Goal: Communication & Community: Participate in discussion

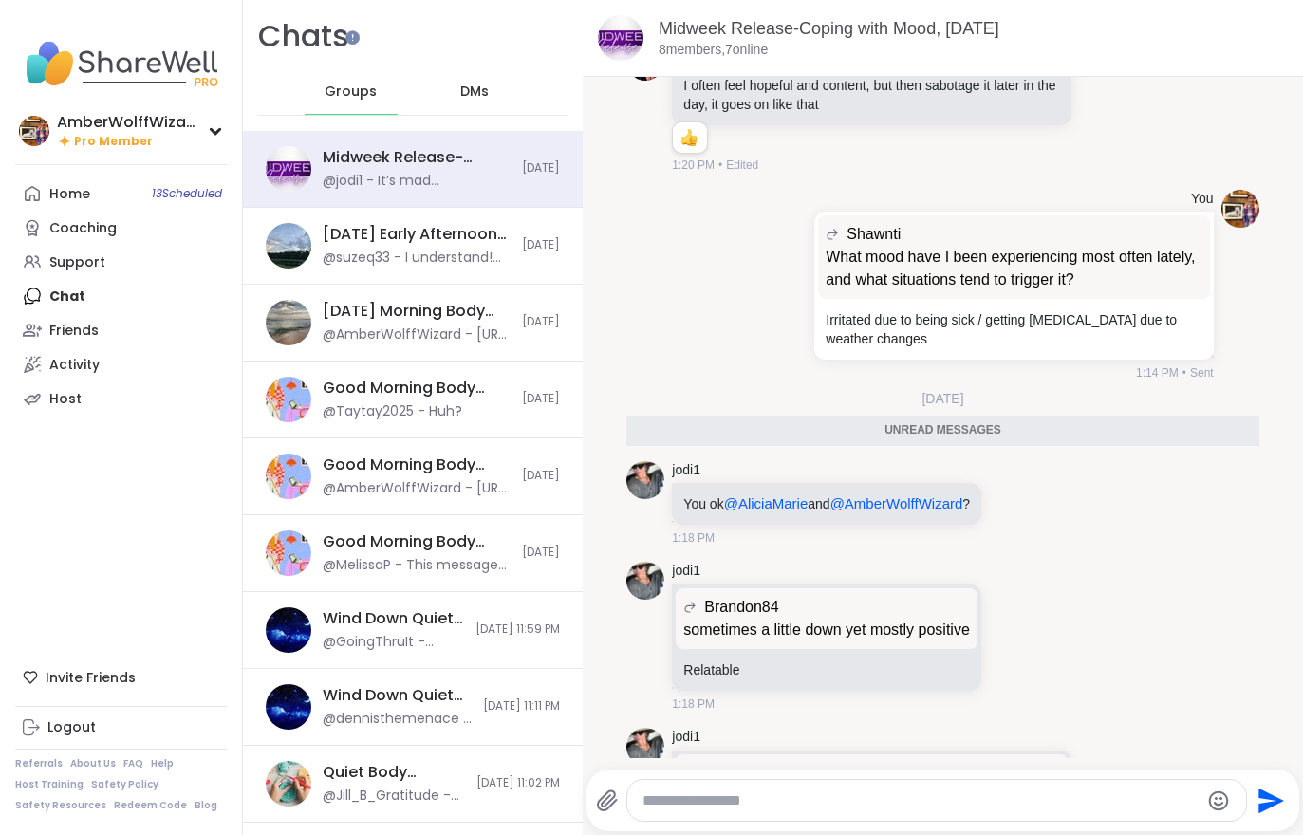
scroll to position [4452, 0]
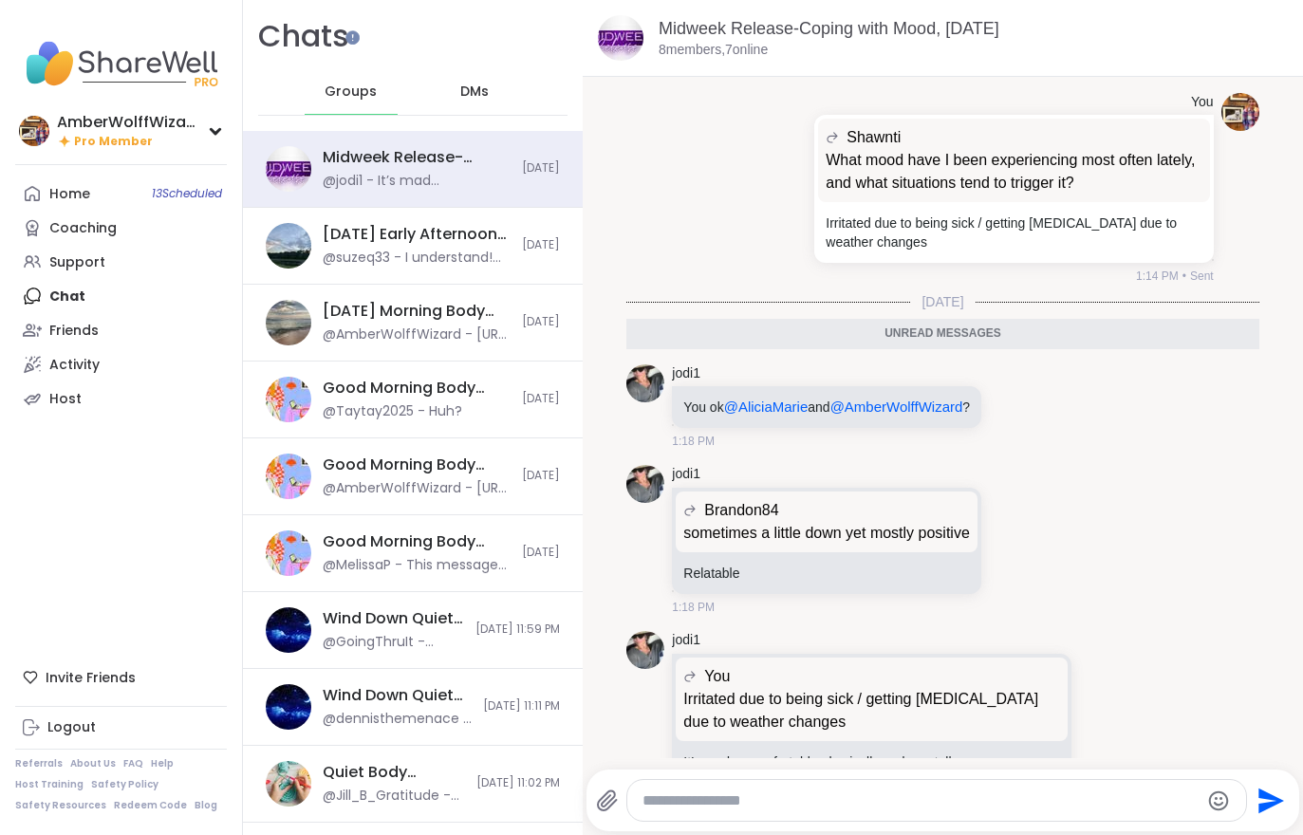
click at [67, 201] on div "Home 13 Scheduled" at bounding box center [69, 194] width 41 height 19
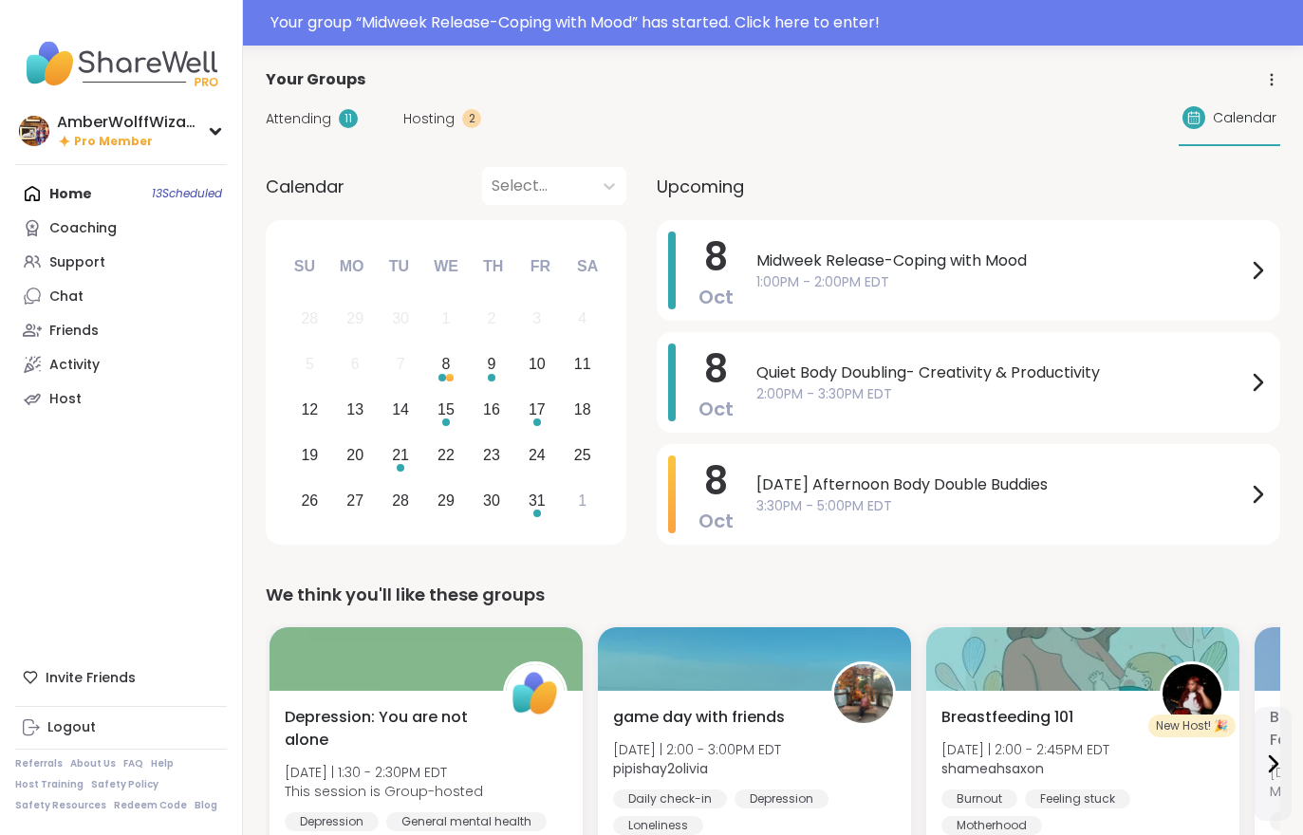
click at [796, 37] on div "Your group “ Midweek Release-Coping with Mood ” has started. Click here to ente…" at bounding box center [651, 23] width 1303 height 46
click at [796, 36] on div at bounding box center [651, 23] width 1303 height 46
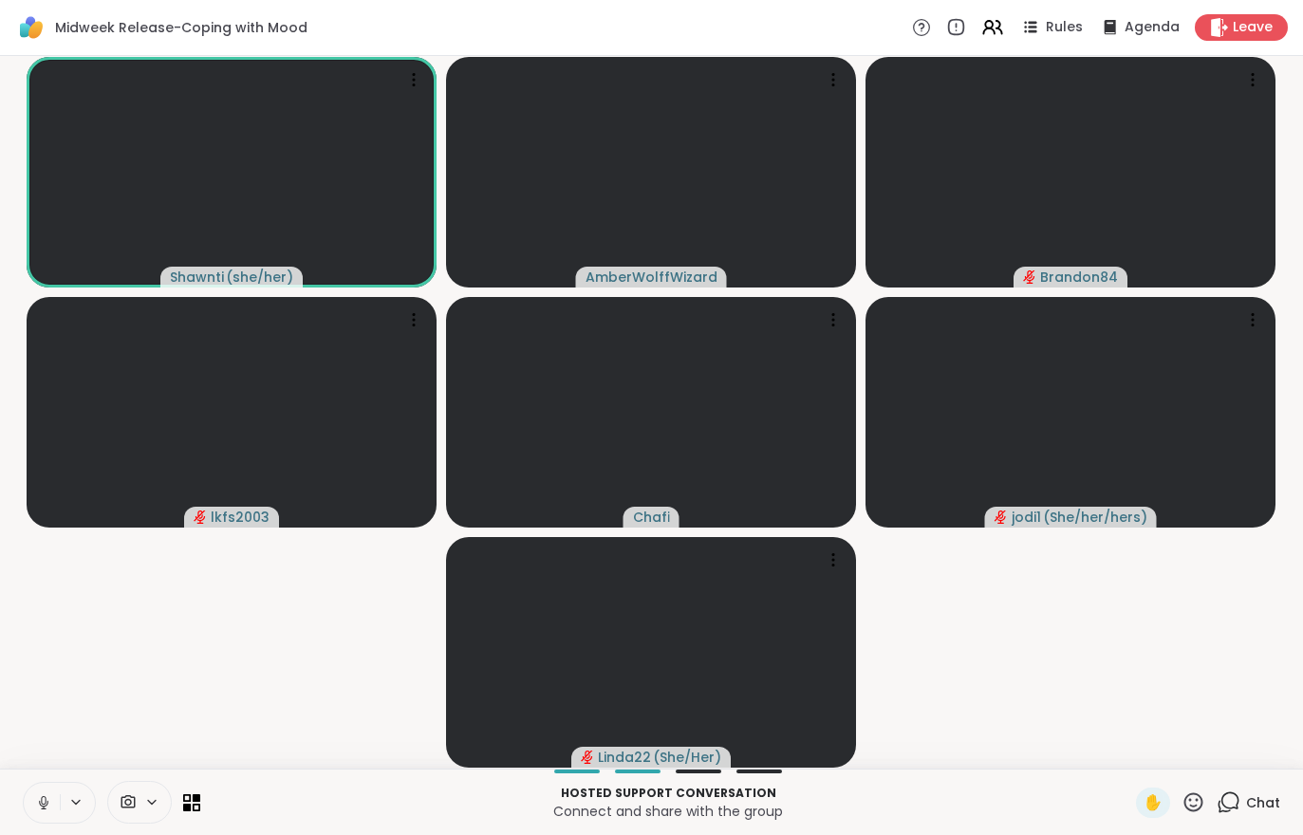
click at [225, 678] on video-player-container "Shawnti ( she/her ) AmberWolffWizard Brandon84 lkfs2003 Chafi jodi1 ( She/her/h…" at bounding box center [651, 413] width 1280 height 698
click at [41, 802] on icon at bounding box center [43, 802] width 17 height 17
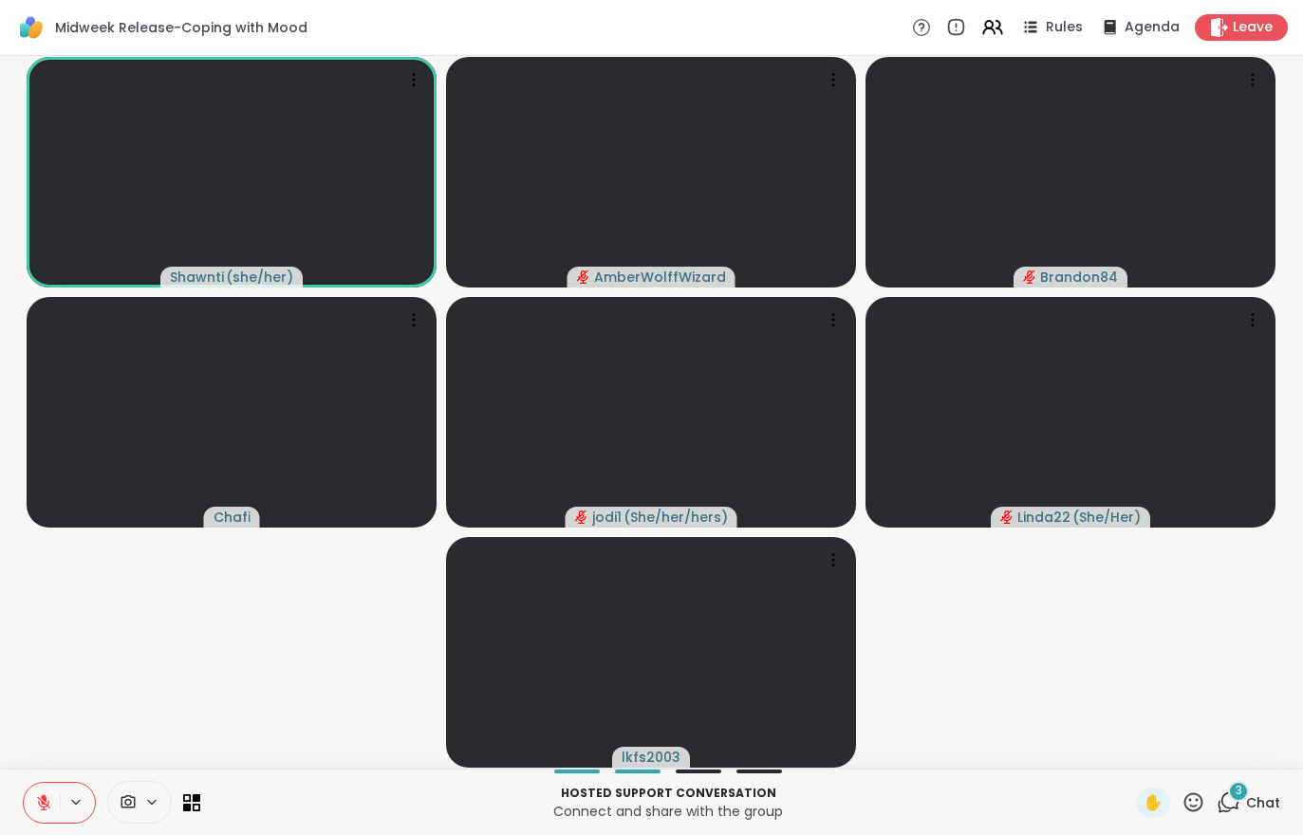
click at [1264, 802] on span "Chat" at bounding box center [1263, 802] width 34 height 19
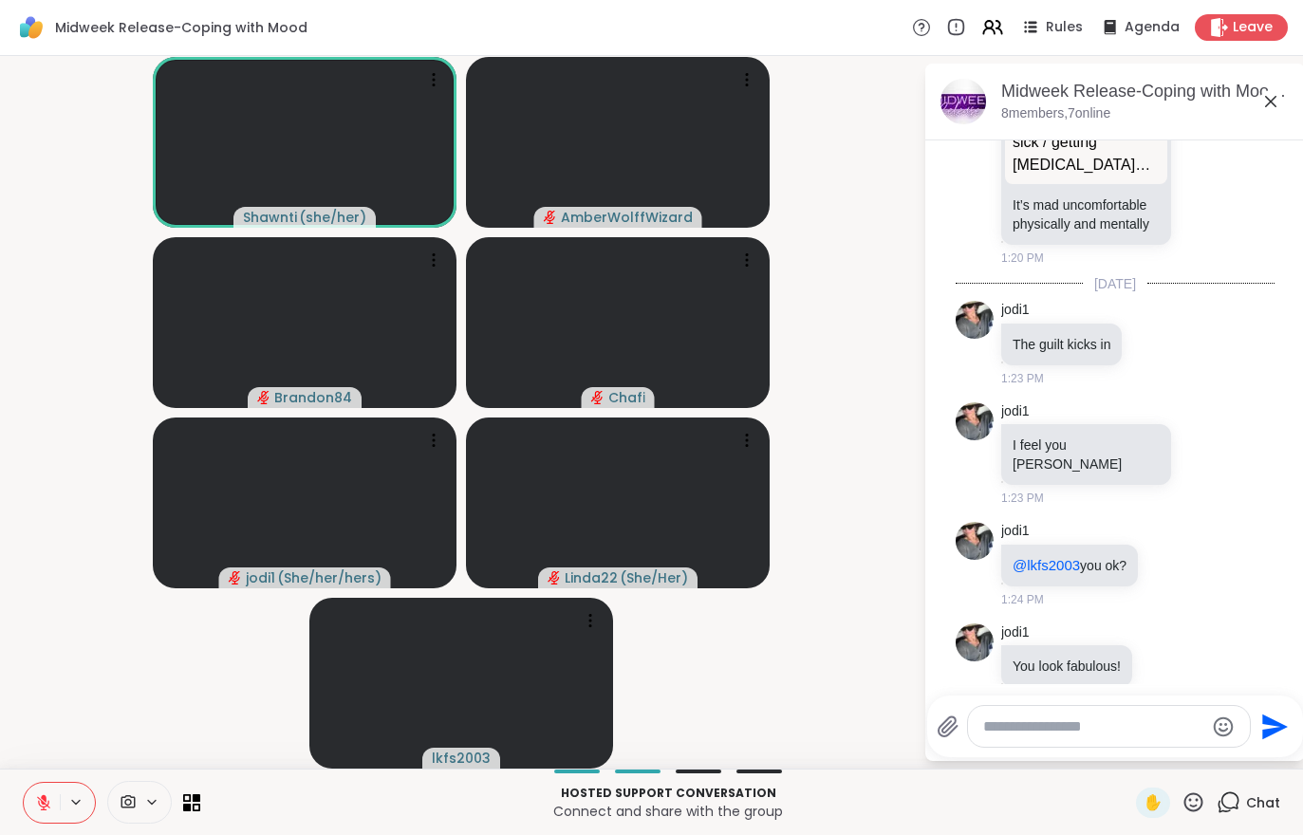
scroll to position [5921, 0]
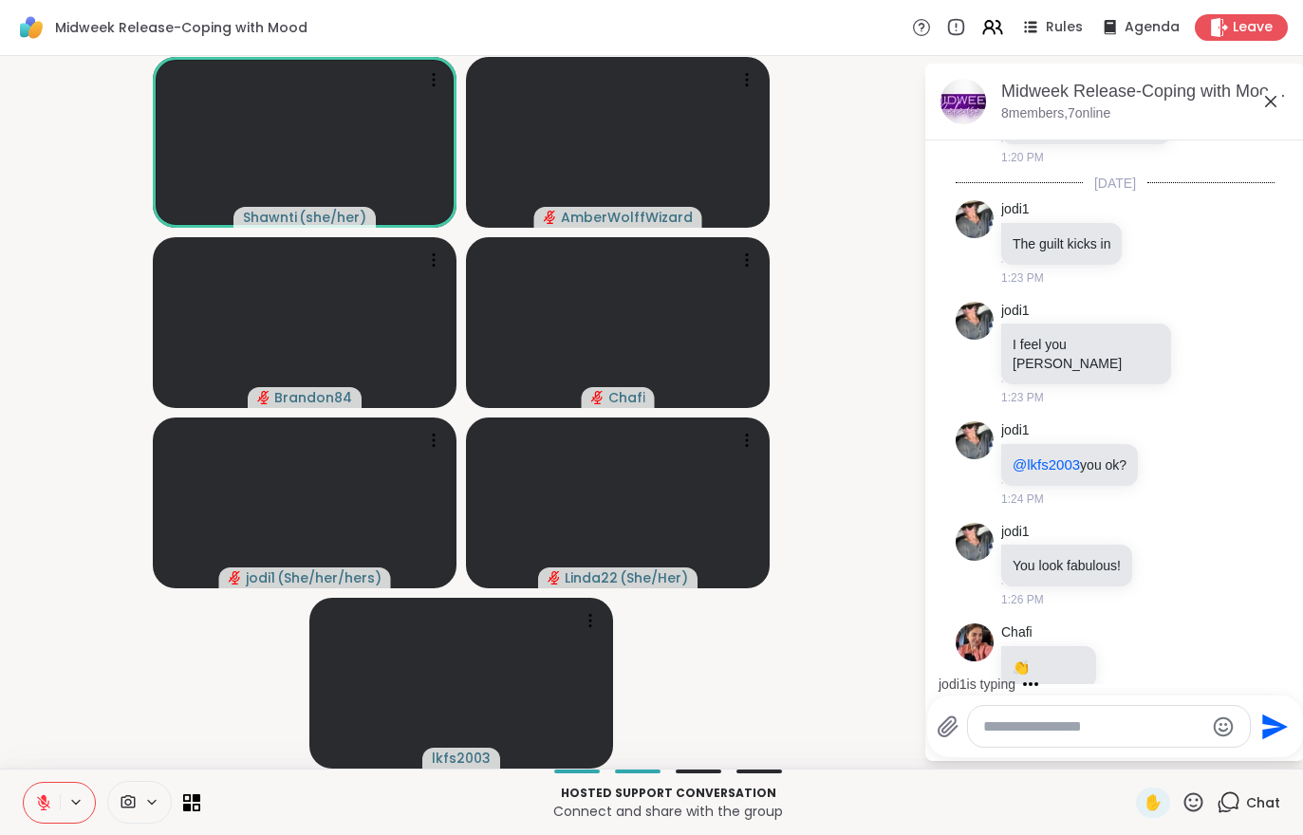
click at [35, 794] on icon at bounding box center [43, 802] width 17 height 17
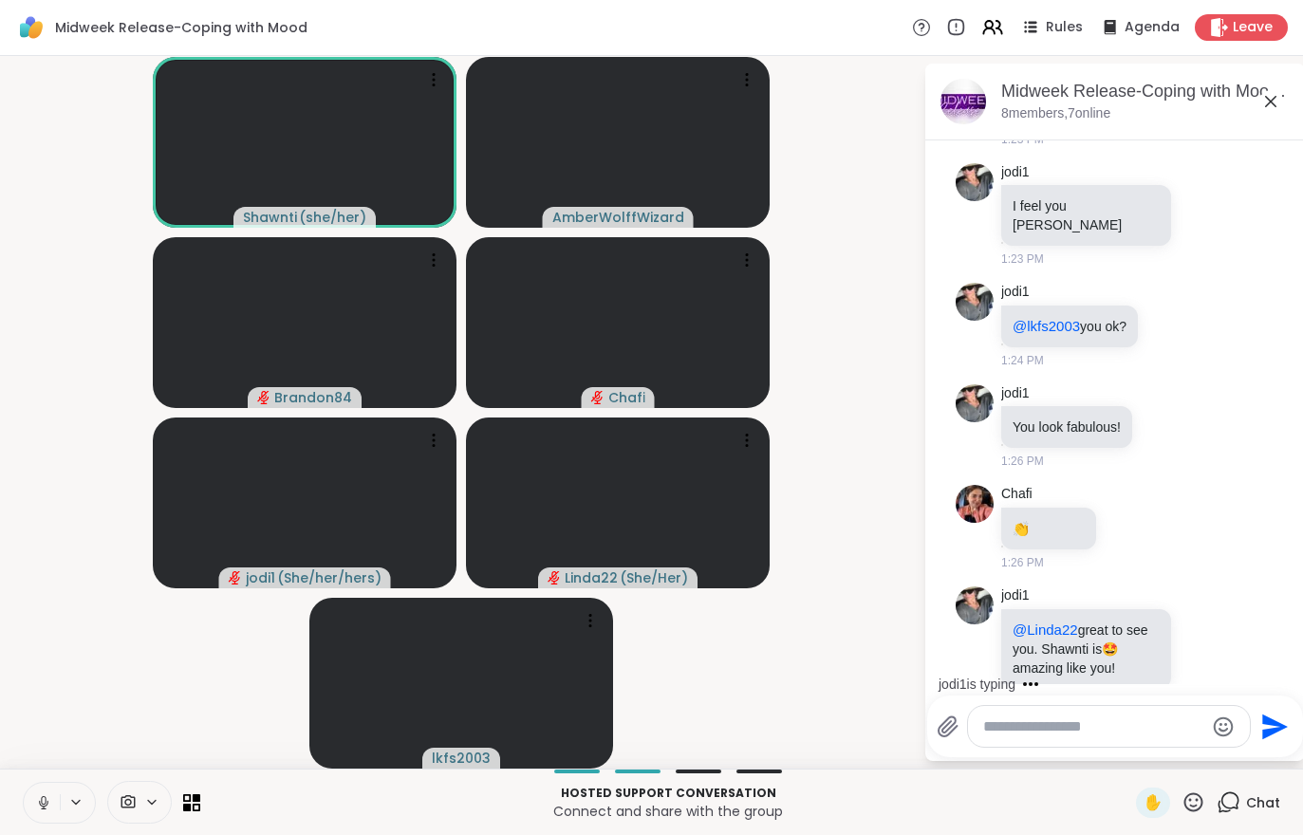
scroll to position [6180, 0]
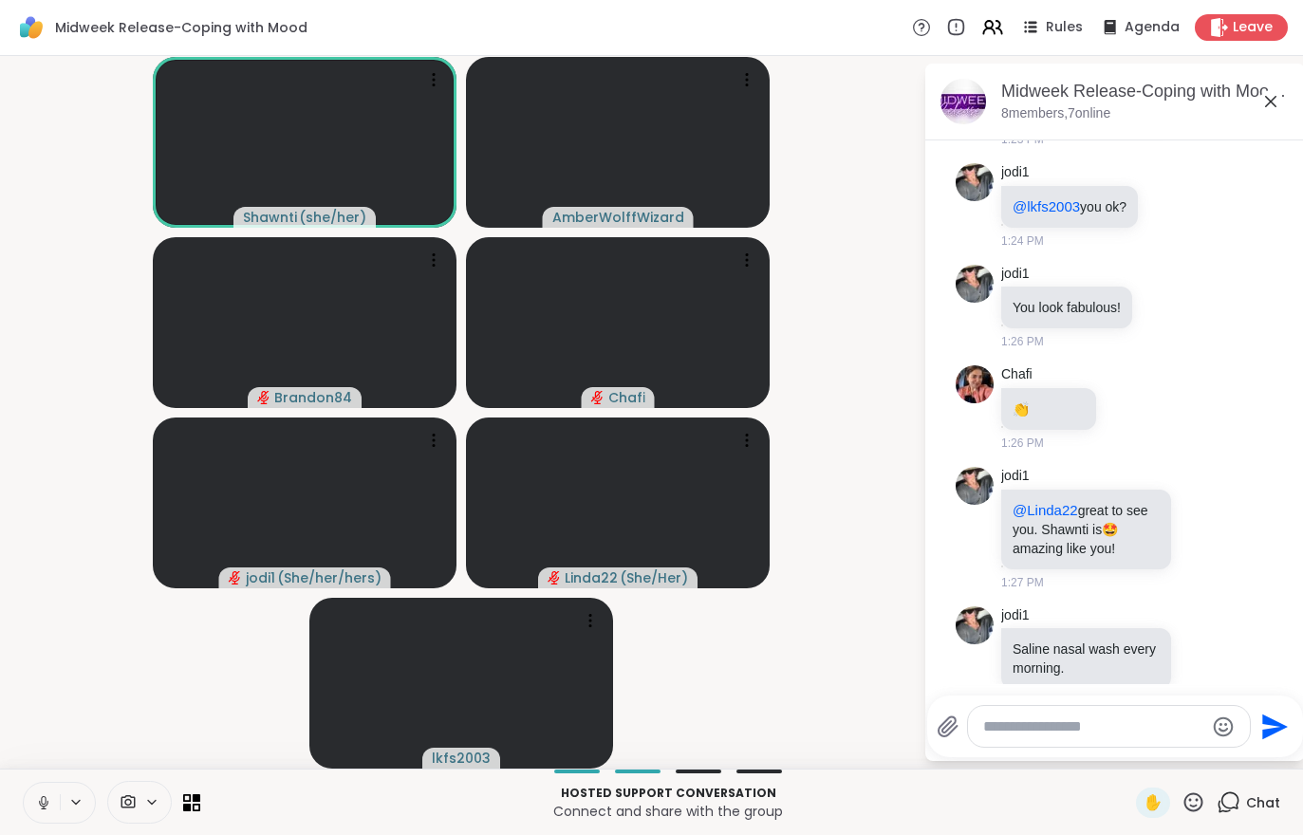
click at [40, 820] on button at bounding box center [42, 803] width 36 height 40
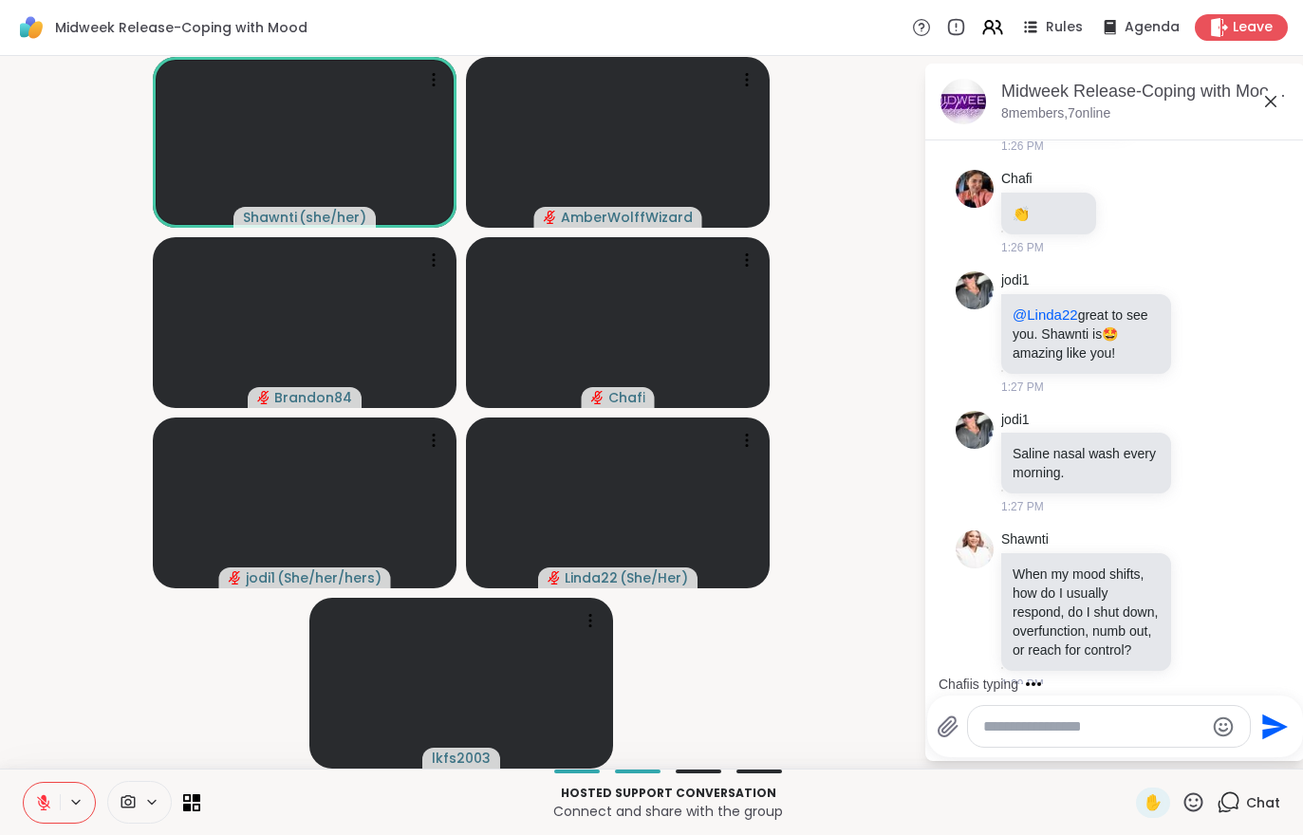
click at [57, 802] on button at bounding box center [42, 803] width 36 height 40
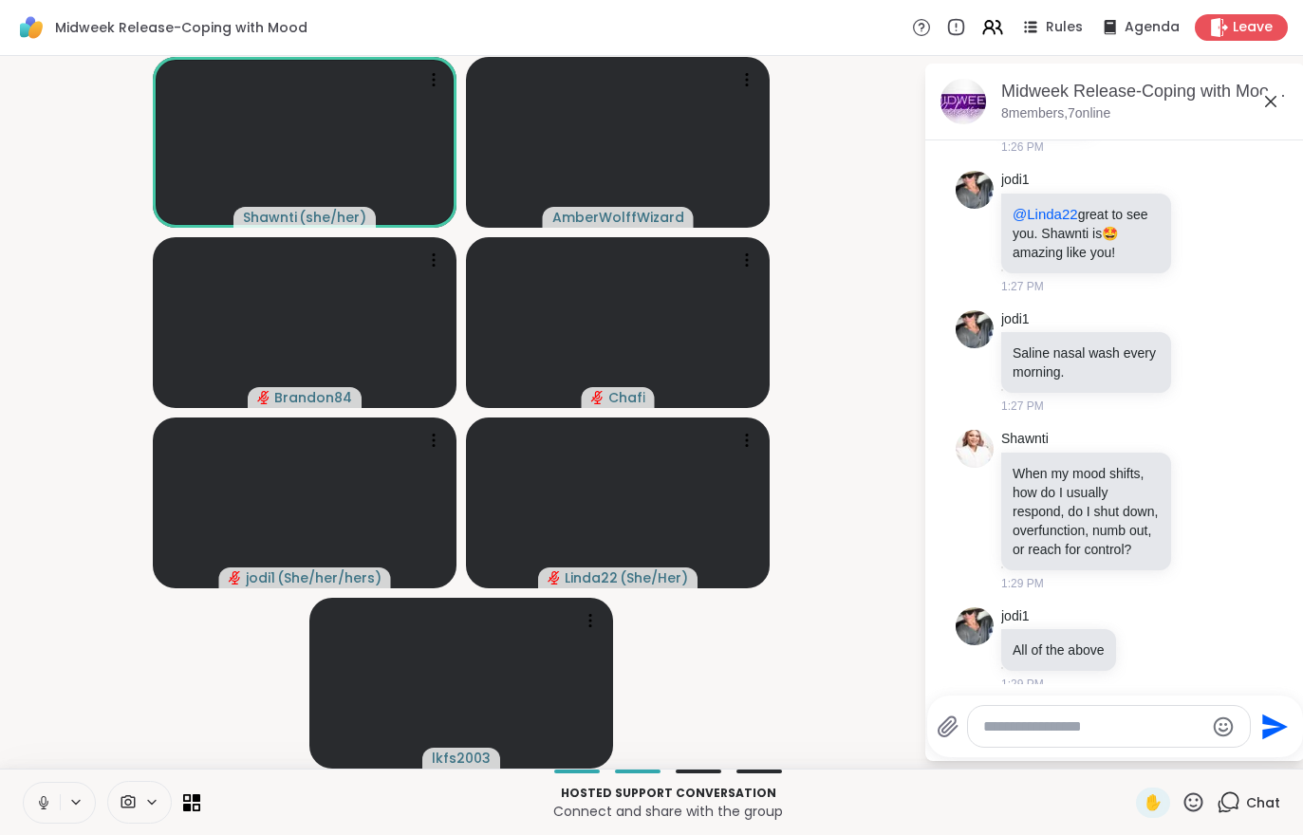
click at [42, 794] on icon at bounding box center [43, 802] width 17 height 17
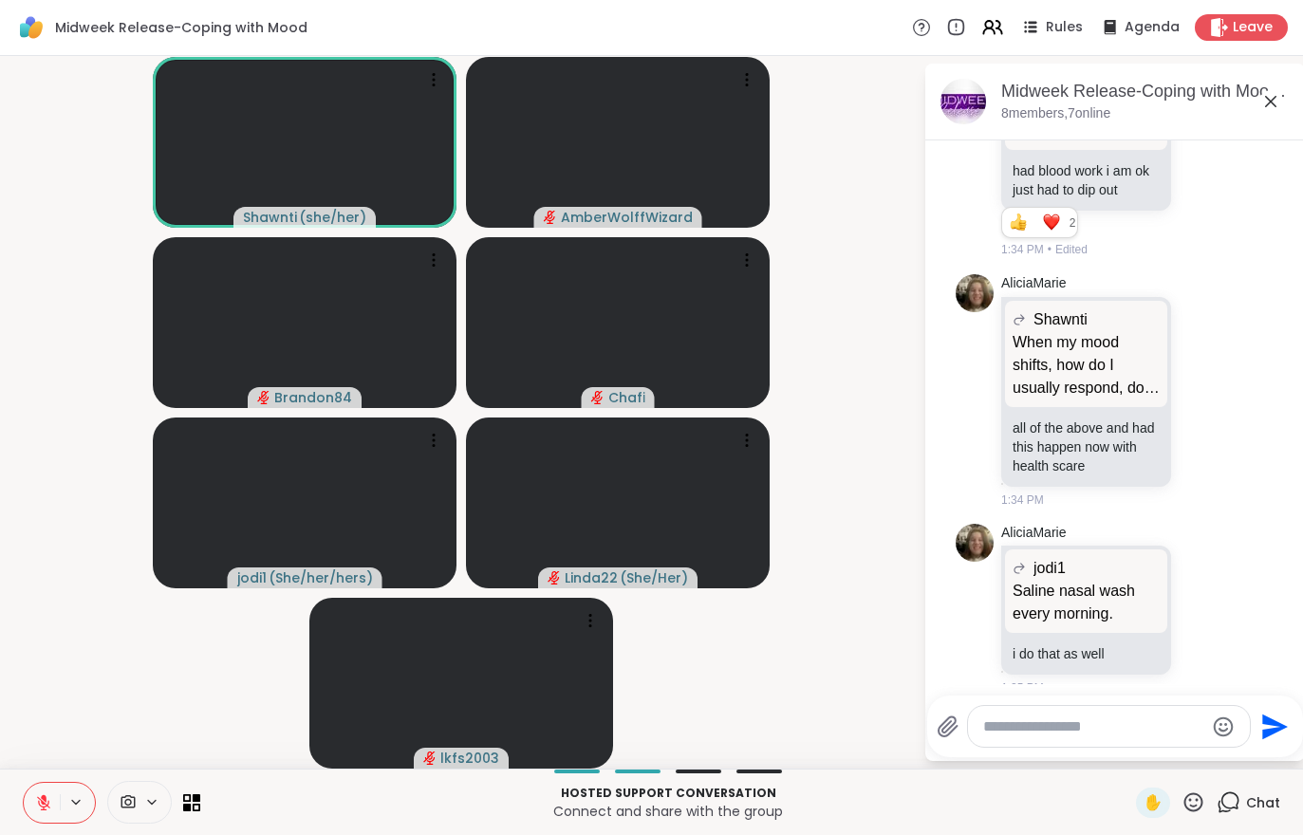
scroll to position [7480, 0]
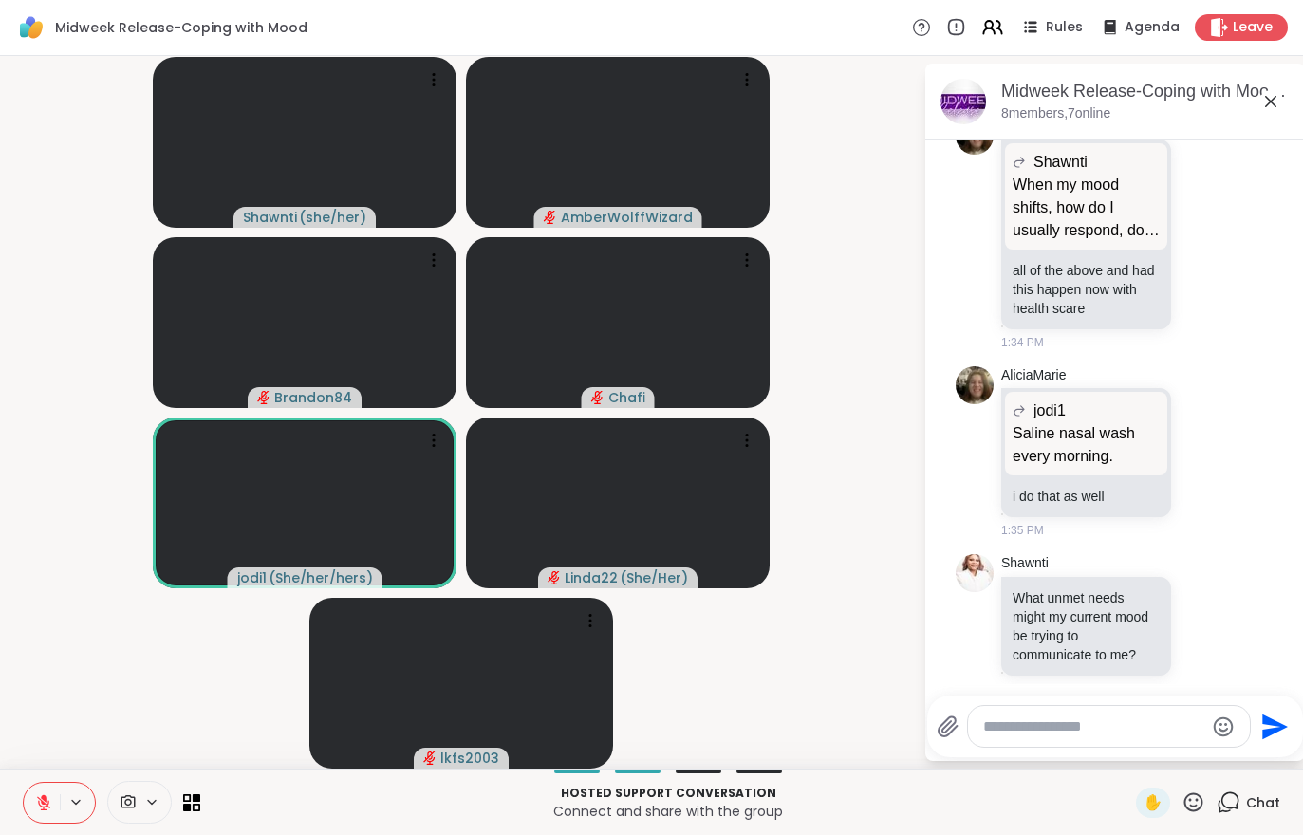
click at [22, 827] on div "Hosted support conversation Connect and share with the group ✋ Chat" at bounding box center [651, 802] width 1303 height 66
click at [43, 817] on button at bounding box center [42, 803] width 36 height 40
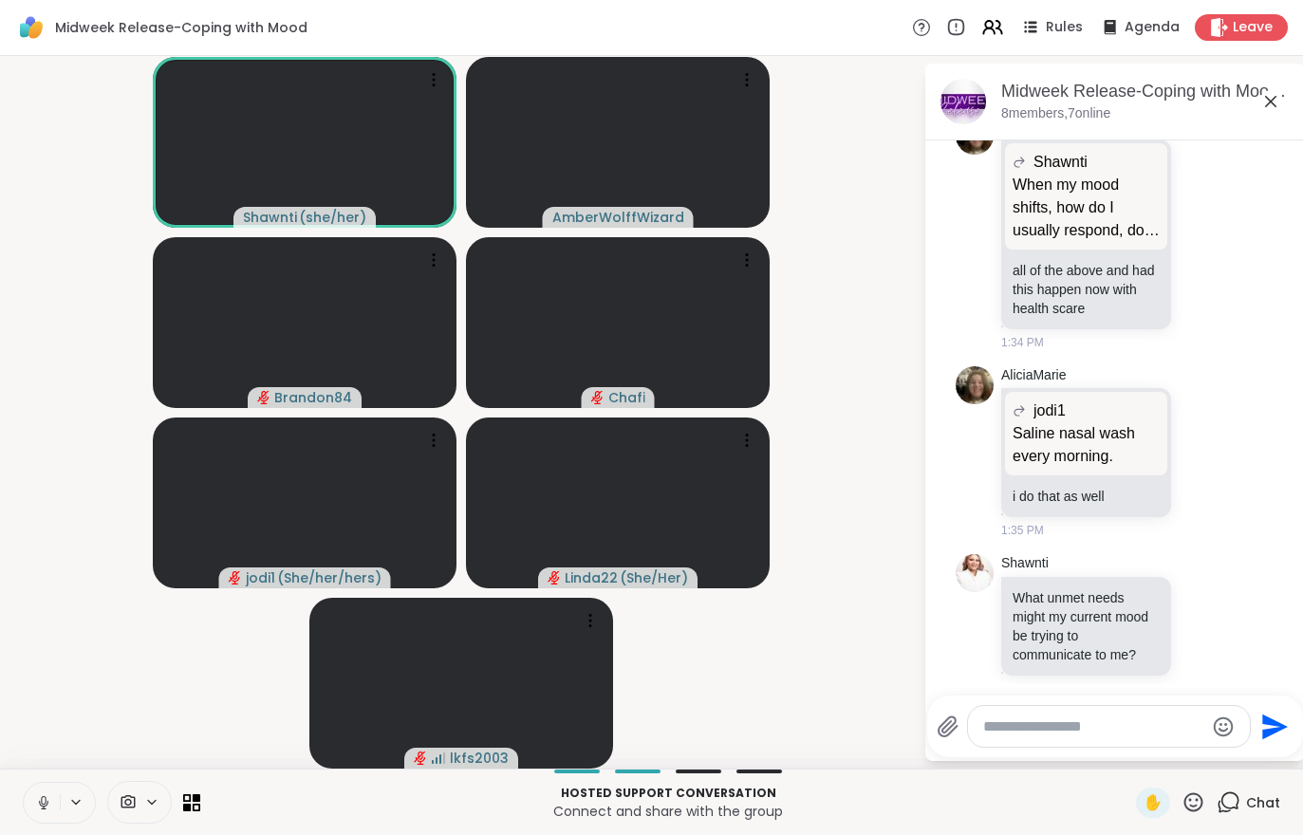
click at [41, 816] on button at bounding box center [42, 803] width 36 height 40
click at [34, 798] on button at bounding box center [42, 803] width 36 height 40
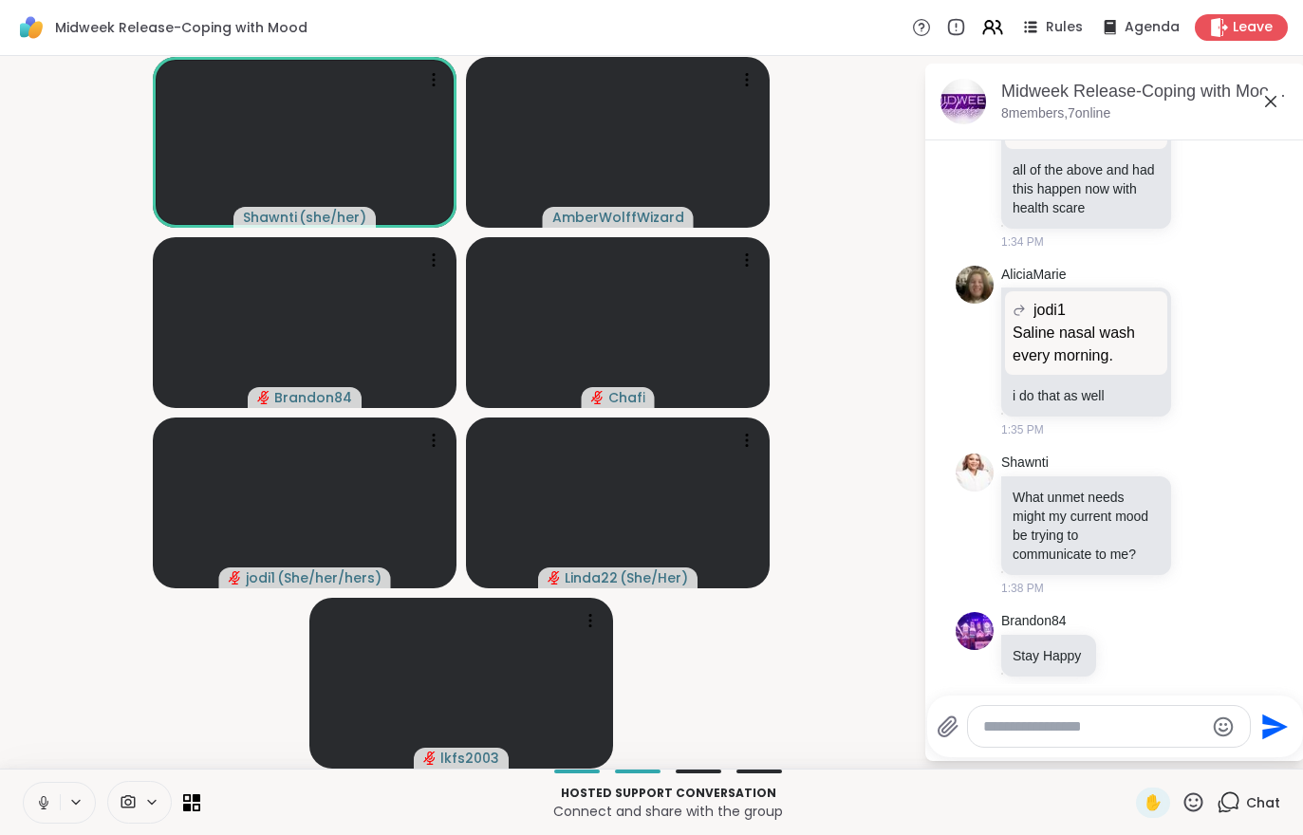
click at [50, 799] on icon at bounding box center [43, 802] width 17 height 17
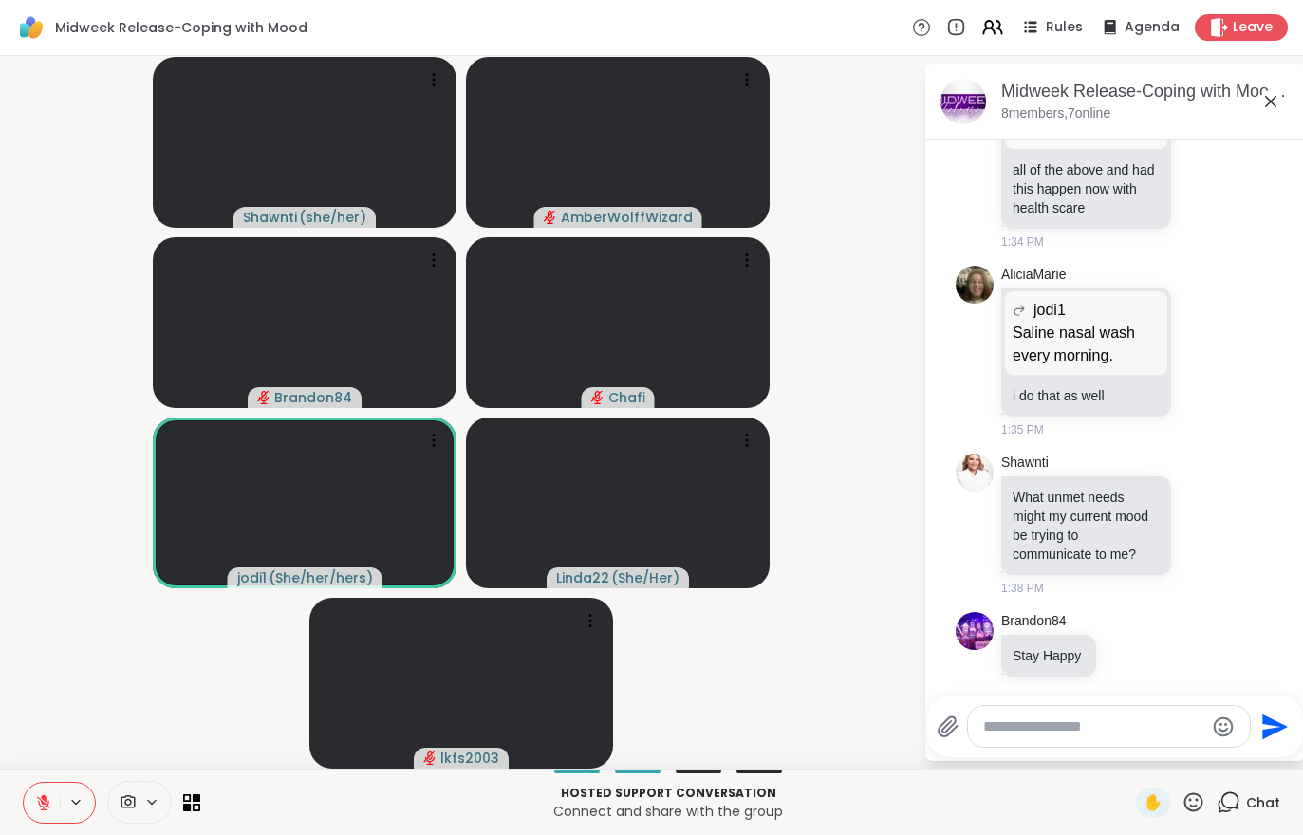
click at [58, 786] on button at bounding box center [42, 803] width 36 height 40
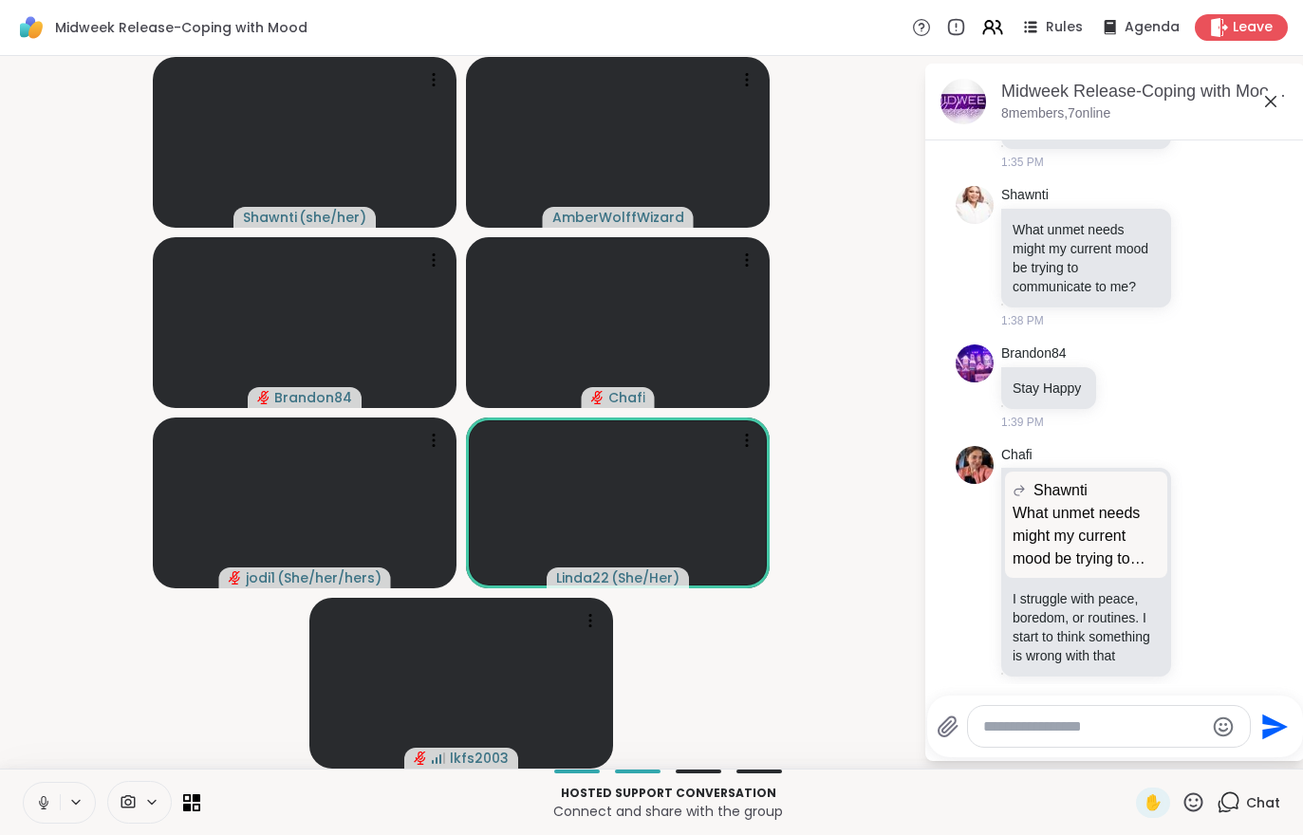
click at [41, 819] on button at bounding box center [42, 803] width 36 height 40
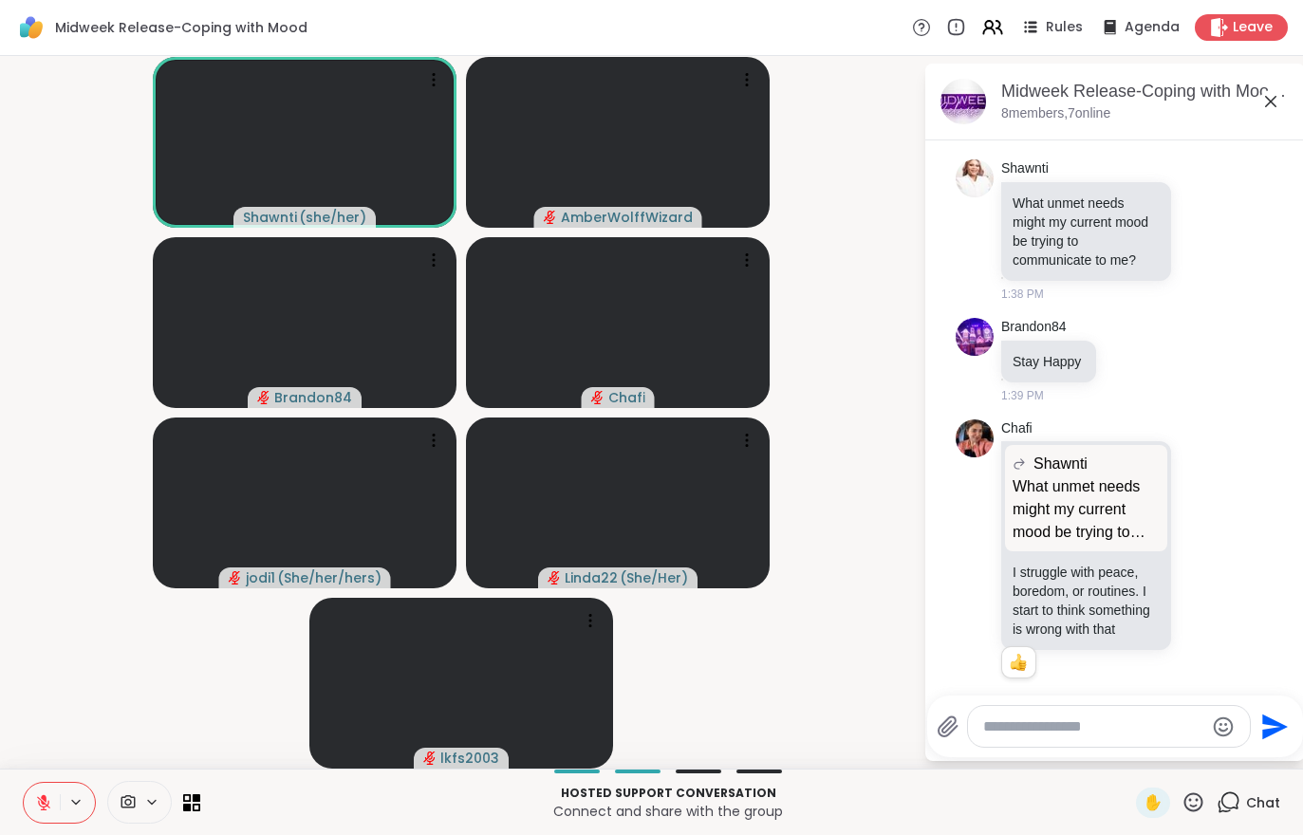
click at [45, 815] on button at bounding box center [42, 803] width 36 height 40
click at [57, 789] on button at bounding box center [40, 803] width 39 height 40
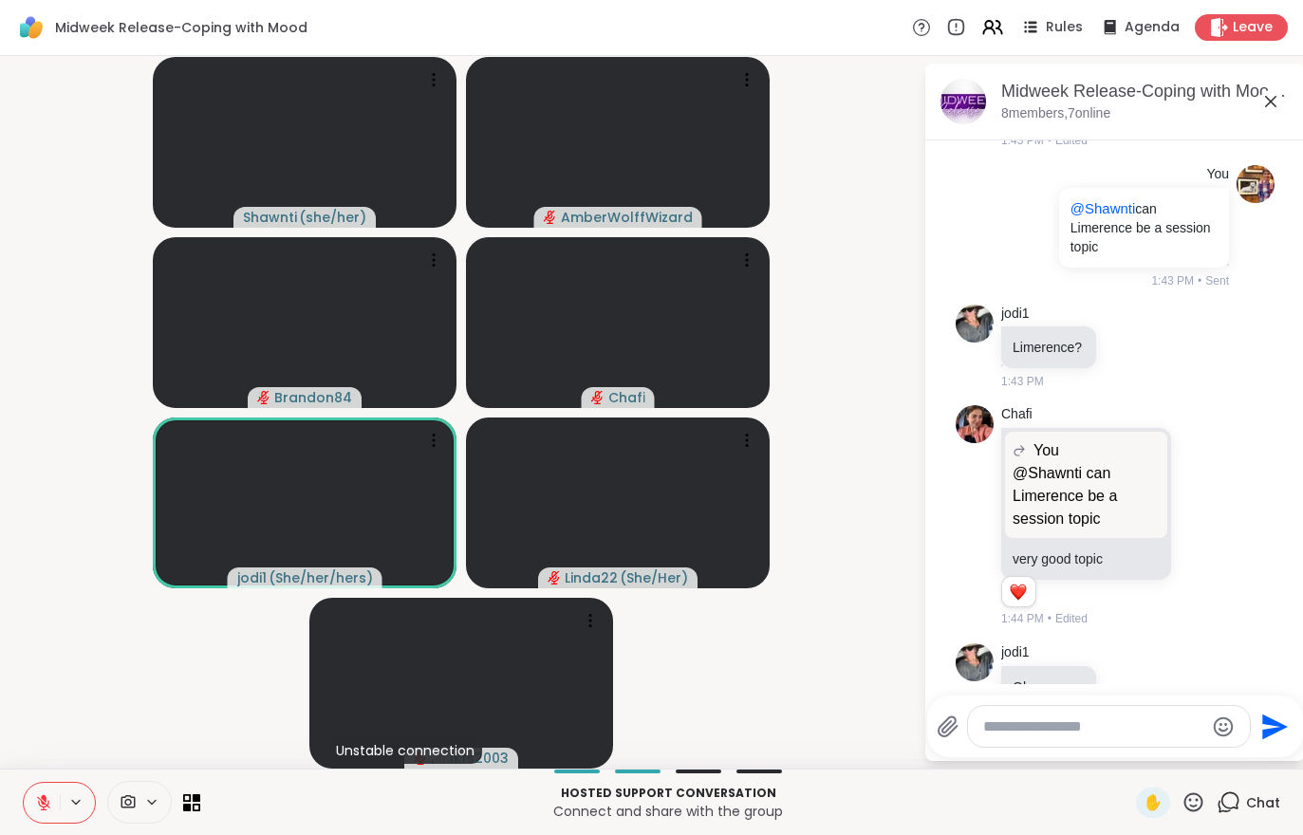
scroll to position [8598, 0]
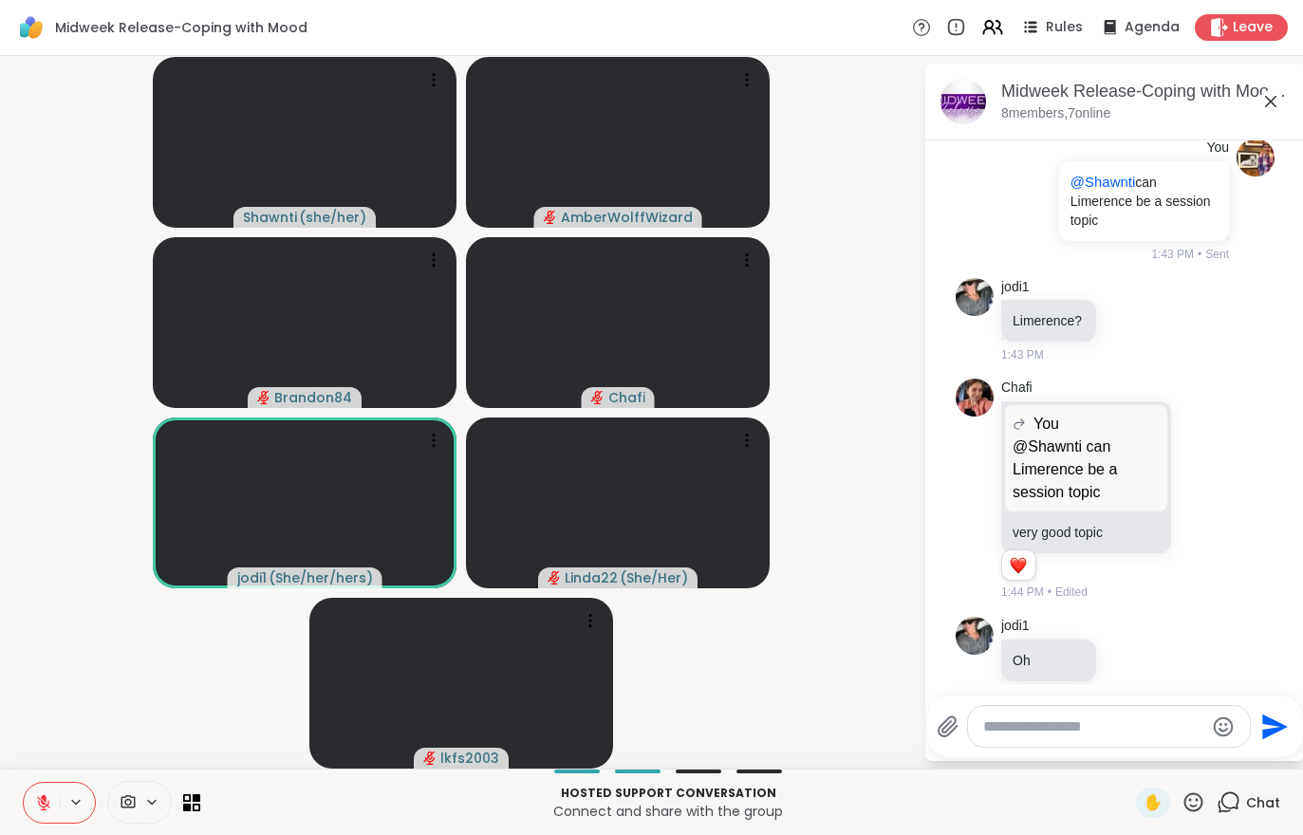
click at [24, 826] on div "Hosted support conversation Connect and share with the group ✋ Chat" at bounding box center [651, 802] width 1303 height 66
click at [24, 804] on button at bounding box center [42, 803] width 36 height 40
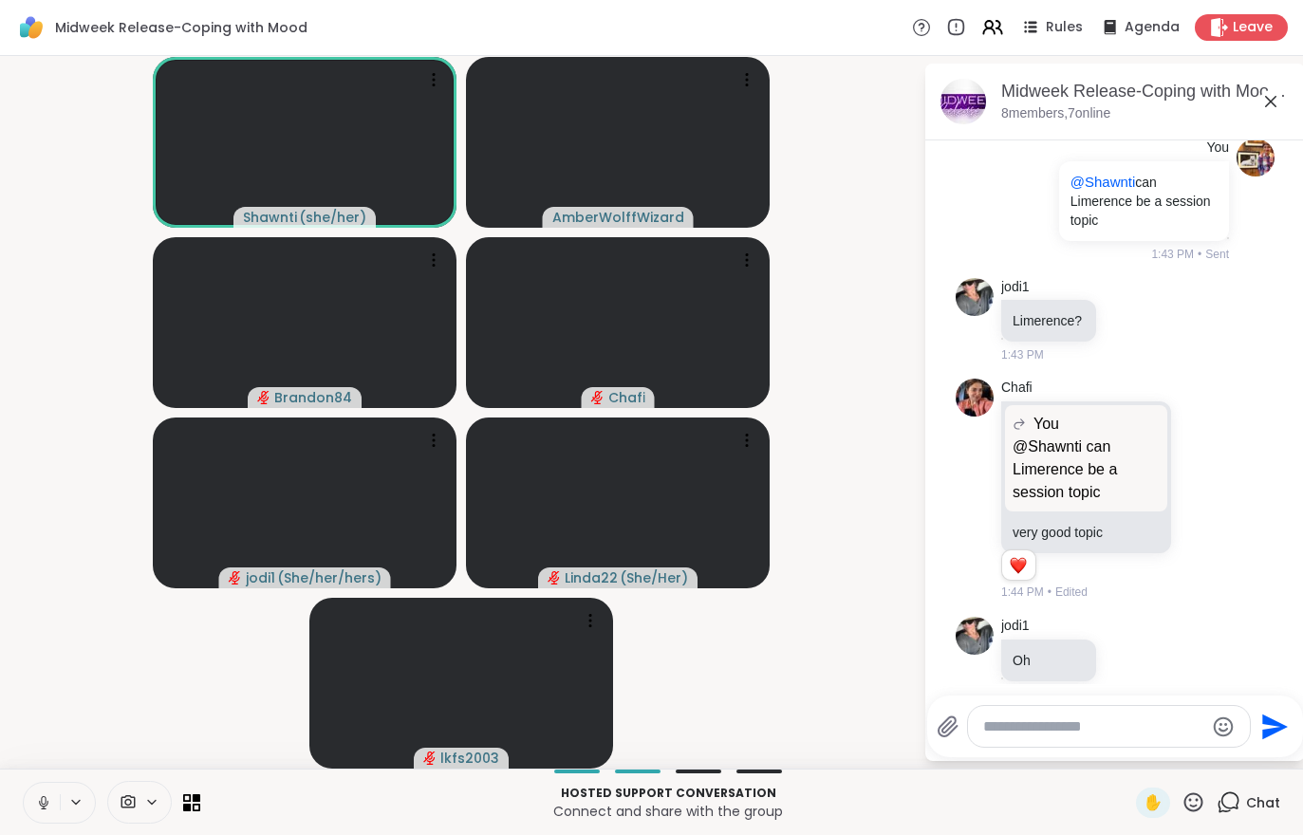
click at [36, 805] on icon at bounding box center [43, 802] width 17 height 17
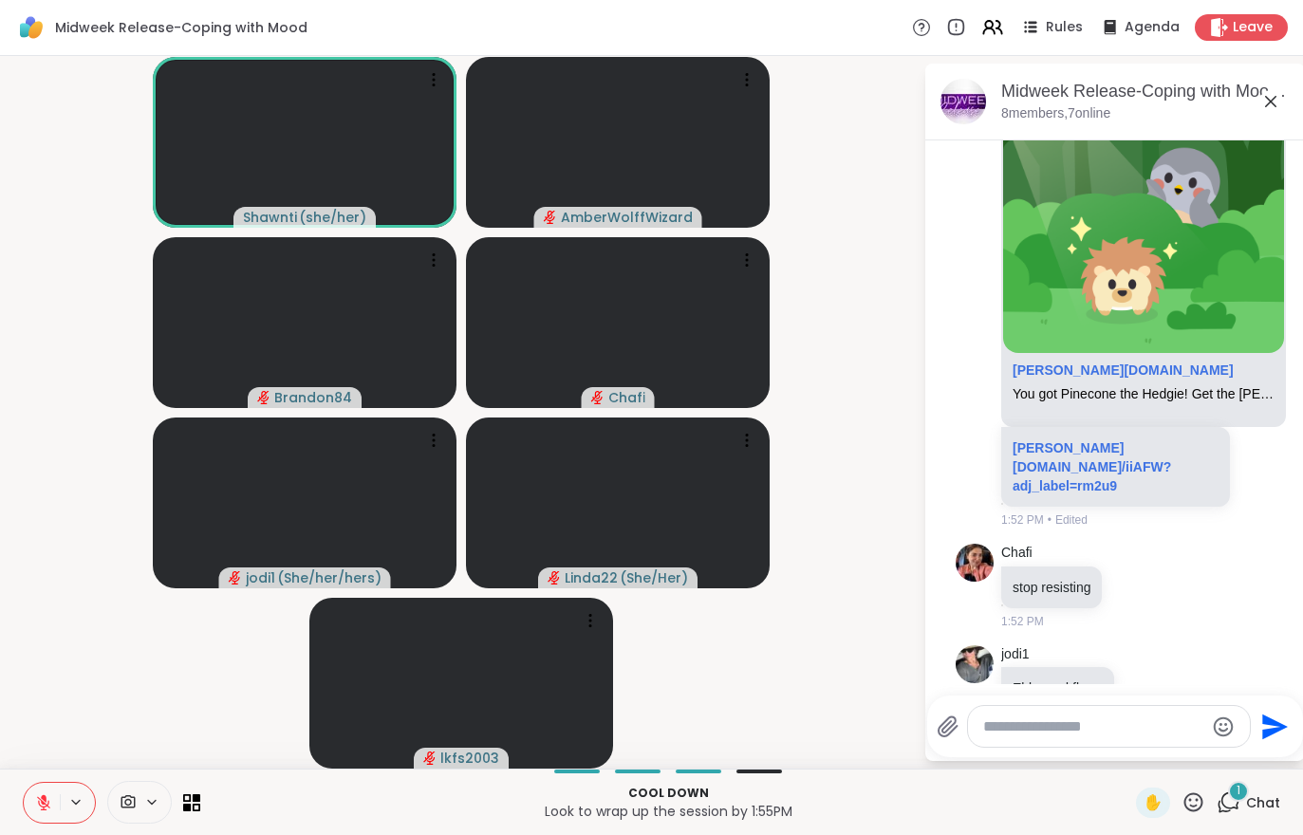
scroll to position [10796, 0]
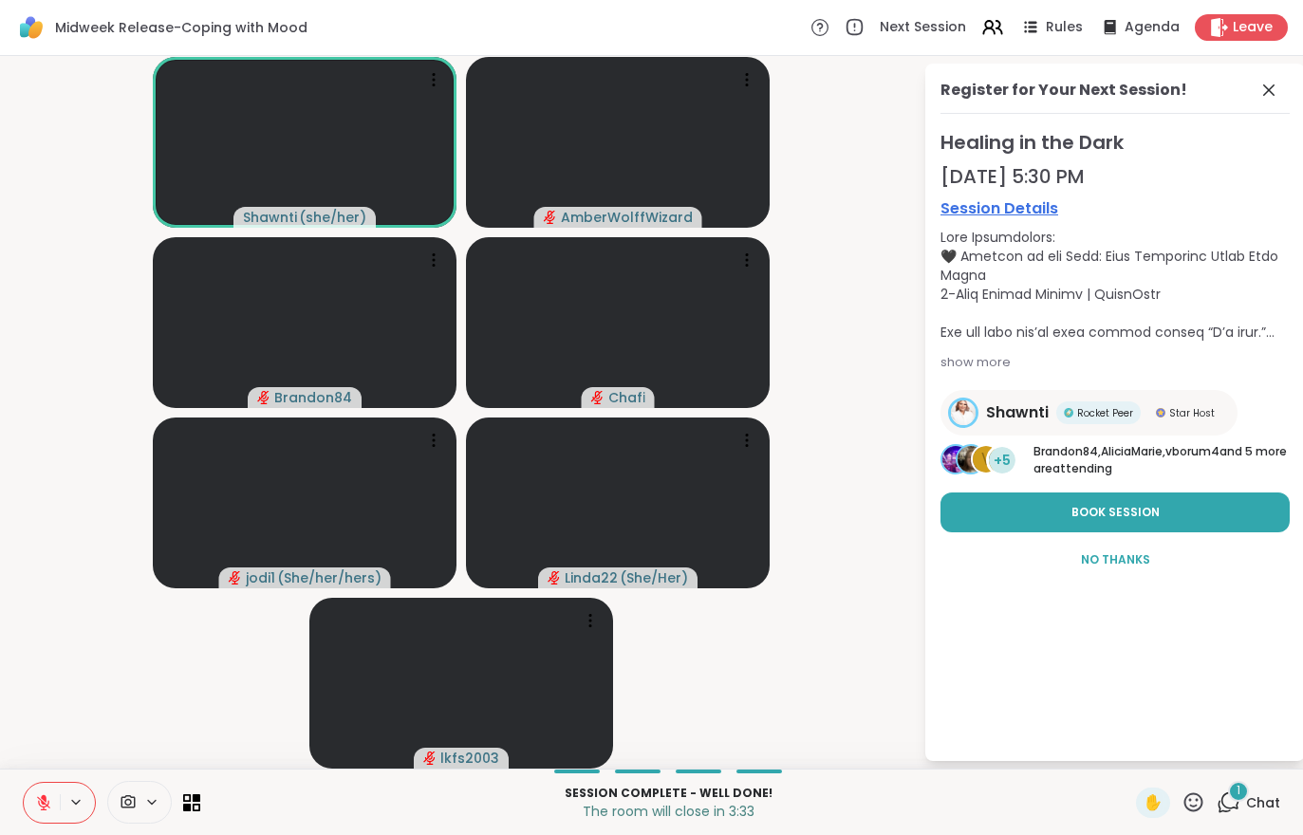
click at [1278, 802] on span "Chat" at bounding box center [1263, 802] width 34 height 19
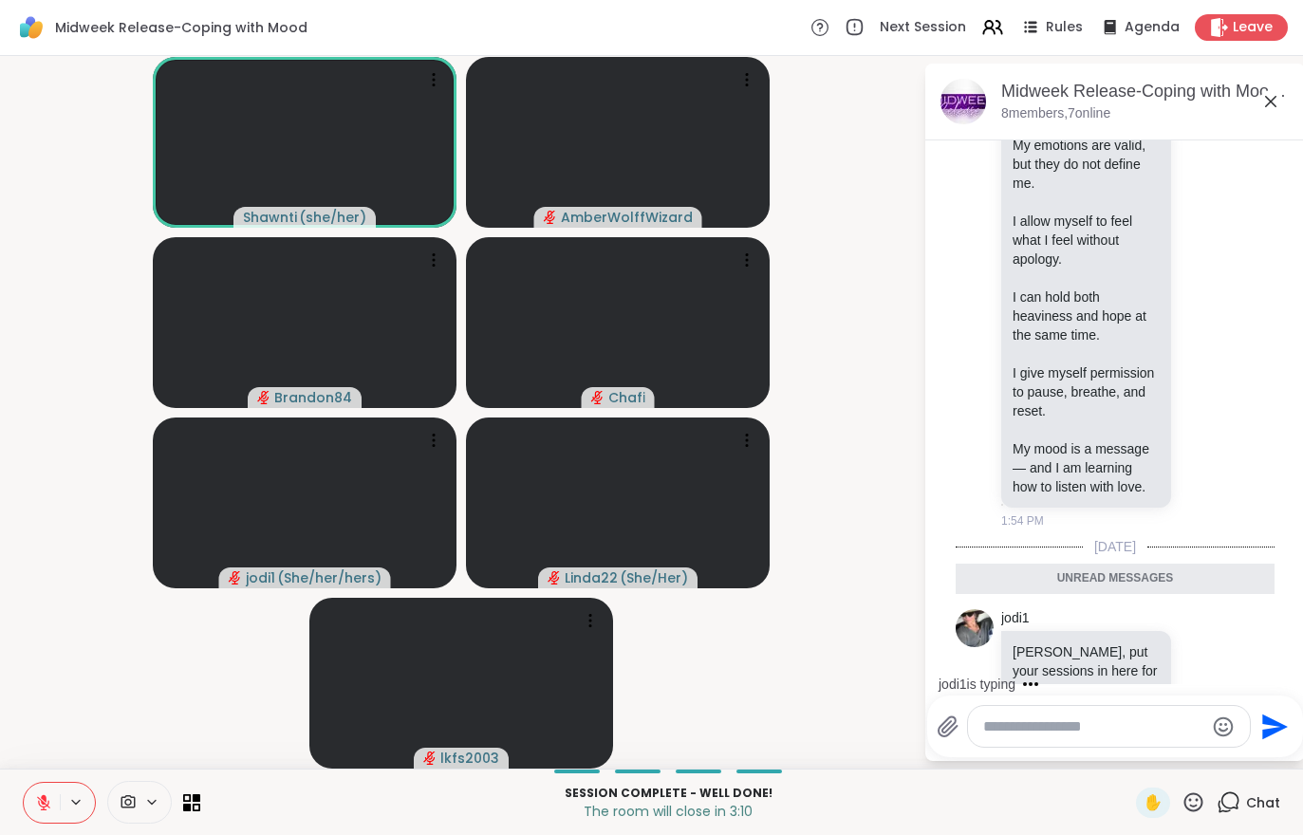
scroll to position [11092, 0]
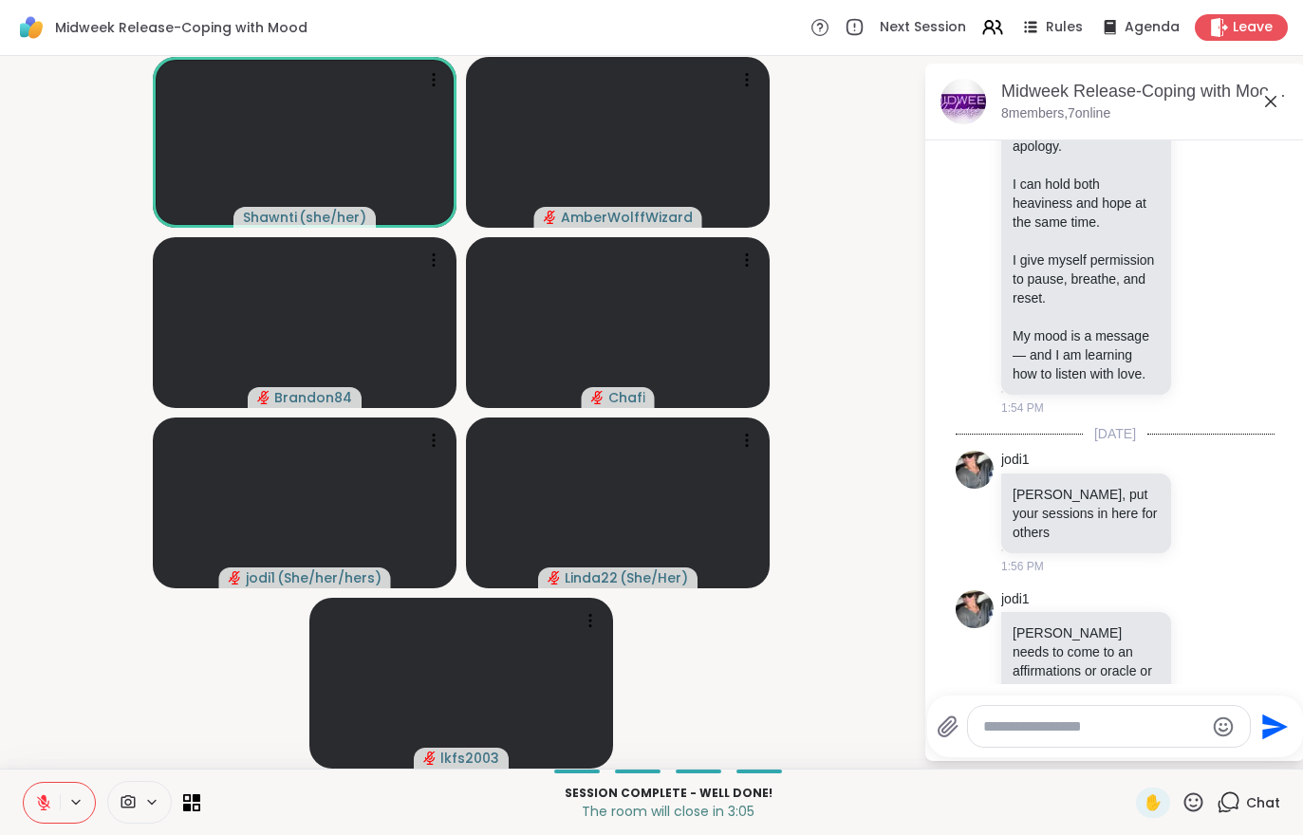
click at [37, 808] on icon at bounding box center [43, 802] width 17 height 17
click at [34, 818] on button at bounding box center [42, 803] width 36 height 40
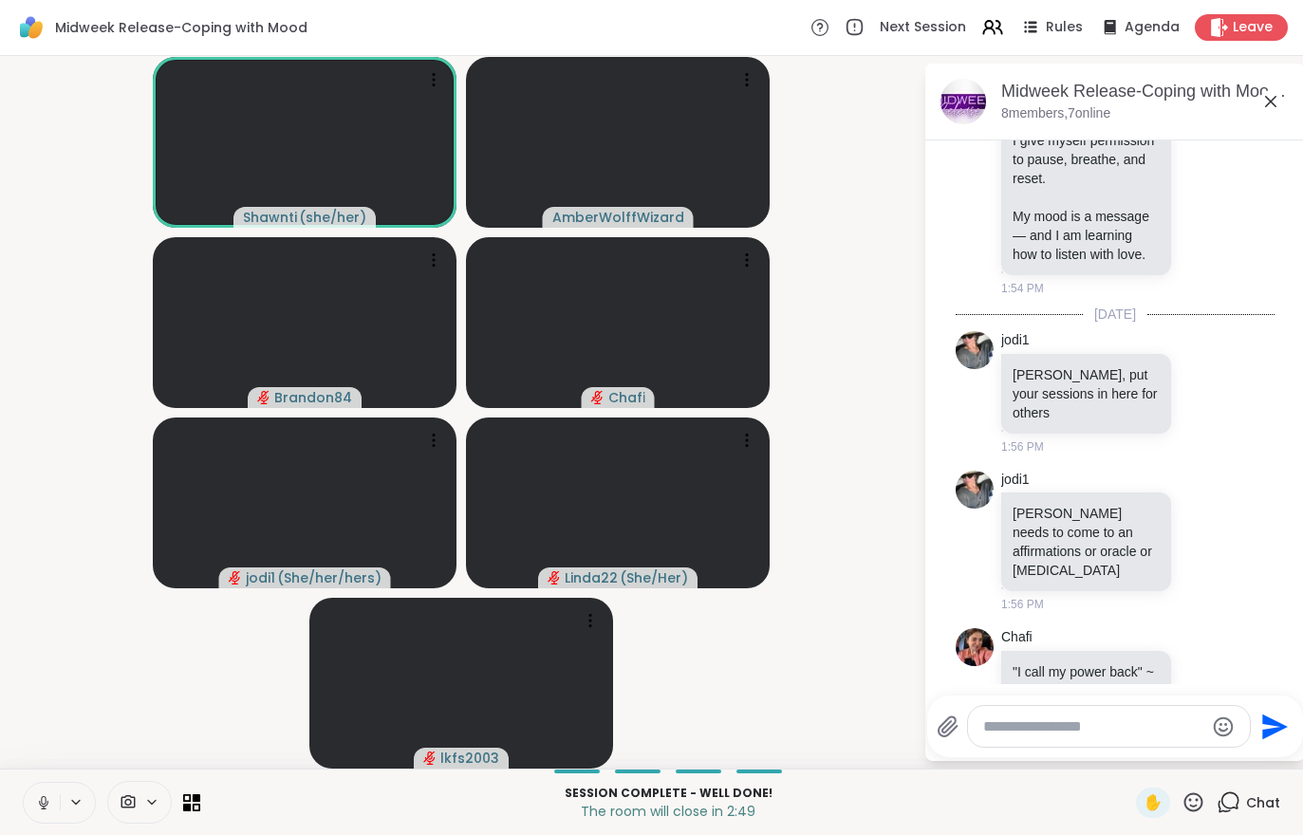
scroll to position [11238, 0]
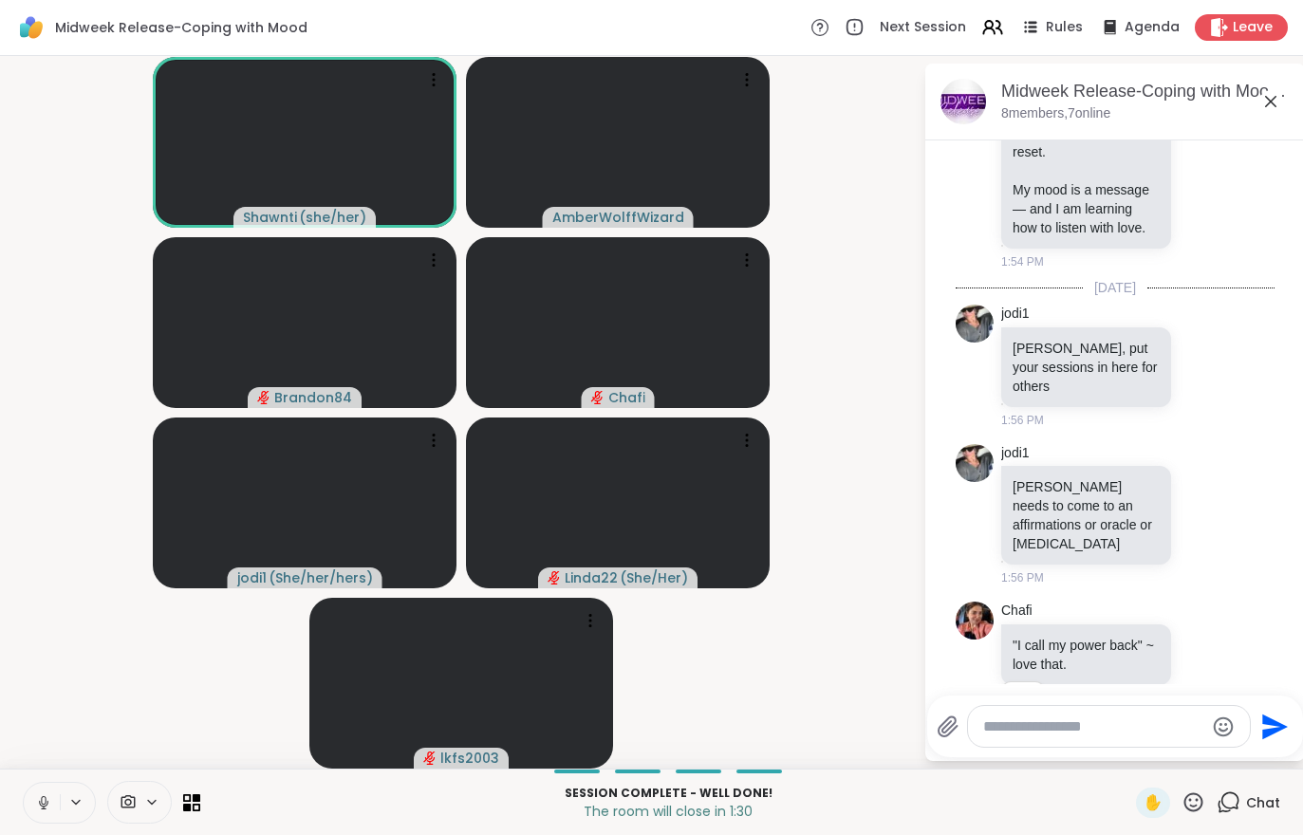
click at [1250, 24] on span "Leave" at bounding box center [1253, 27] width 40 height 19
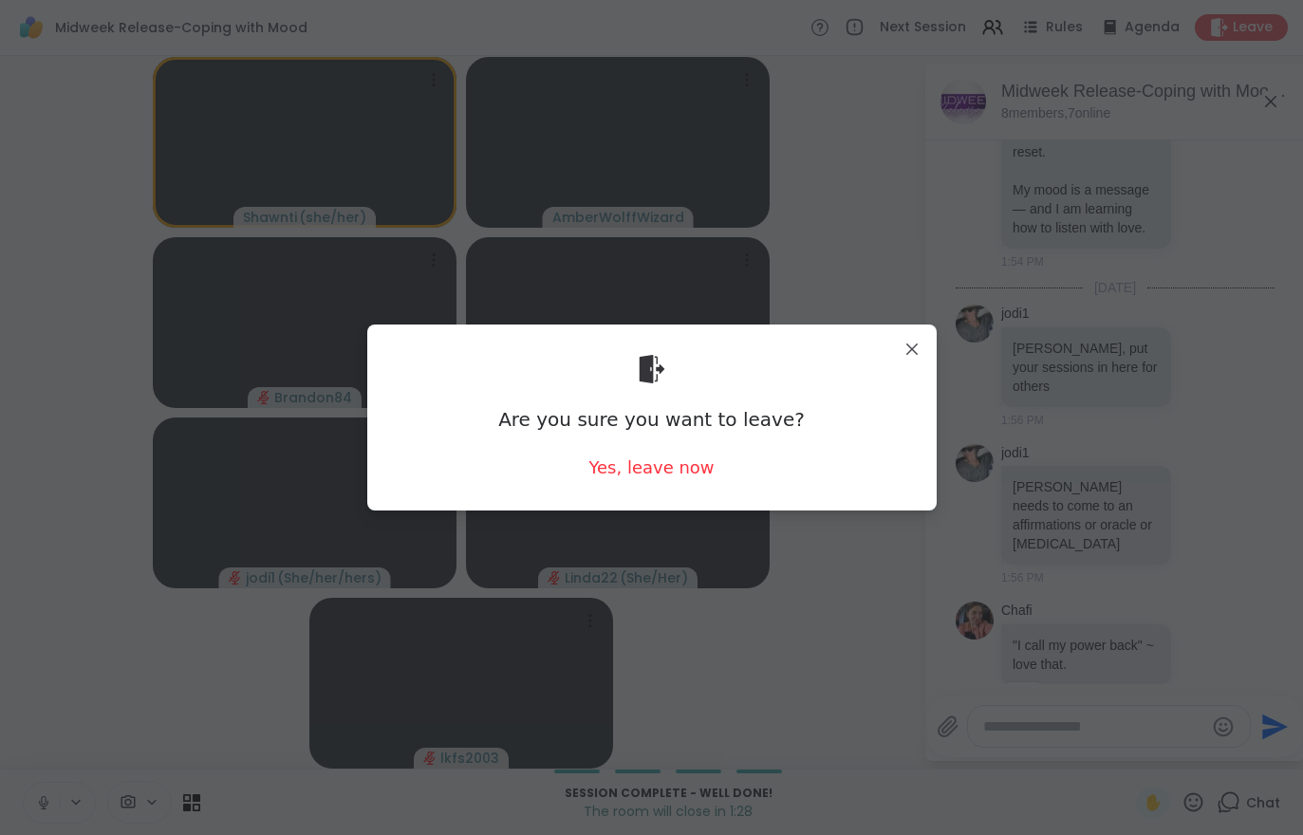
click at [654, 472] on div "Yes, leave now" at bounding box center [650, 468] width 125 height 24
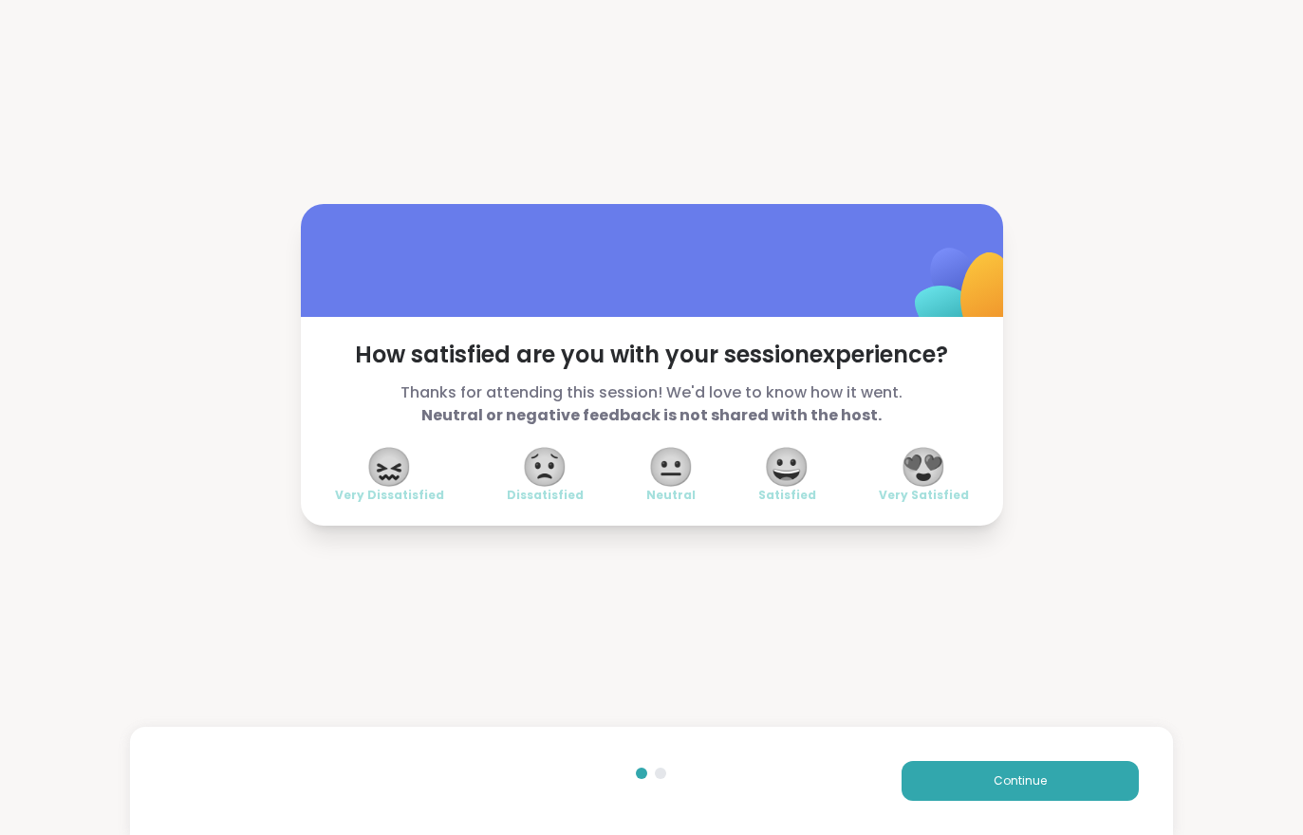
click at [1025, 782] on span "Continue" at bounding box center [1020, 781] width 53 height 17
click at [1025, 781] on span "Continue" at bounding box center [1020, 781] width 53 height 17
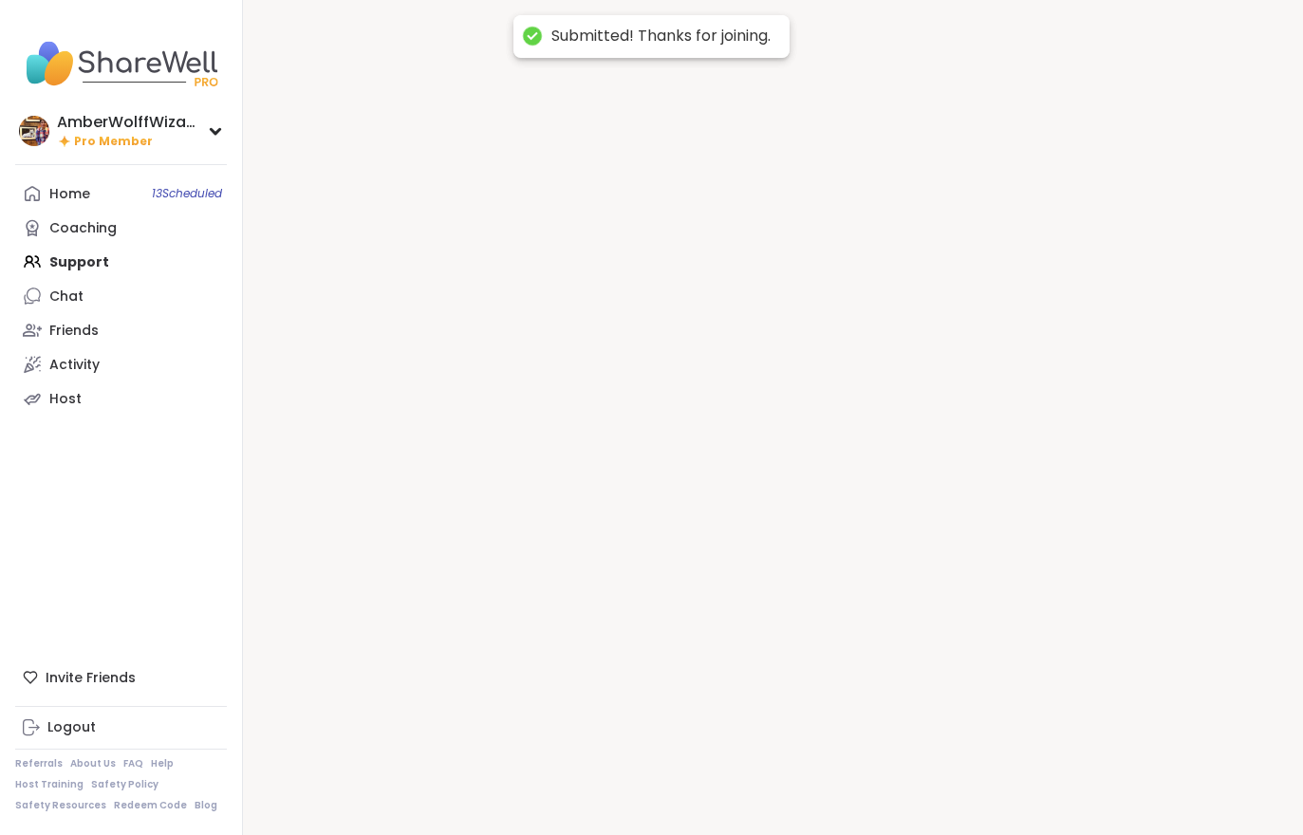
click at [1067, 773] on div at bounding box center [773, 417] width 1060 height 835
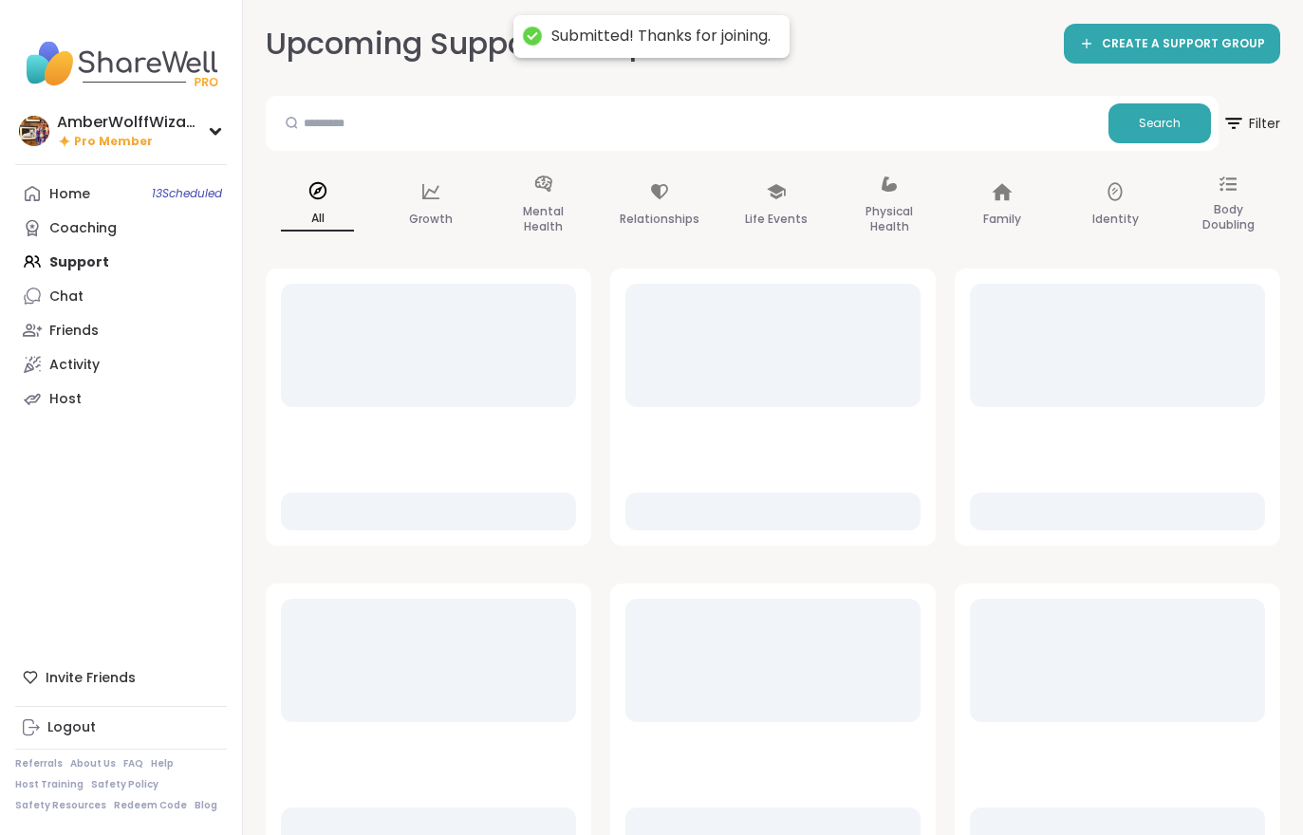
click at [1076, 788] on div at bounding box center [1117, 783] width 295 height 123
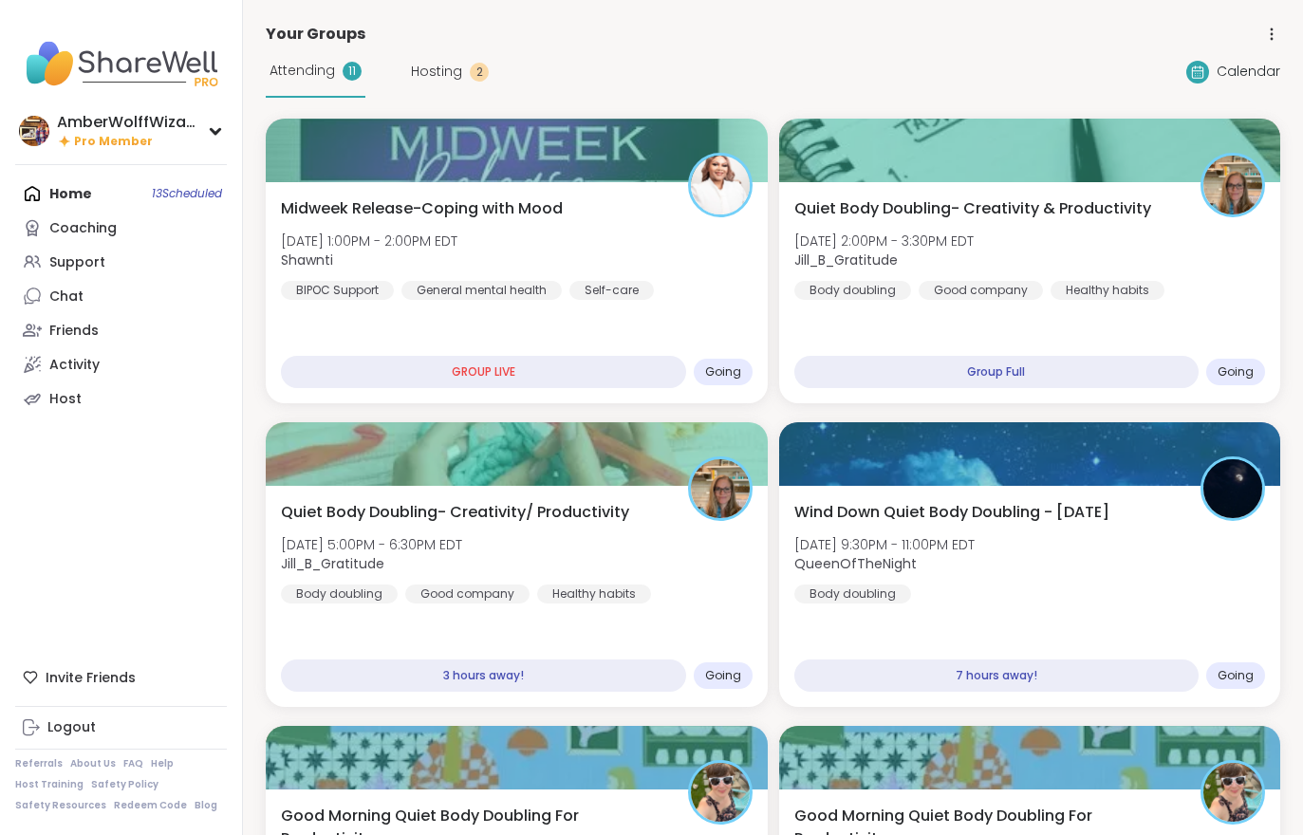
click at [974, 233] on span "[DATE] 2:00PM - 3:30PM EDT" at bounding box center [883, 241] width 179 height 19
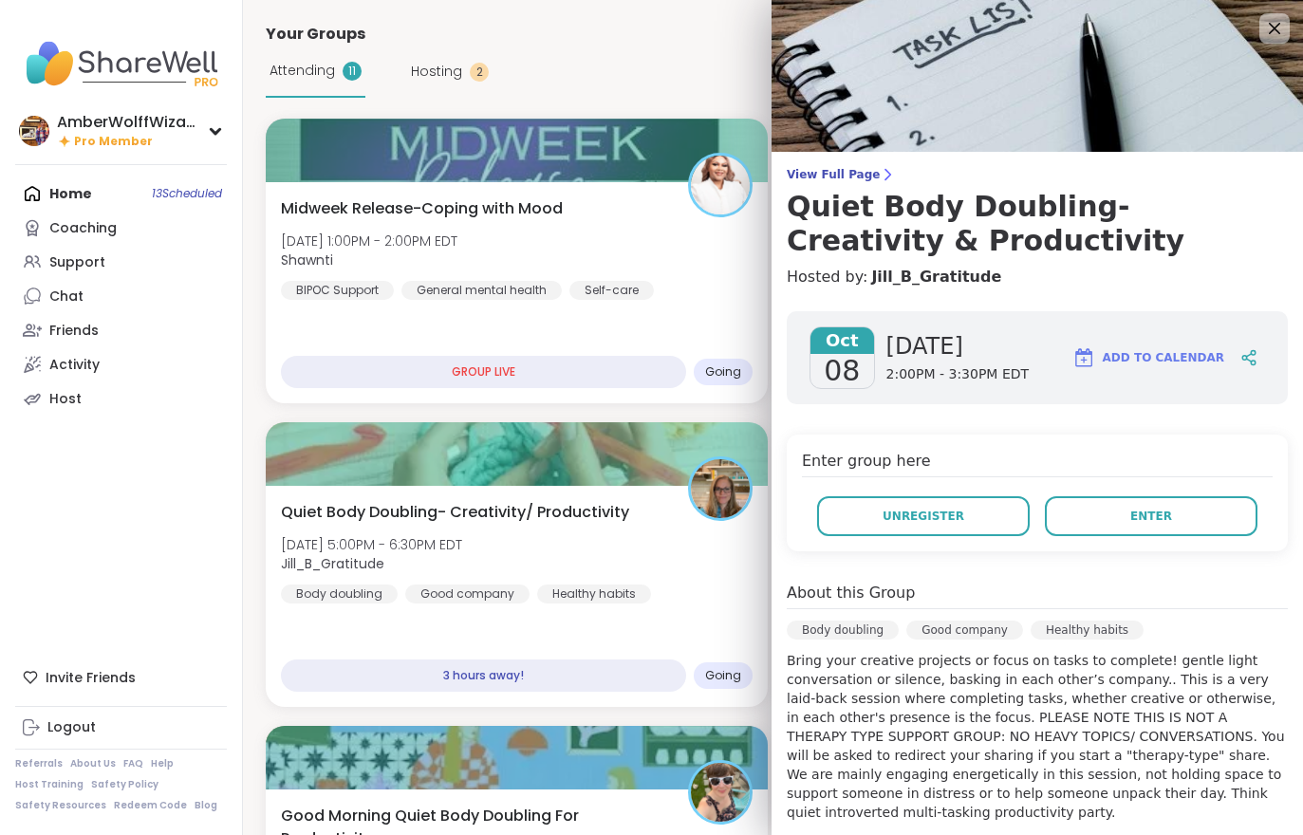
click at [1125, 516] on button "Enter" at bounding box center [1151, 516] width 213 height 40
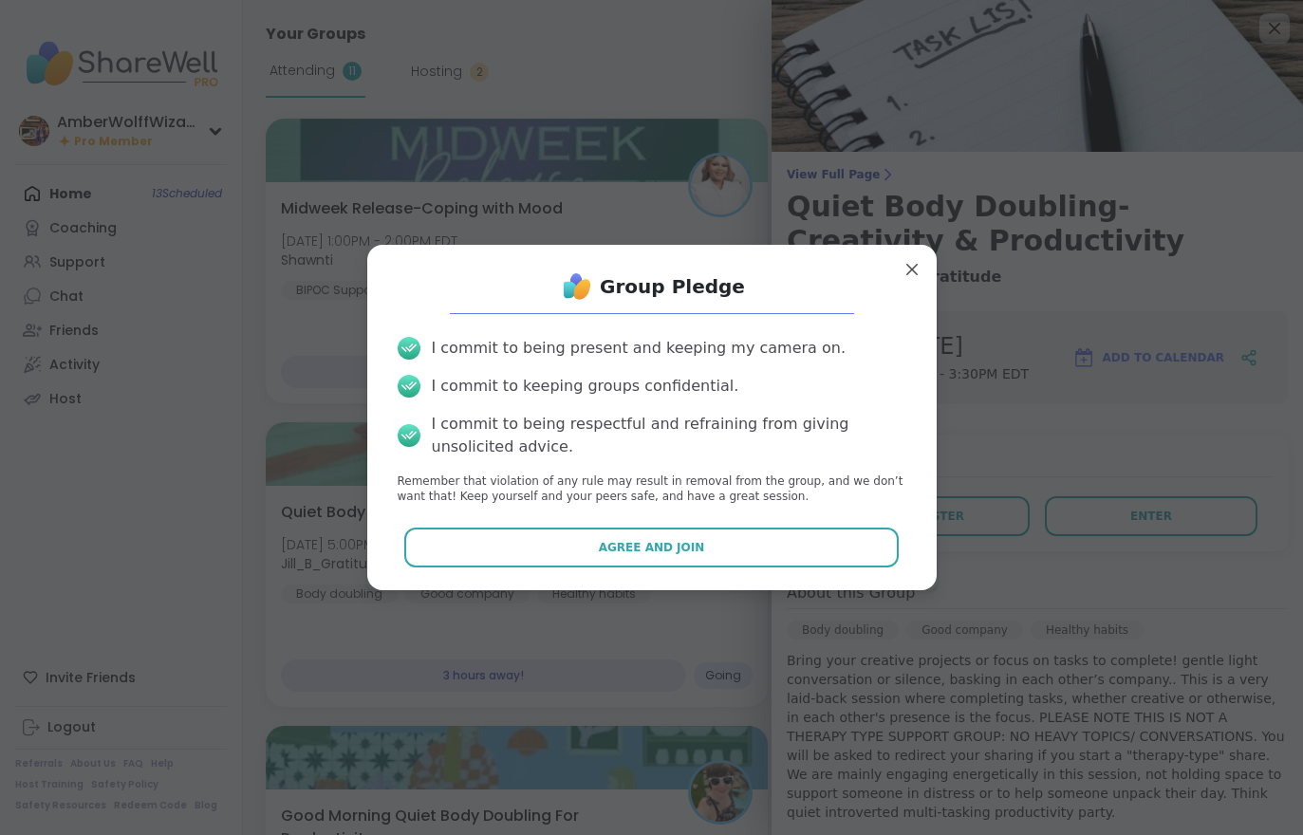
click at [830, 533] on button "Agree and Join" at bounding box center [651, 548] width 494 height 40
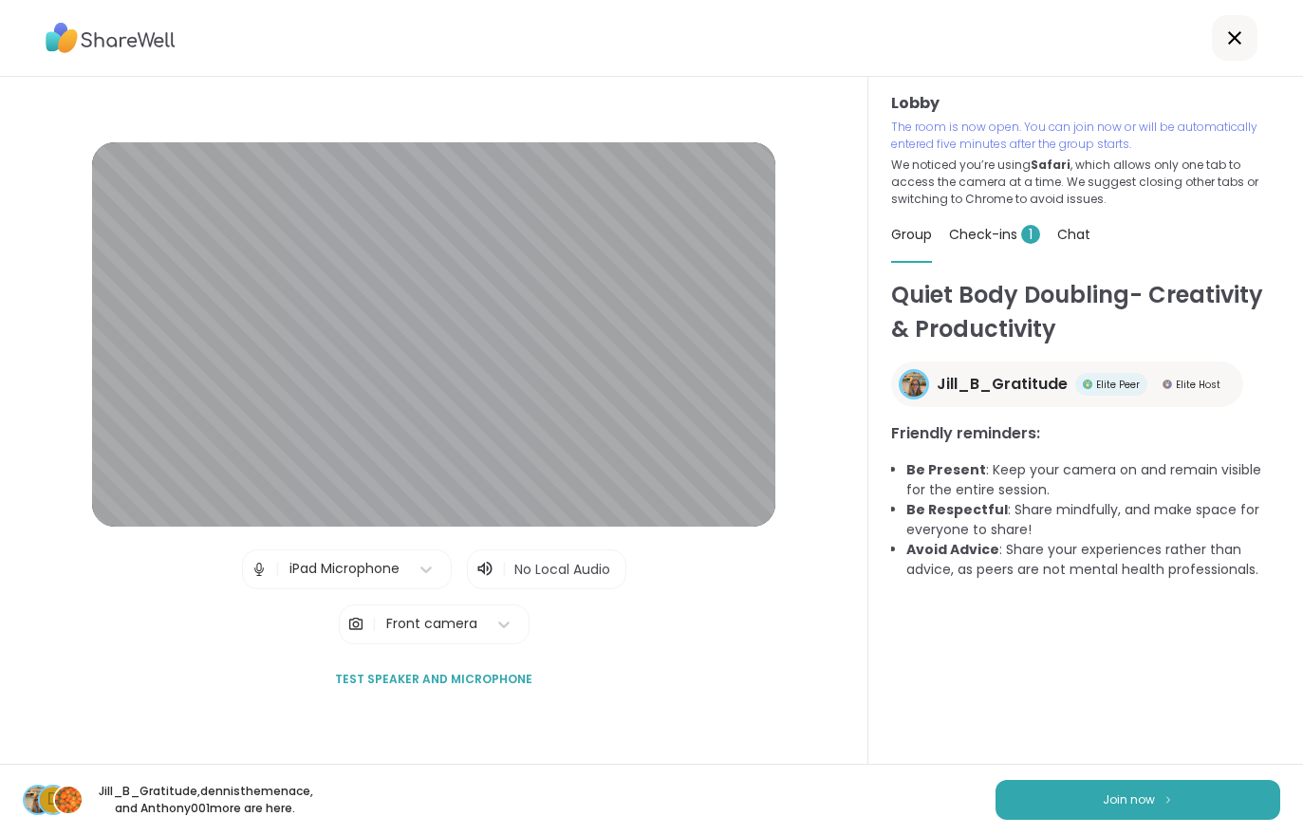
click at [1138, 818] on button "Join now" at bounding box center [1138, 800] width 285 height 40
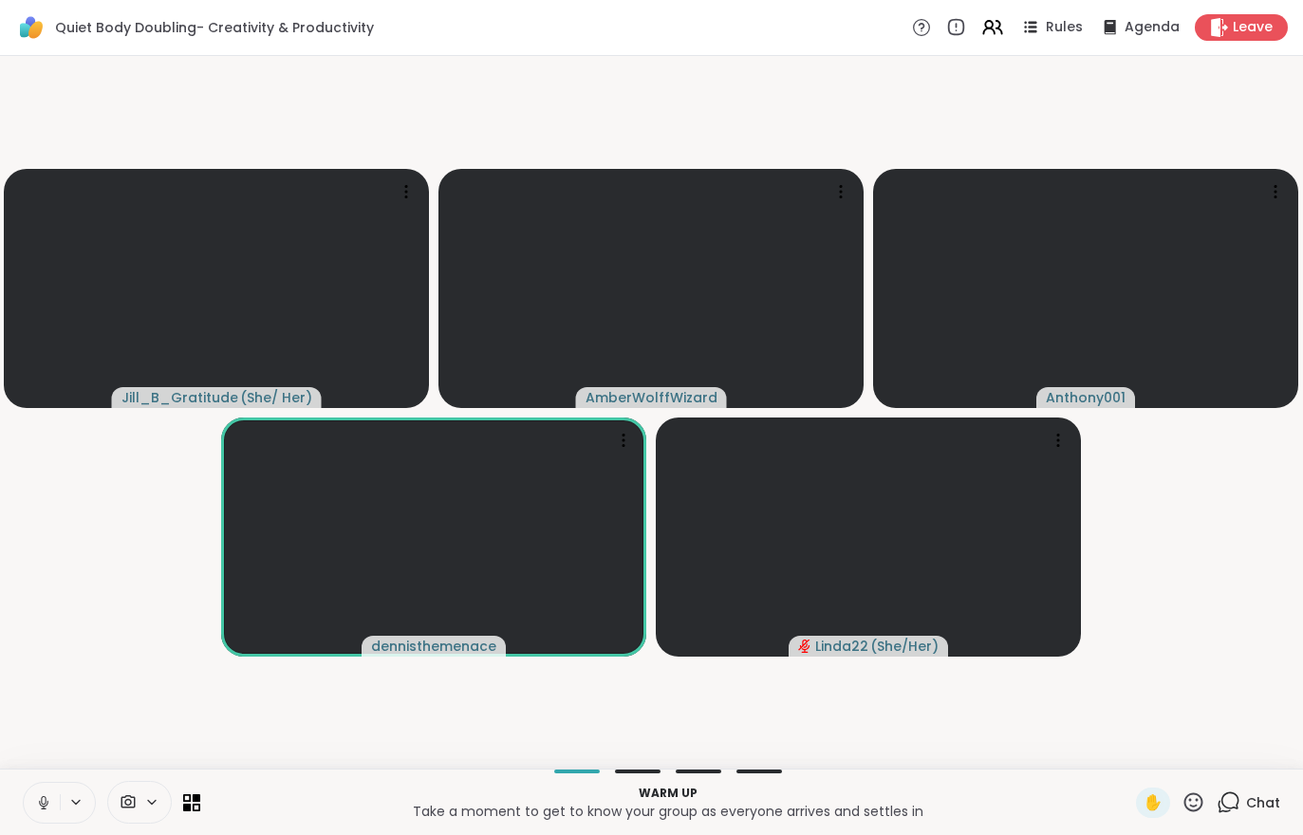
click at [1256, 805] on span "Chat" at bounding box center [1263, 802] width 34 height 19
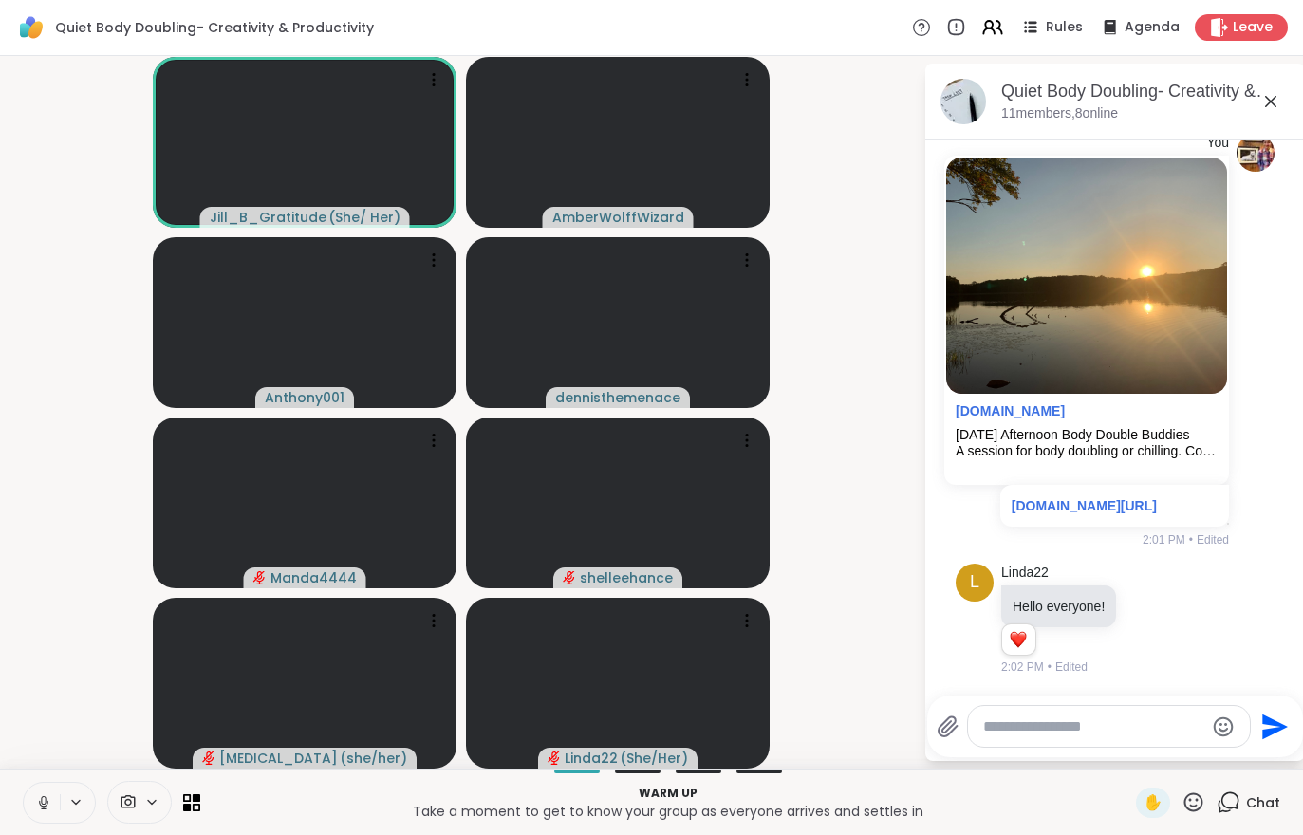
scroll to position [1487, 0]
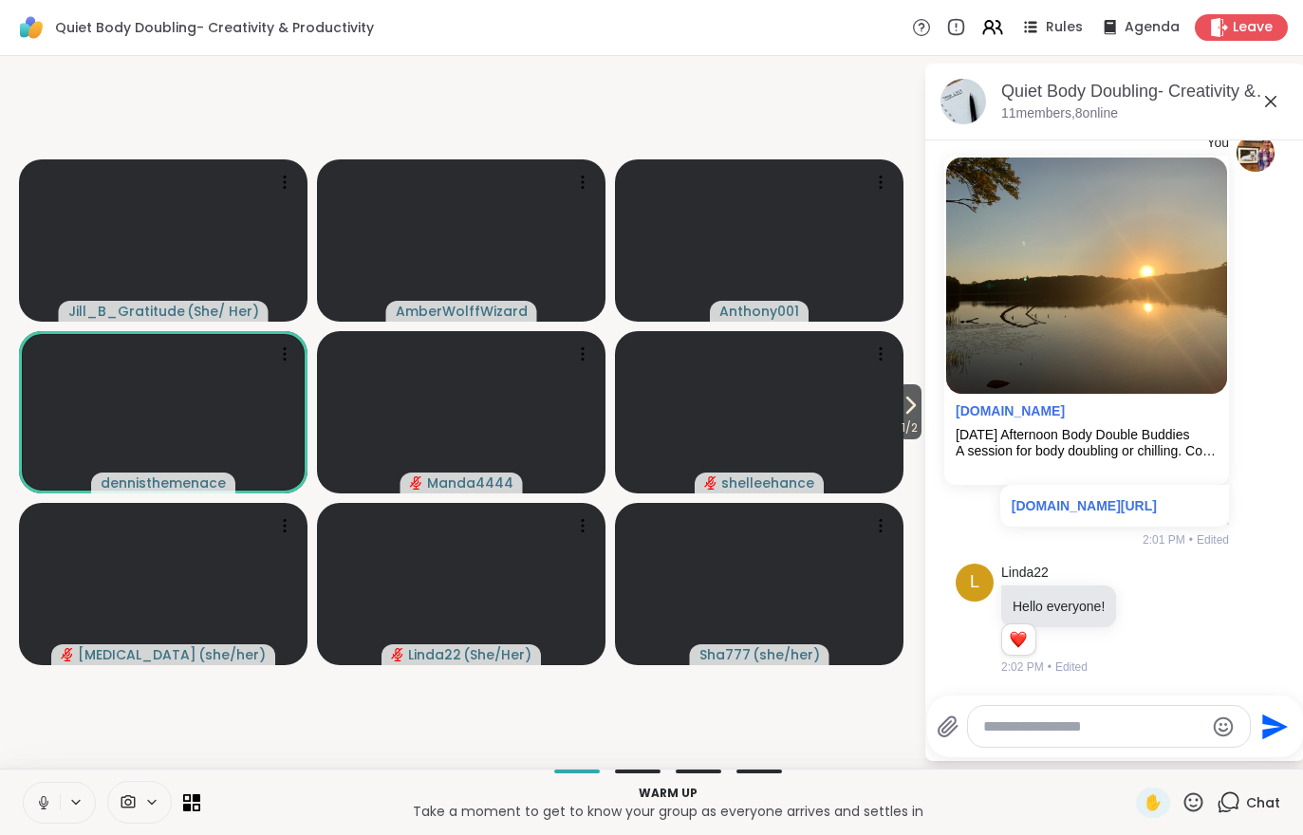
click at [920, 409] on button "1 / 2" at bounding box center [910, 411] width 24 height 55
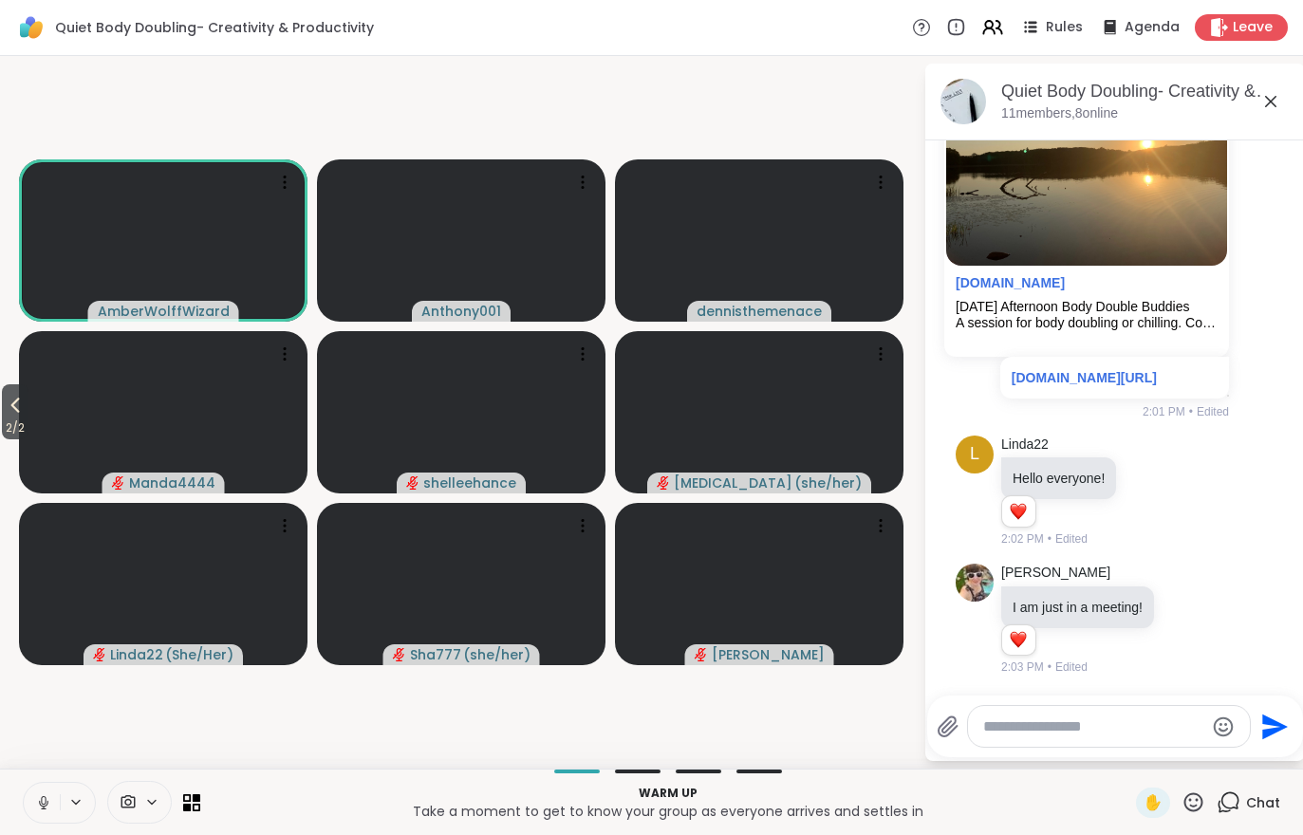
scroll to position [1614, 0]
click at [48, 819] on button at bounding box center [40, 803] width 39 height 40
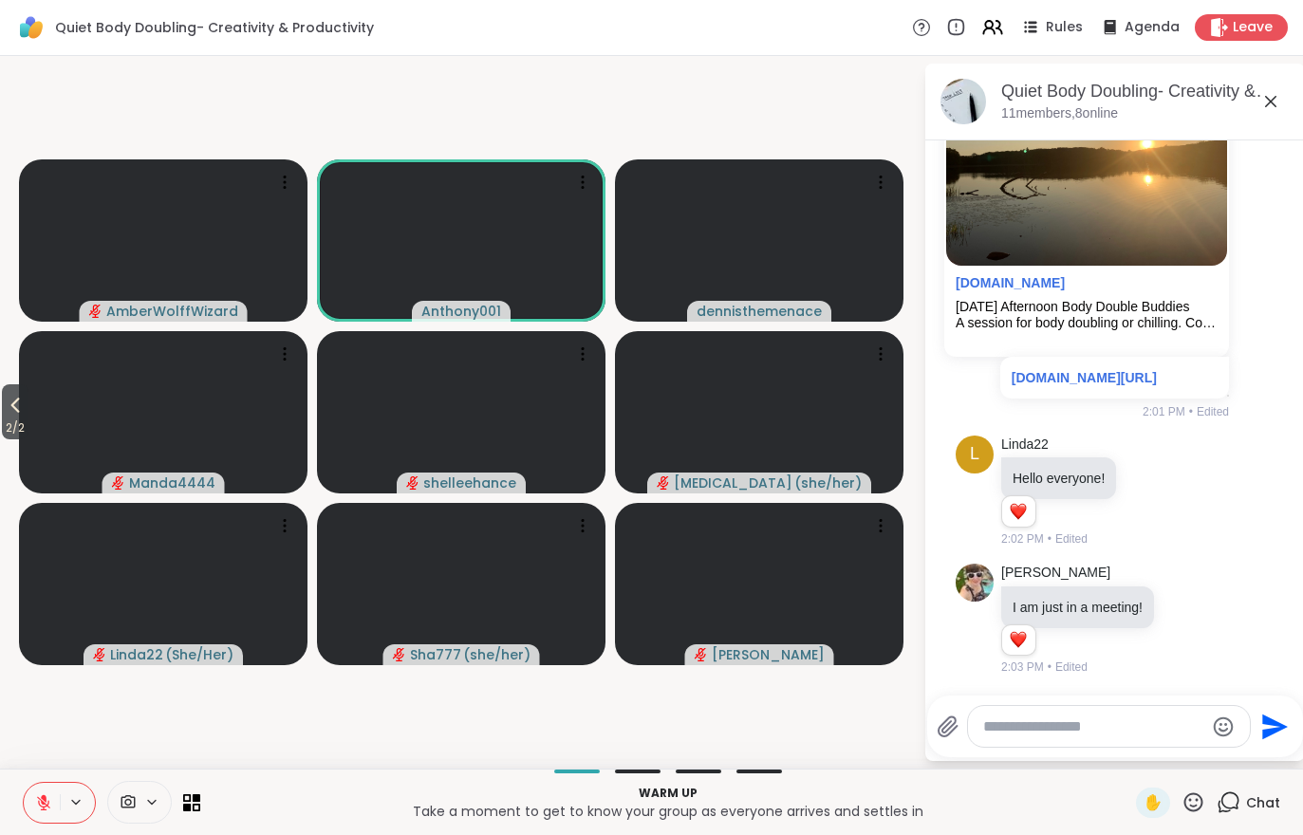
click at [14, 796] on div "Warm up Take a moment to get to know your group as everyone arrives and settles…" at bounding box center [651, 802] width 1303 height 66
click at [14, 795] on div "Warm up Take a moment to get to know your group as everyone arrives and settles…" at bounding box center [651, 802] width 1303 height 66
click at [36, 820] on button at bounding box center [42, 803] width 36 height 40
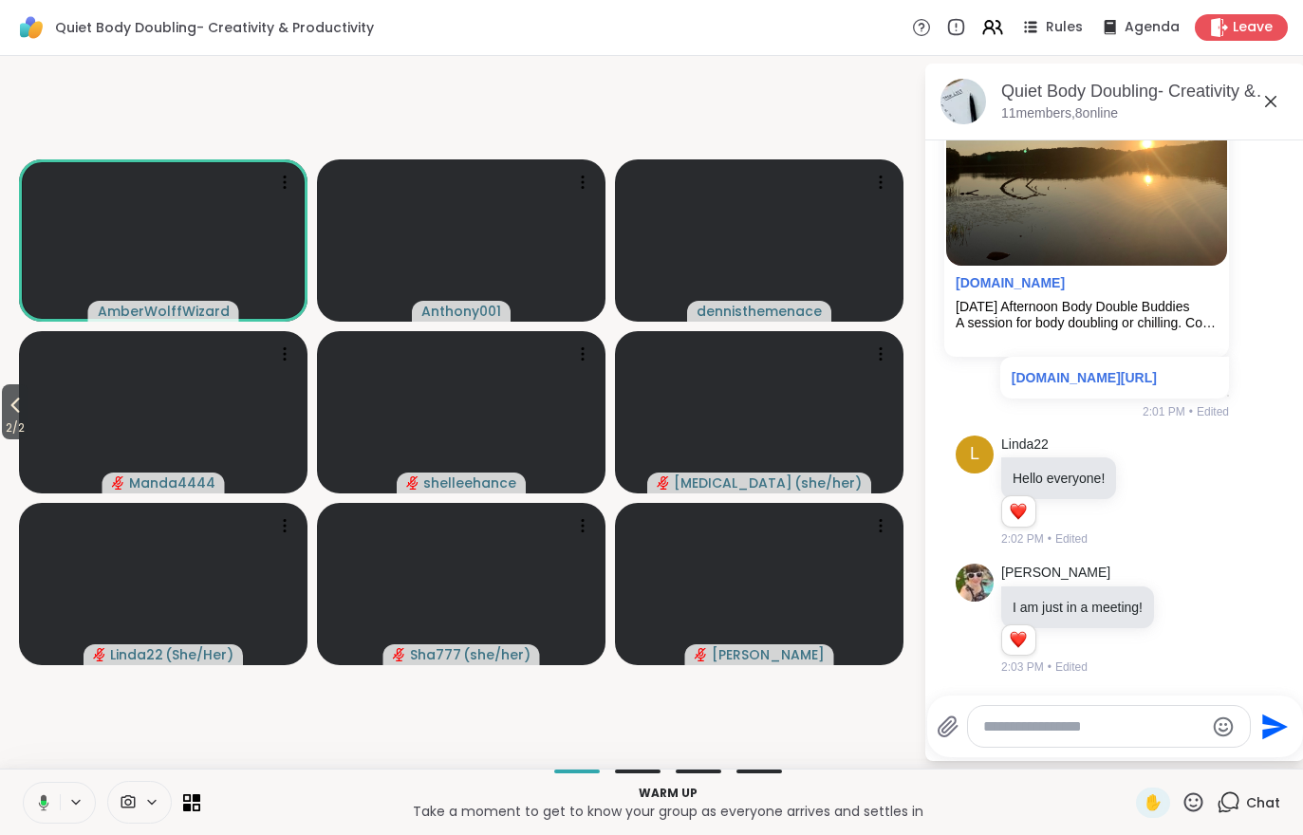
click at [20, 406] on icon at bounding box center [15, 405] width 23 height 23
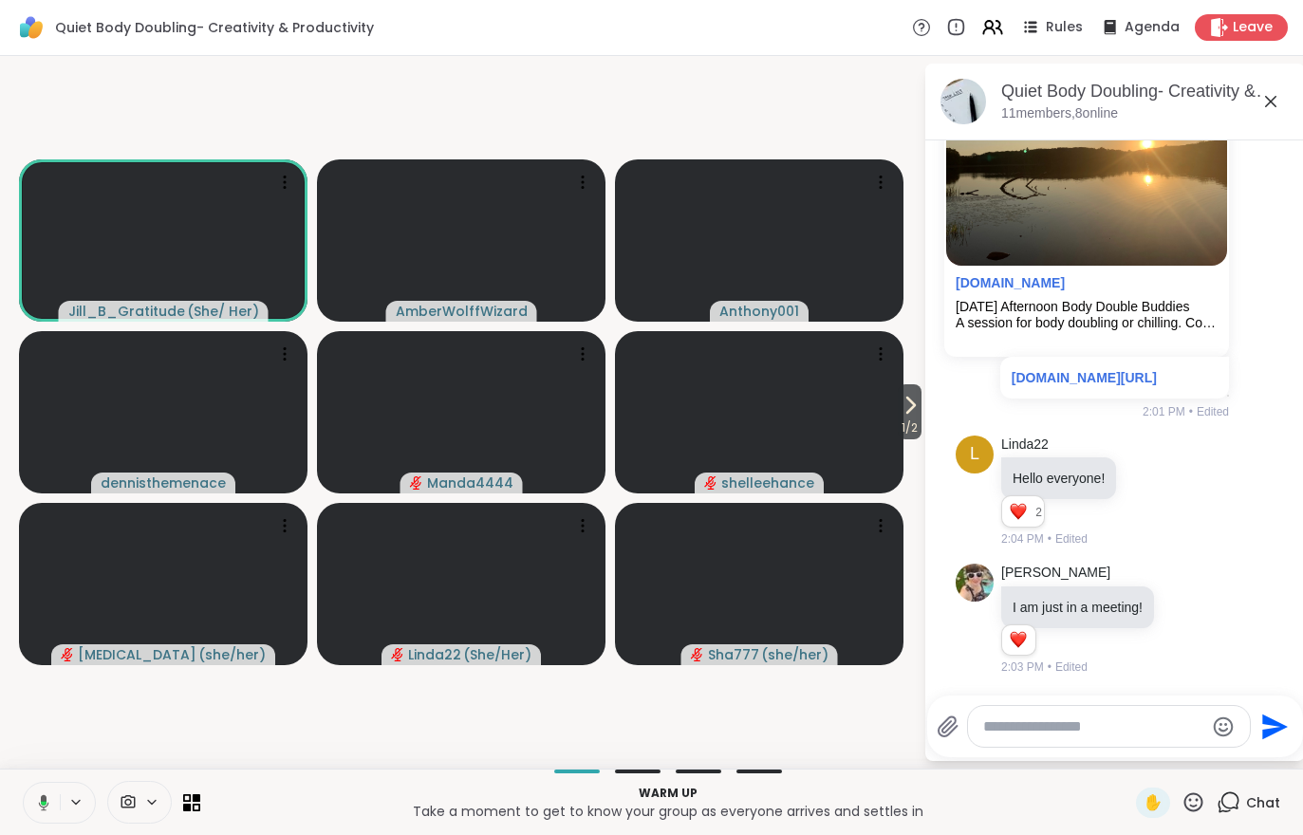
click at [30, 817] on button at bounding box center [40, 803] width 39 height 40
click at [907, 422] on span "1 / 2" at bounding box center [910, 428] width 24 height 23
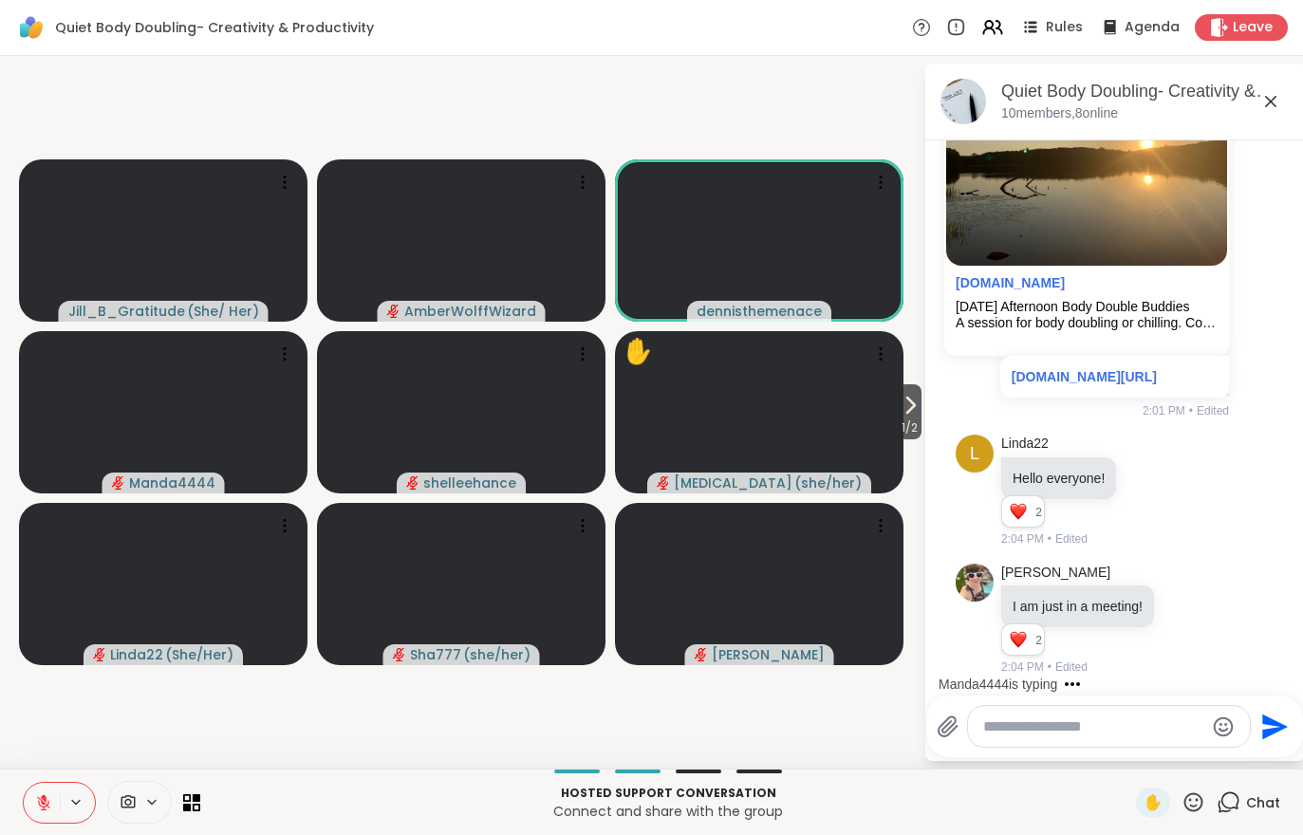
scroll to position [1641, 0]
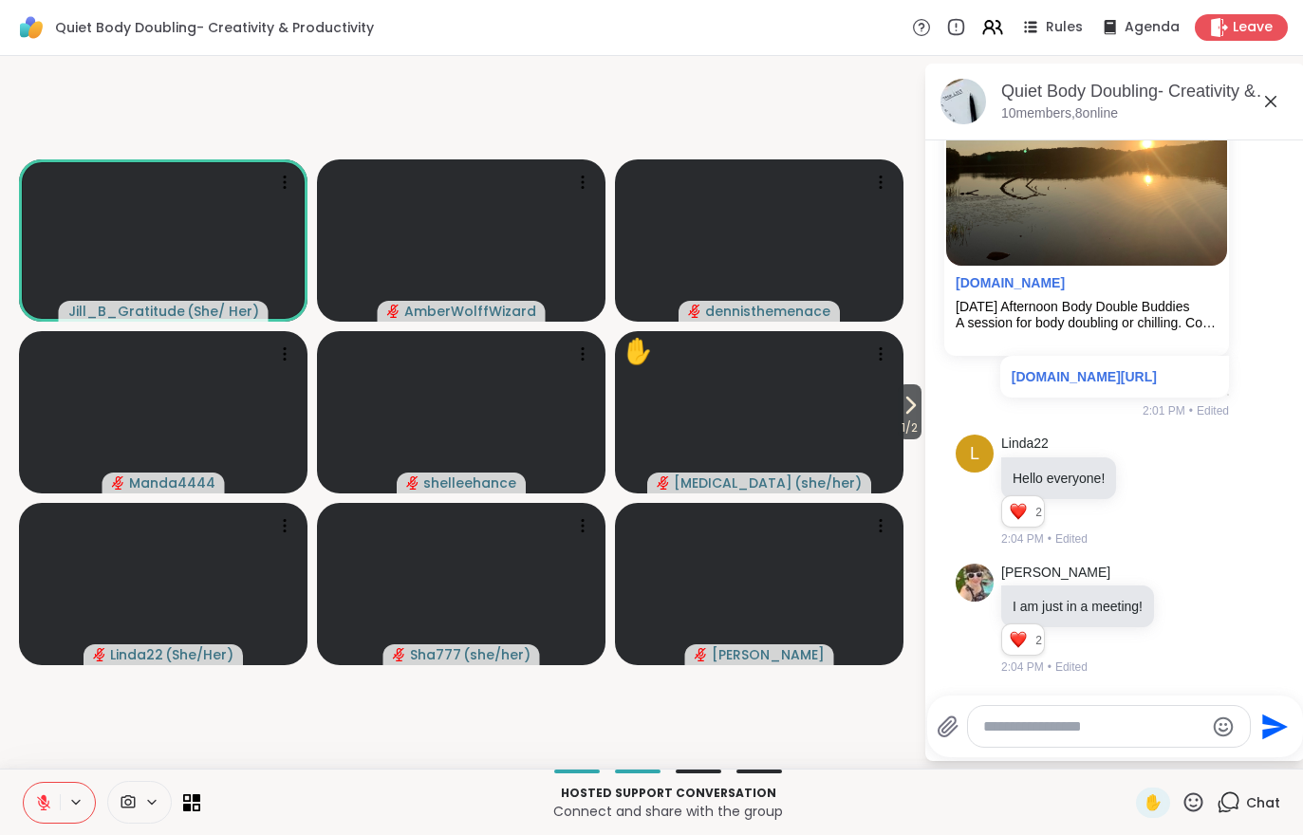
click at [1157, 814] on div "✋" at bounding box center [1153, 803] width 34 height 30
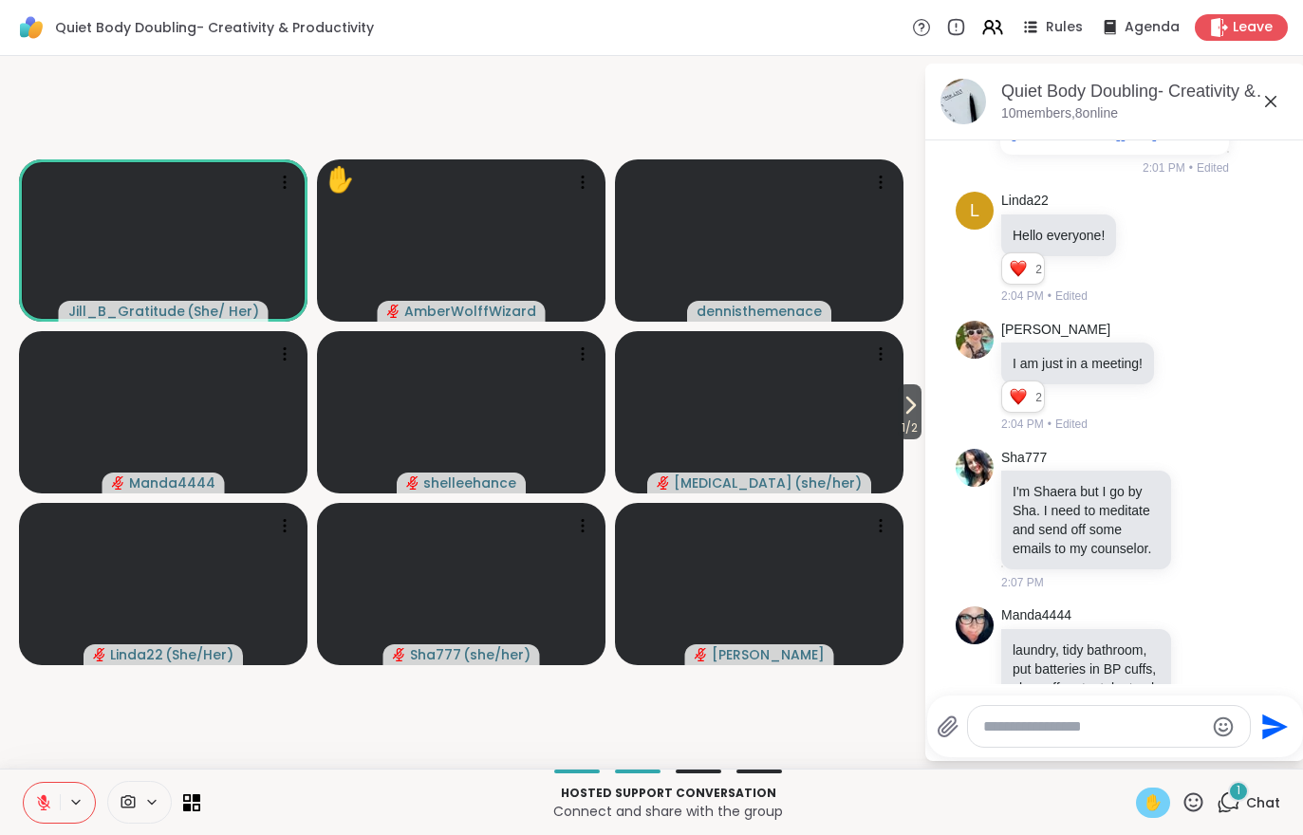
scroll to position [1975, 0]
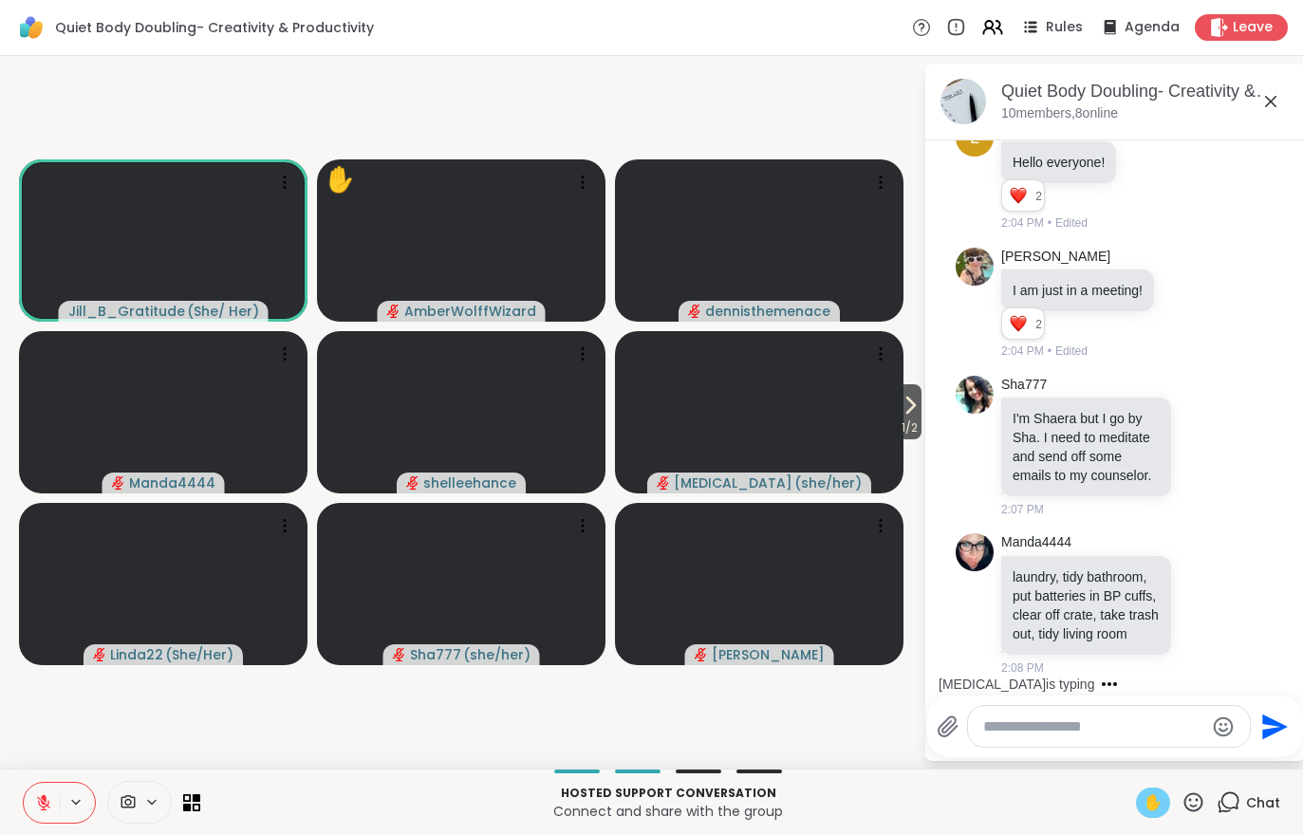
click at [36, 791] on button at bounding box center [42, 803] width 36 height 40
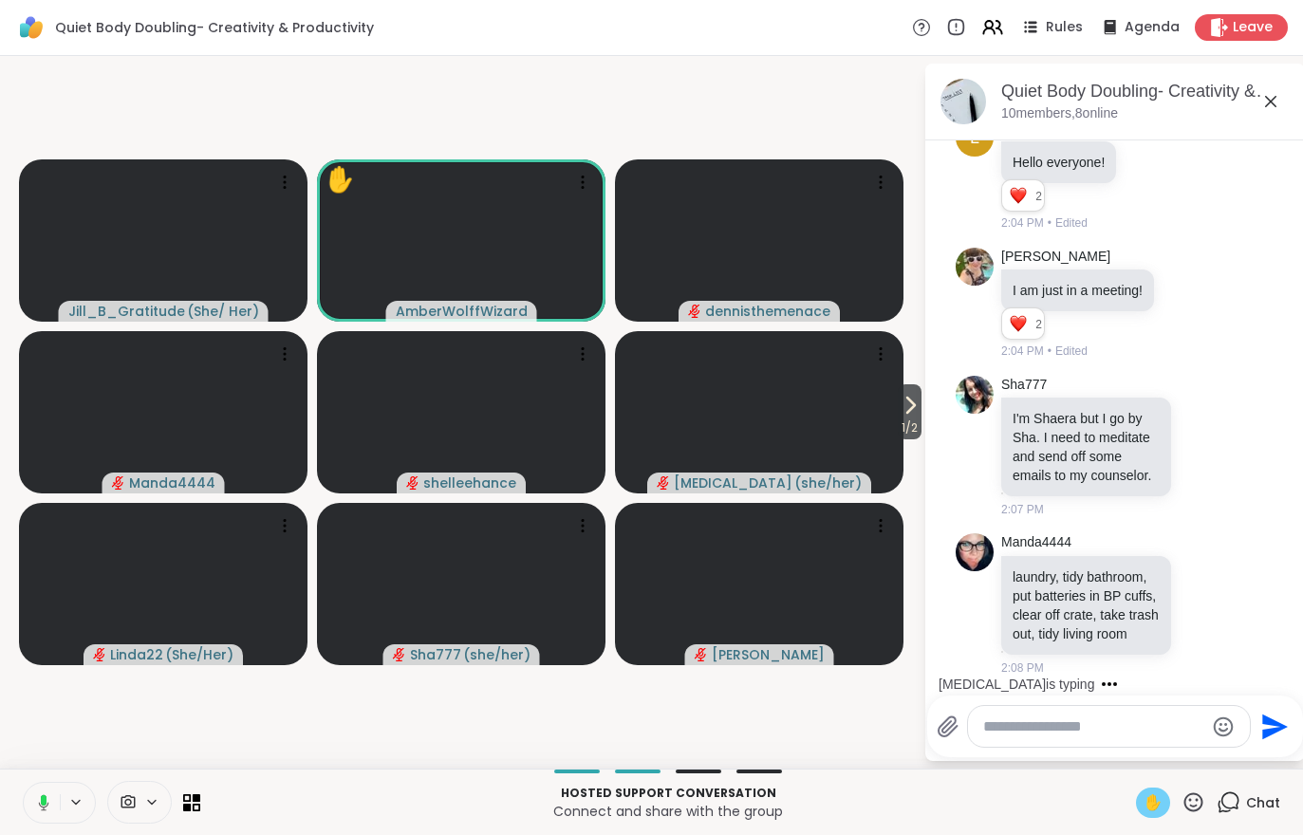
click at [907, 413] on icon at bounding box center [910, 405] width 23 height 23
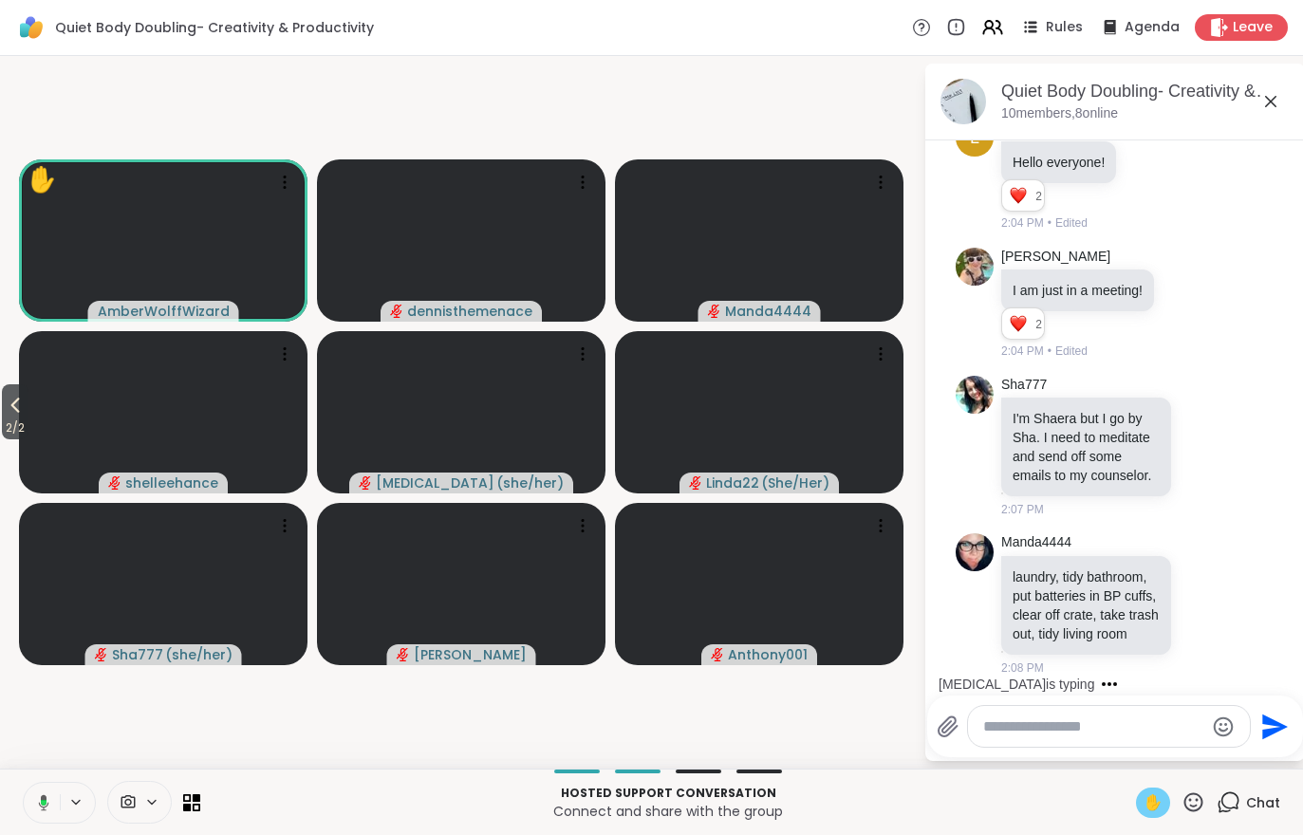
click at [4, 435] on span "2 / 2" at bounding box center [15, 428] width 27 height 23
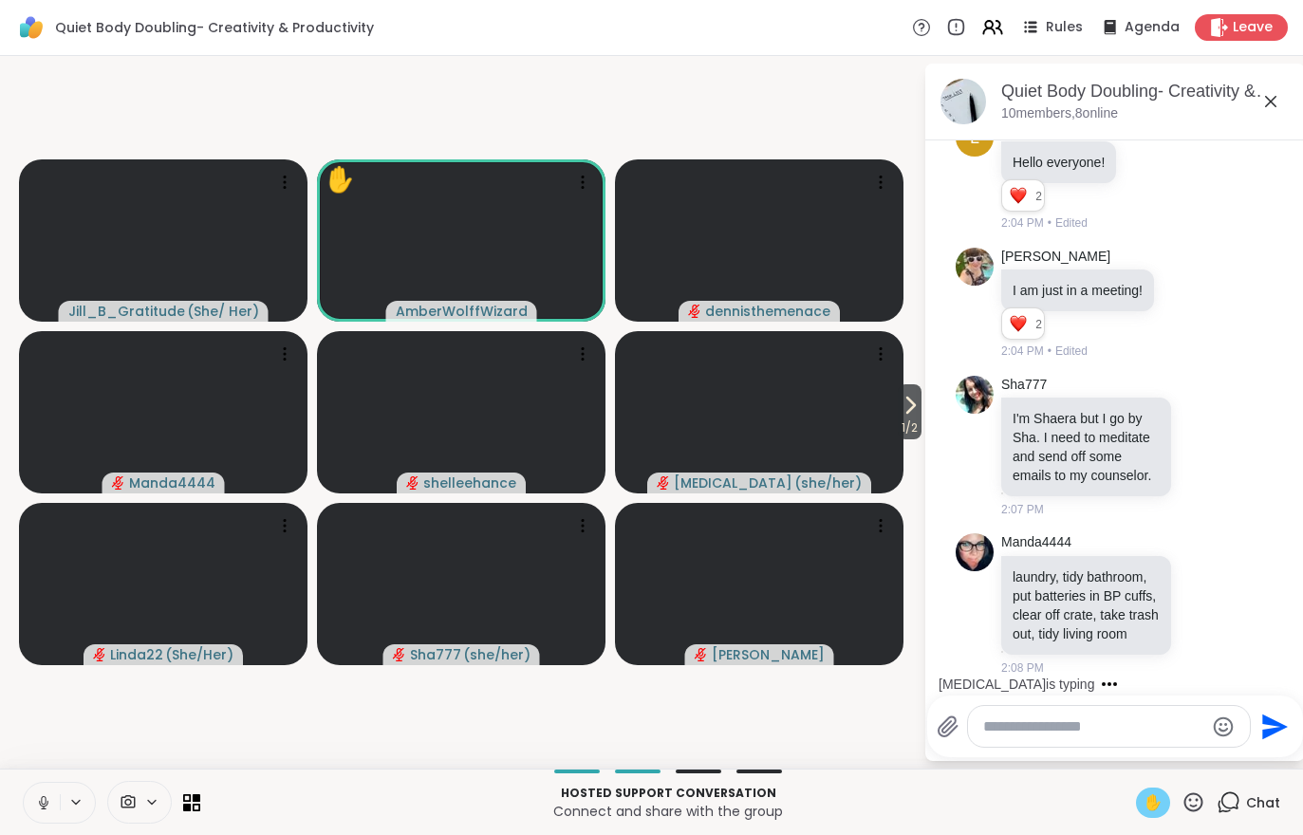
scroll to position [2002, 0]
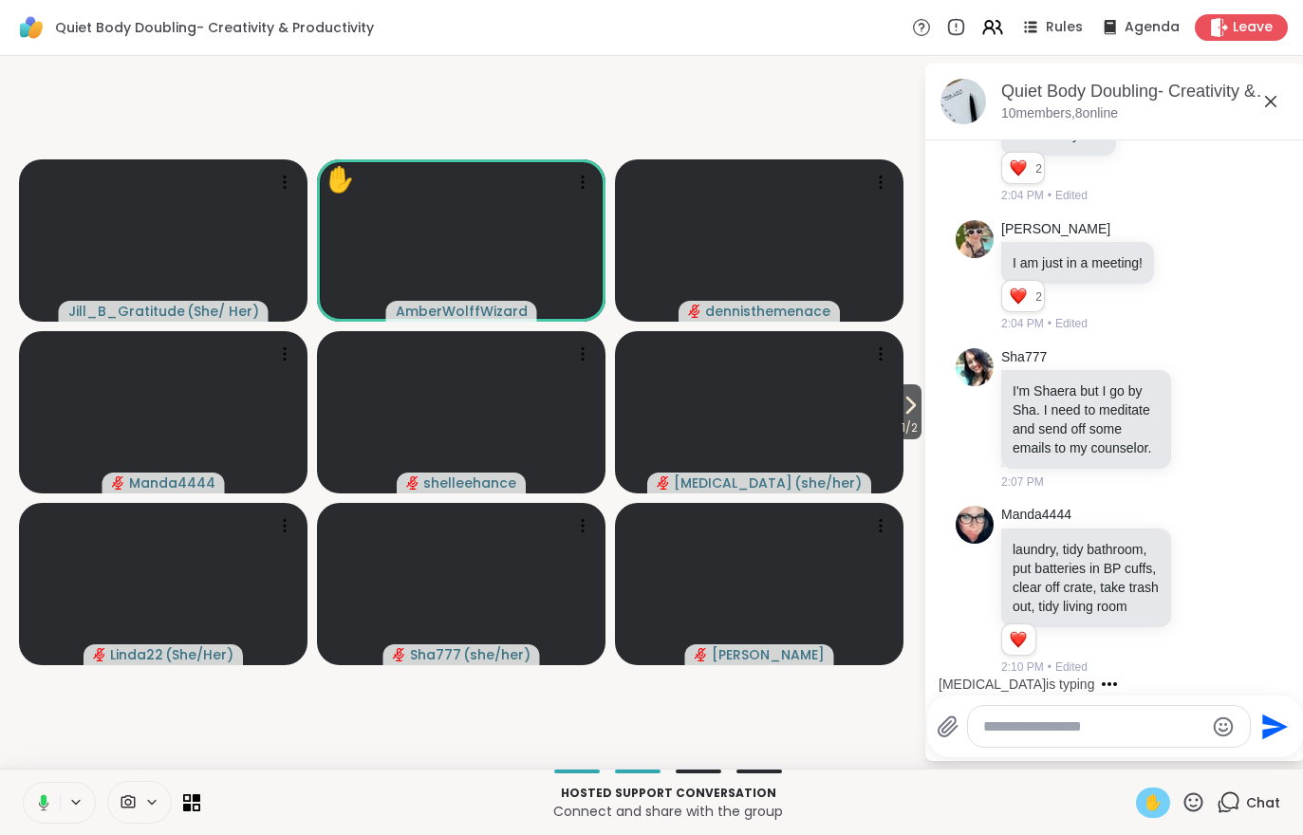
click at [1152, 805] on span "✋" at bounding box center [1153, 803] width 19 height 23
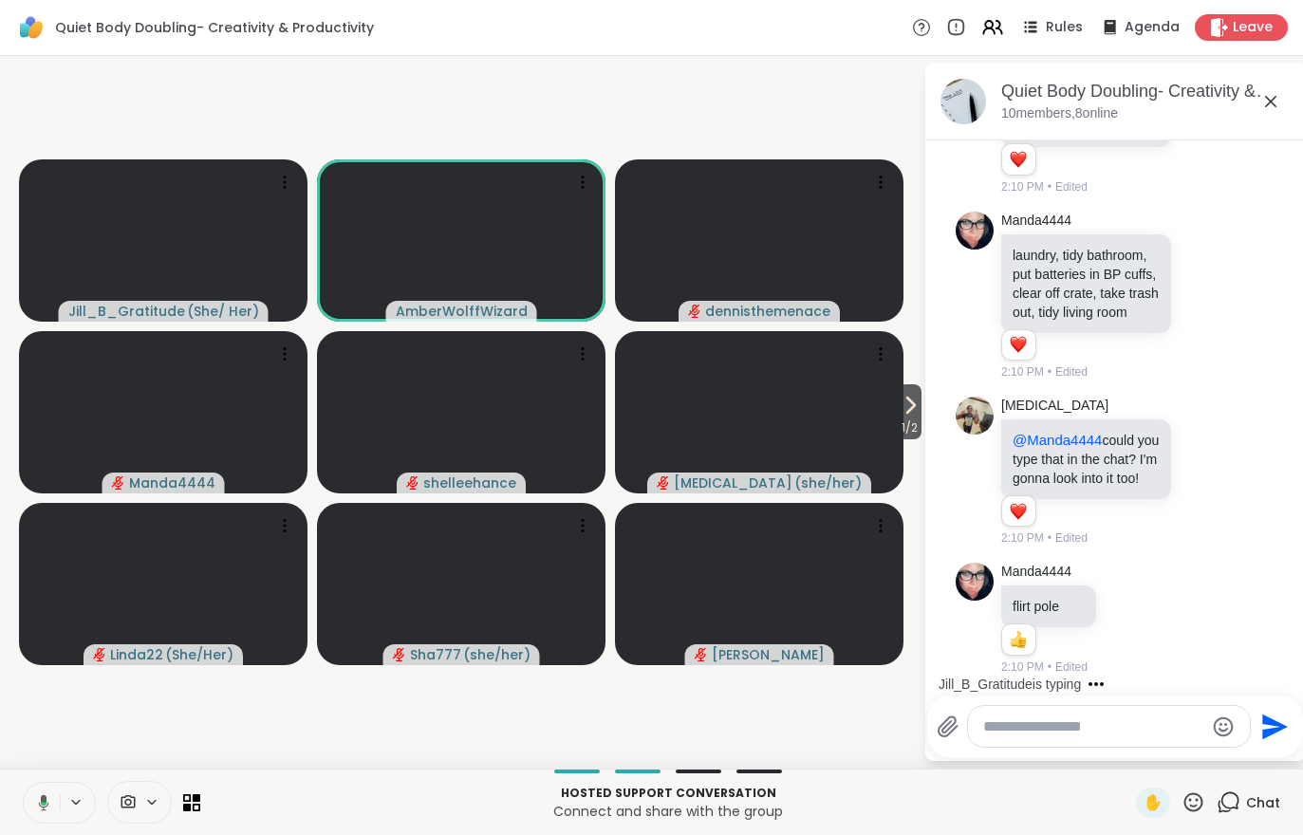
scroll to position [2340, 0]
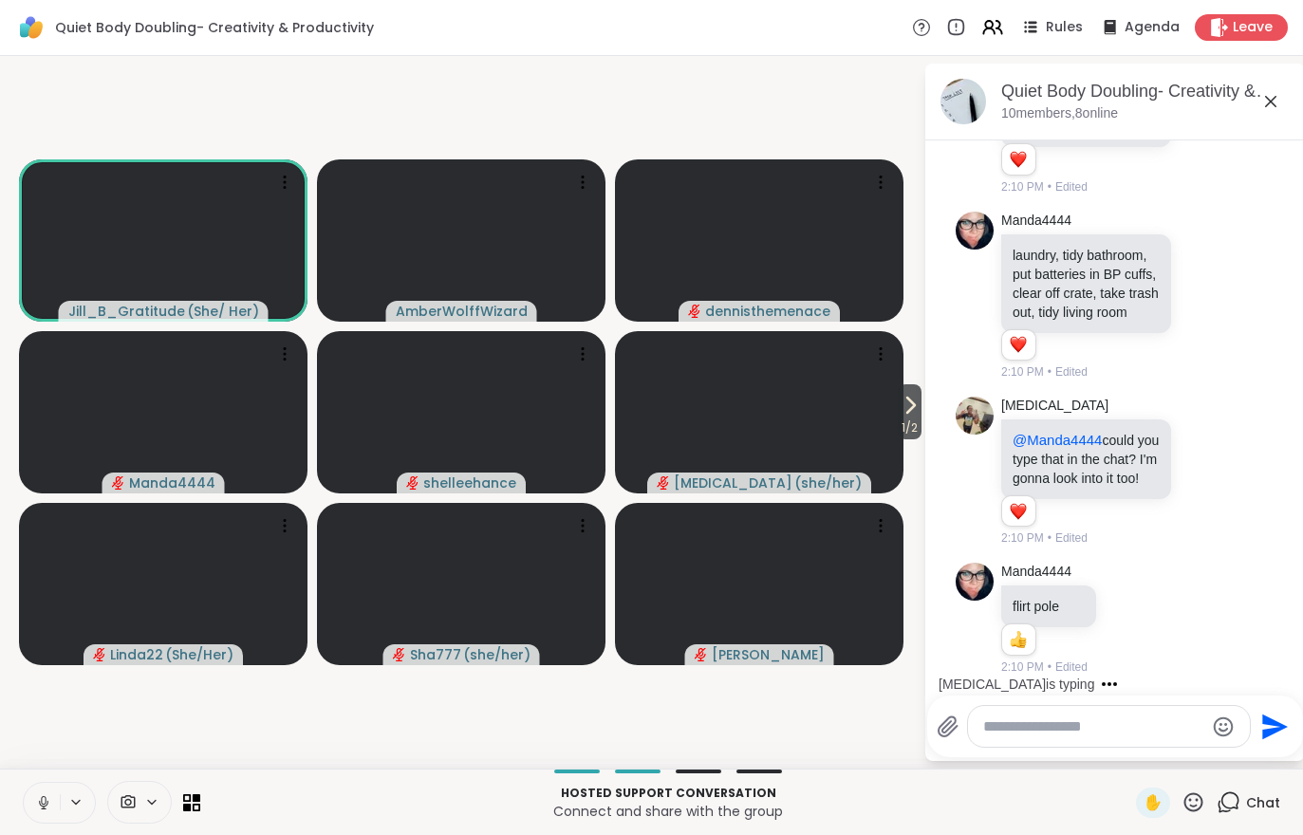
click at [33, 803] on button at bounding box center [42, 803] width 36 height 40
click at [1278, 804] on span "Chat" at bounding box center [1263, 802] width 34 height 19
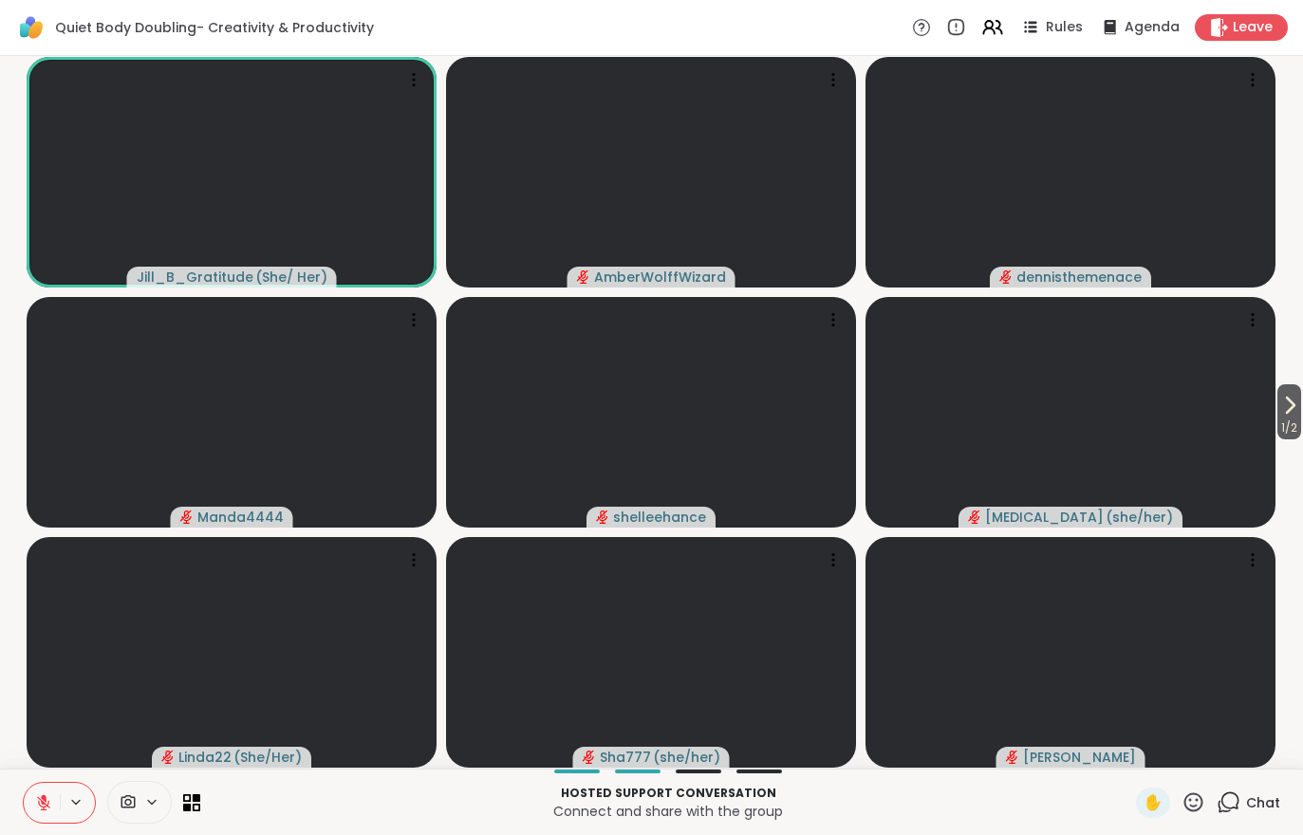
click at [1277, 815] on div "Chat" at bounding box center [1249, 803] width 64 height 30
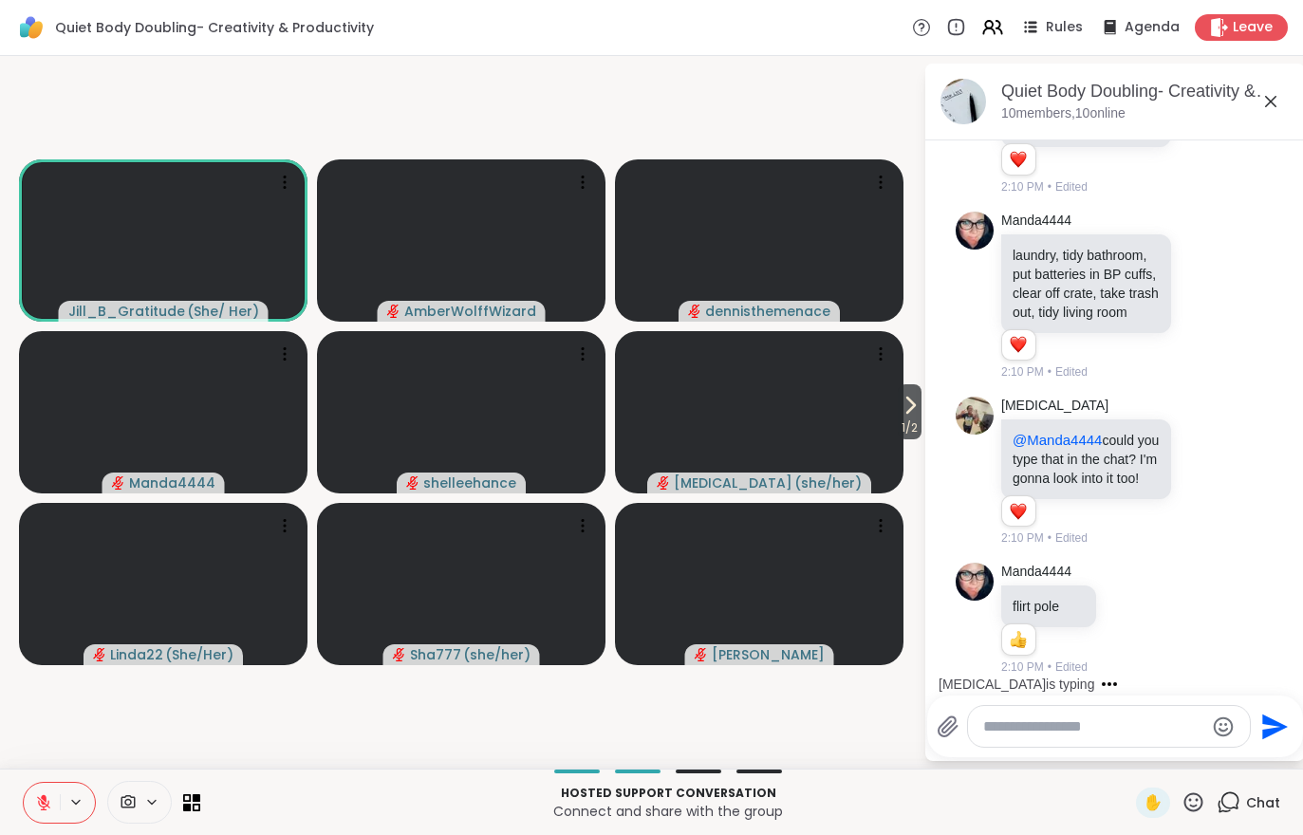
click at [910, 428] on span "1 / 2" at bounding box center [910, 428] width 24 height 23
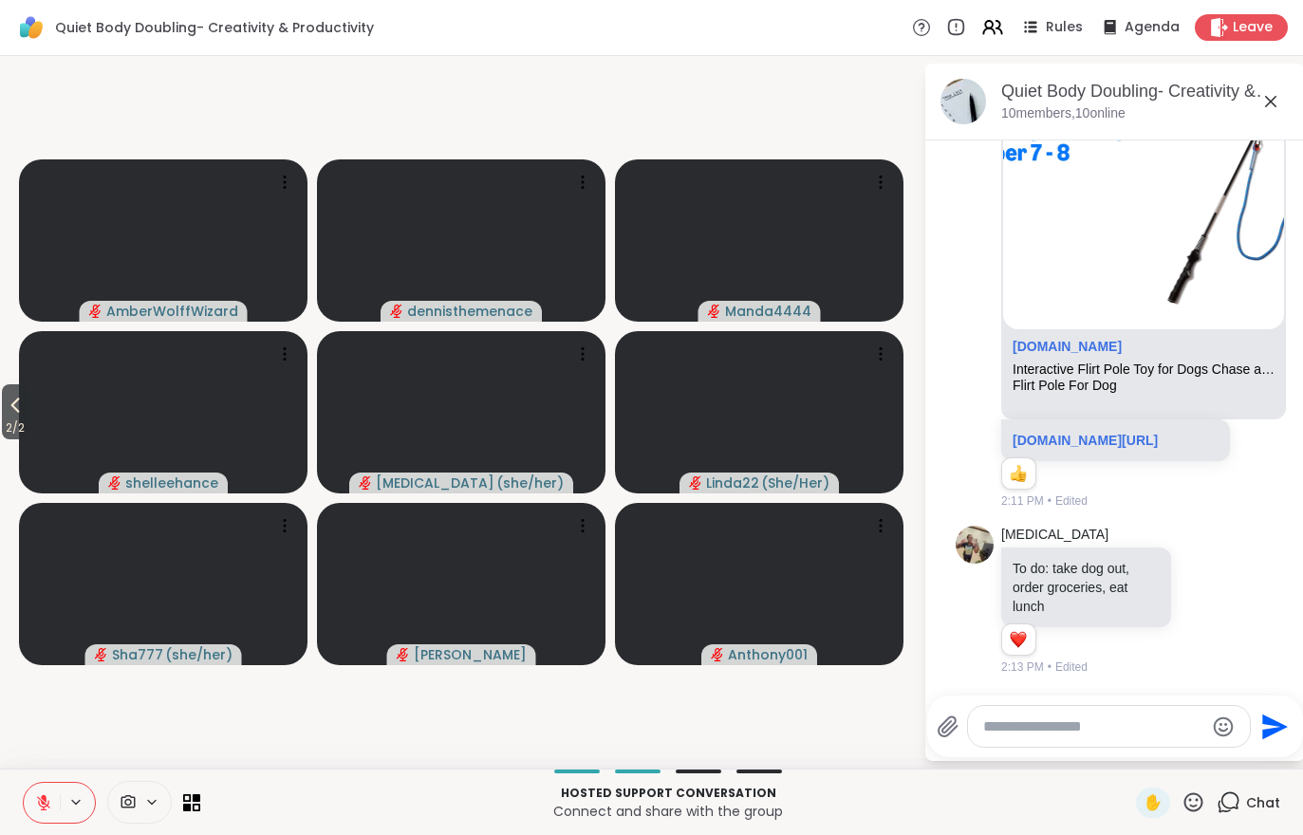
scroll to position [3751, 0]
click at [4, 433] on span "2 / 2" at bounding box center [15, 428] width 27 height 23
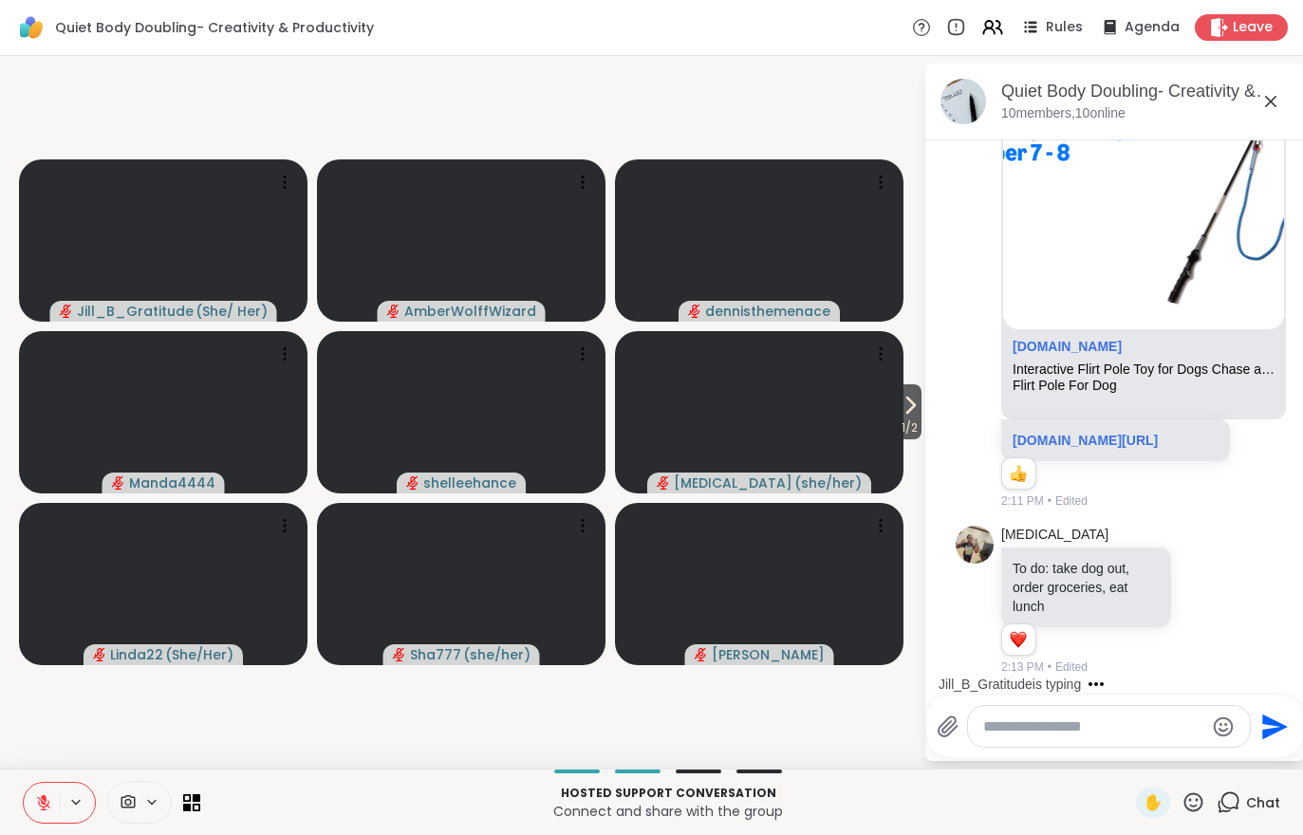
scroll to position [3984, 0]
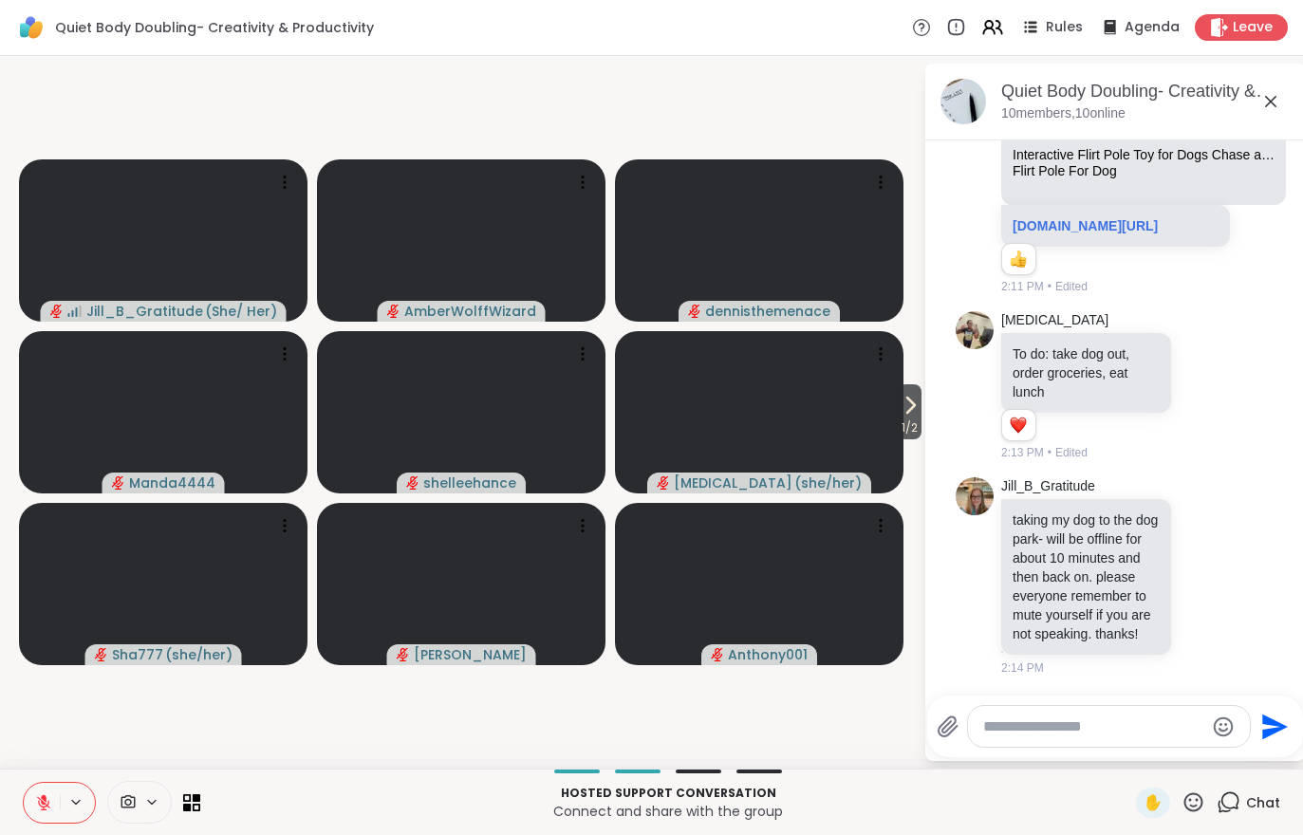
click at [907, 420] on span "1 / 2" at bounding box center [910, 428] width 24 height 23
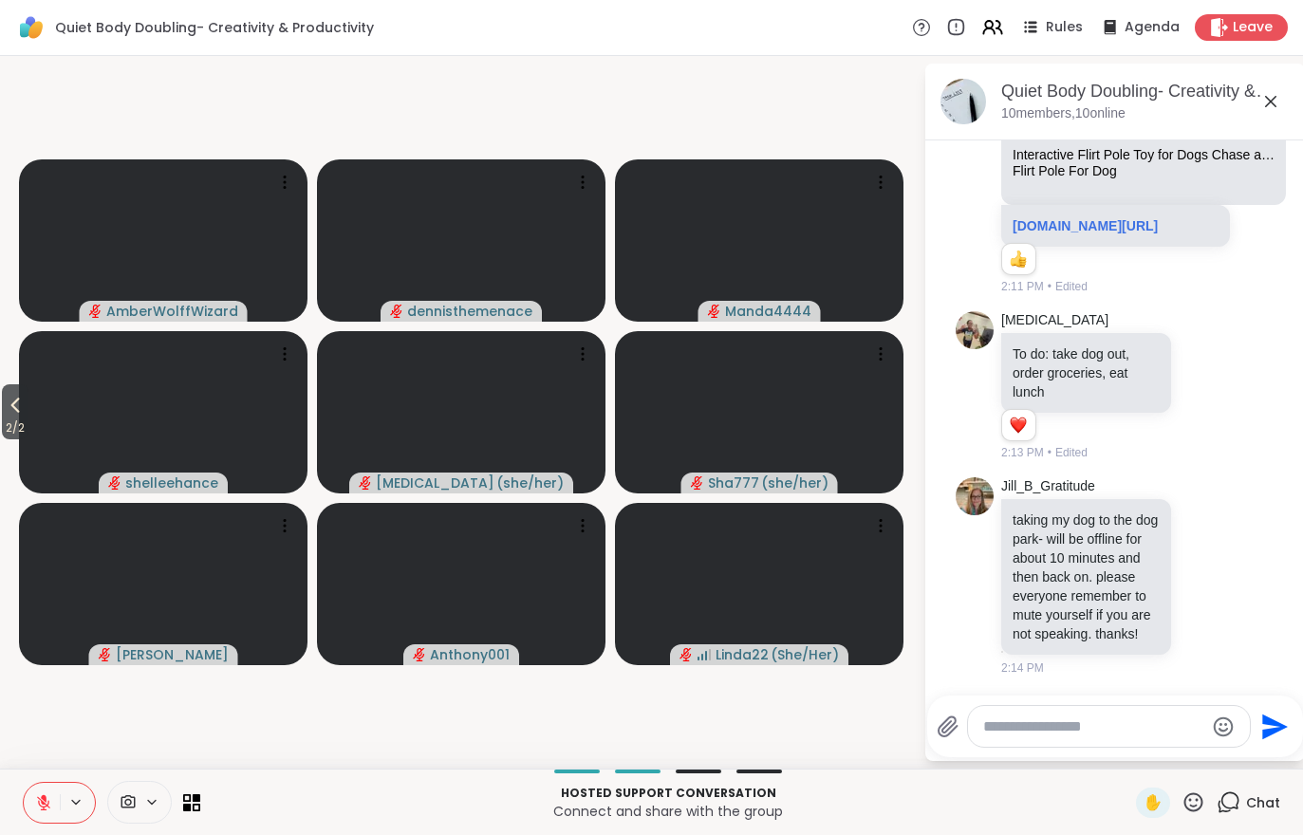
click at [4, 399] on button "2 / 2" at bounding box center [15, 411] width 27 height 55
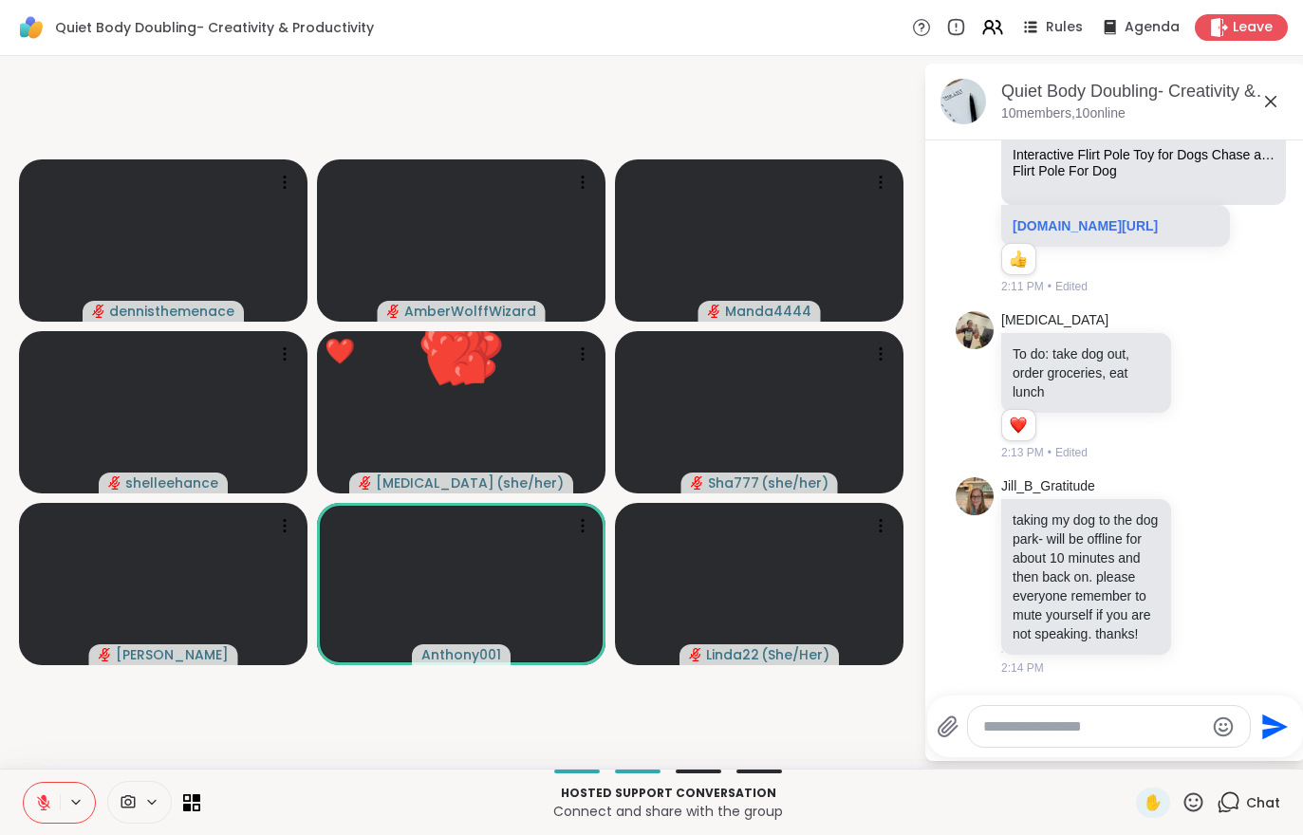
click at [26, 786] on button at bounding box center [42, 803] width 36 height 40
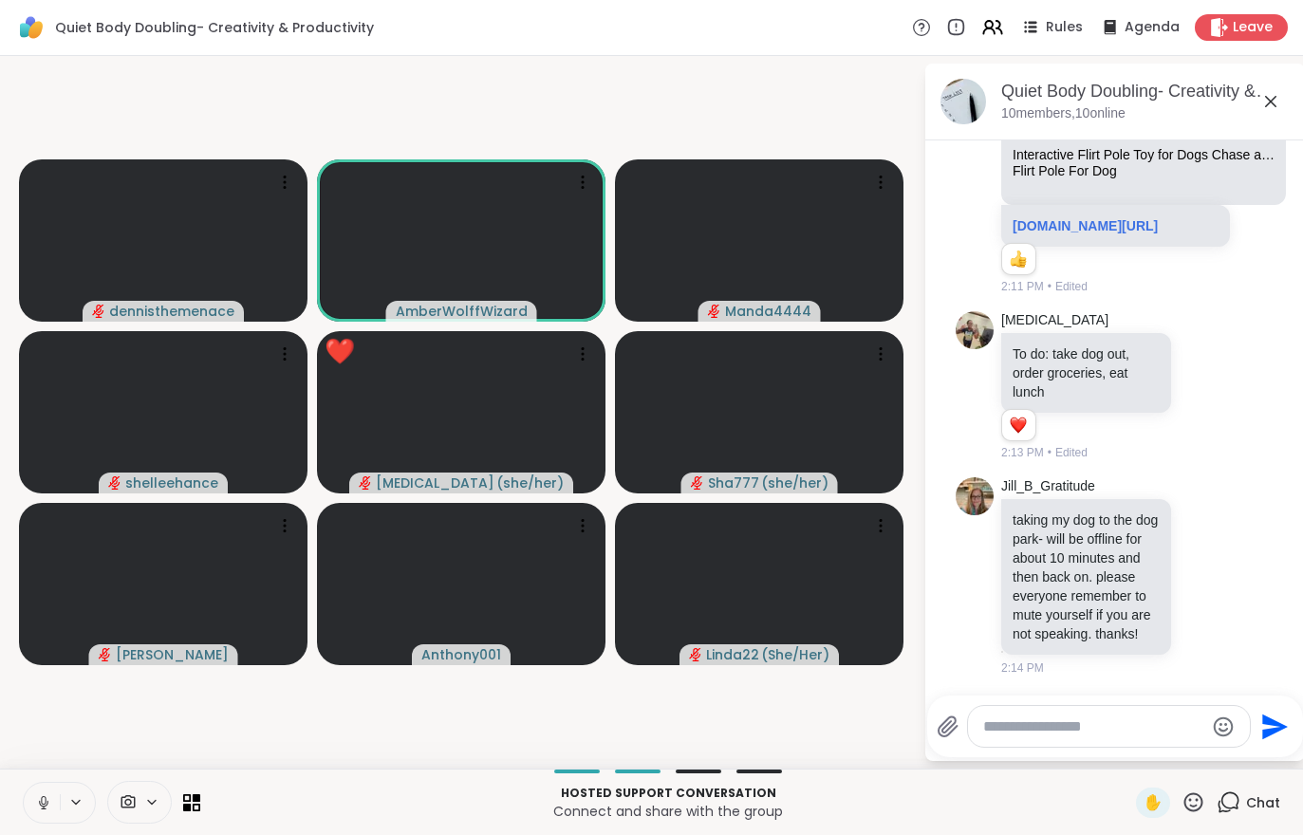
click at [48, 787] on button at bounding box center [42, 803] width 36 height 40
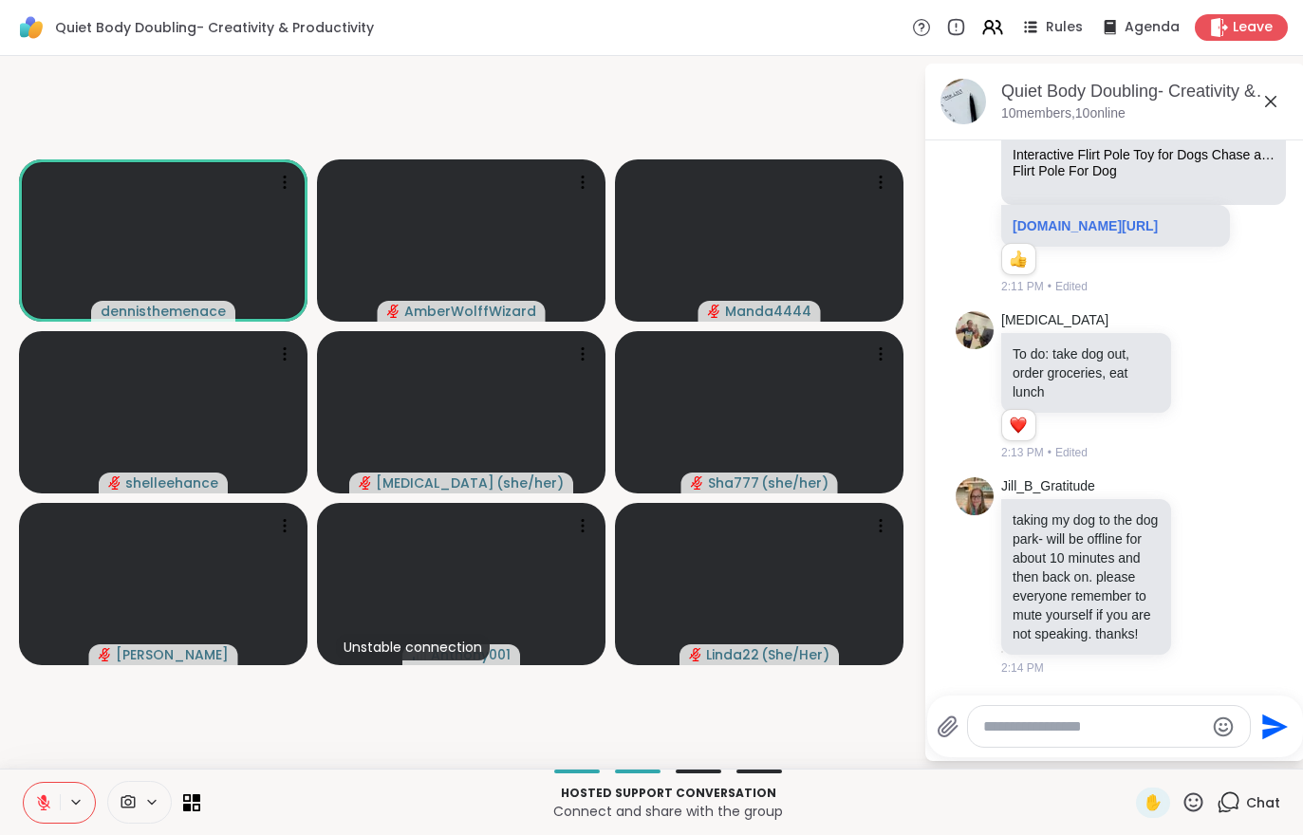
click at [39, 801] on icon at bounding box center [43, 802] width 13 height 13
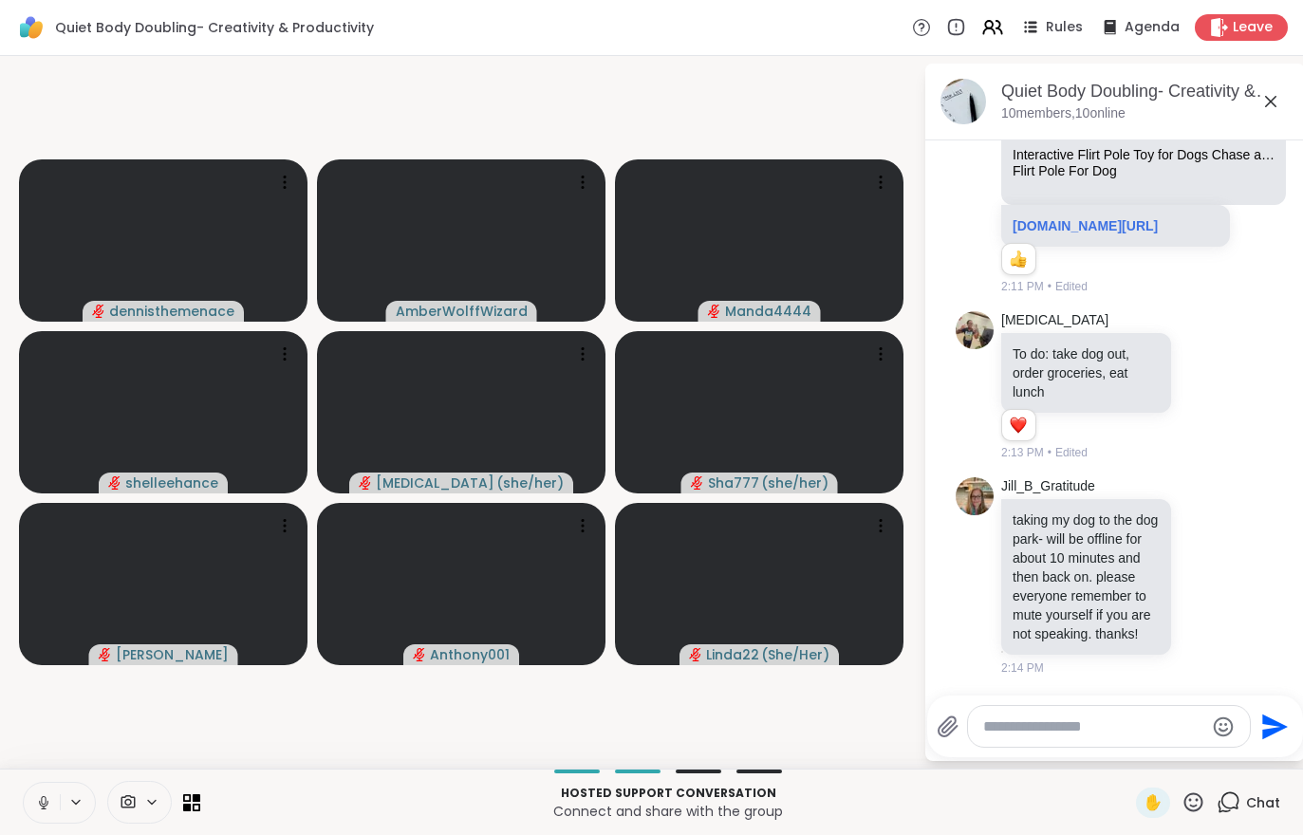
click at [43, 803] on icon at bounding box center [43, 802] width 17 height 17
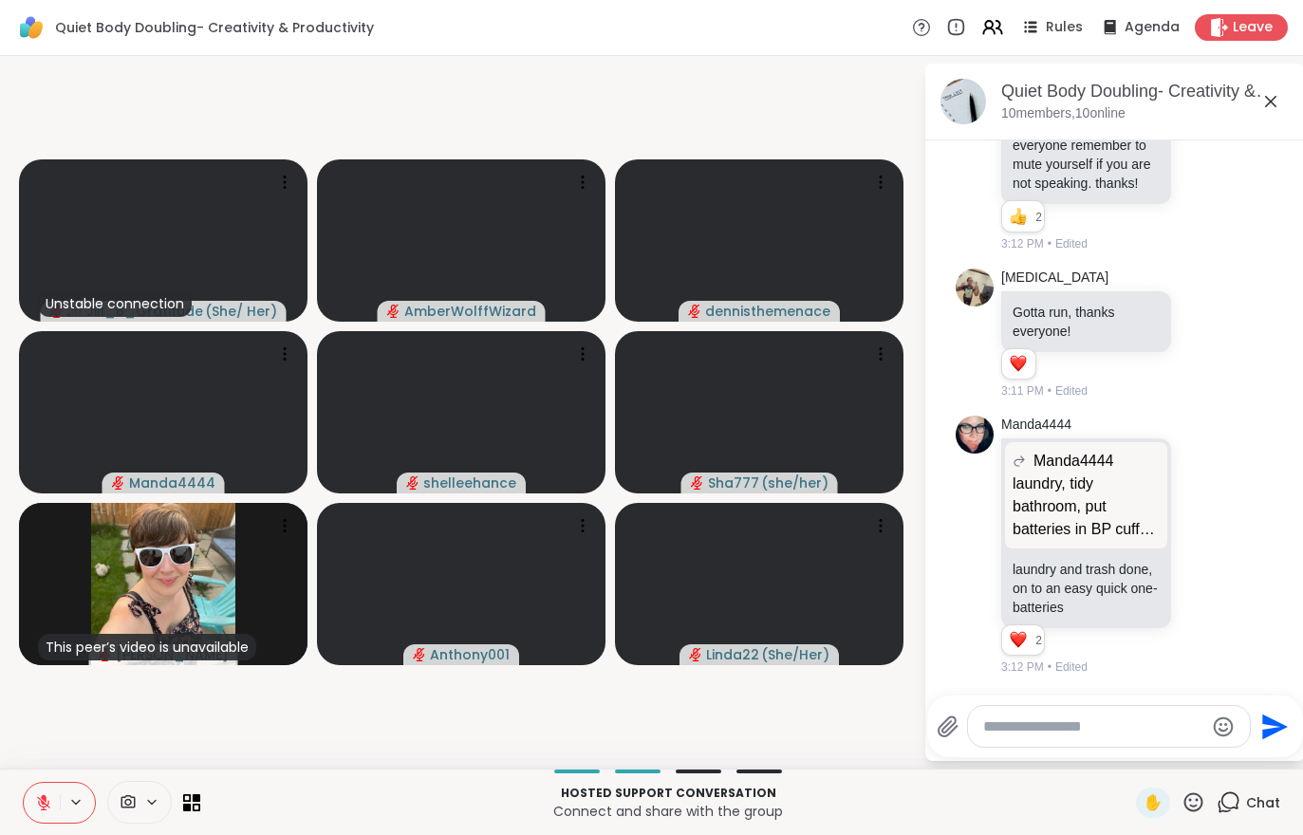
scroll to position [4432, 0]
click at [24, 182] on video at bounding box center [163, 240] width 289 height 162
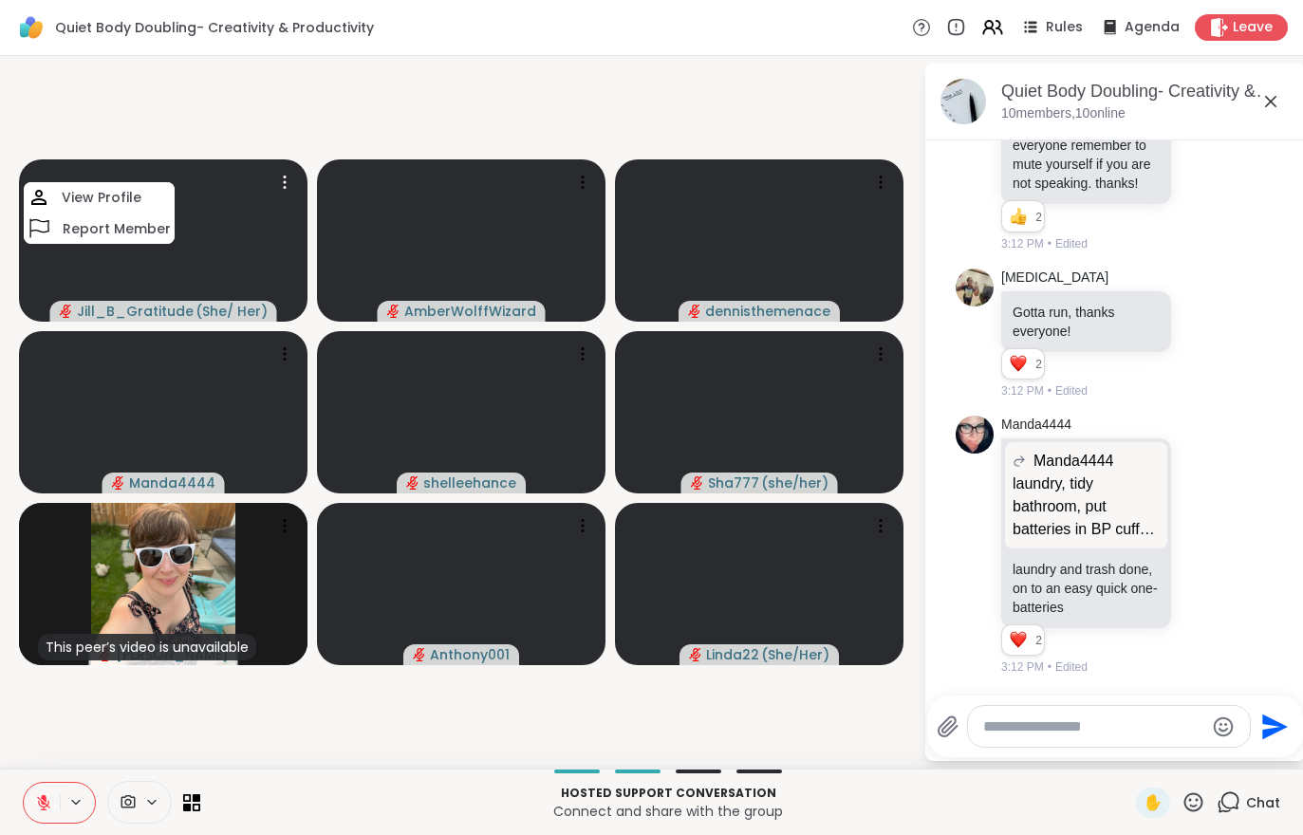
click at [258, 761] on div "Jill_B_Gratitude ( She/ Her ) View Profile Report Member AmberWolffWizard denni…" at bounding box center [651, 412] width 1303 height 713
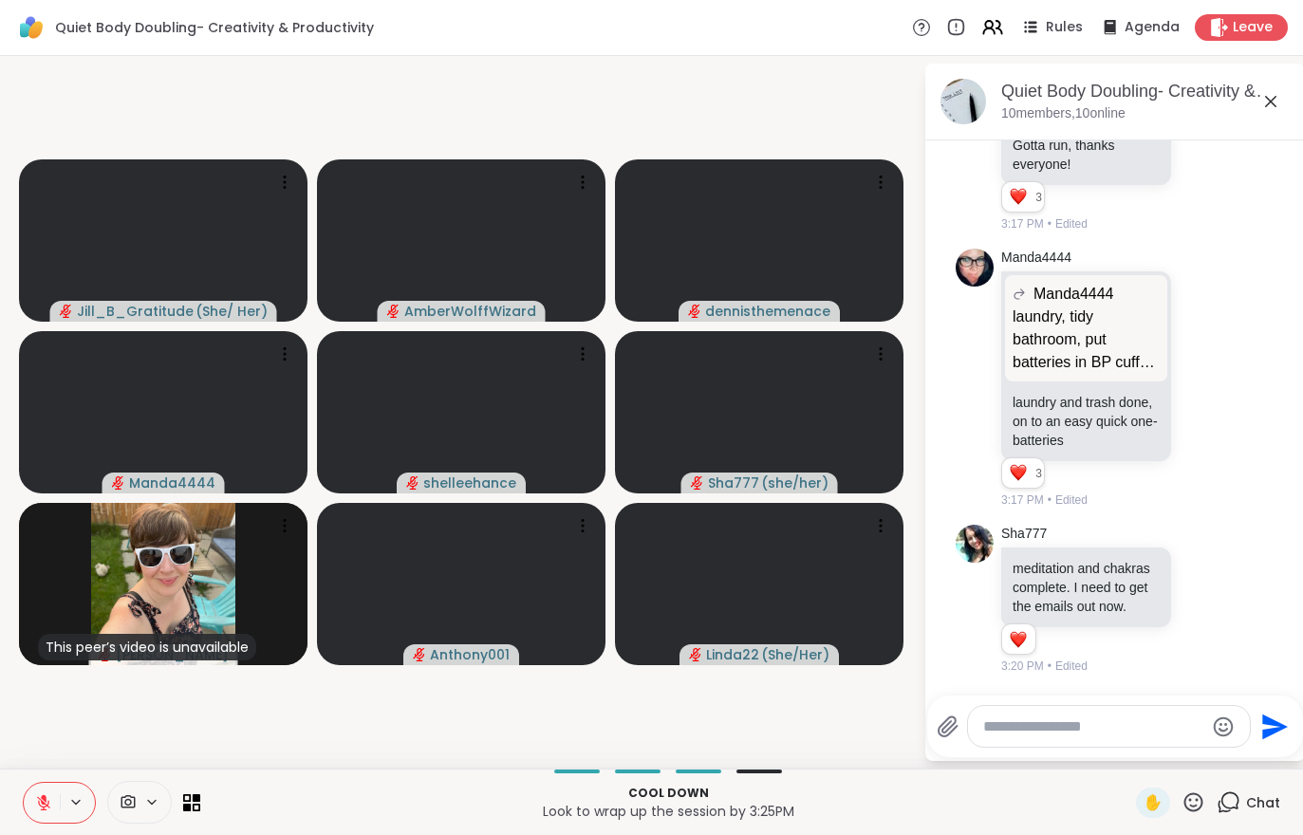
scroll to position [4597, 0]
click at [49, 804] on icon at bounding box center [43, 802] width 17 height 17
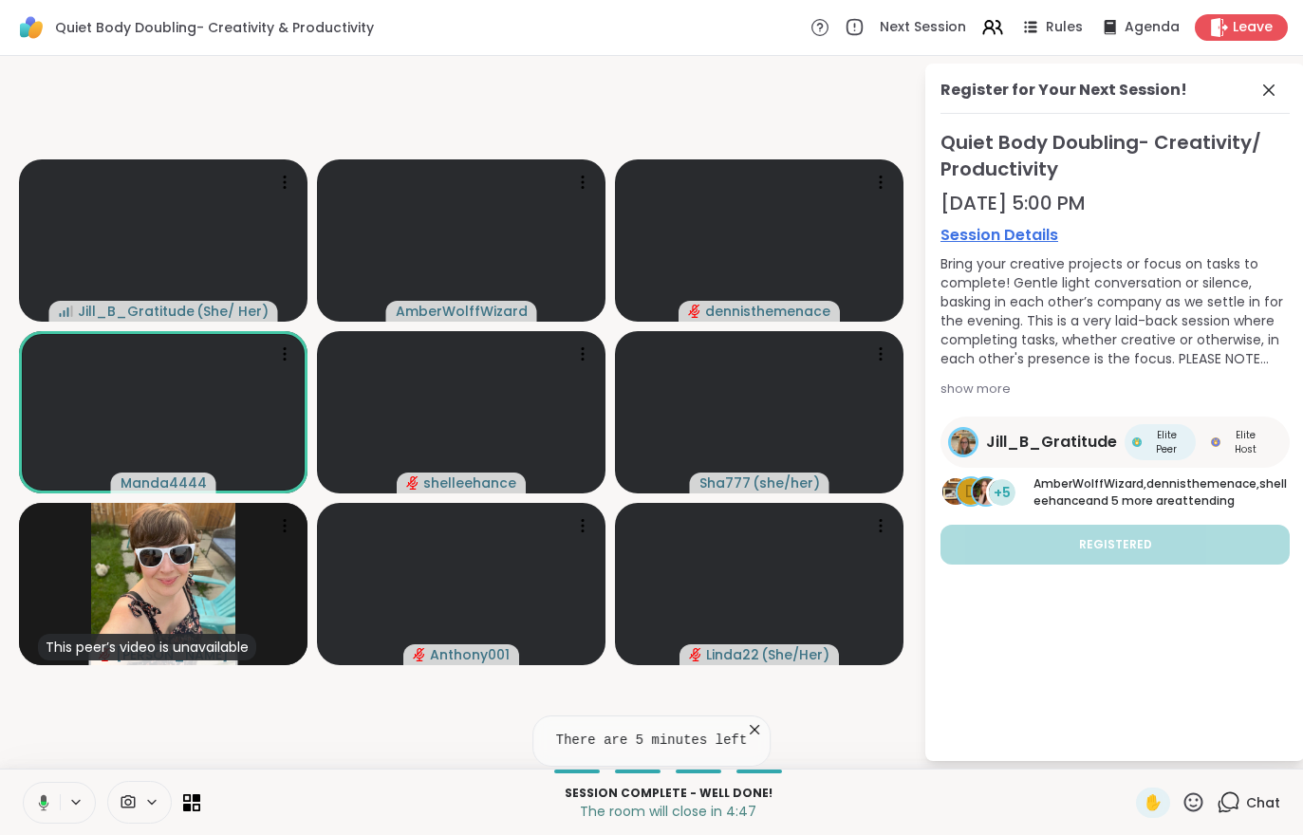
click at [25, 804] on button at bounding box center [40, 803] width 39 height 40
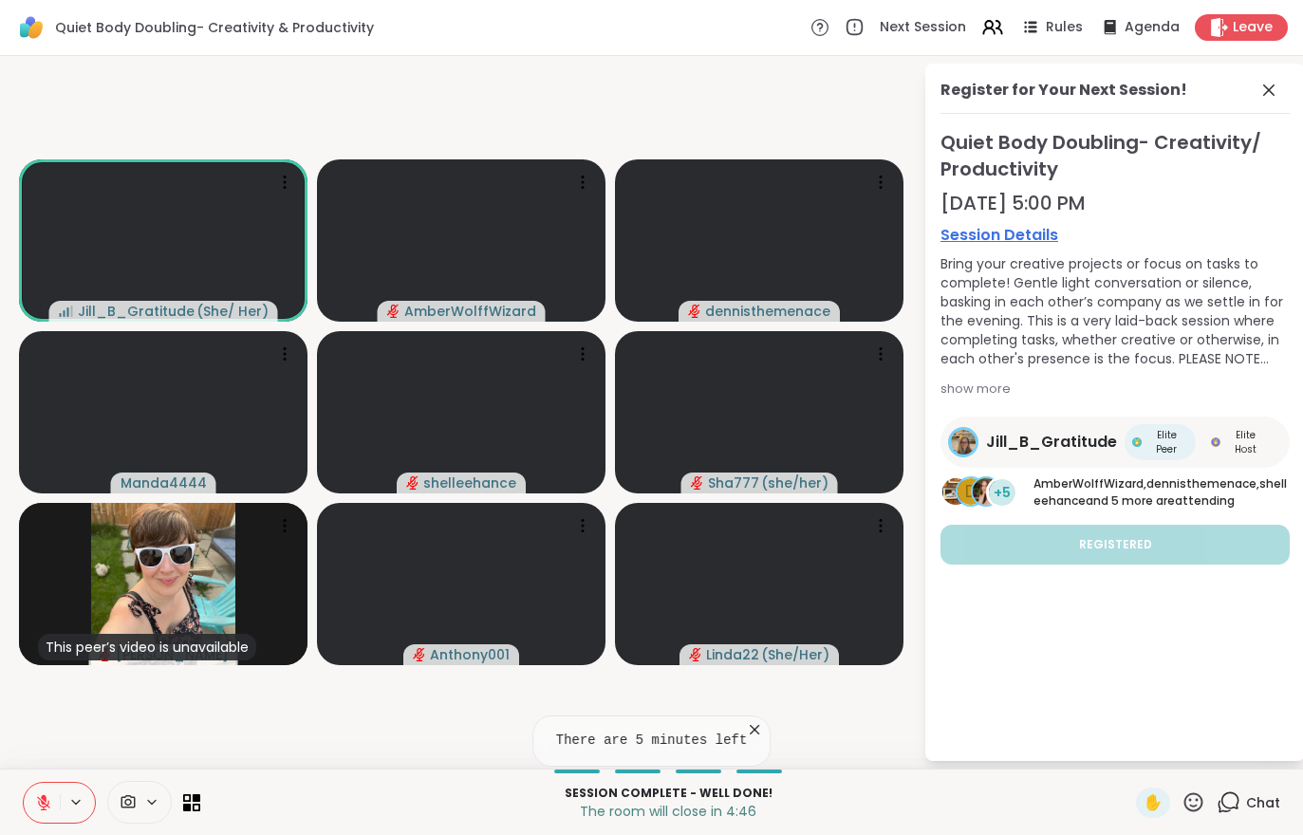
click at [1273, 34] on span "Leave" at bounding box center [1253, 27] width 40 height 19
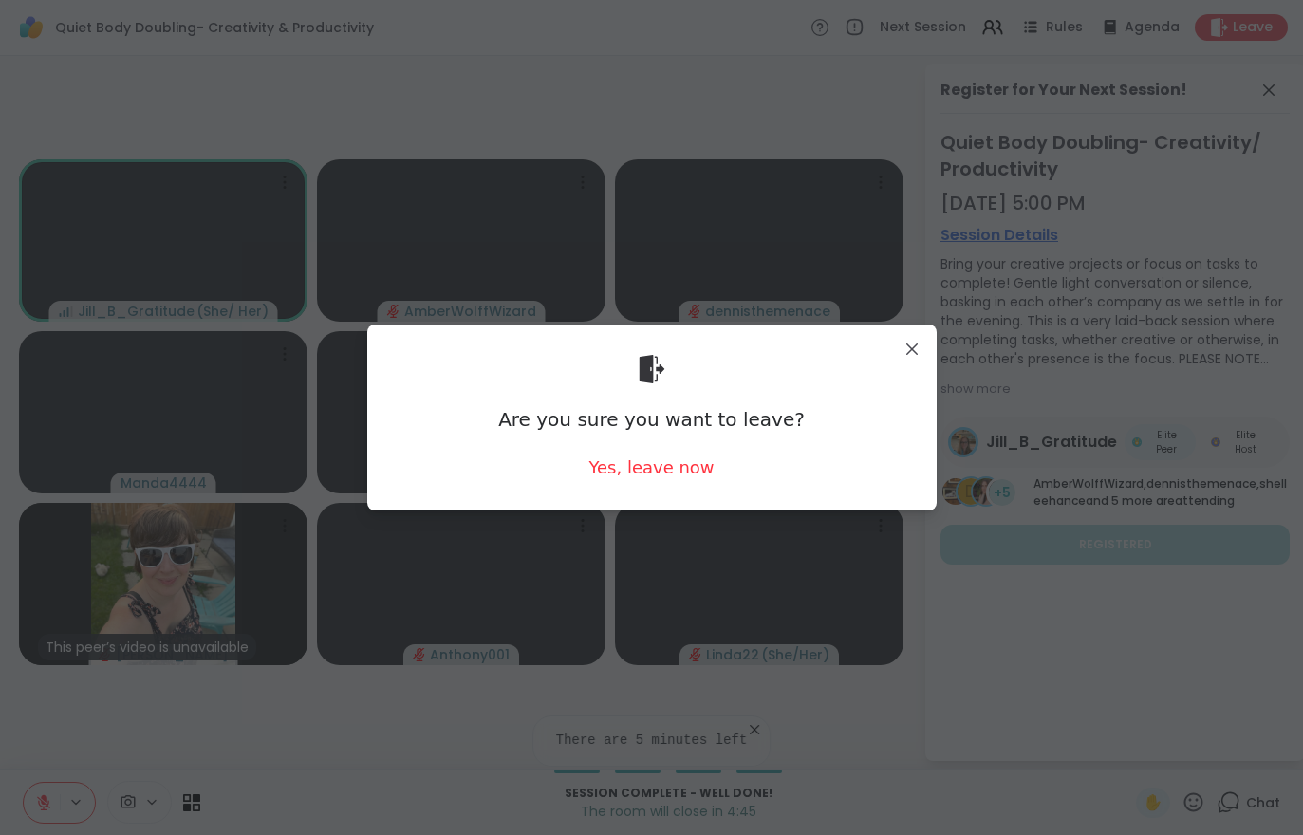
click at [681, 465] on div "Yes, leave now" at bounding box center [650, 468] width 125 height 24
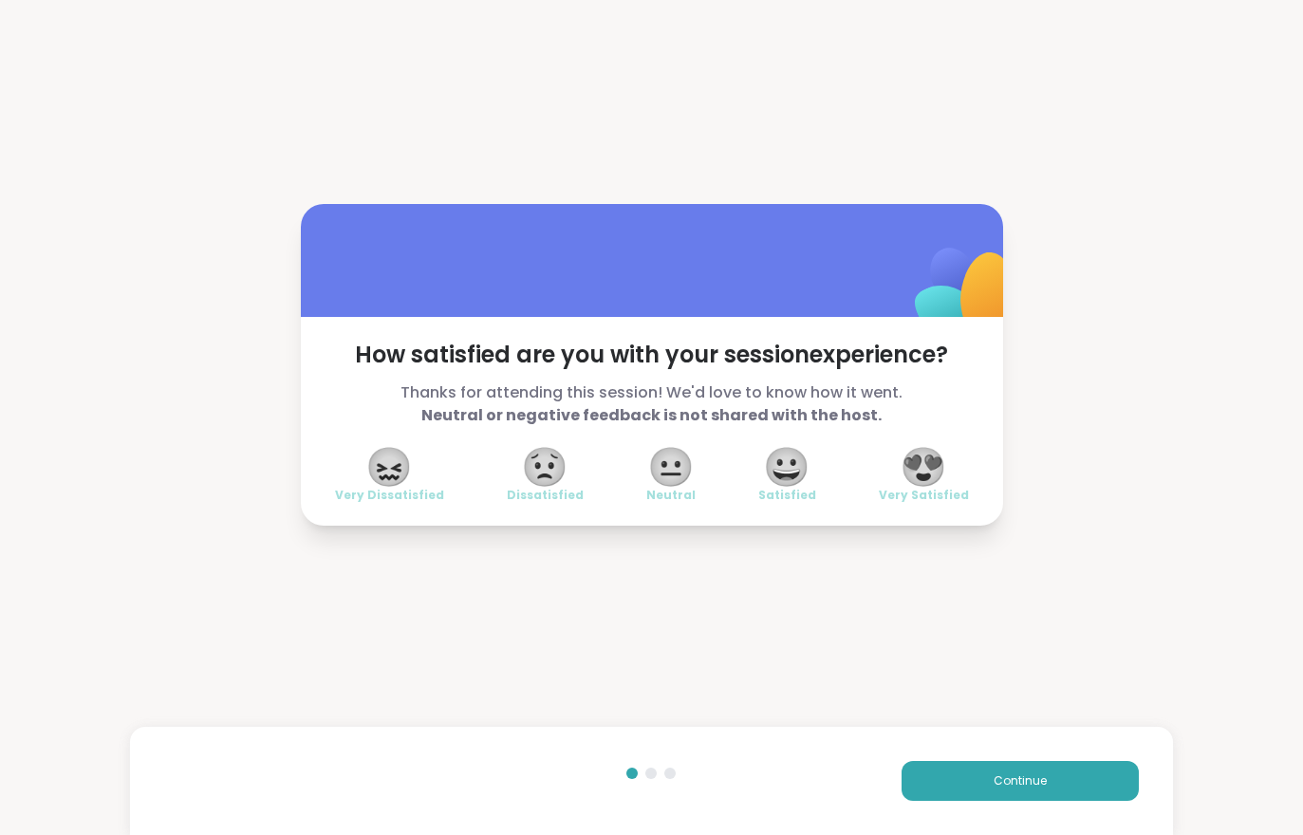
click at [1028, 766] on button "Continue" at bounding box center [1020, 781] width 237 height 40
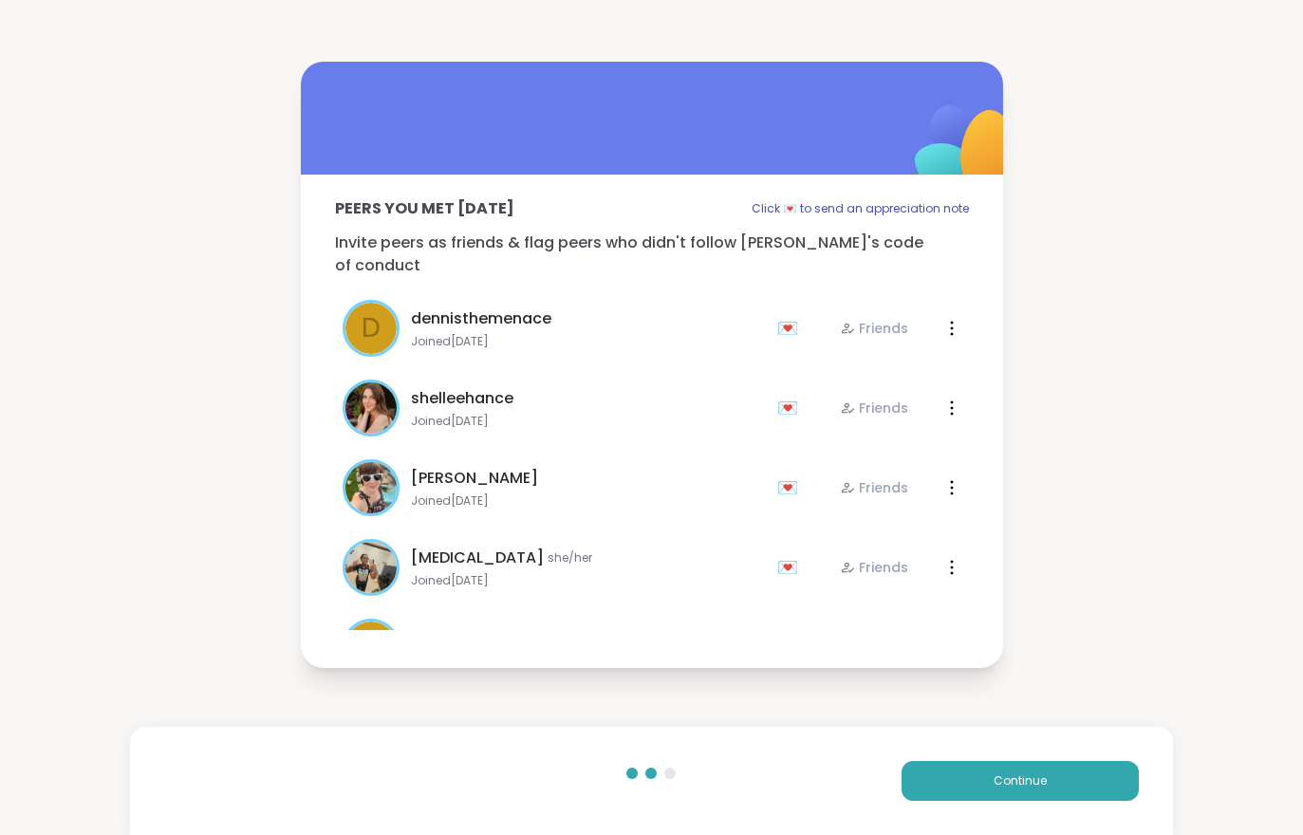
click at [1028, 765] on button "Continue" at bounding box center [1020, 781] width 237 height 40
click at [1026, 771] on button "Continue" at bounding box center [1020, 781] width 237 height 40
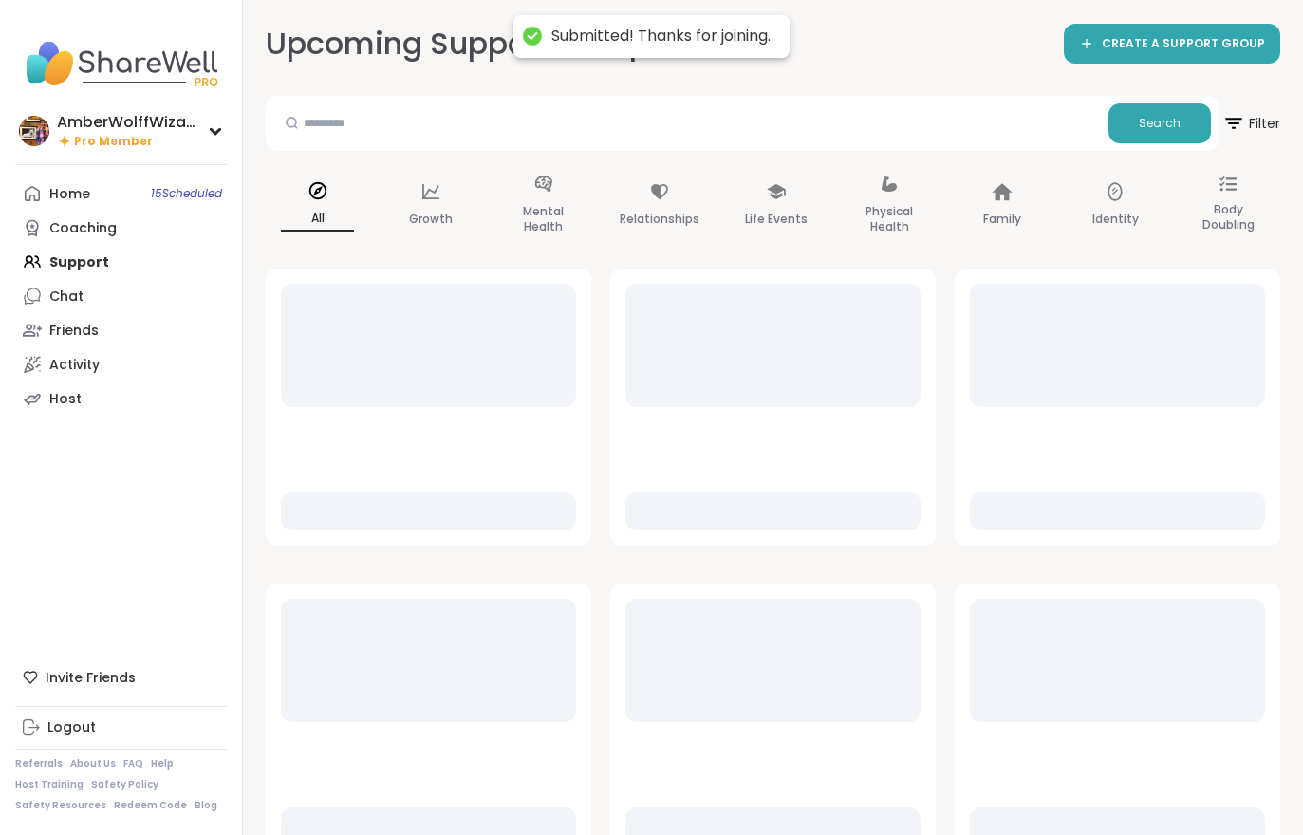
click at [1296, 8] on div "Upcoming Support Groups CREATE A SUPPORT GROUP Search Filter All Growth Mental …" at bounding box center [773, 745] width 1060 height 1491
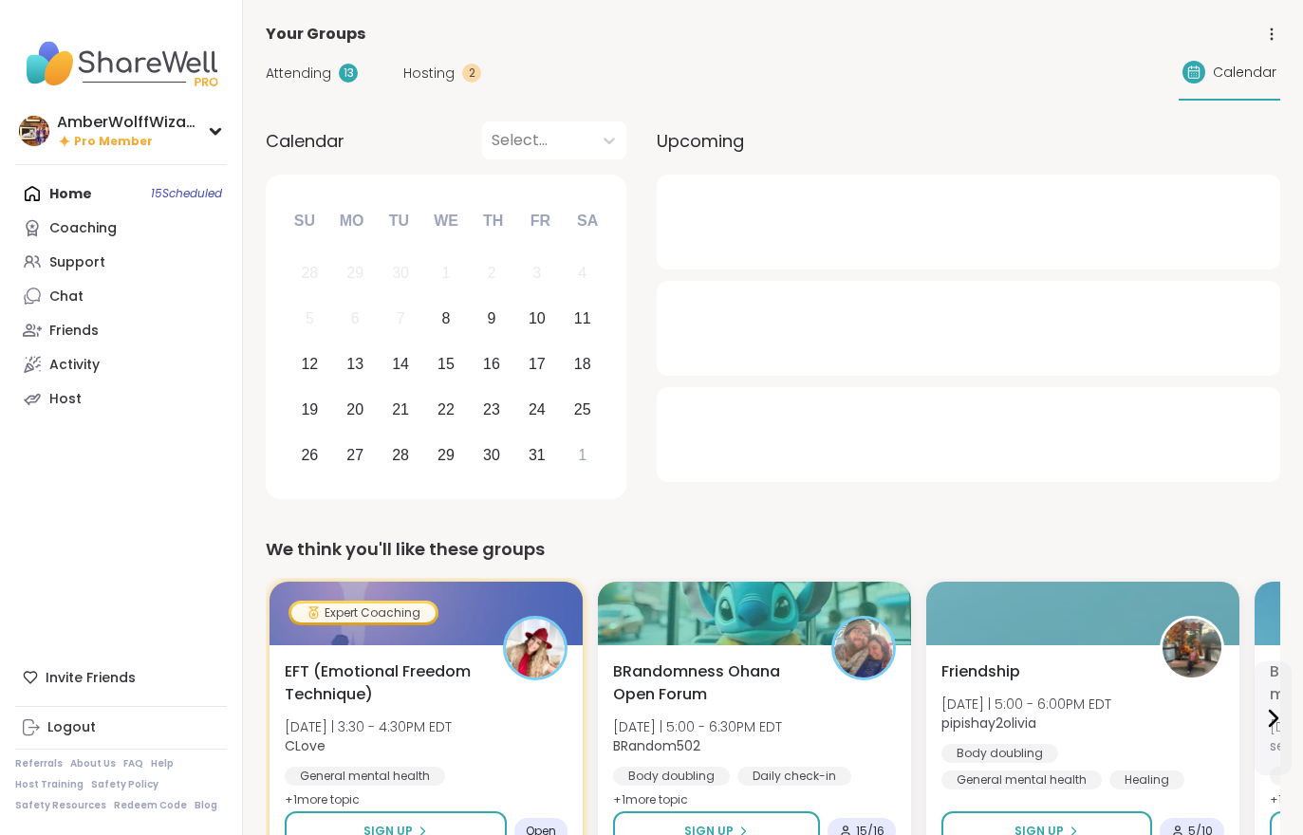
click at [443, 76] on span "Hosting" at bounding box center [428, 74] width 51 height 20
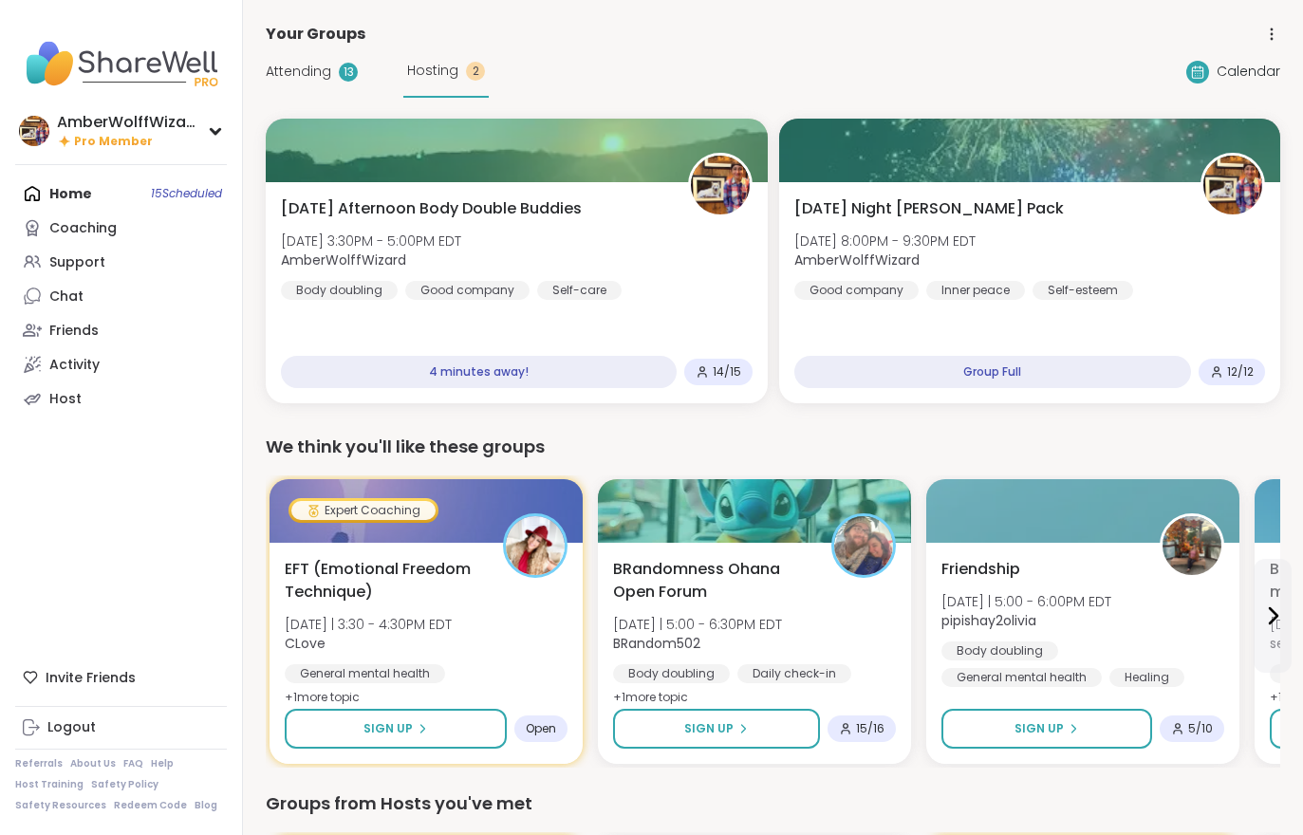
click at [400, 241] on span "[DATE] 3:30PM - 5:00PM EDT" at bounding box center [371, 241] width 180 height 19
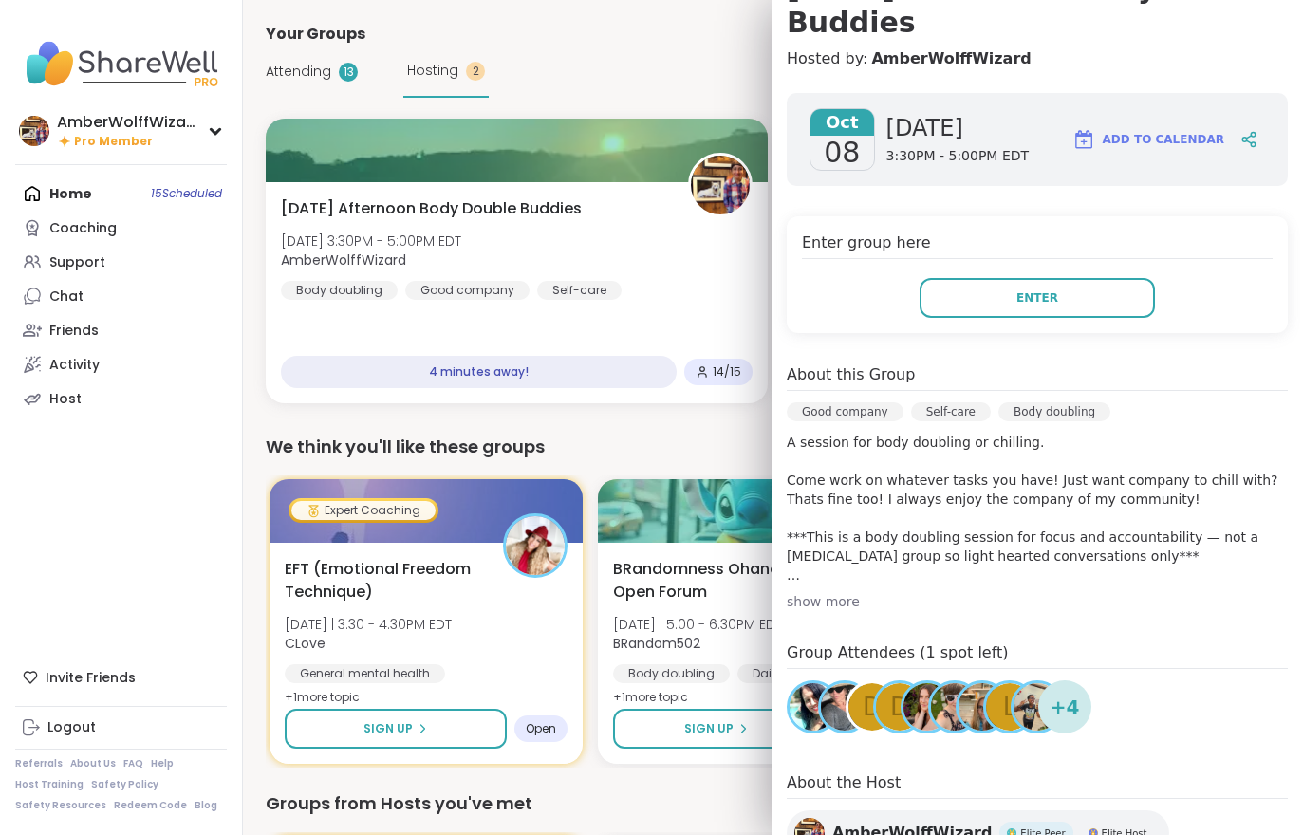
scroll to position [217, 0]
click at [960, 270] on div "Enter group here Enter" at bounding box center [1037, 275] width 501 height 117
click at [961, 290] on button "Enter" at bounding box center [1037, 299] width 235 height 40
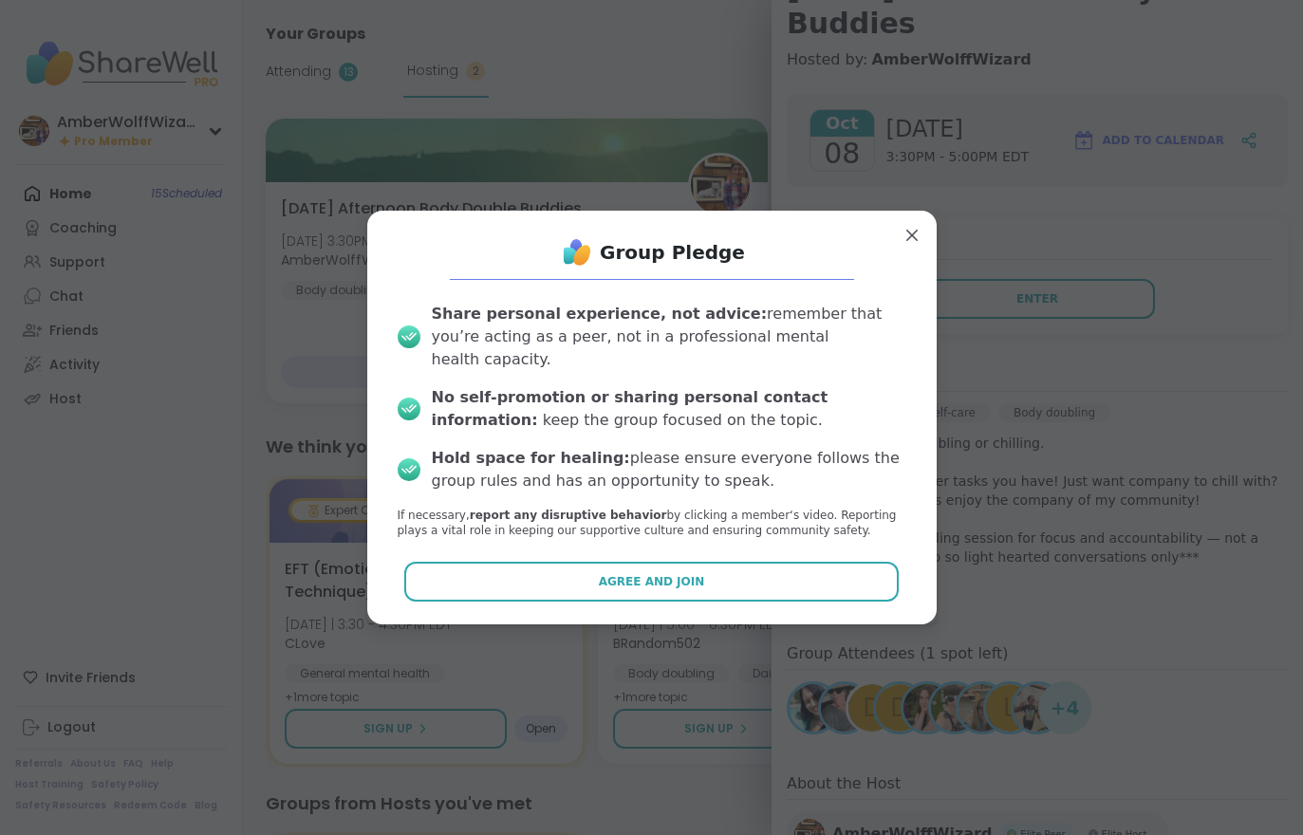
click at [710, 587] on button "Agree and Join" at bounding box center [651, 582] width 494 height 40
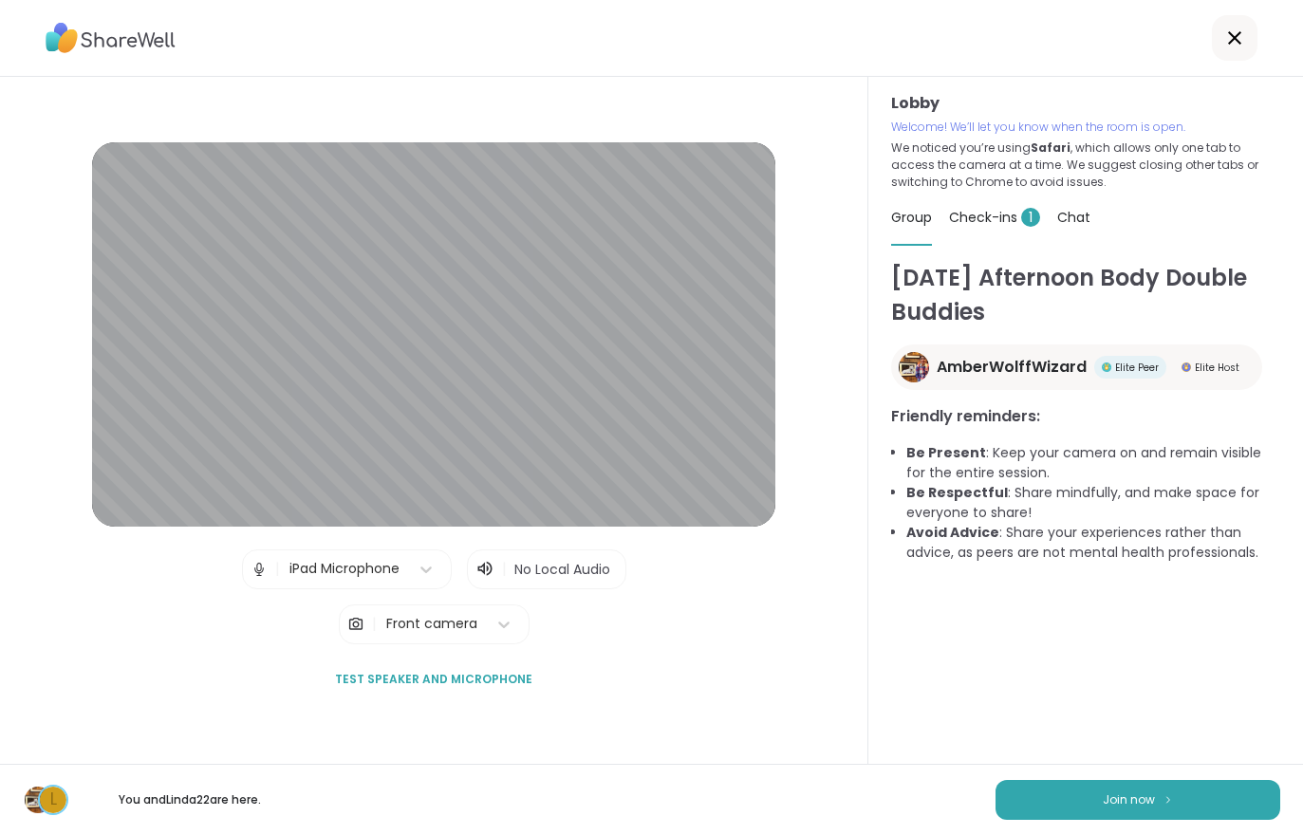
click at [1110, 814] on button "Join now" at bounding box center [1138, 800] width 285 height 40
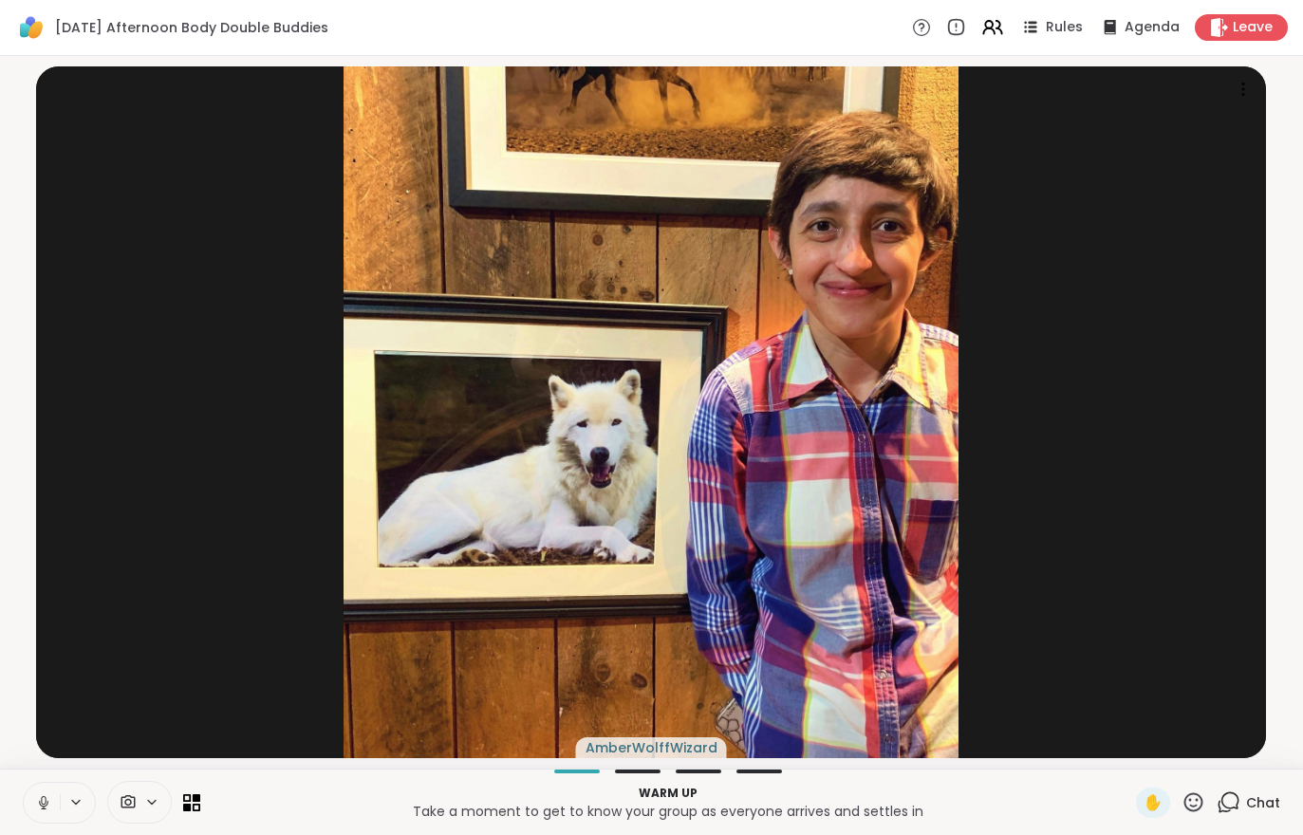
click at [1250, 37] on span "Leave" at bounding box center [1253, 27] width 40 height 19
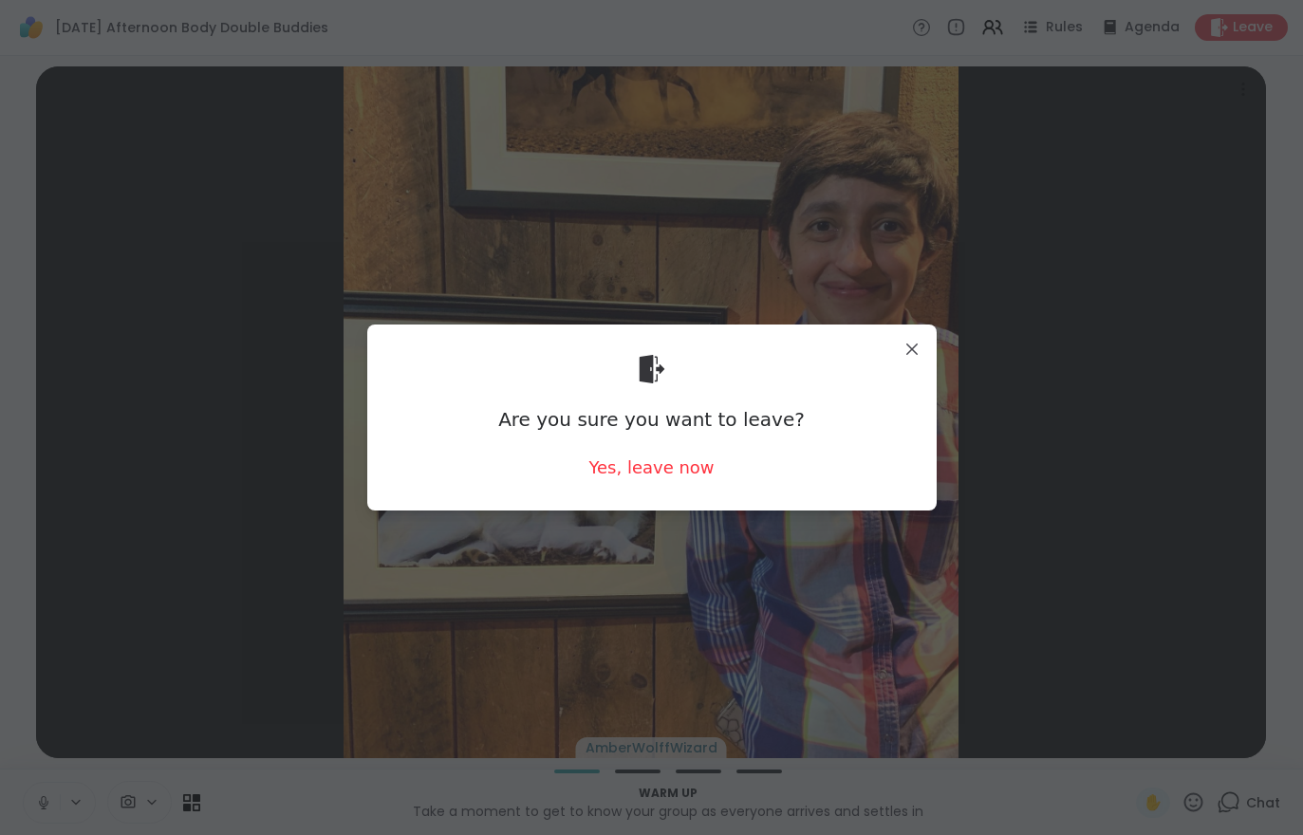
click at [635, 460] on div "Yes, leave now" at bounding box center [650, 468] width 125 height 24
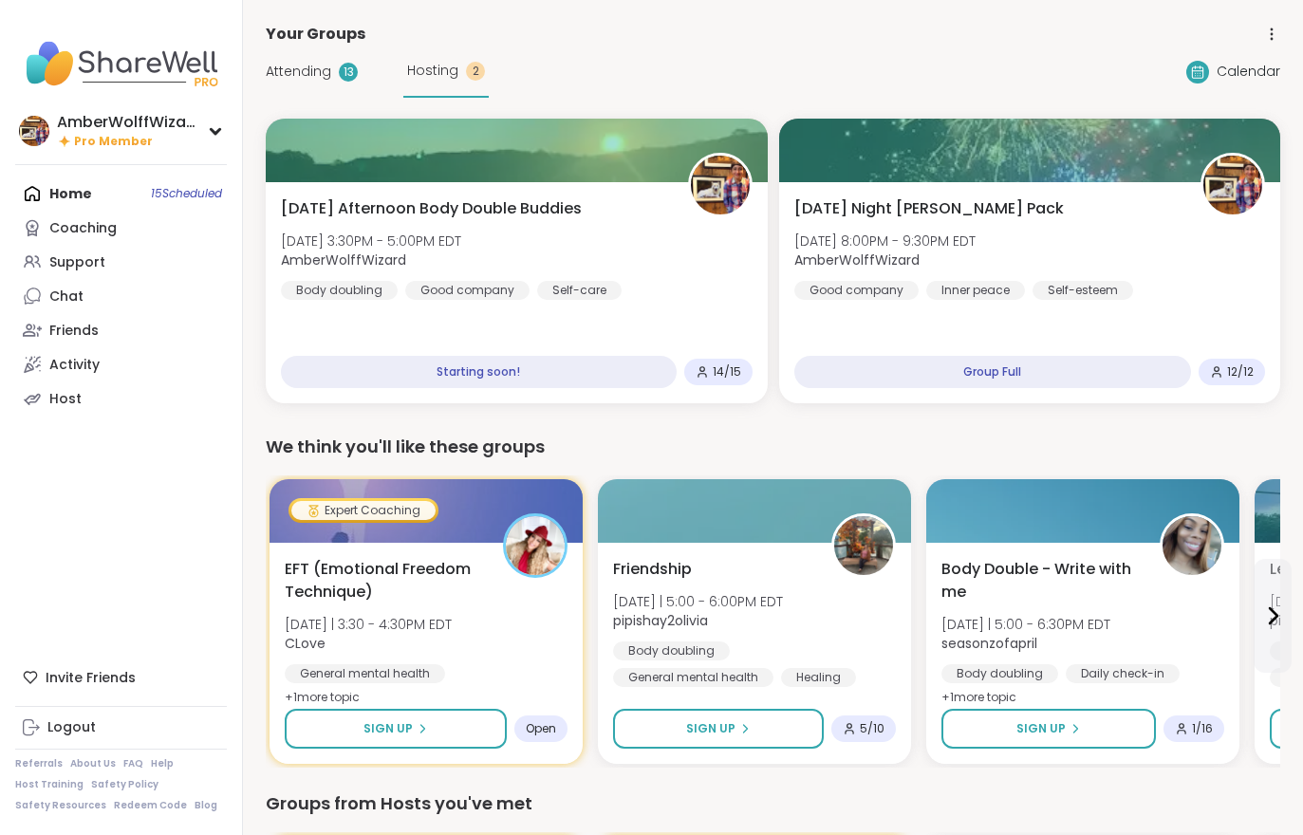
click at [653, 260] on div "[DATE] Afternoon Body Double Buddies [DATE] 3:30PM - 5:00PM EDT AmberWolffWizar…" at bounding box center [517, 248] width 472 height 103
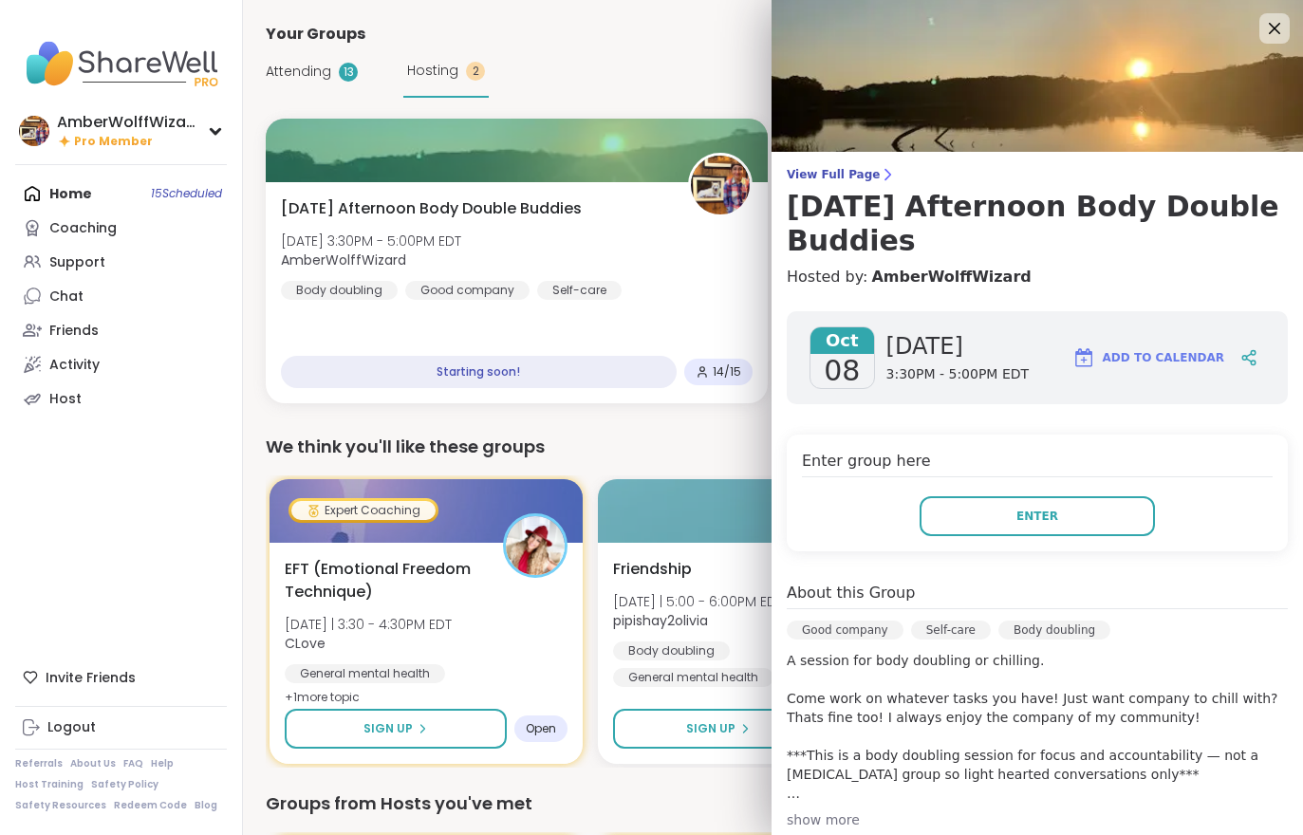
click at [1064, 505] on button "Enter" at bounding box center [1037, 516] width 235 height 40
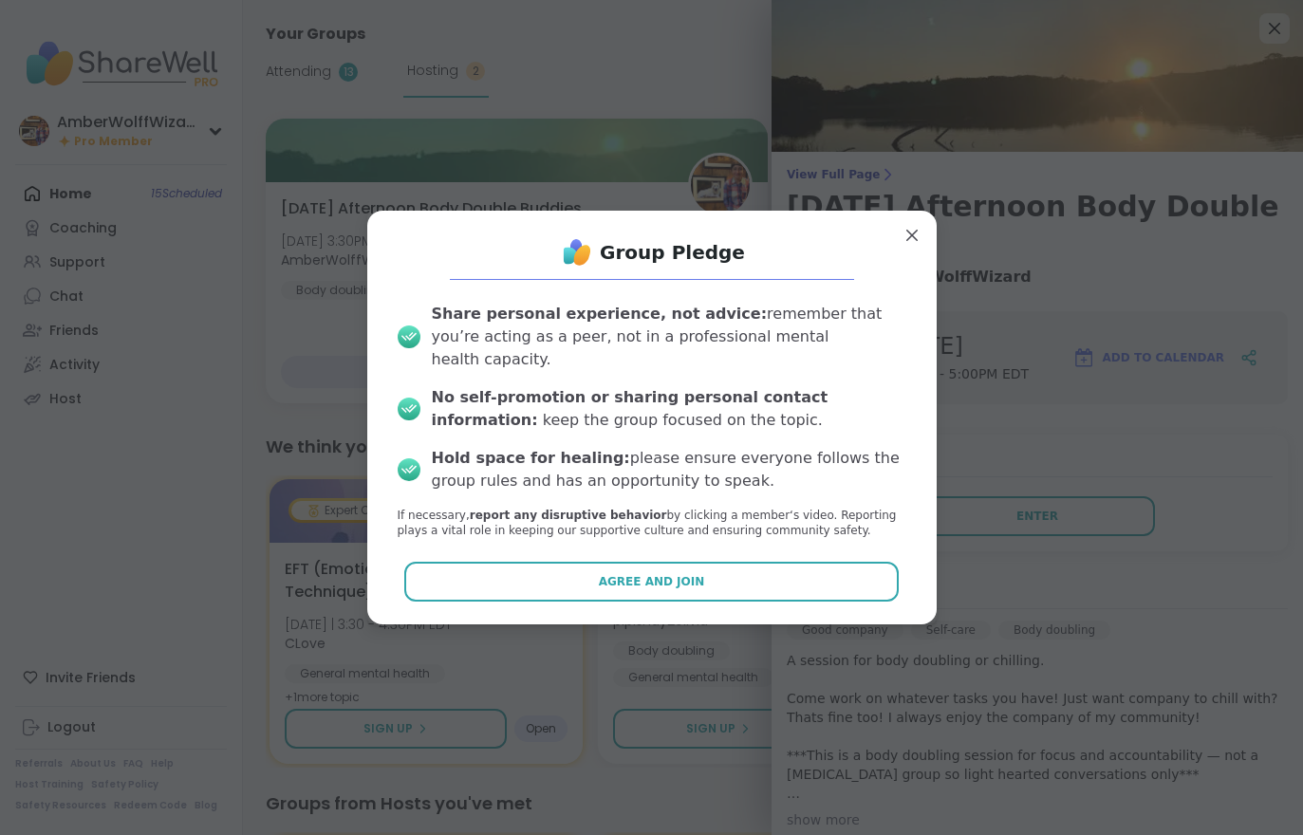
click at [840, 576] on button "Agree and Join" at bounding box center [651, 582] width 494 height 40
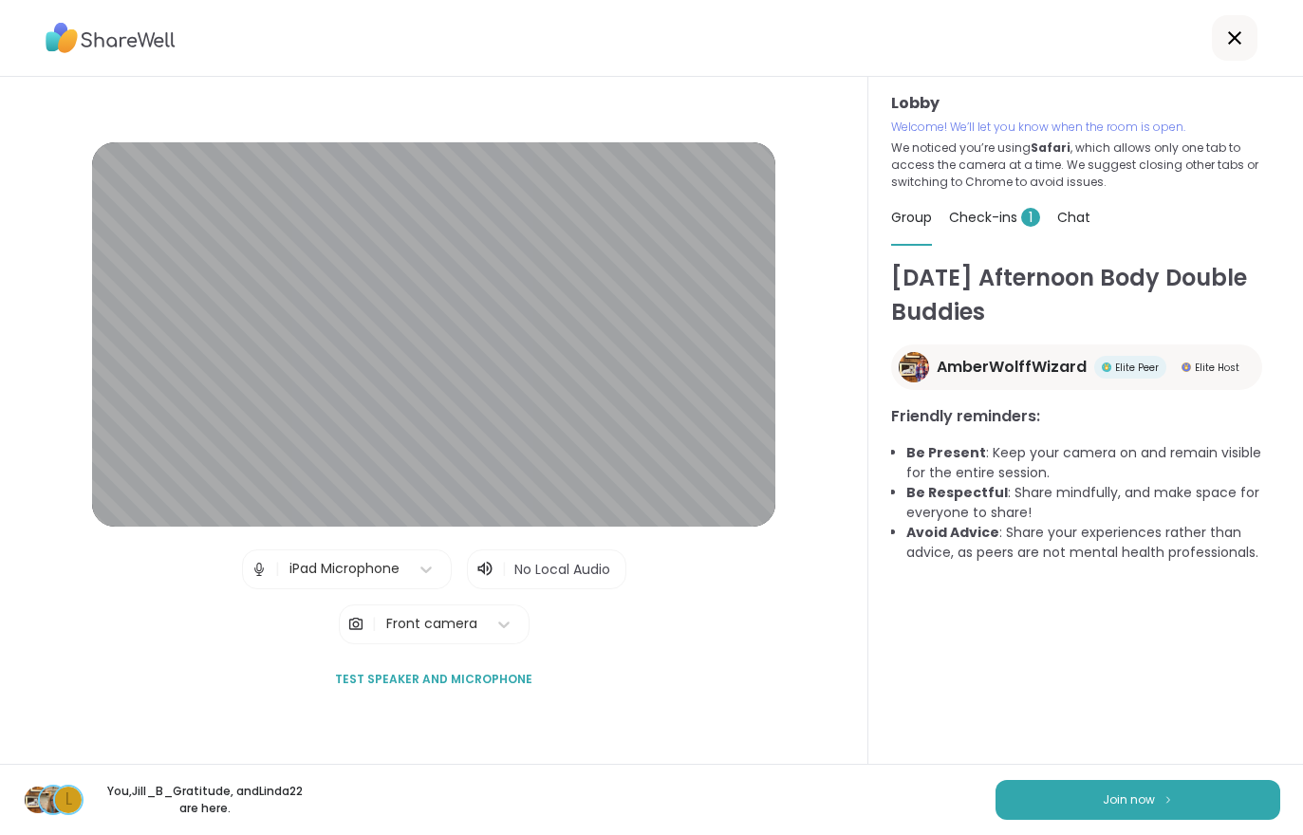
click at [1077, 805] on button "Join now" at bounding box center [1138, 800] width 285 height 40
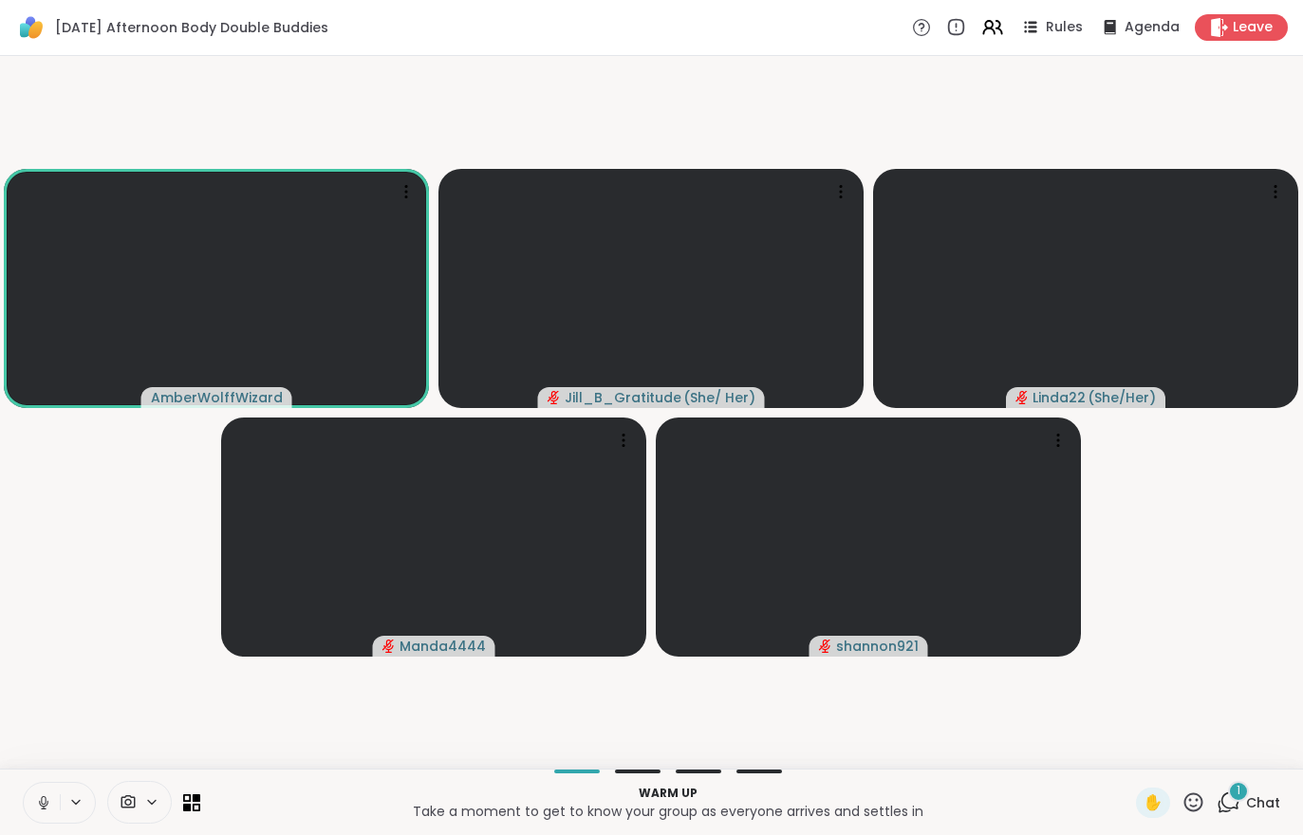
click at [1225, 829] on div "Warm up Take a moment to get to know your group as everyone arrives and settles…" at bounding box center [651, 802] width 1303 height 66
click at [1248, 805] on span "Chat" at bounding box center [1263, 802] width 34 height 19
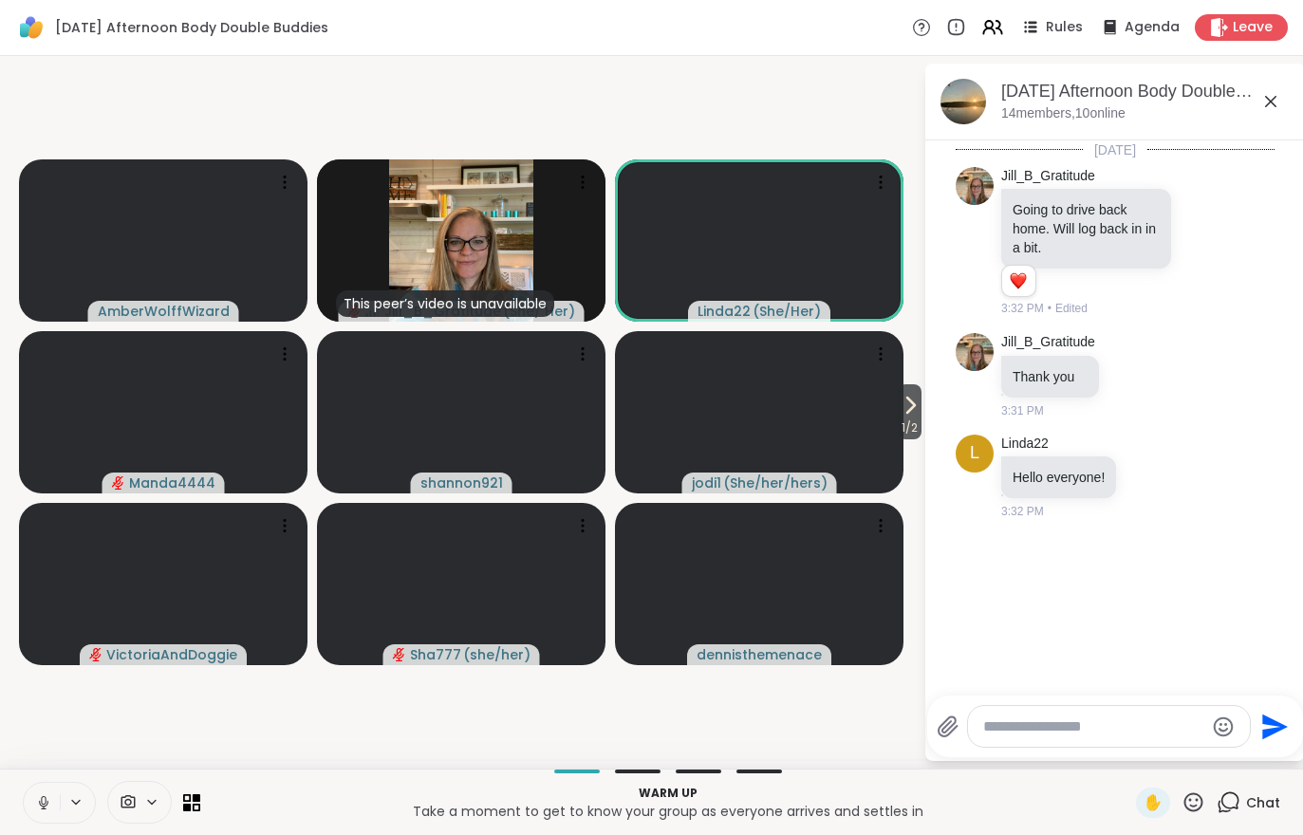
click at [920, 402] on button "1 / 2" at bounding box center [910, 411] width 24 height 55
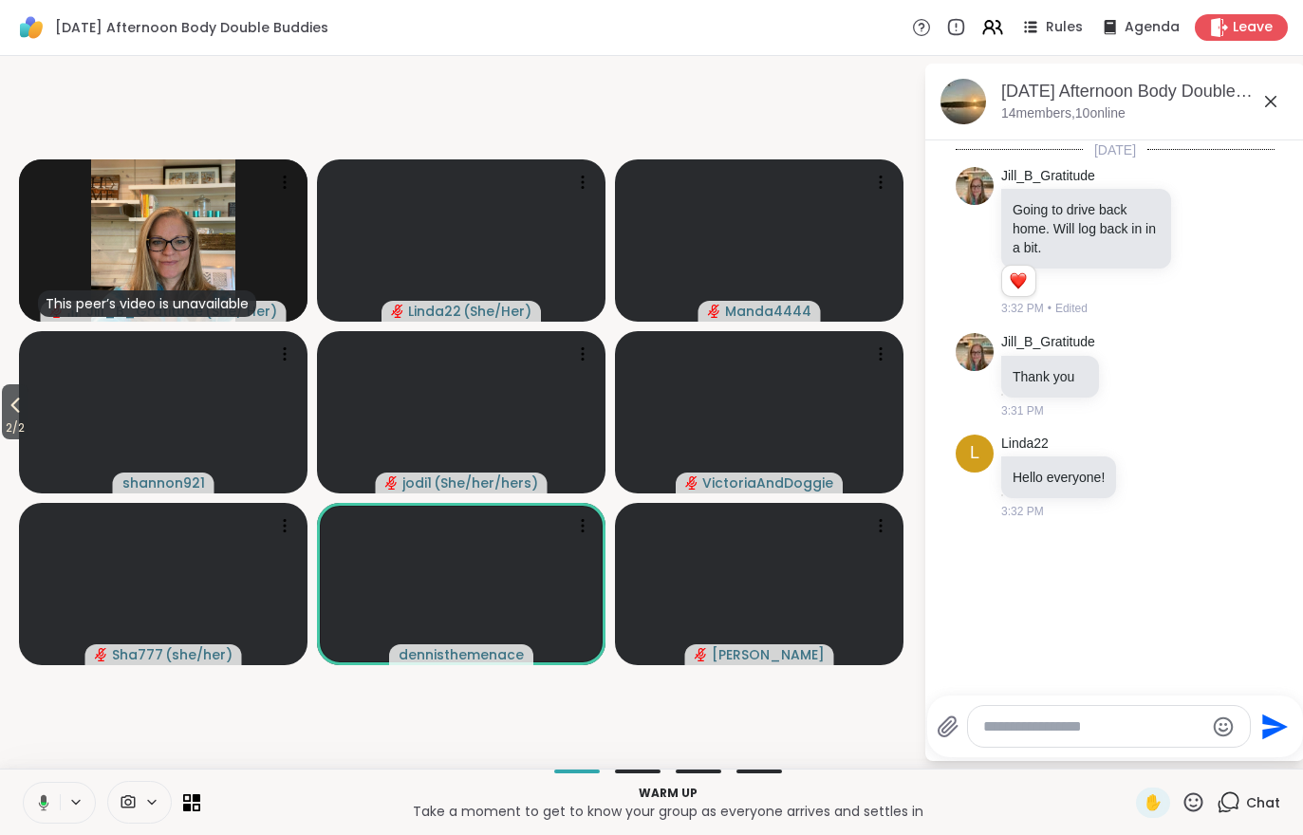
click at [1001, 37] on icon at bounding box center [992, 27] width 23 height 23
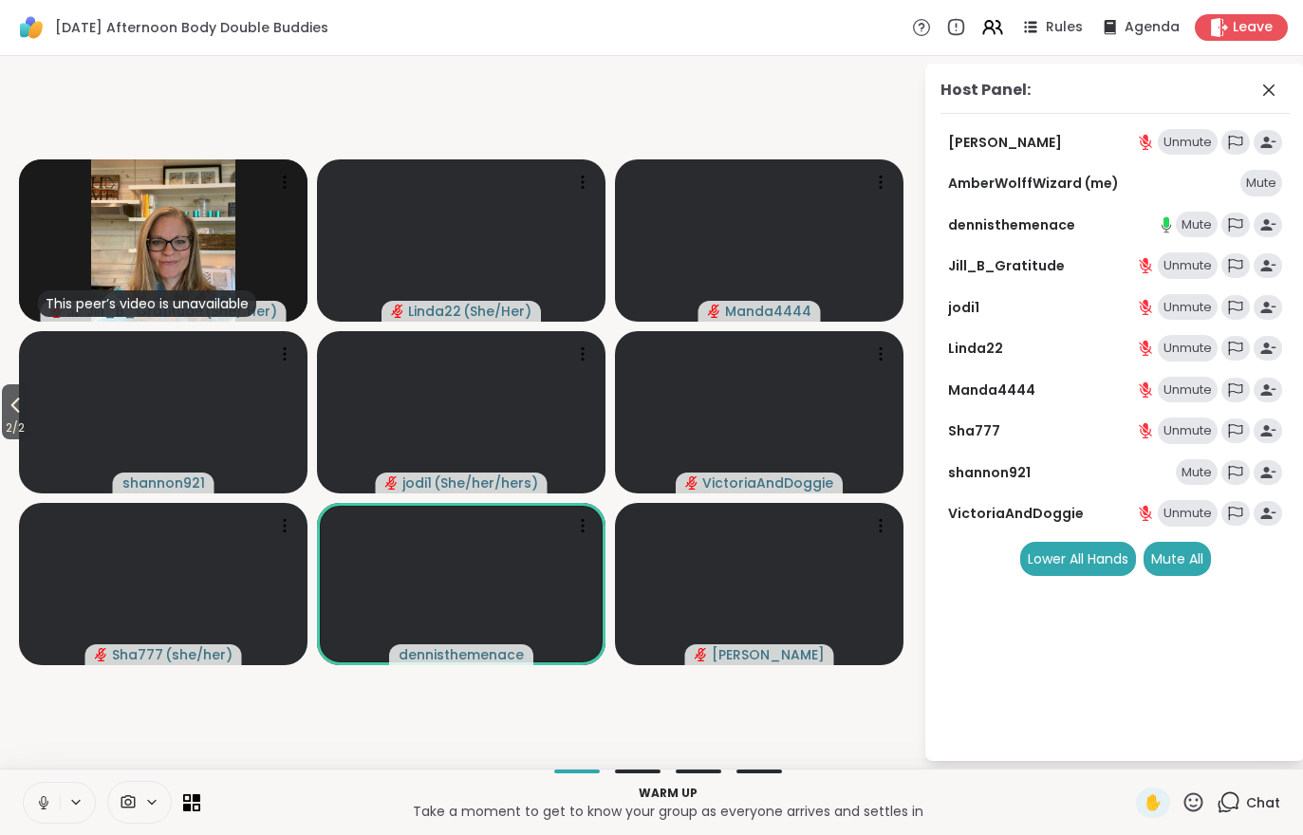
click at [1192, 569] on div "Mute All" at bounding box center [1177, 559] width 67 height 34
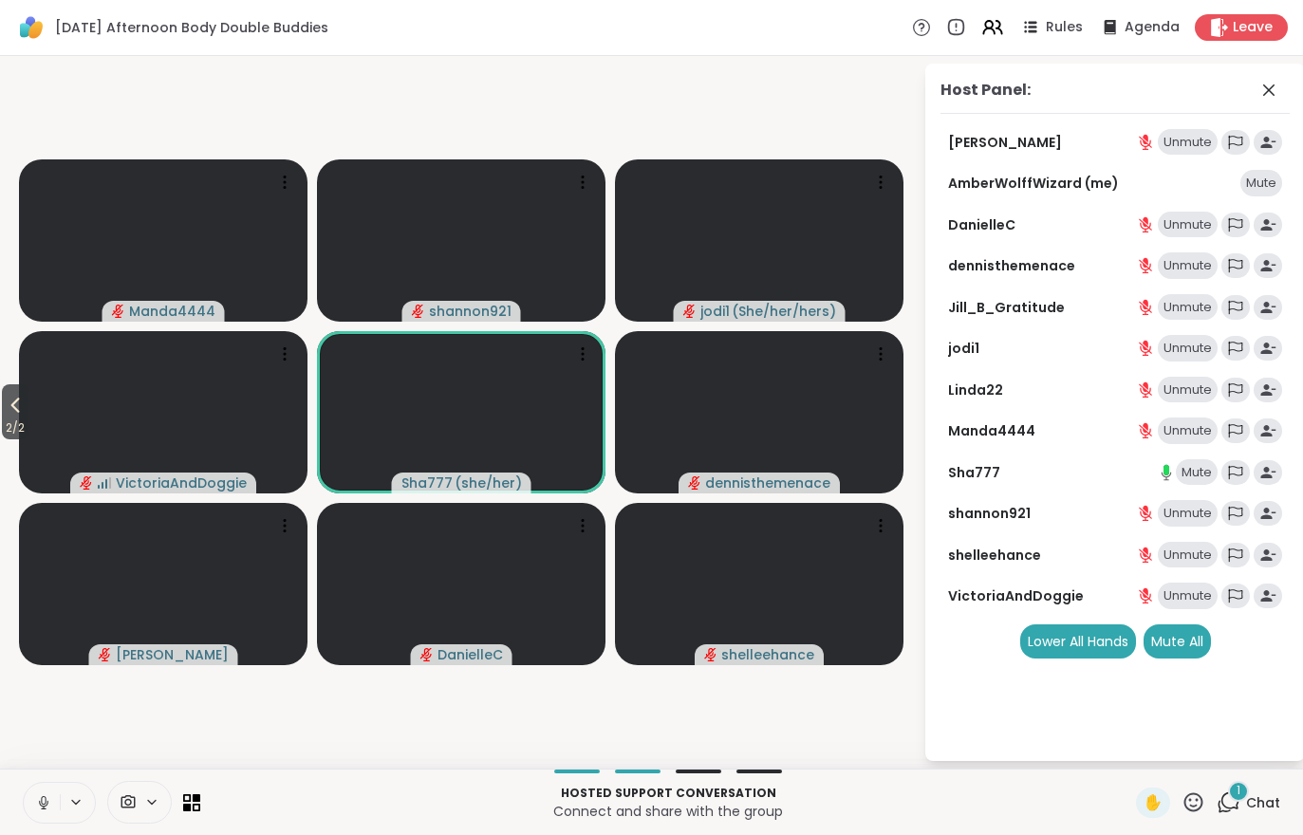
click at [1259, 788] on div "1 Chat" at bounding box center [1249, 803] width 64 height 30
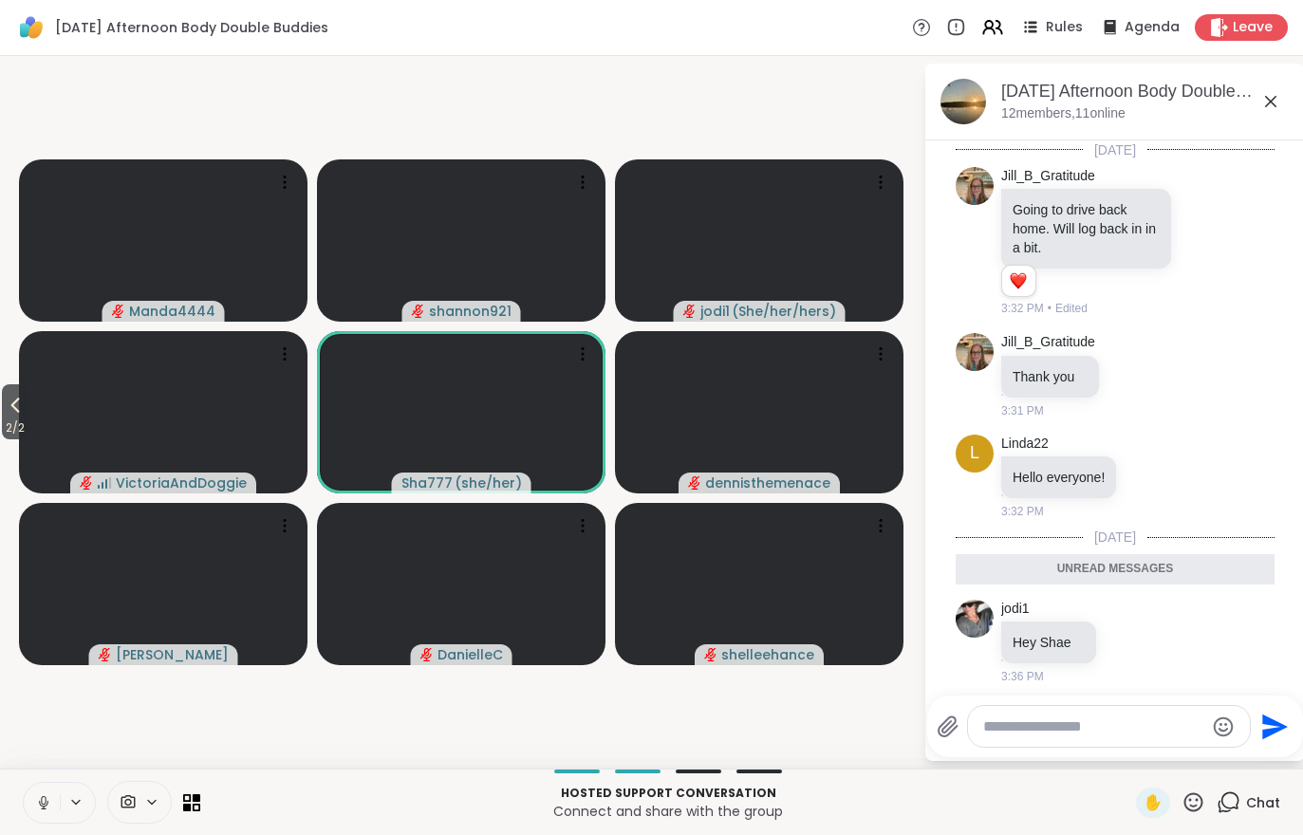
scroll to position [6, 0]
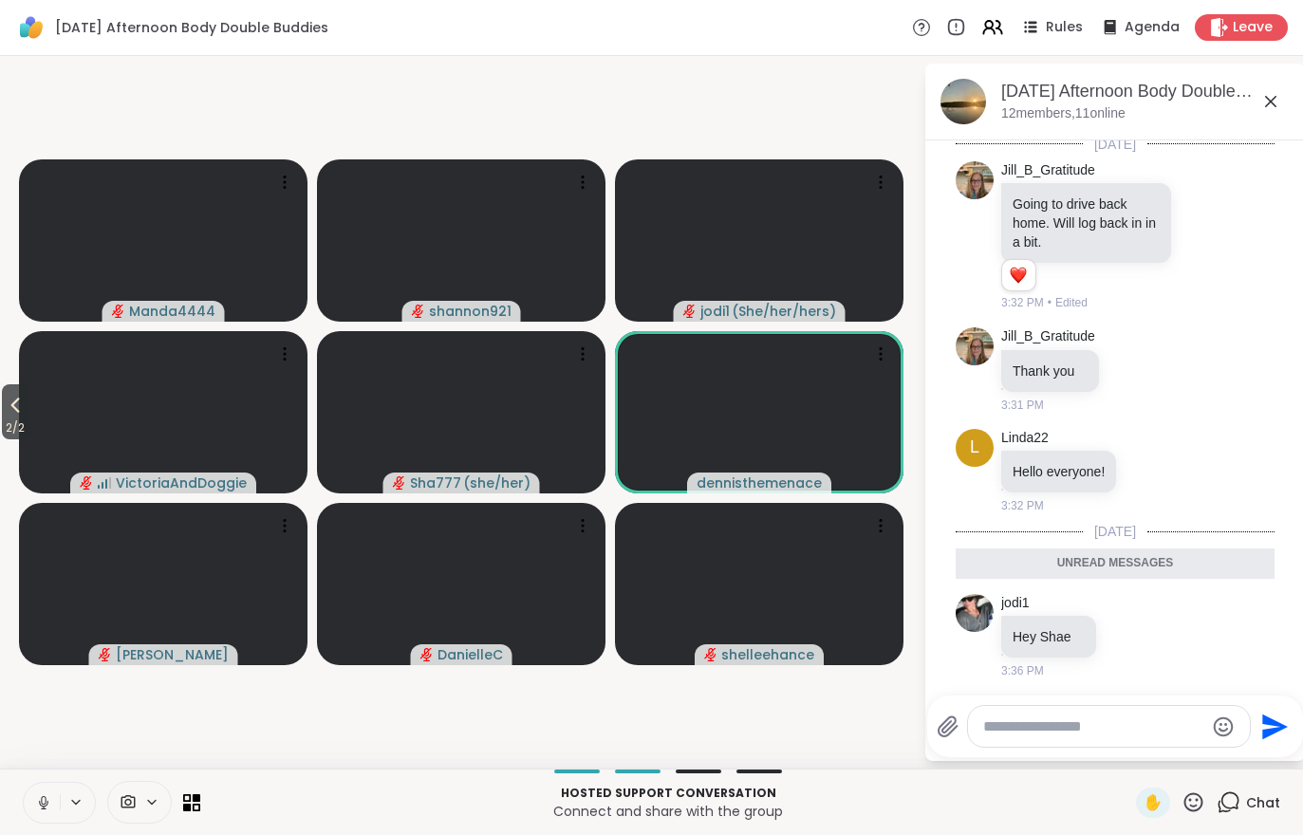
click at [863, 402] on video at bounding box center [759, 412] width 289 height 162
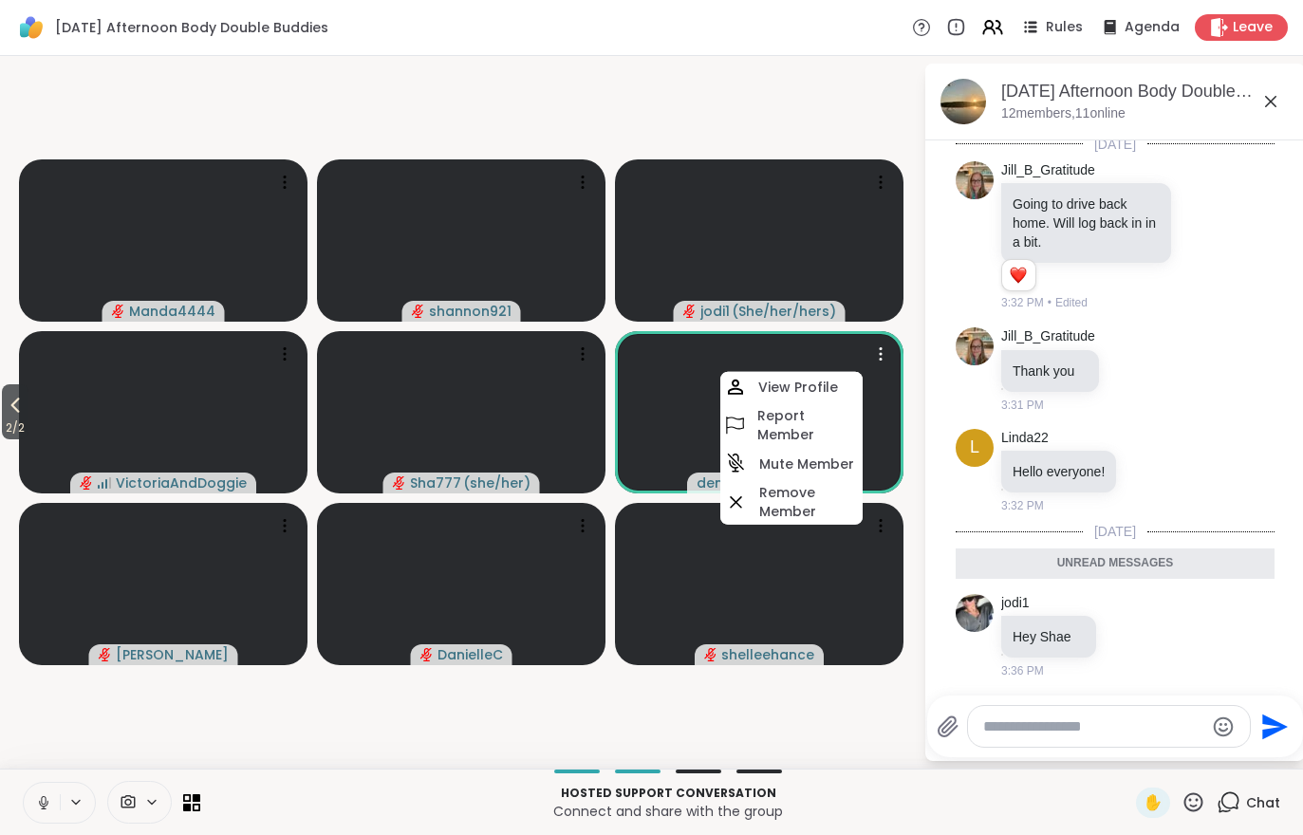
scroll to position [81, 0]
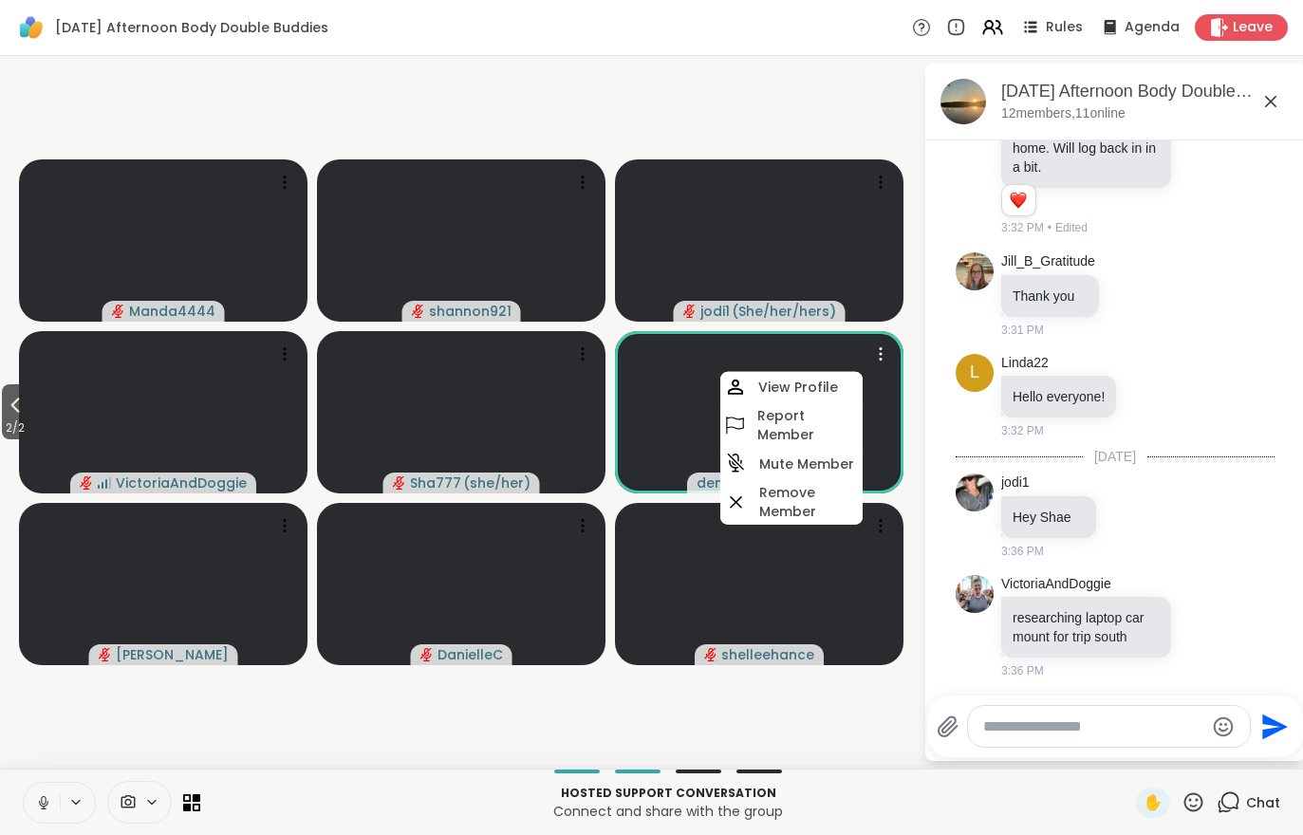
click at [769, 387] on h4 "View Profile" at bounding box center [798, 387] width 80 height 19
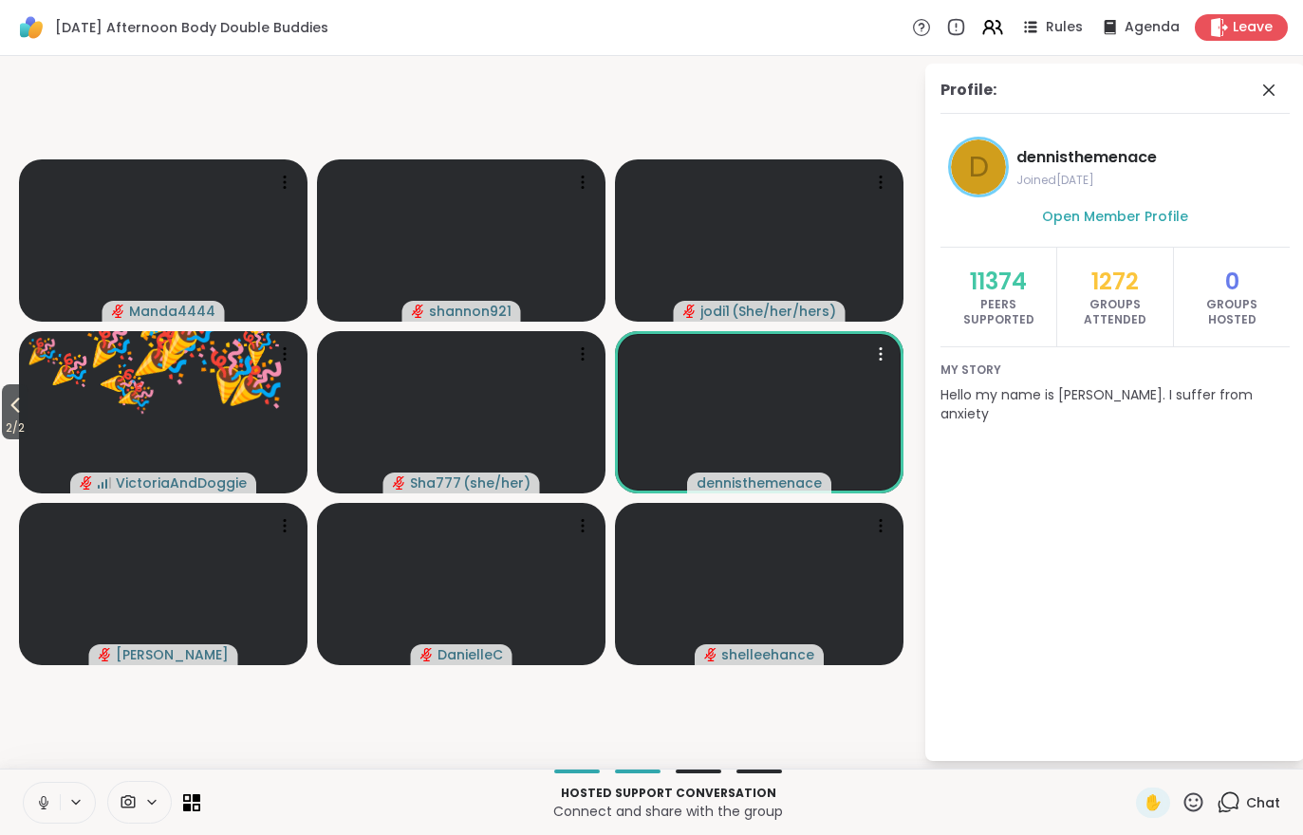
click at [21, 438] on span "2 / 2" at bounding box center [15, 428] width 27 height 23
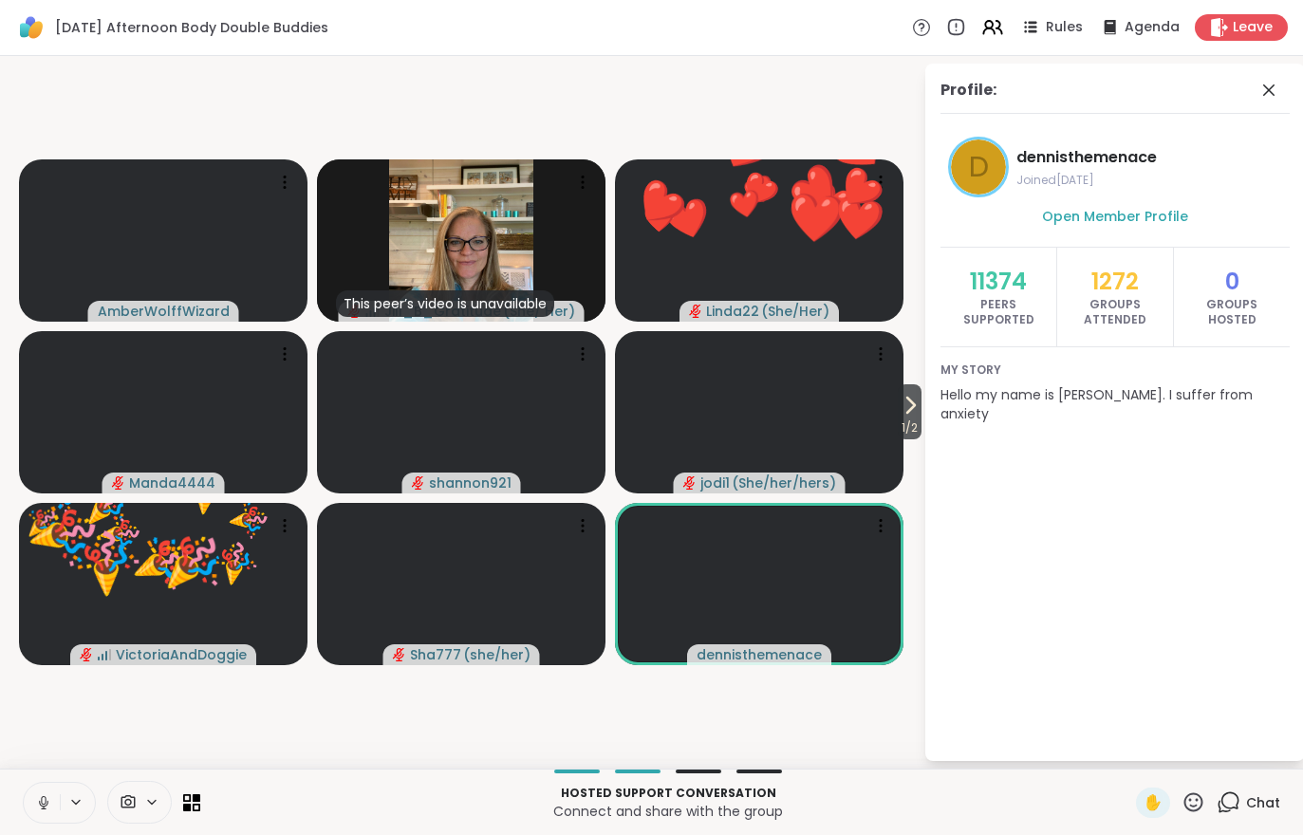
click at [154, 258] on video at bounding box center [163, 240] width 289 height 162
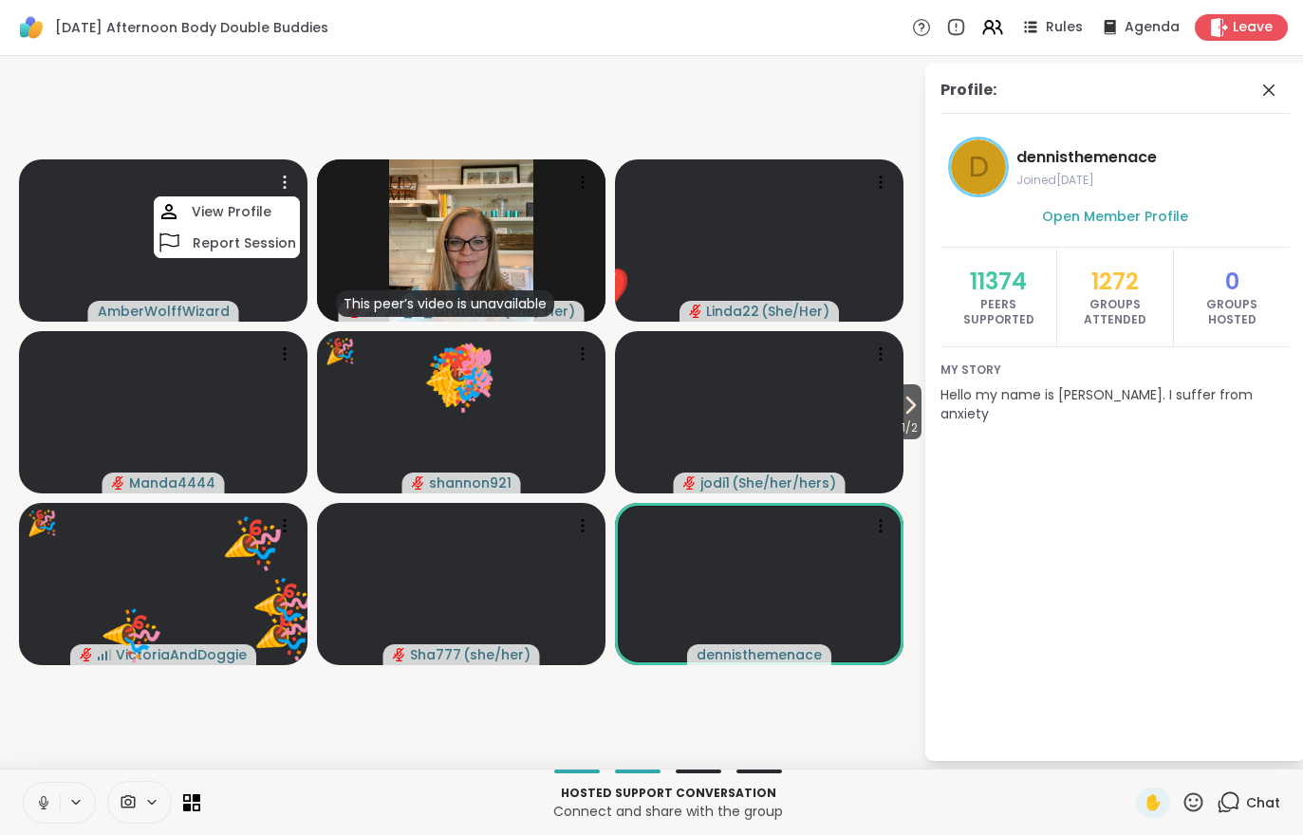
click at [217, 208] on h4 "View Profile" at bounding box center [232, 211] width 80 height 19
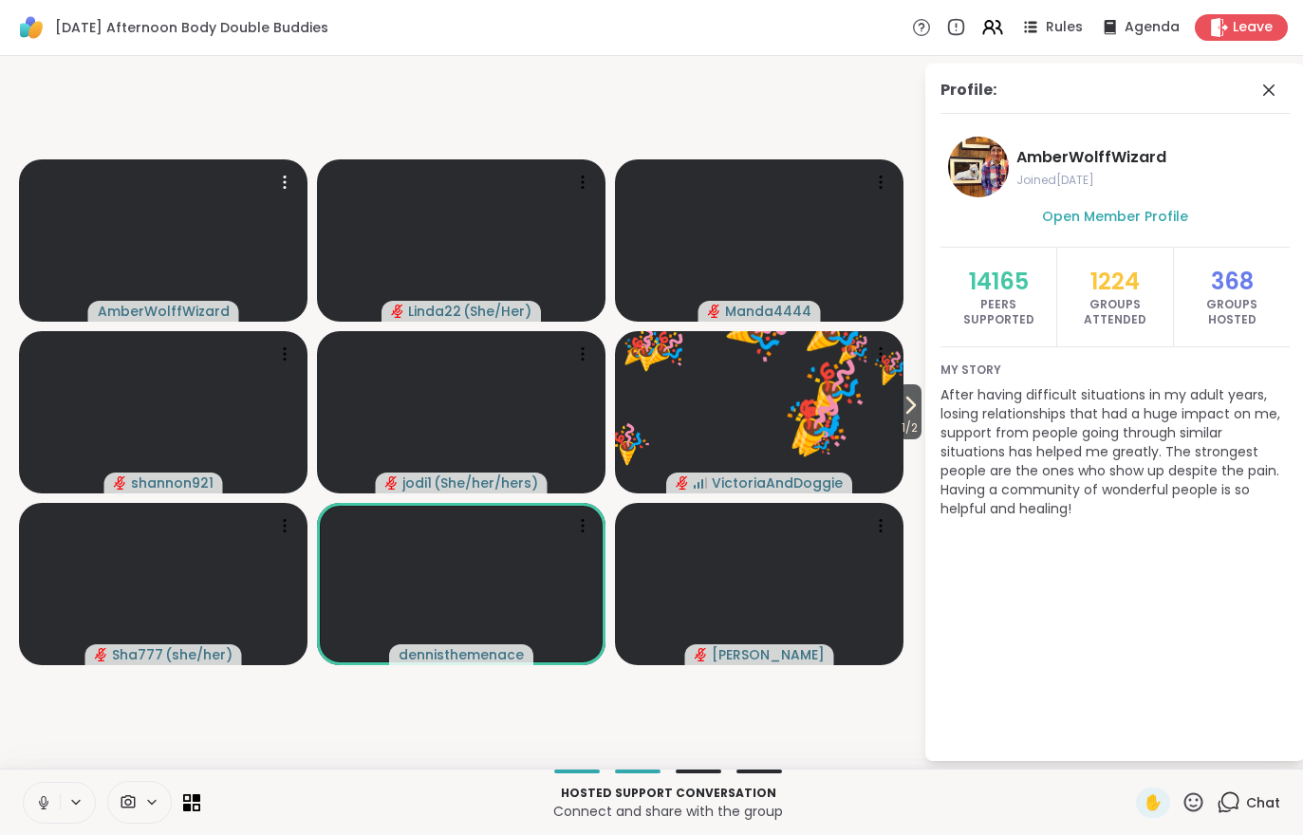
click at [908, 406] on icon at bounding box center [910, 405] width 23 height 23
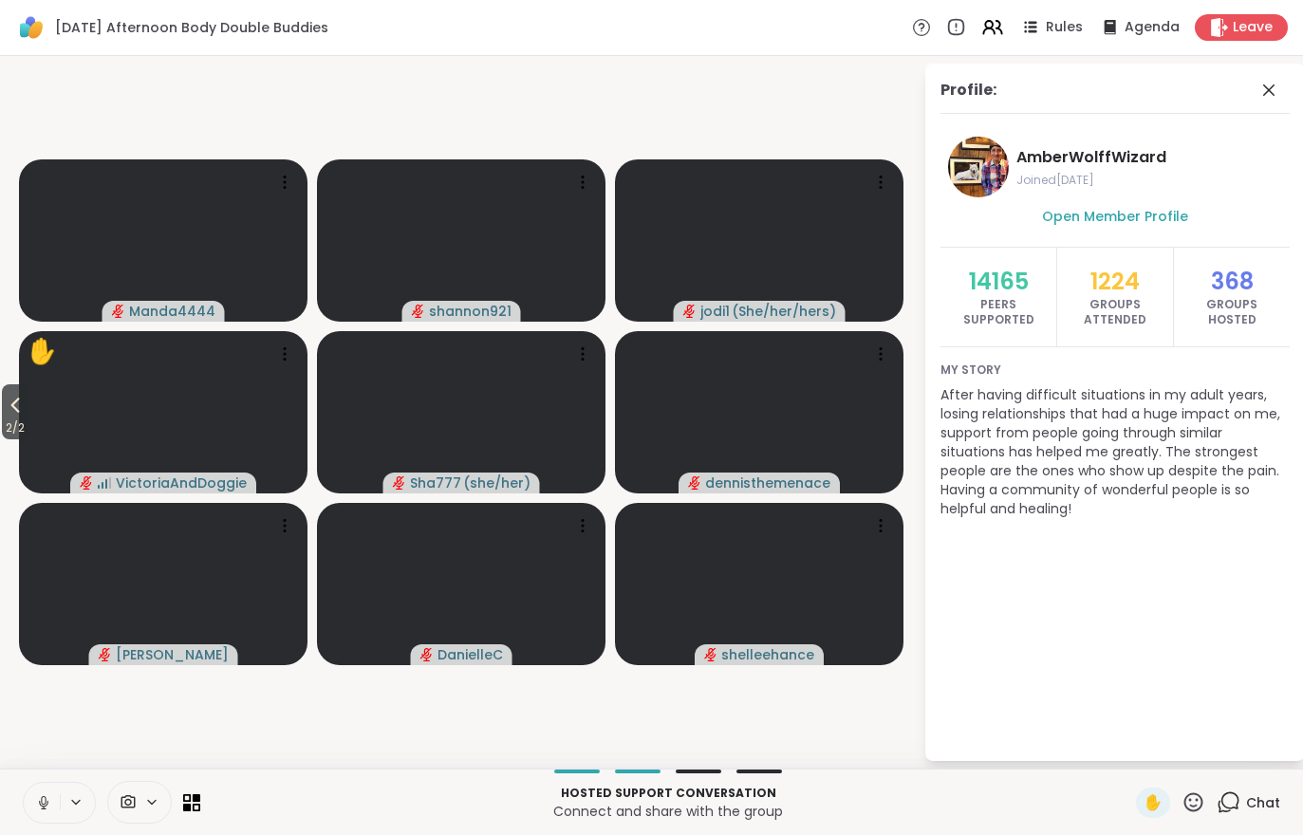
click at [4, 413] on button "2 / 2" at bounding box center [15, 411] width 27 height 55
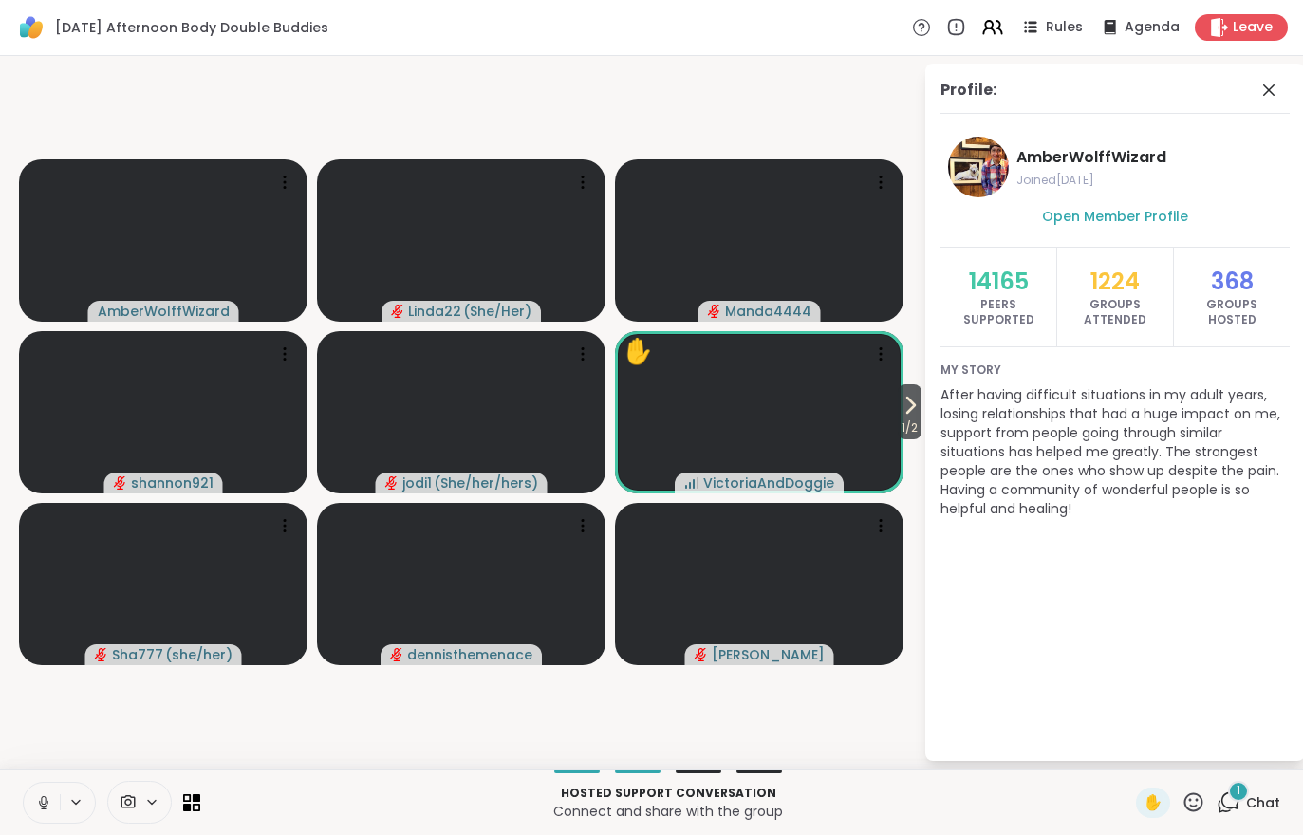
click at [1258, 797] on span "Chat" at bounding box center [1263, 802] width 34 height 19
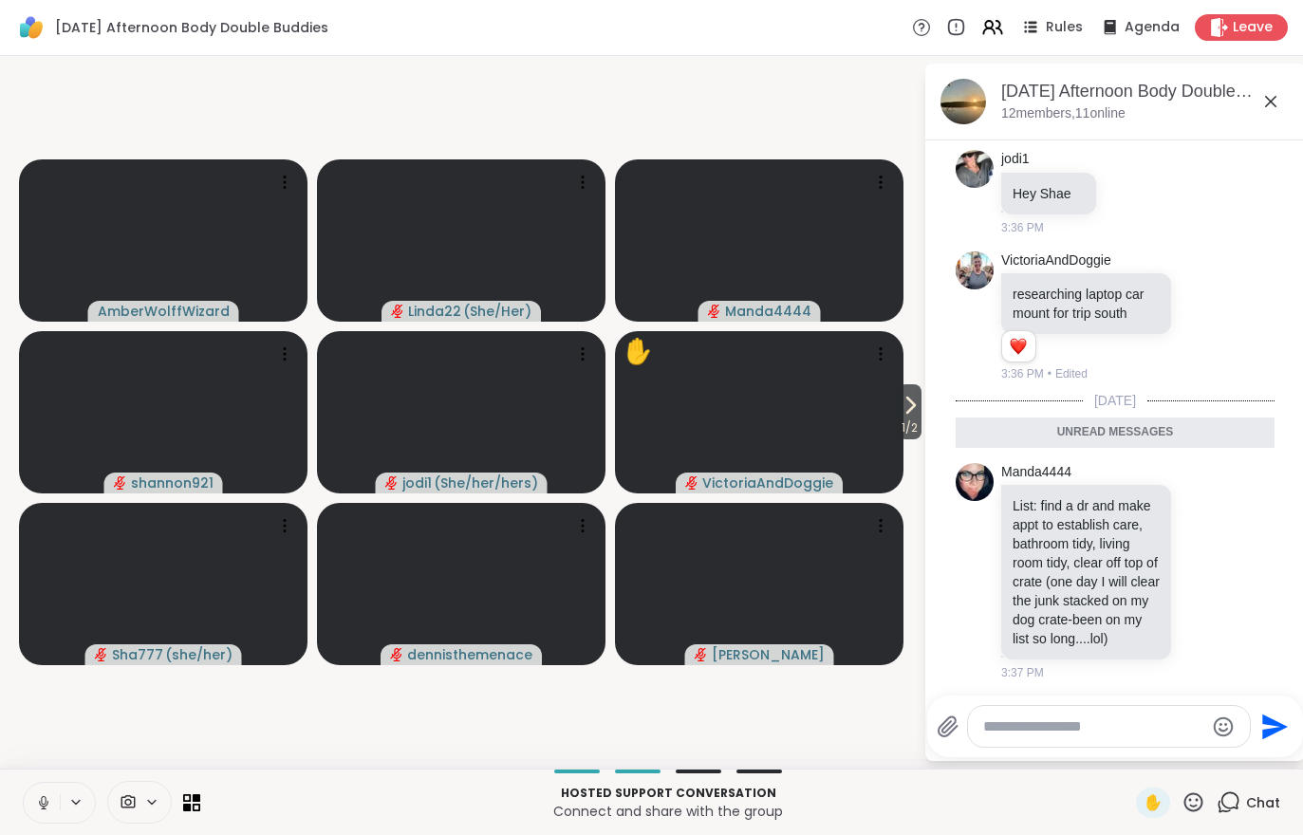
scroll to position [412, 0]
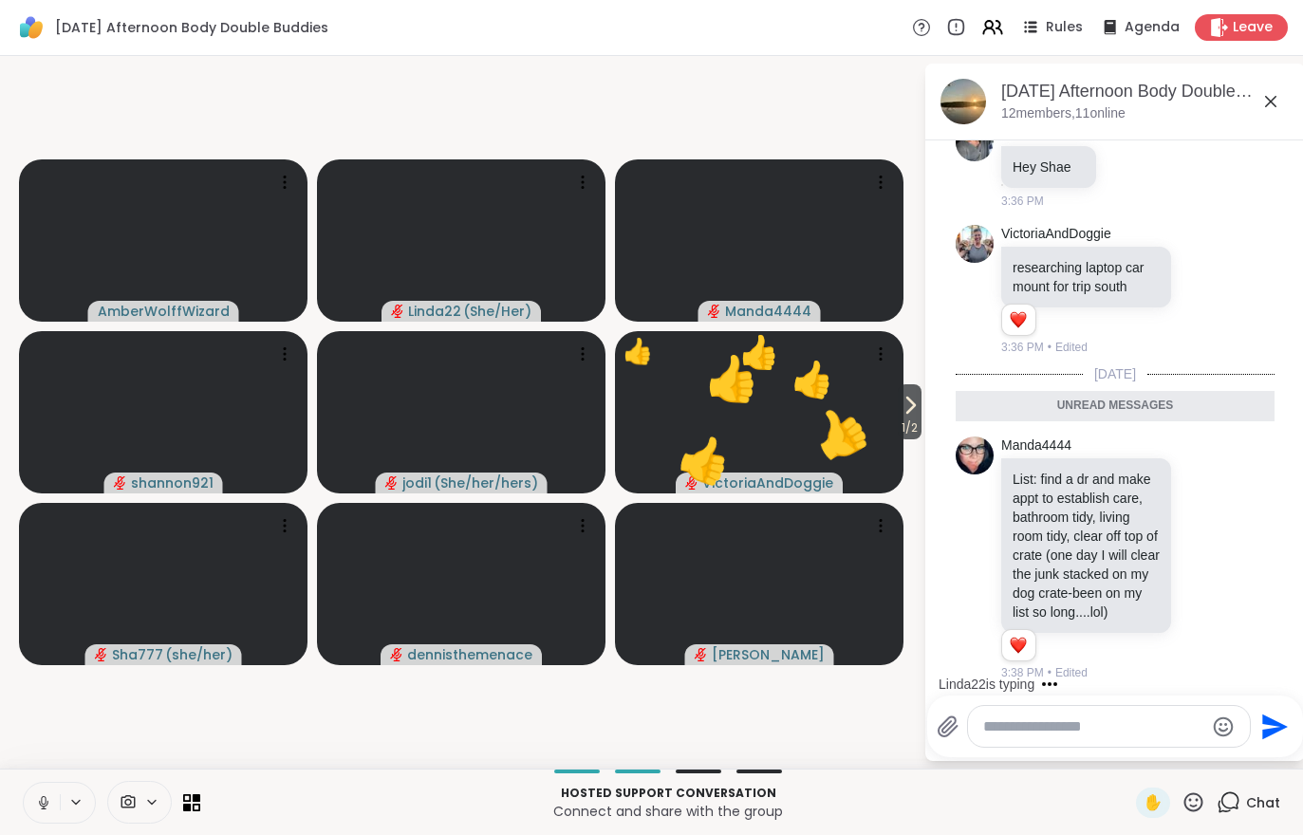
click at [907, 409] on icon at bounding box center [911, 405] width 8 height 15
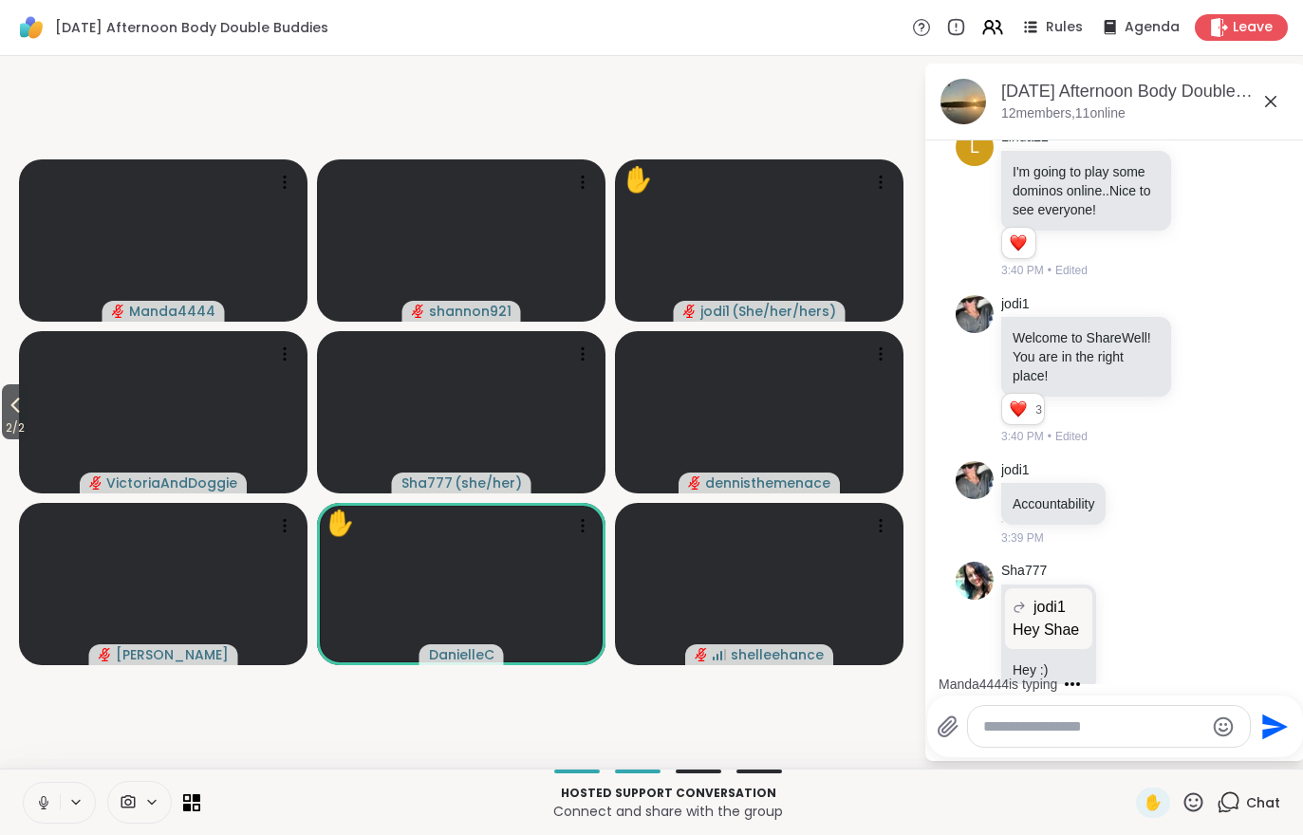
scroll to position [1326, 0]
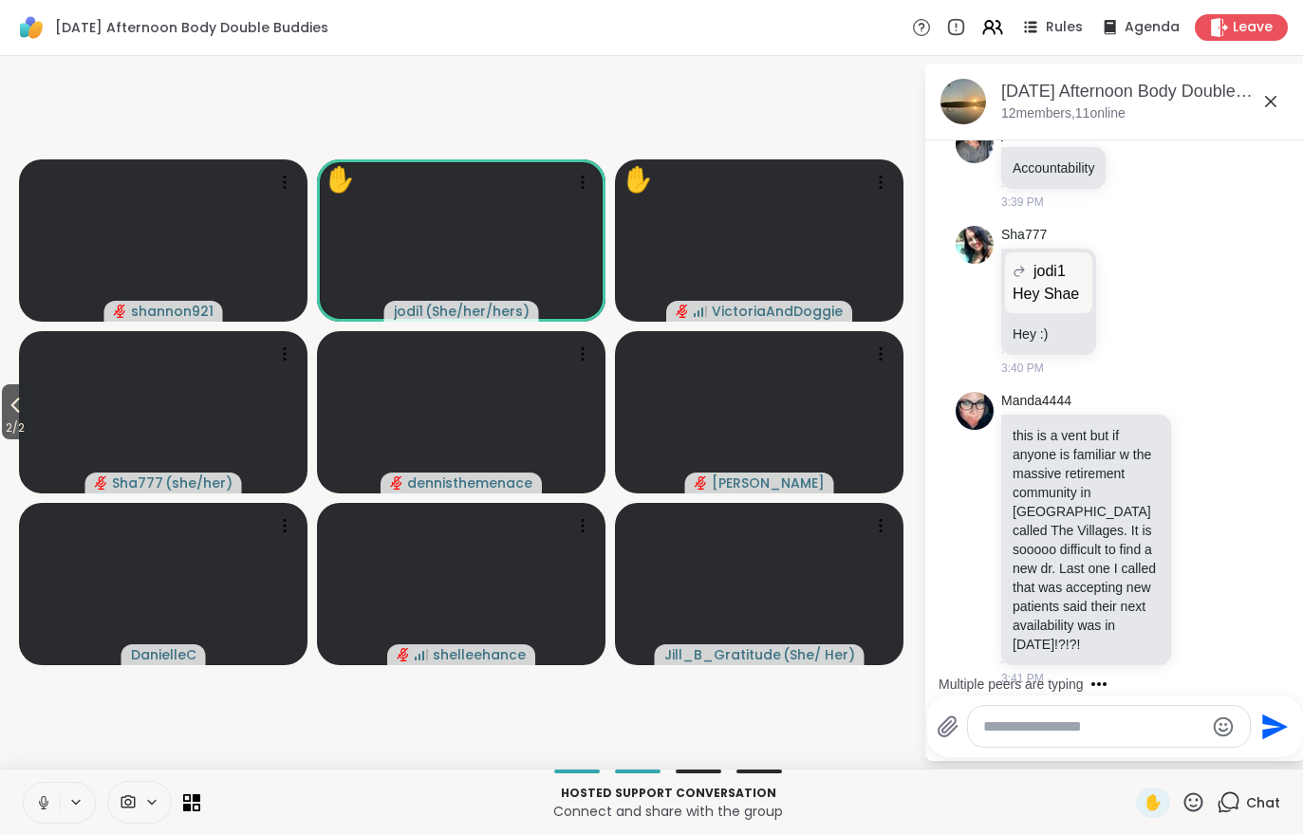
click at [991, 38] on icon at bounding box center [992, 27] width 23 height 23
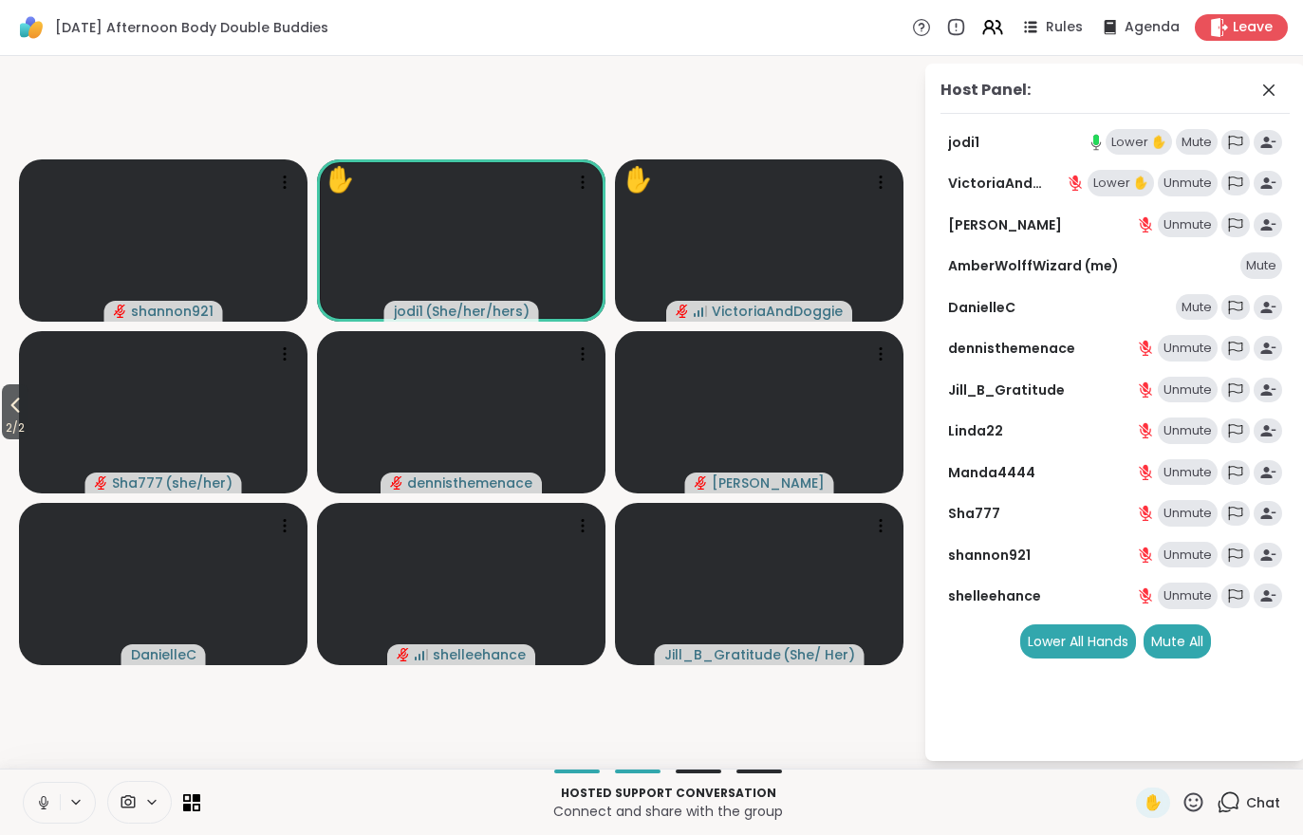
click at [1117, 183] on div "Lower ✋" at bounding box center [1121, 183] width 66 height 27
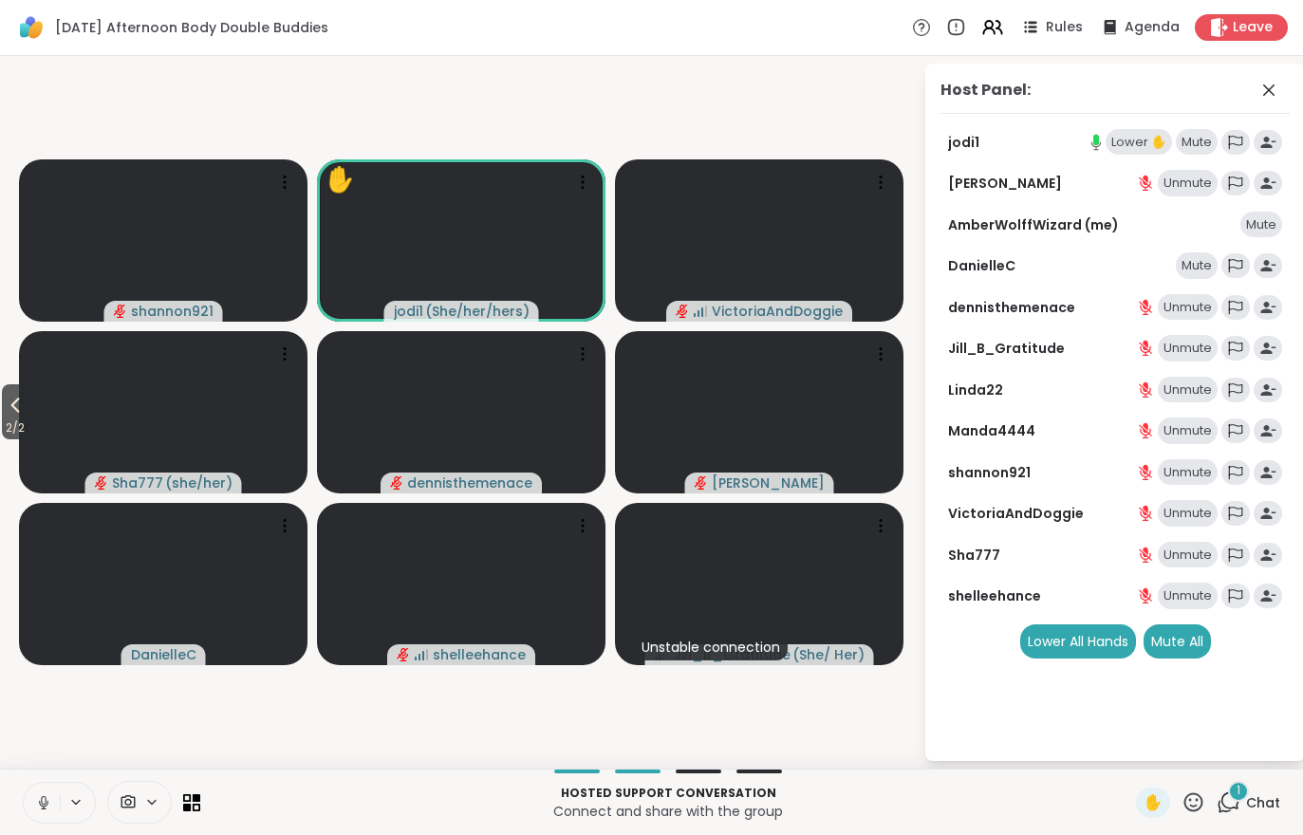
click at [1274, 788] on div "1 Chat" at bounding box center [1249, 803] width 64 height 30
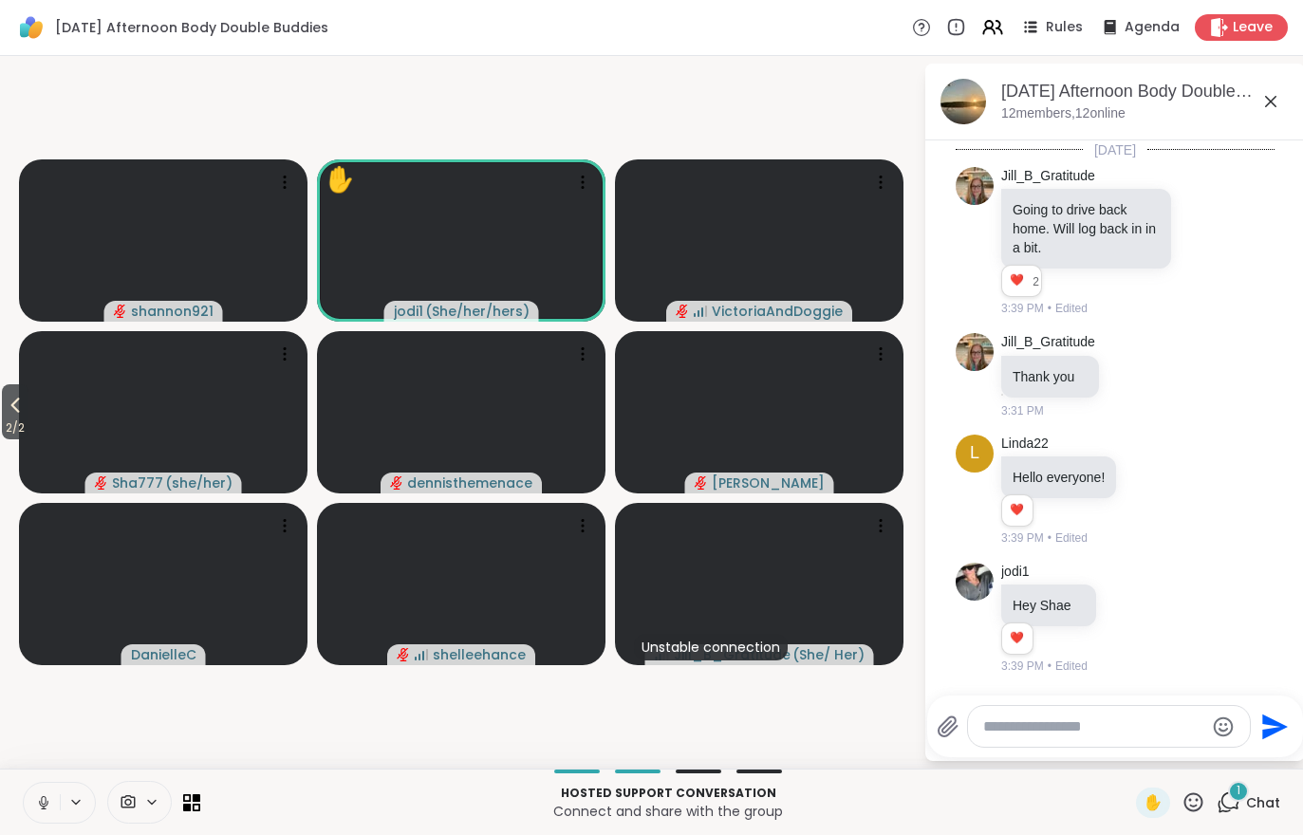
scroll to position [1574, 0]
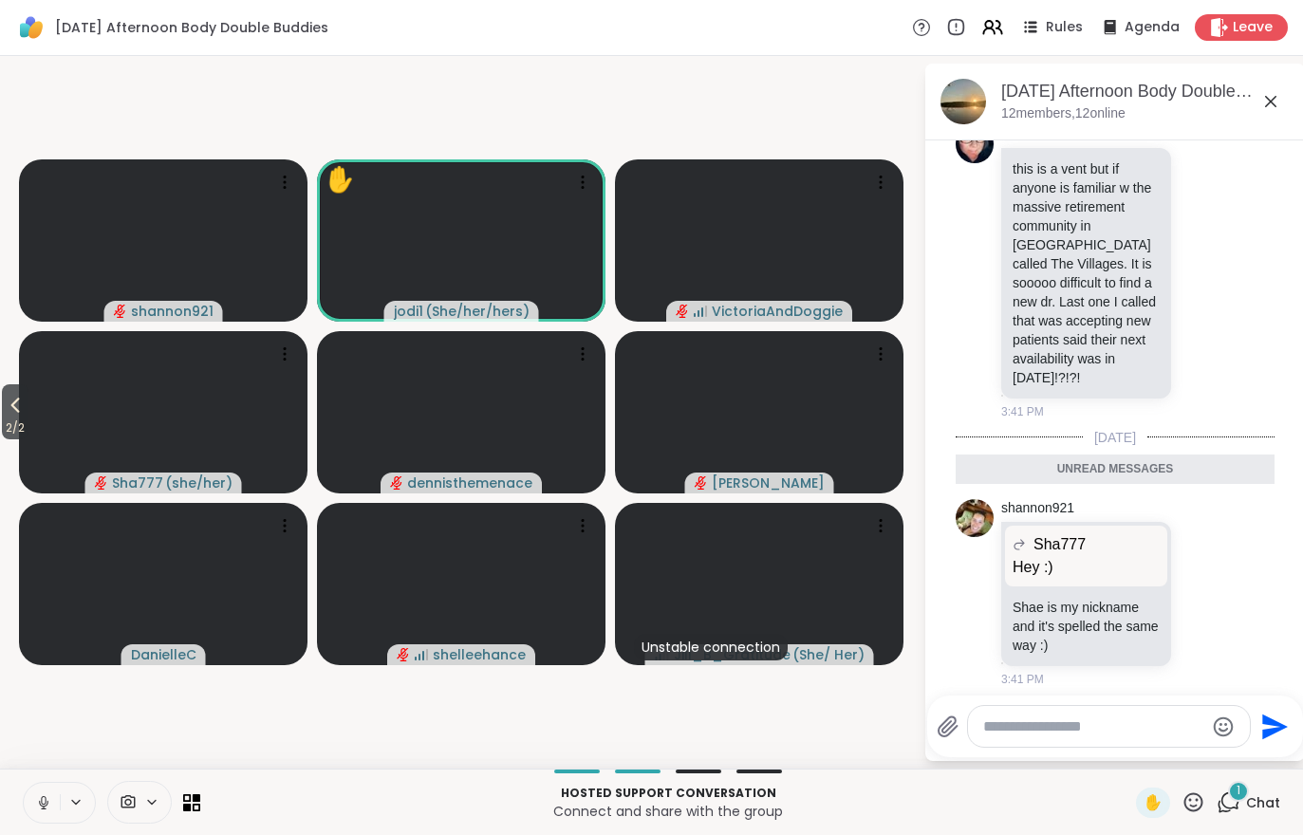
click at [1273, 788] on div "1 Chat" at bounding box center [1249, 803] width 64 height 30
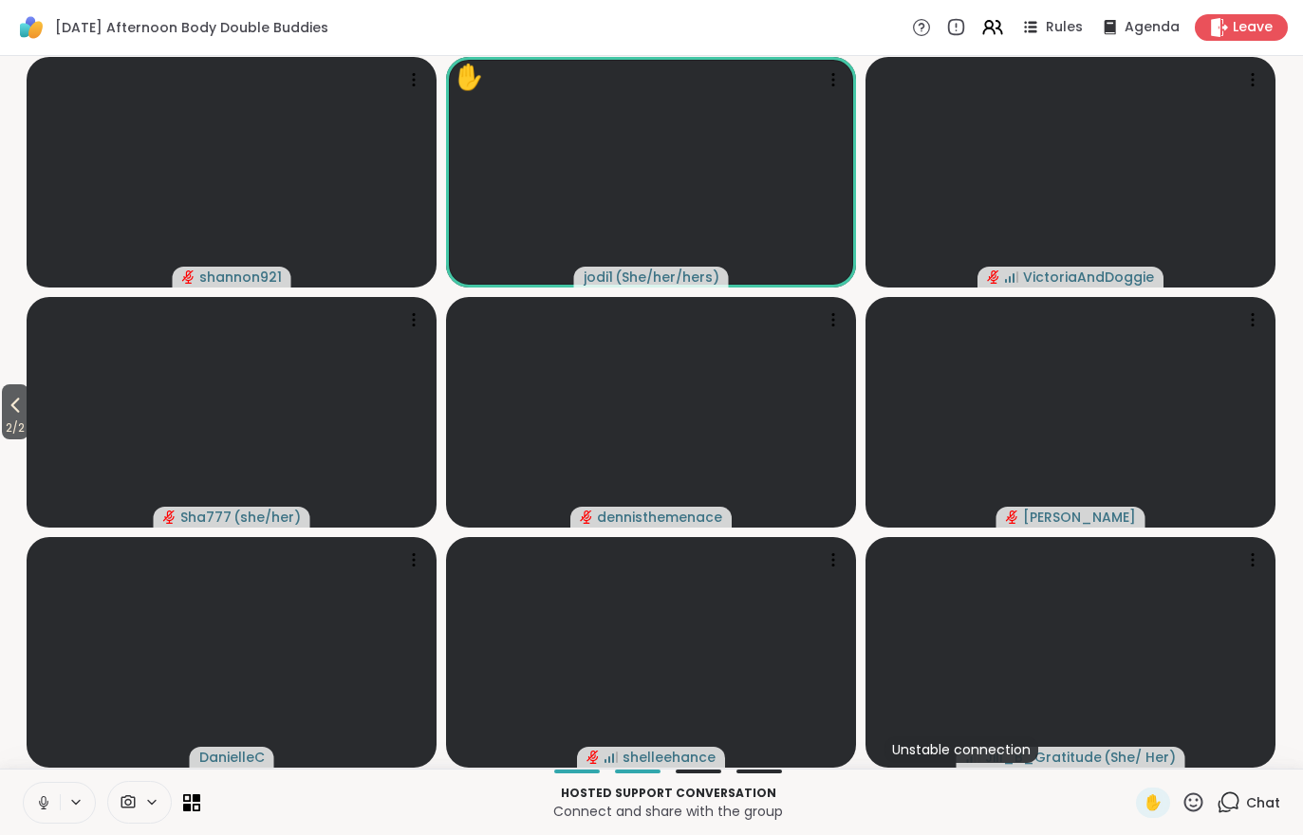
click at [1267, 789] on div "Chat" at bounding box center [1249, 803] width 64 height 30
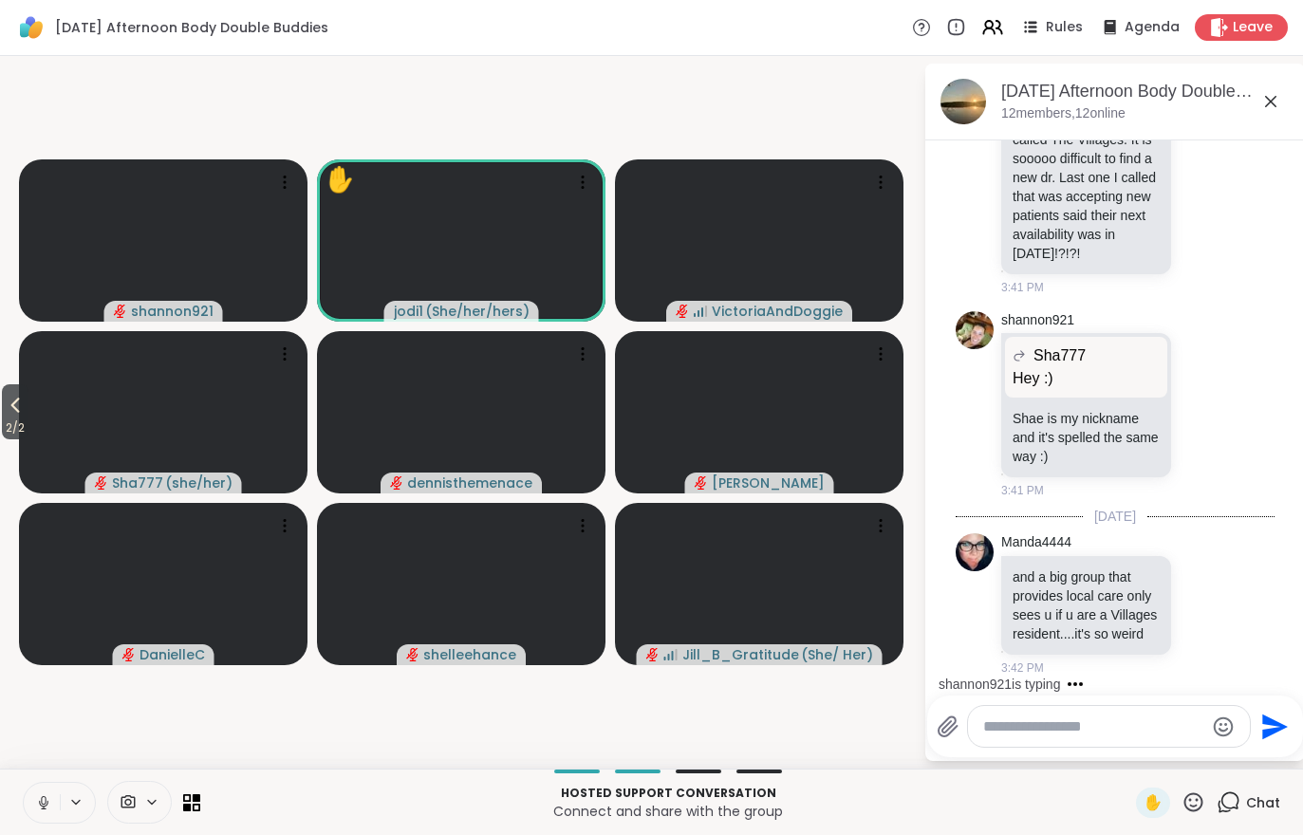
scroll to position [1844, 0]
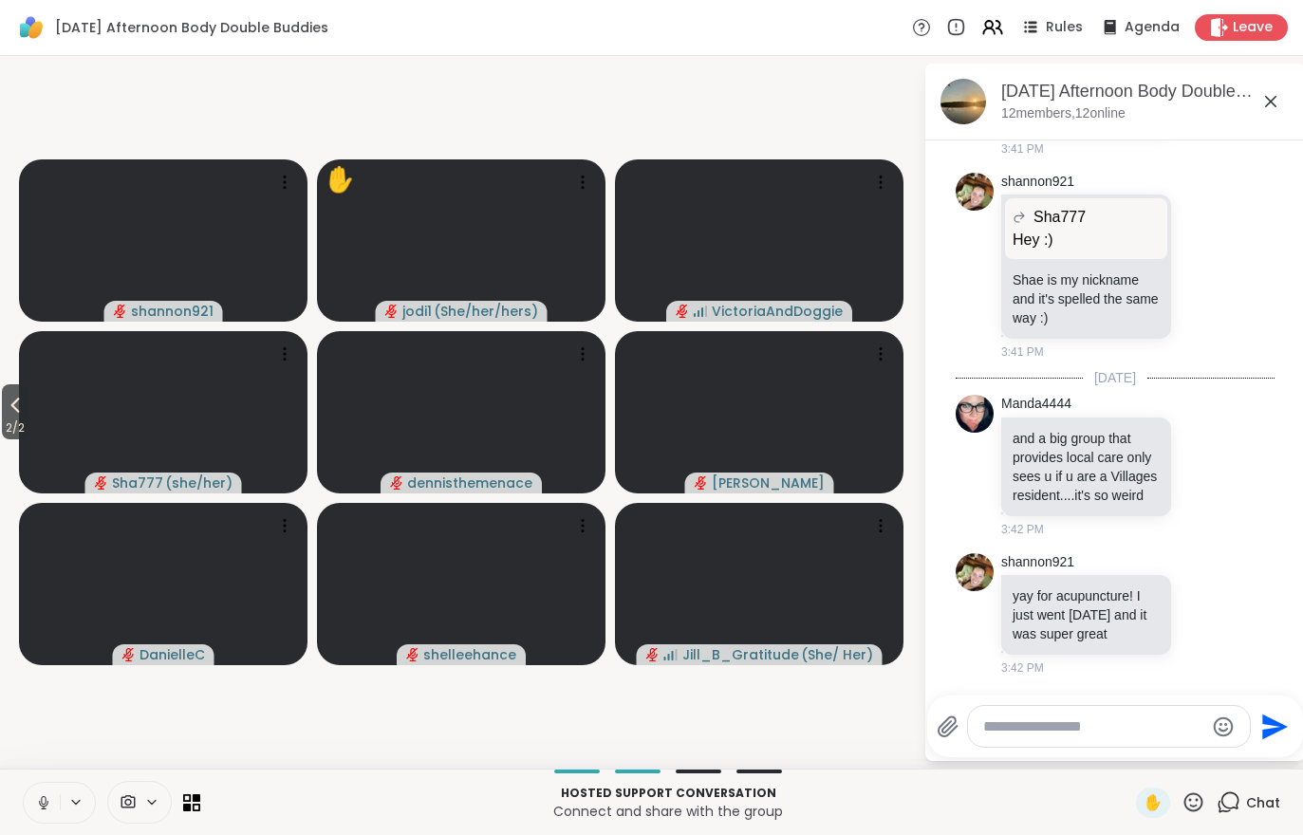
click at [10, 421] on span "2 / 2" at bounding box center [15, 428] width 27 height 23
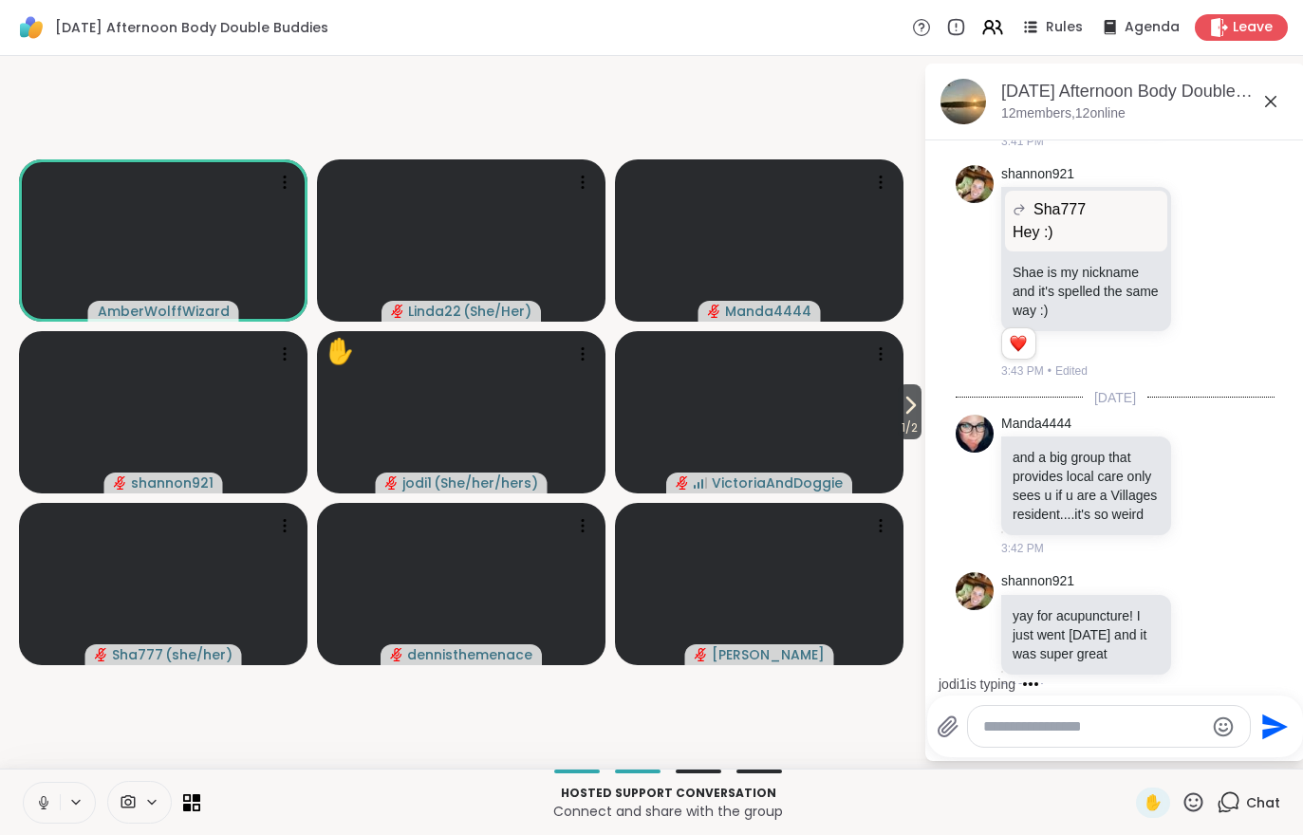
click at [910, 438] on span "1 / 2" at bounding box center [910, 428] width 24 height 23
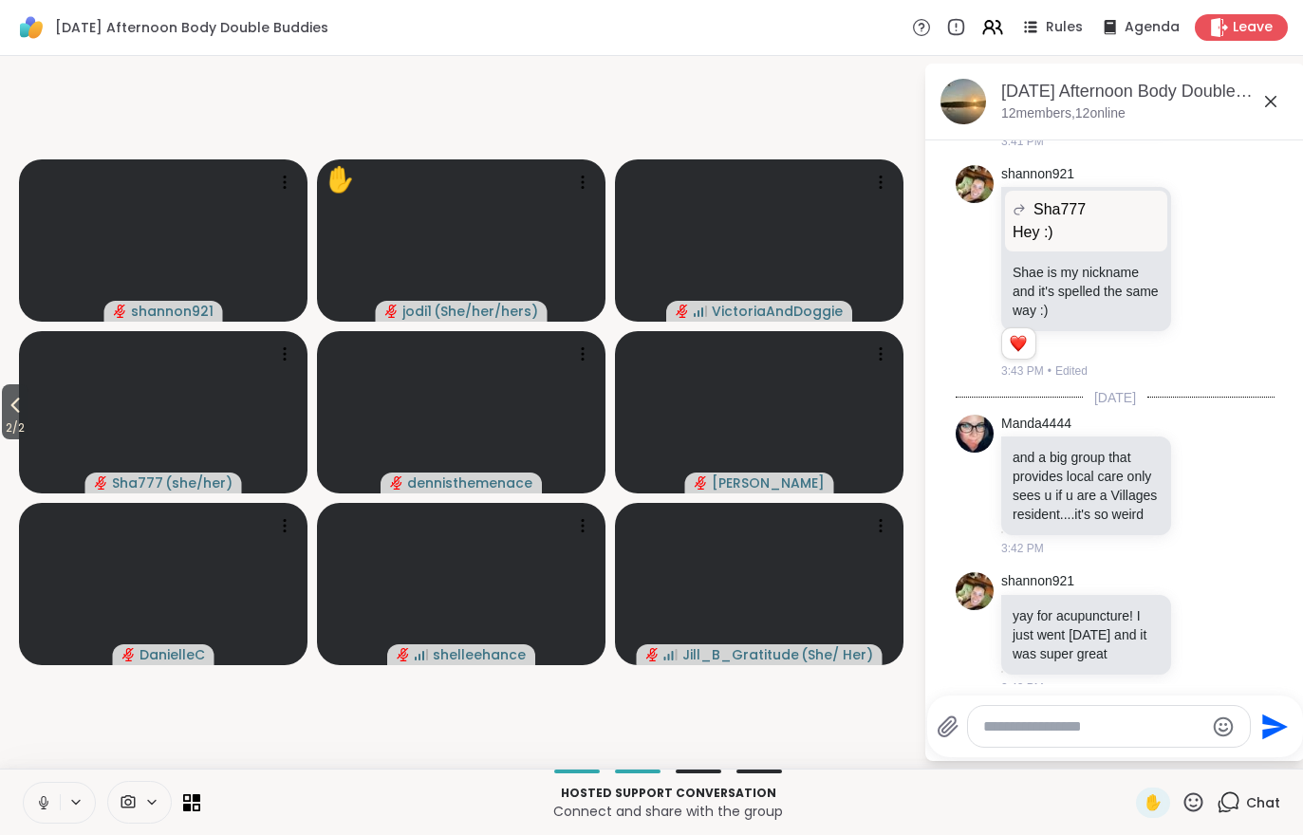
click at [36, 815] on button at bounding box center [42, 803] width 36 height 40
click at [28, 432] on span "2 / 2" at bounding box center [15, 428] width 27 height 23
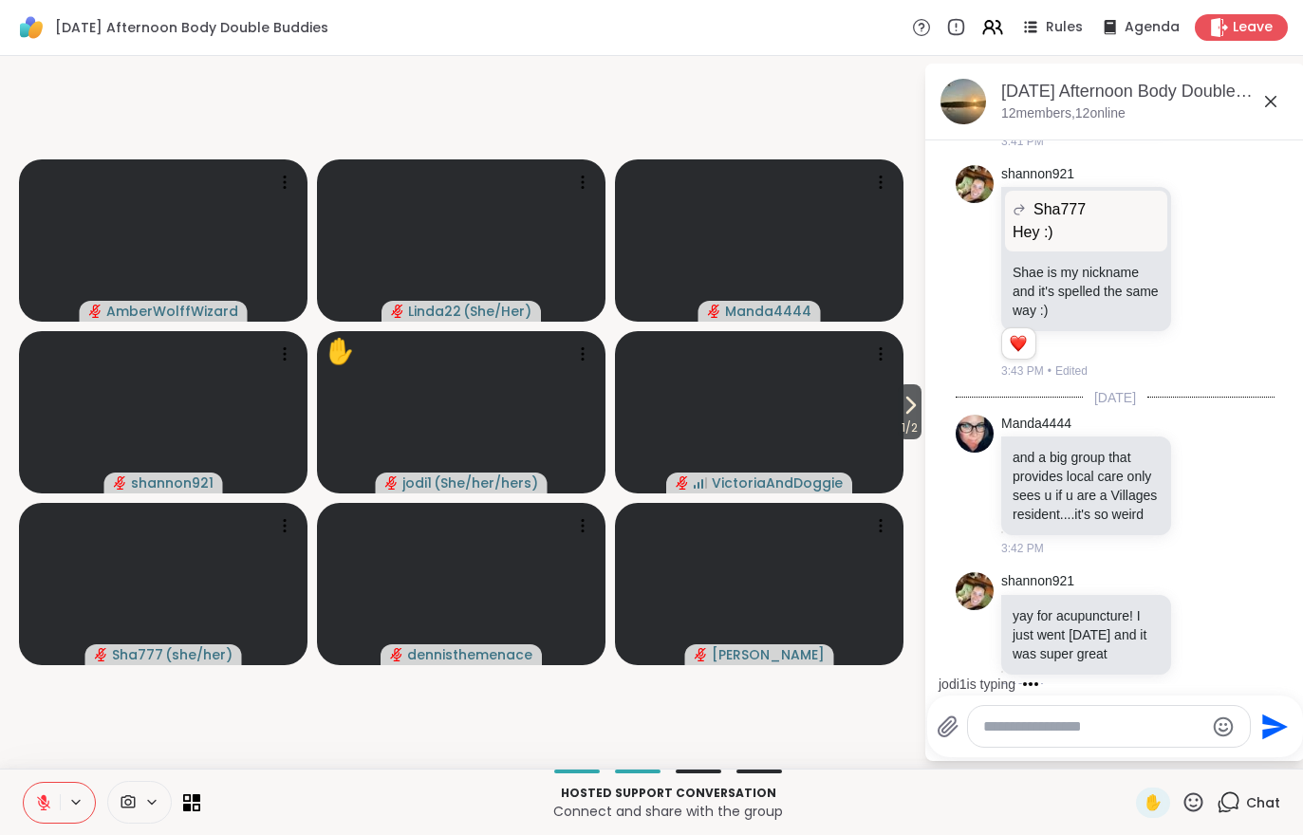
click at [995, 30] on icon at bounding box center [988, 31] width 11 height 6
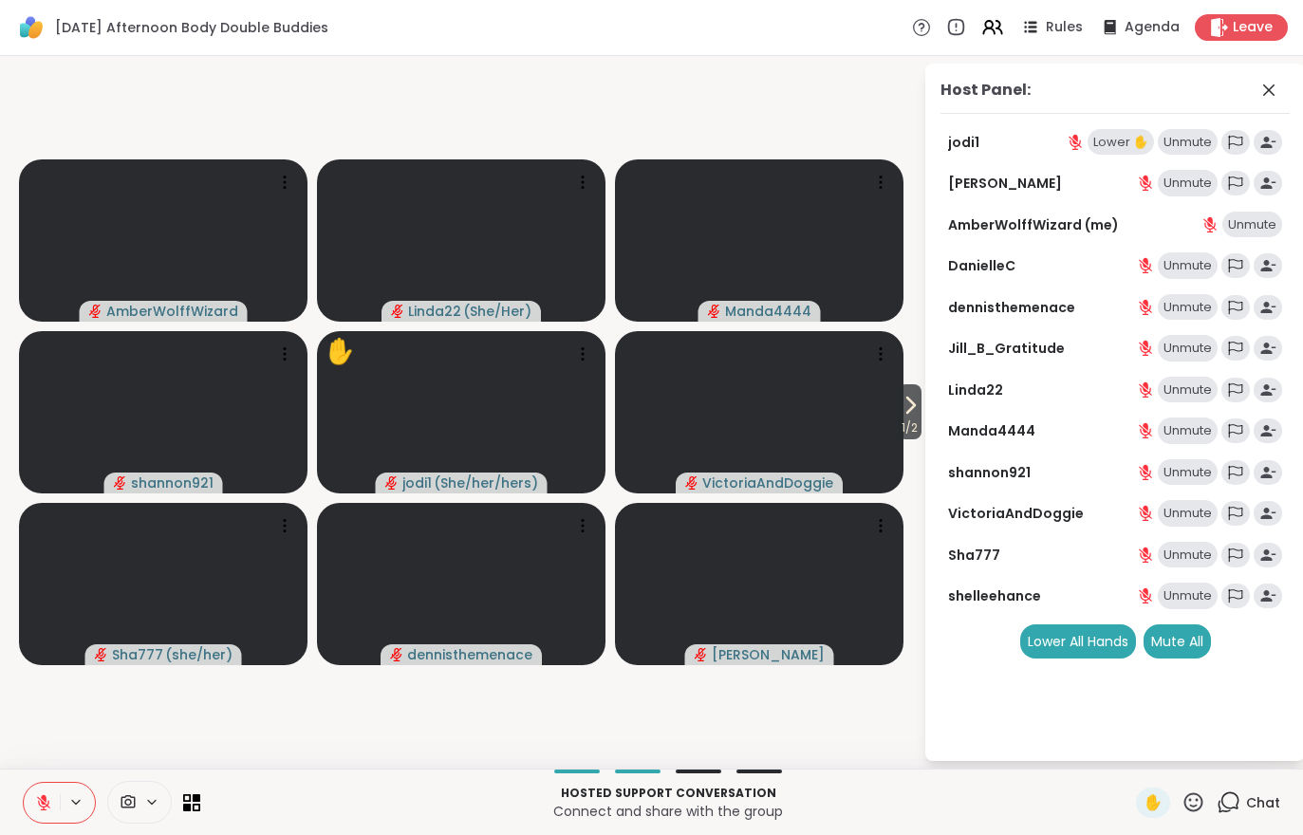
click at [1128, 135] on div "Lower ✋" at bounding box center [1121, 142] width 66 height 27
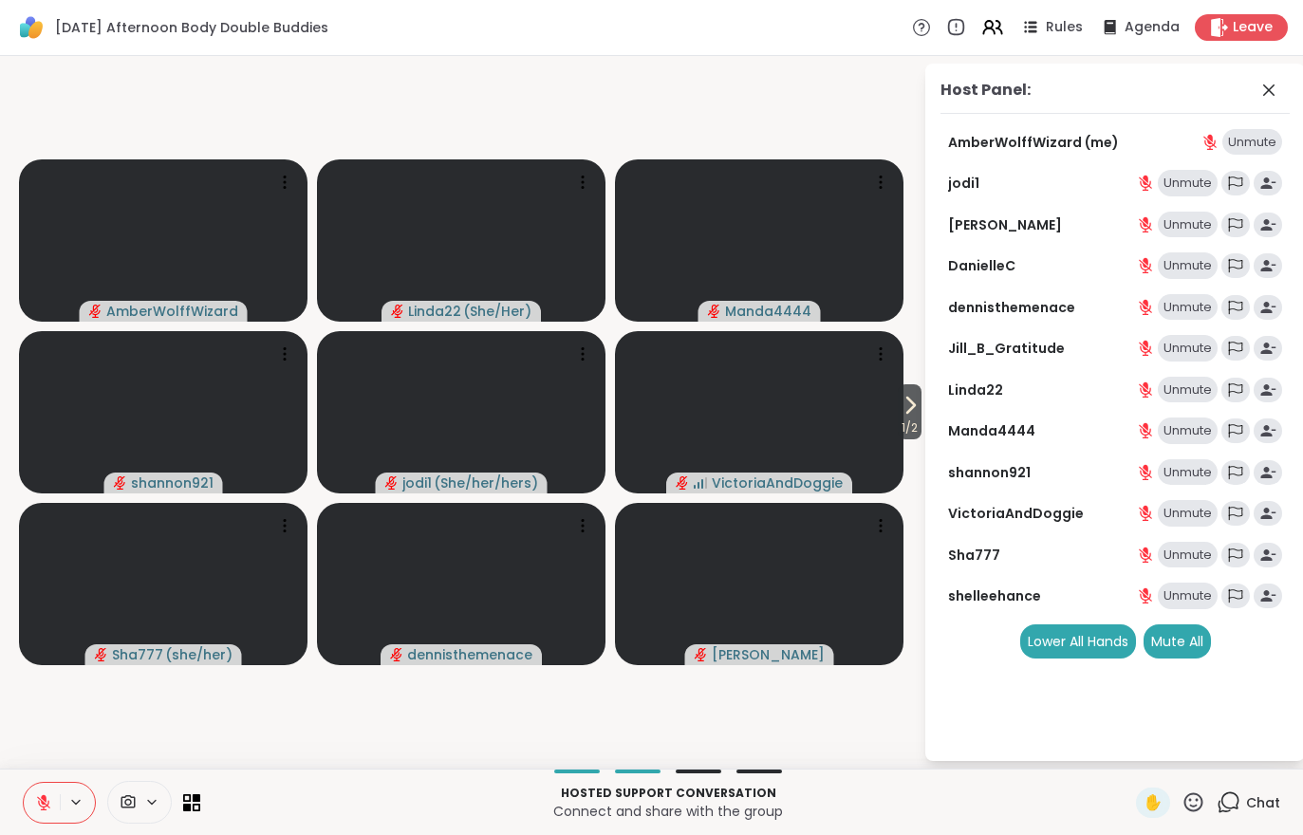
click at [1191, 628] on div "Mute All" at bounding box center [1177, 642] width 67 height 34
click at [904, 406] on icon at bounding box center [910, 405] width 23 height 23
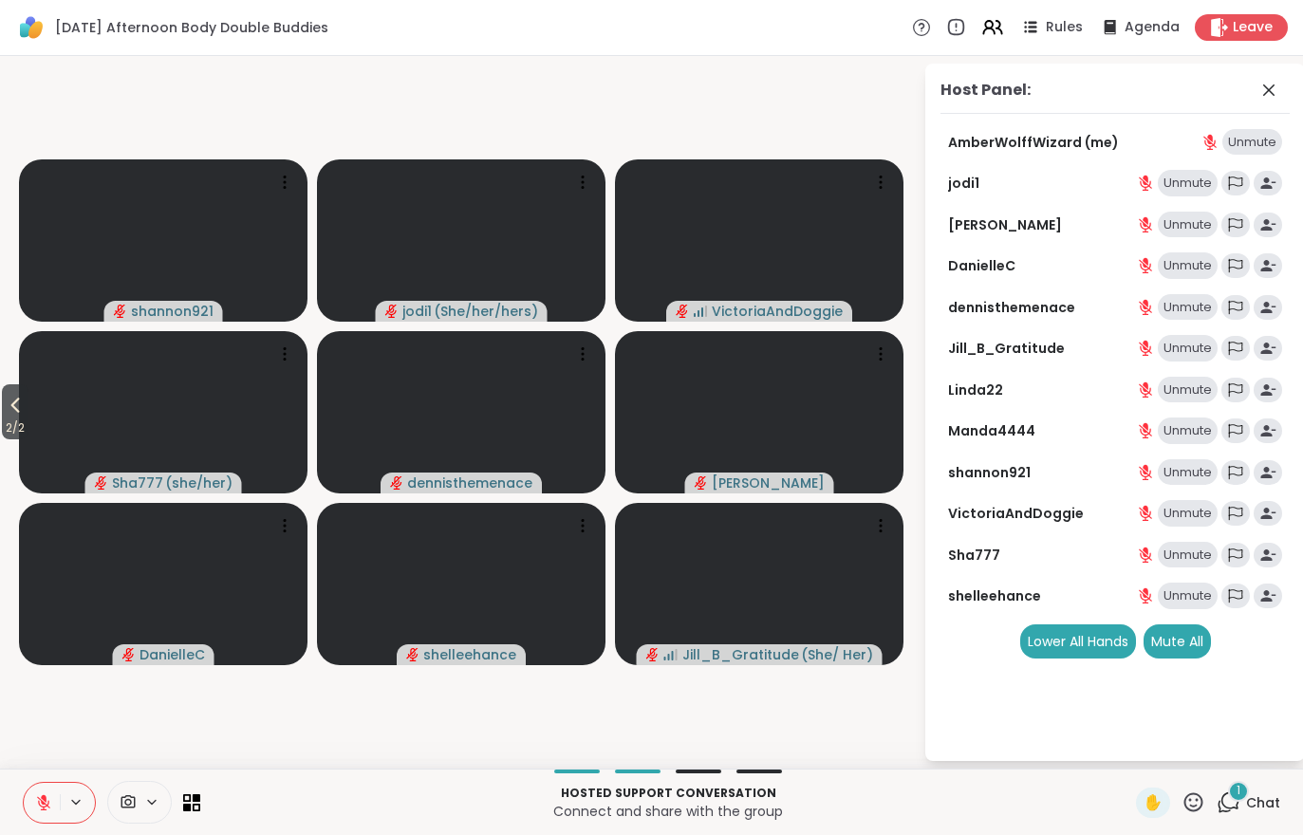
click at [1242, 814] on div "1 Chat" at bounding box center [1249, 803] width 64 height 30
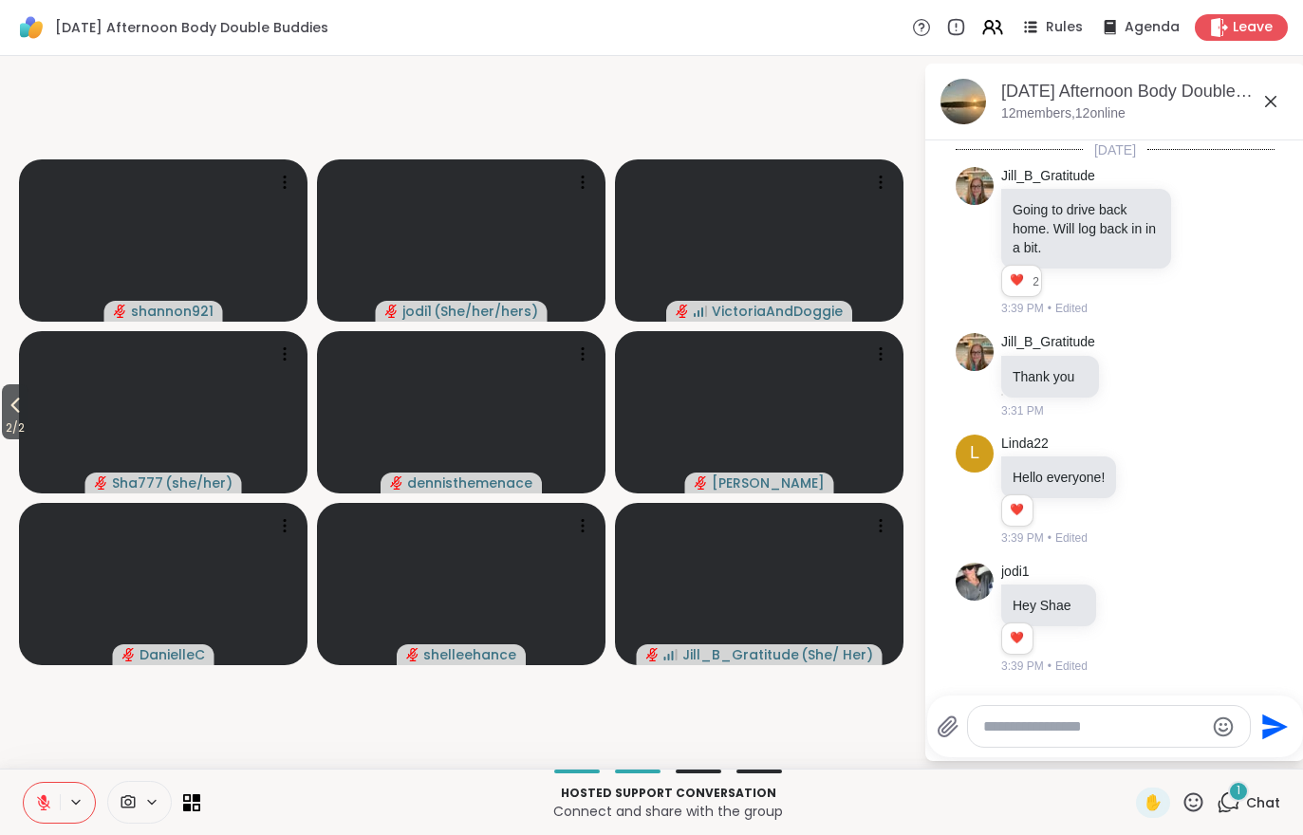
scroll to position [2462, 0]
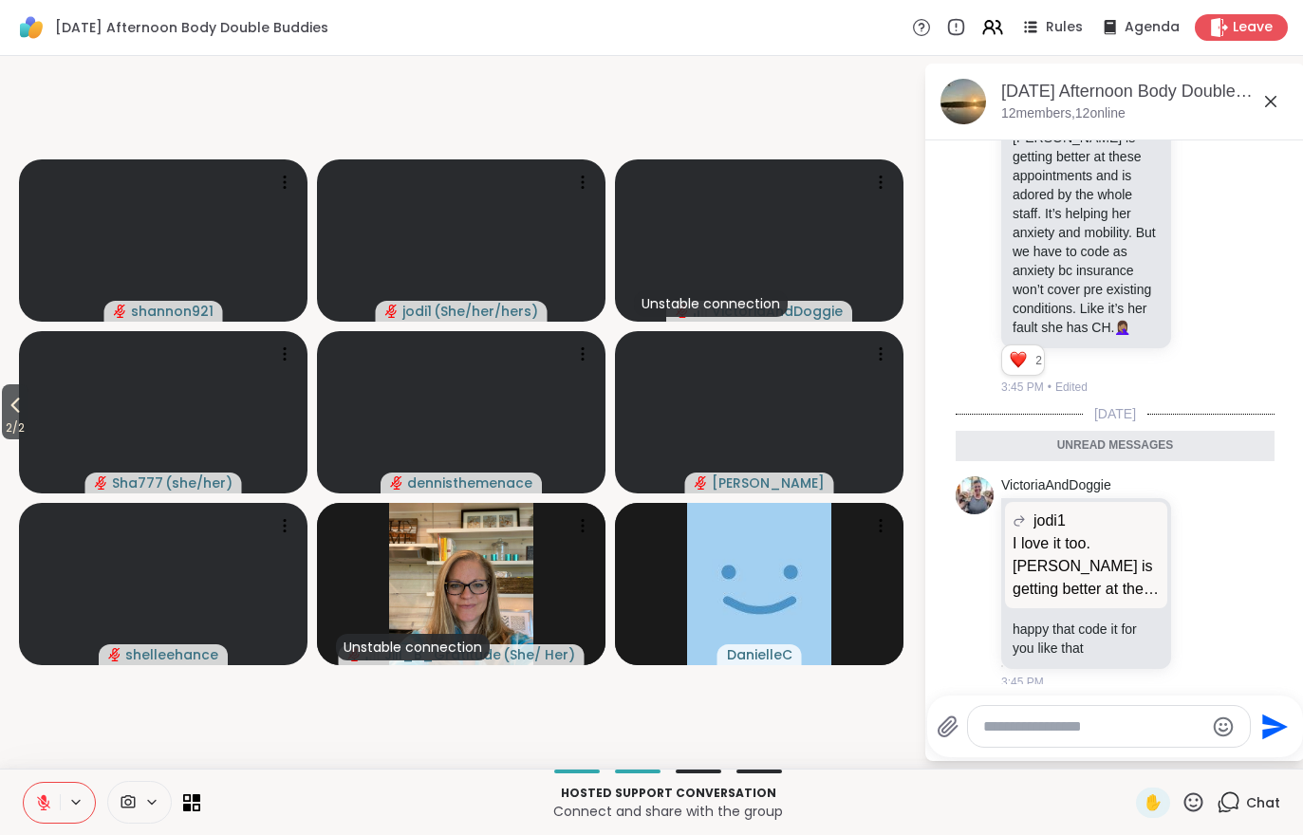
click at [997, 36] on icon at bounding box center [992, 27] width 23 height 23
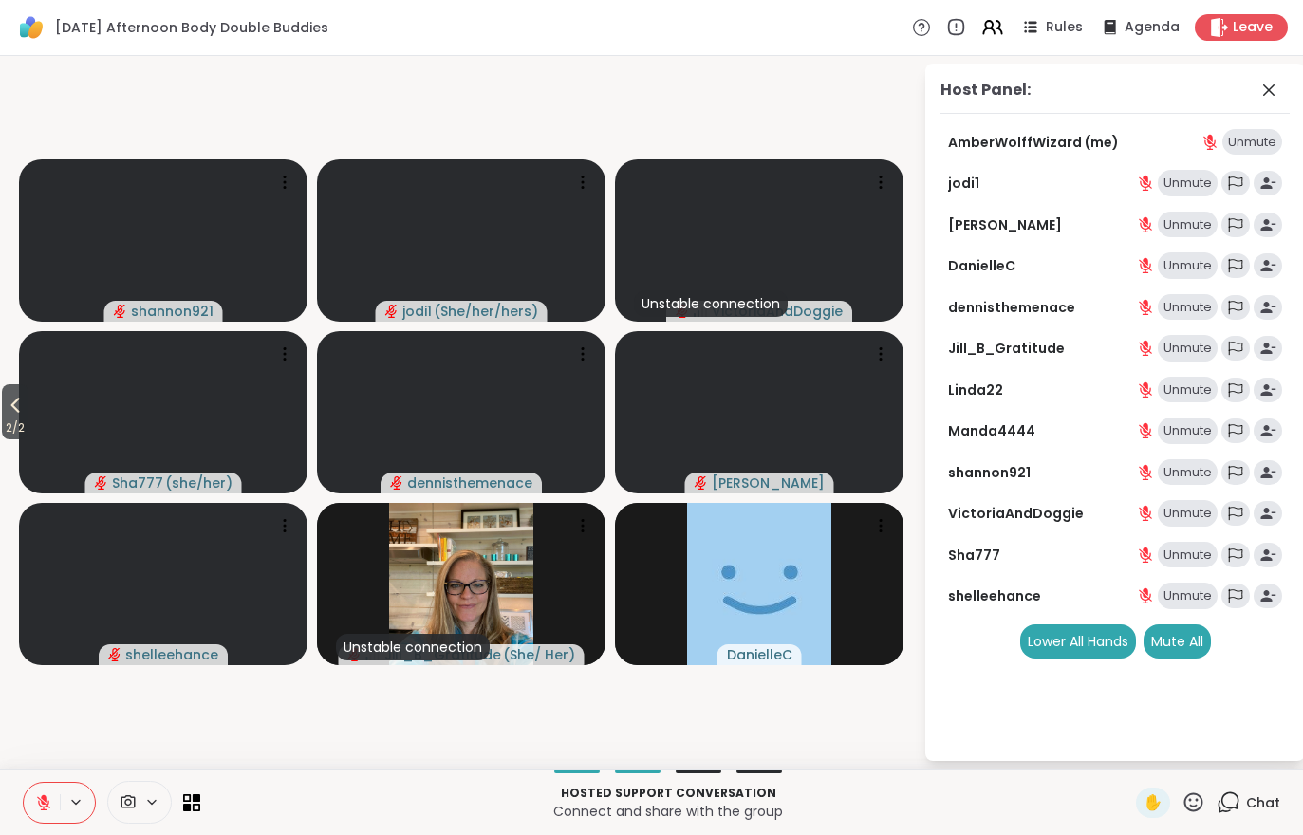
click at [1178, 651] on div "Mute All" at bounding box center [1177, 642] width 67 height 34
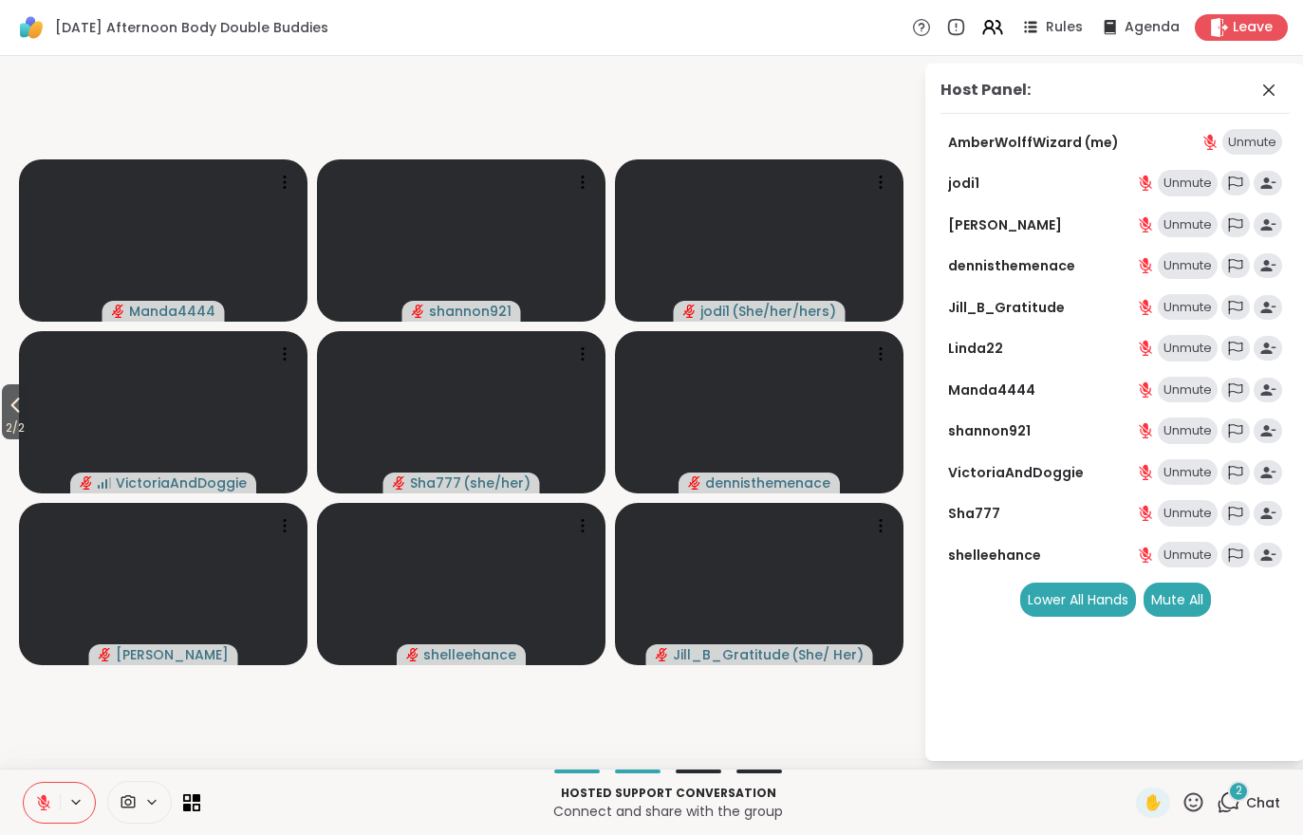
click at [1247, 805] on span "Chat" at bounding box center [1263, 802] width 34 height 19
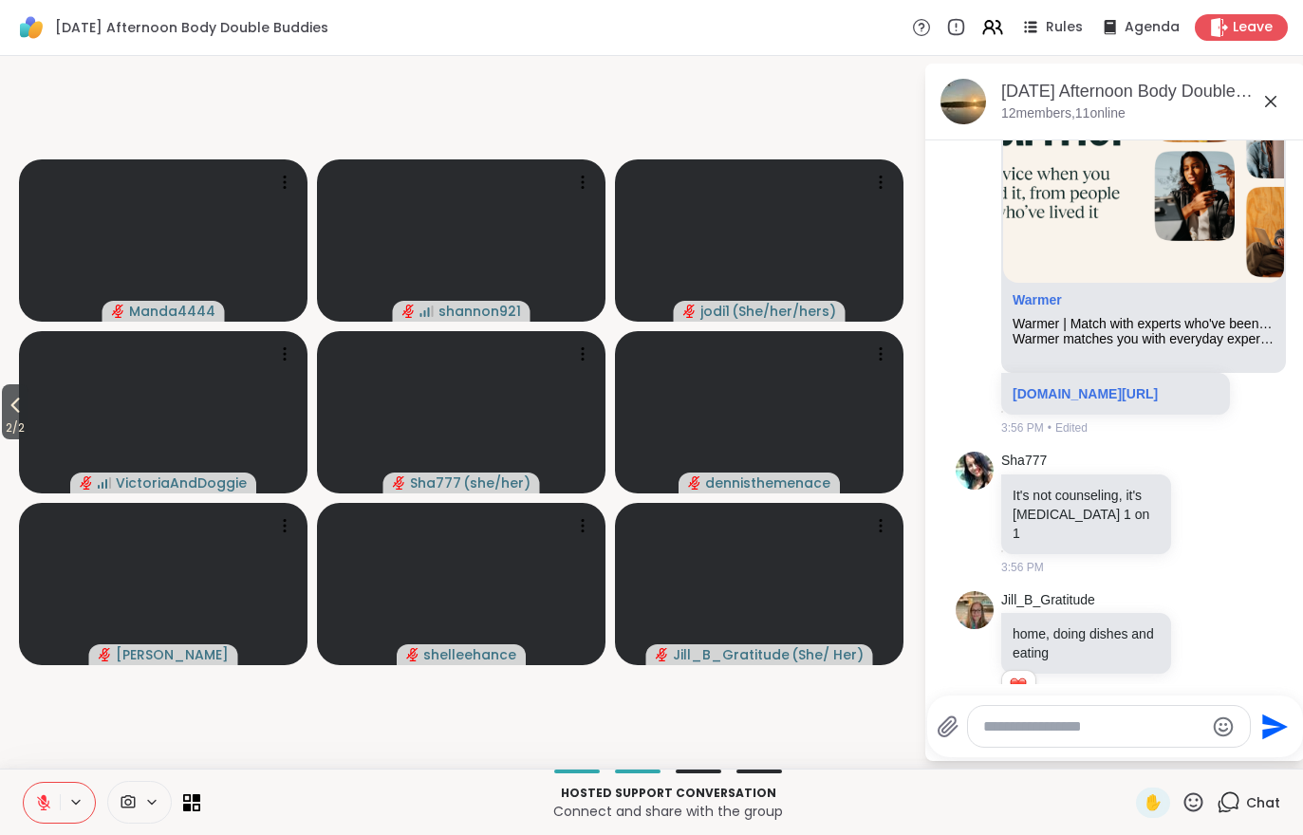
scroll to position [3370, 0]
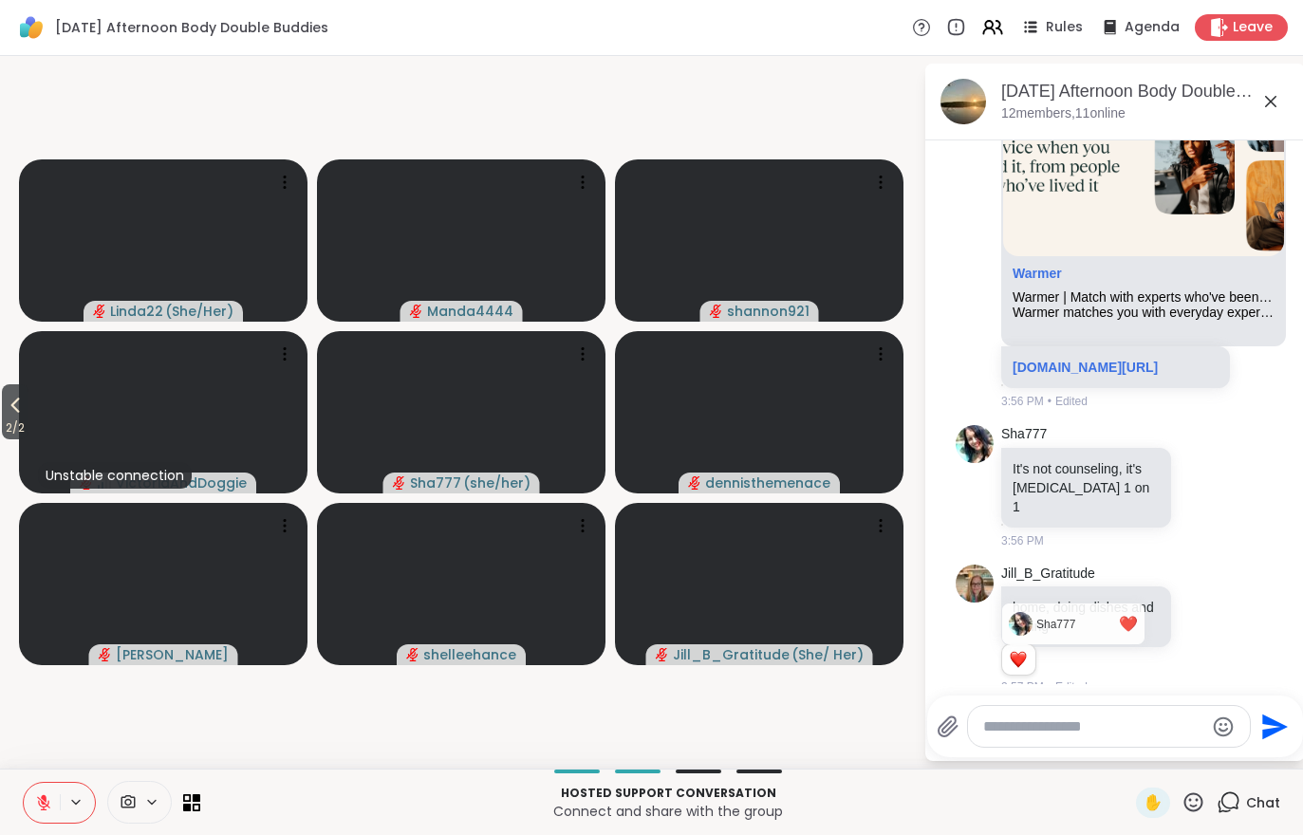
click at [25, 433] on span "2 / 2" at bounding box center [15, 428] width 27 height 23
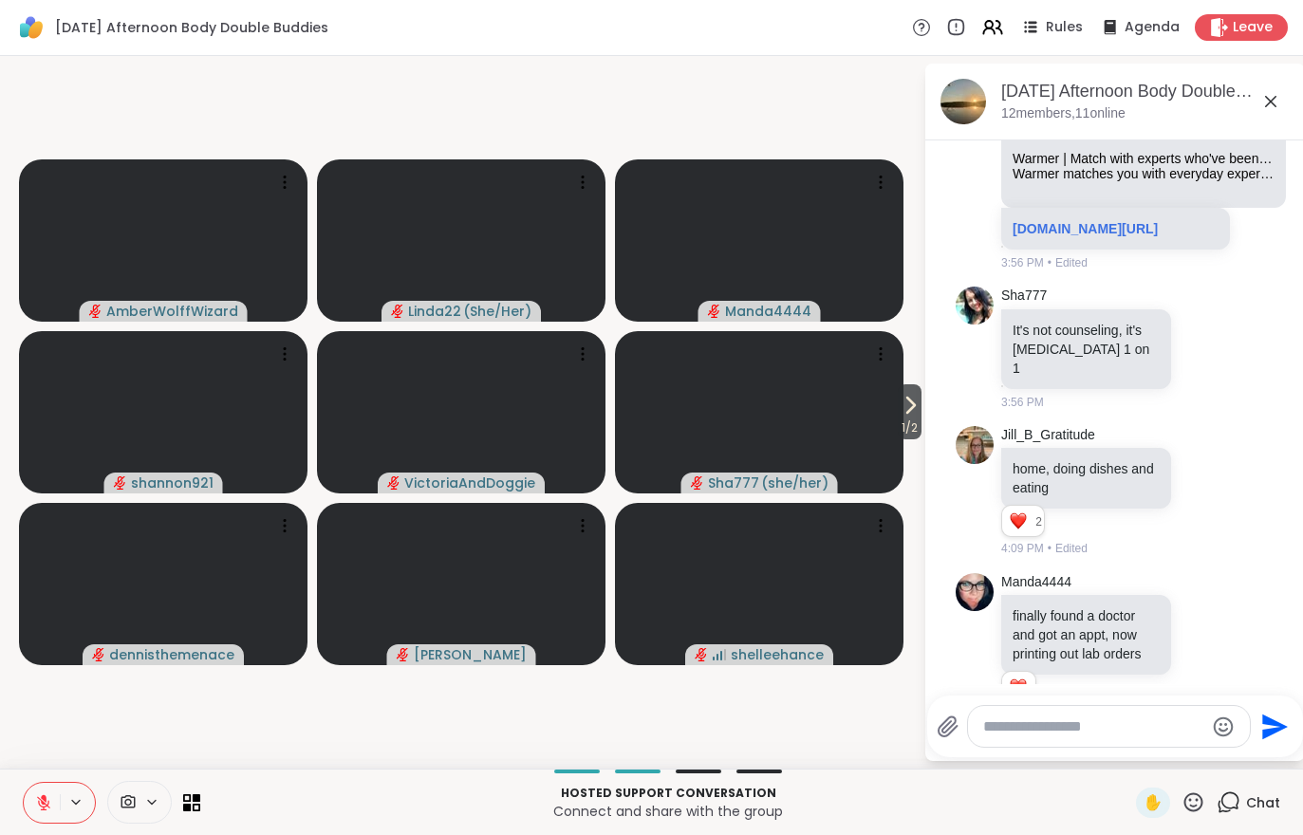
scroll to position [3535, 0]
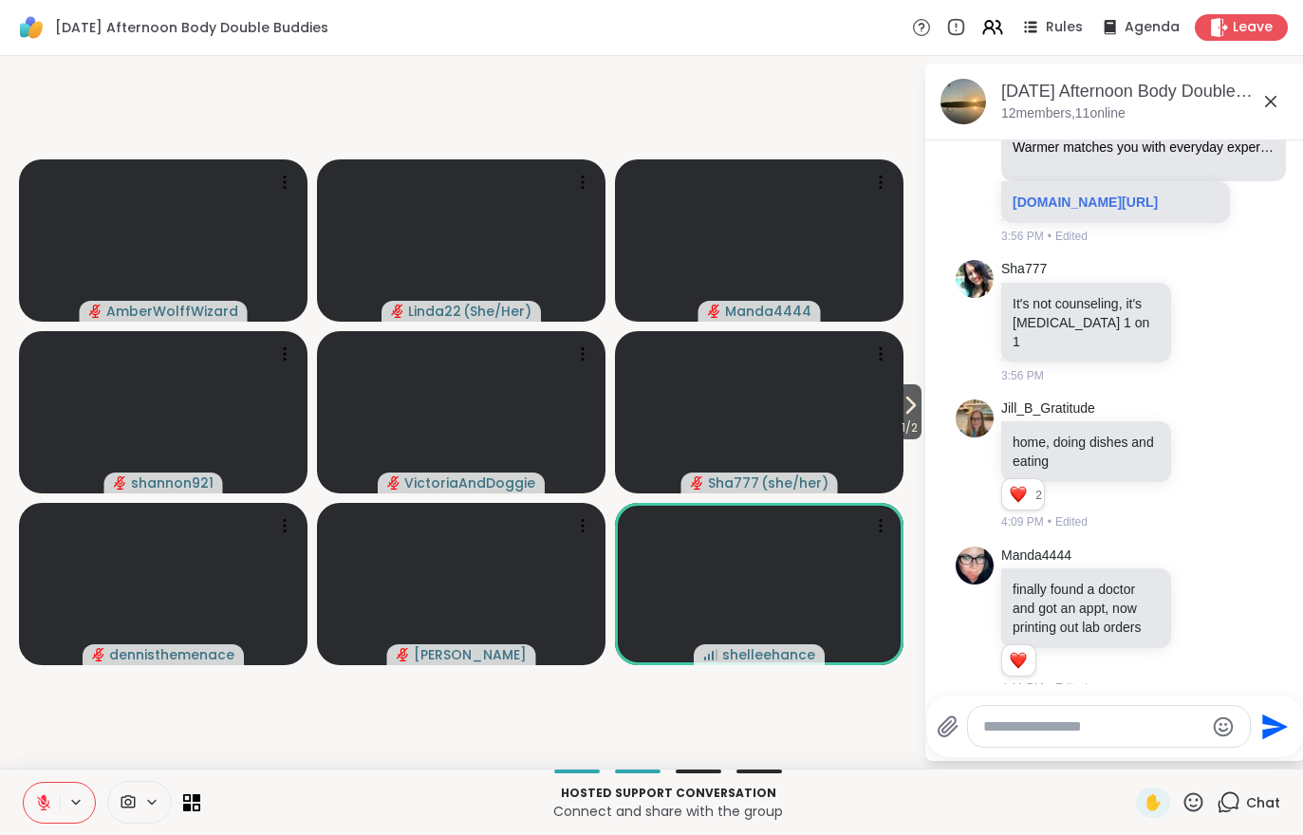
click at [28, 798] on button at bounding box center [42, 803] width 36 height 40
click at [902, 416] on icon at bounding box center [910, 405] width 23 height 23
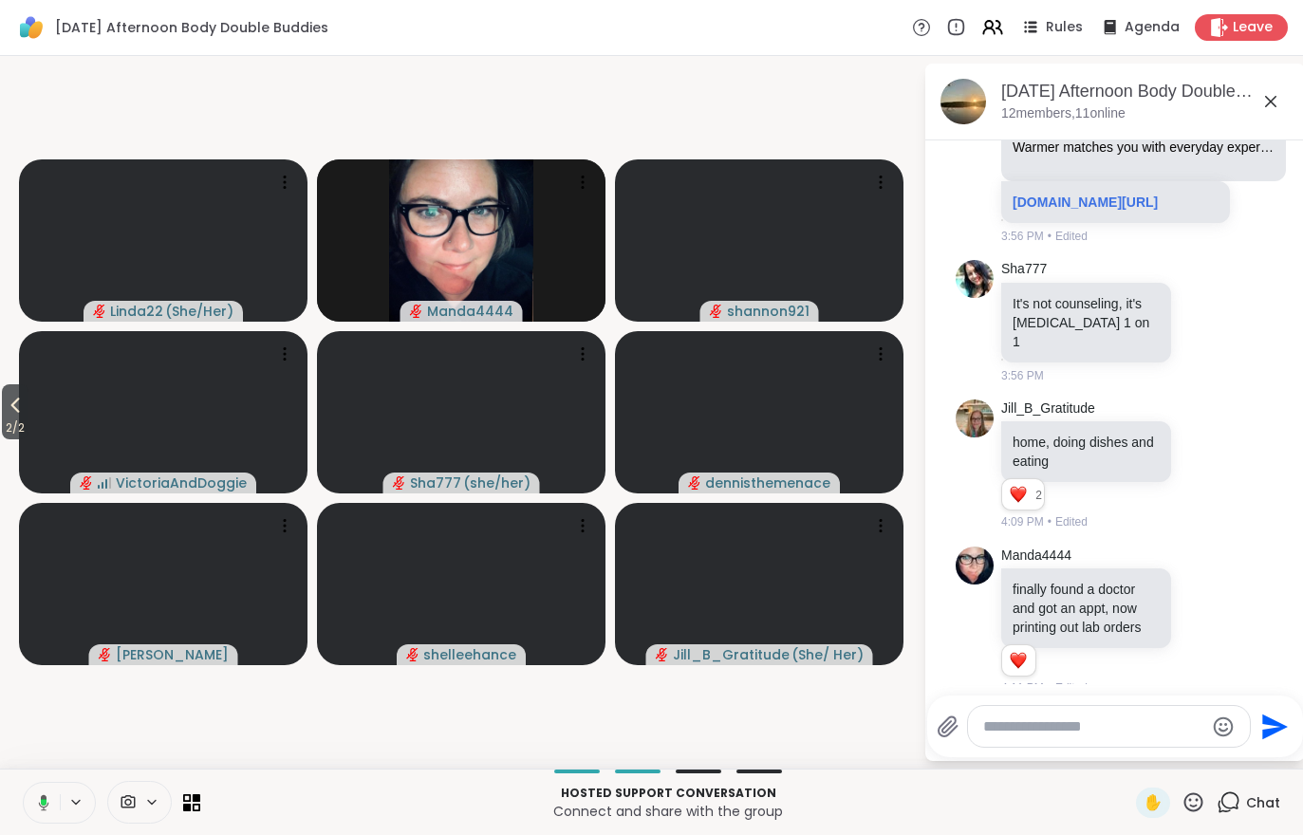
click at [21, 420] on span "2 / 2" at bounding box center [15, 428] width 27 height 23
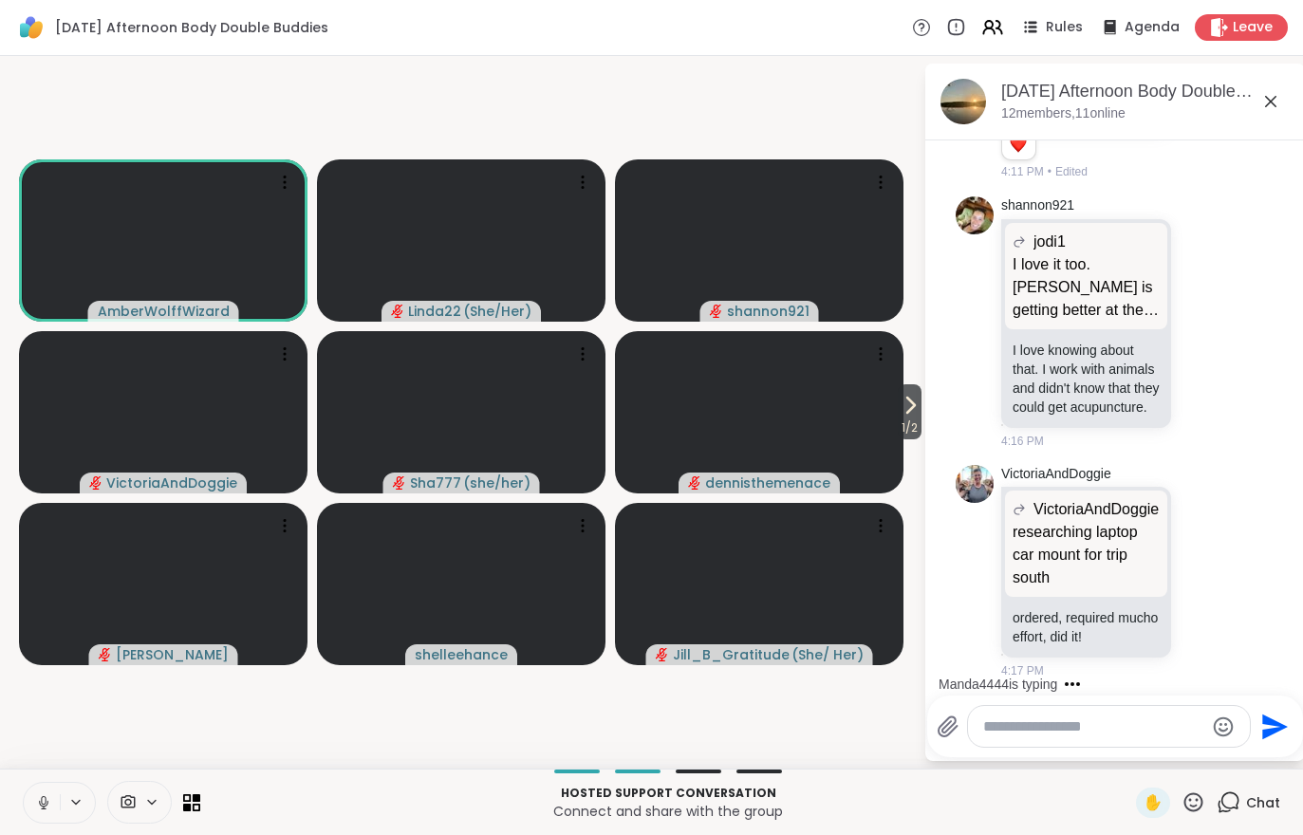
scroll to position [4152, 0]
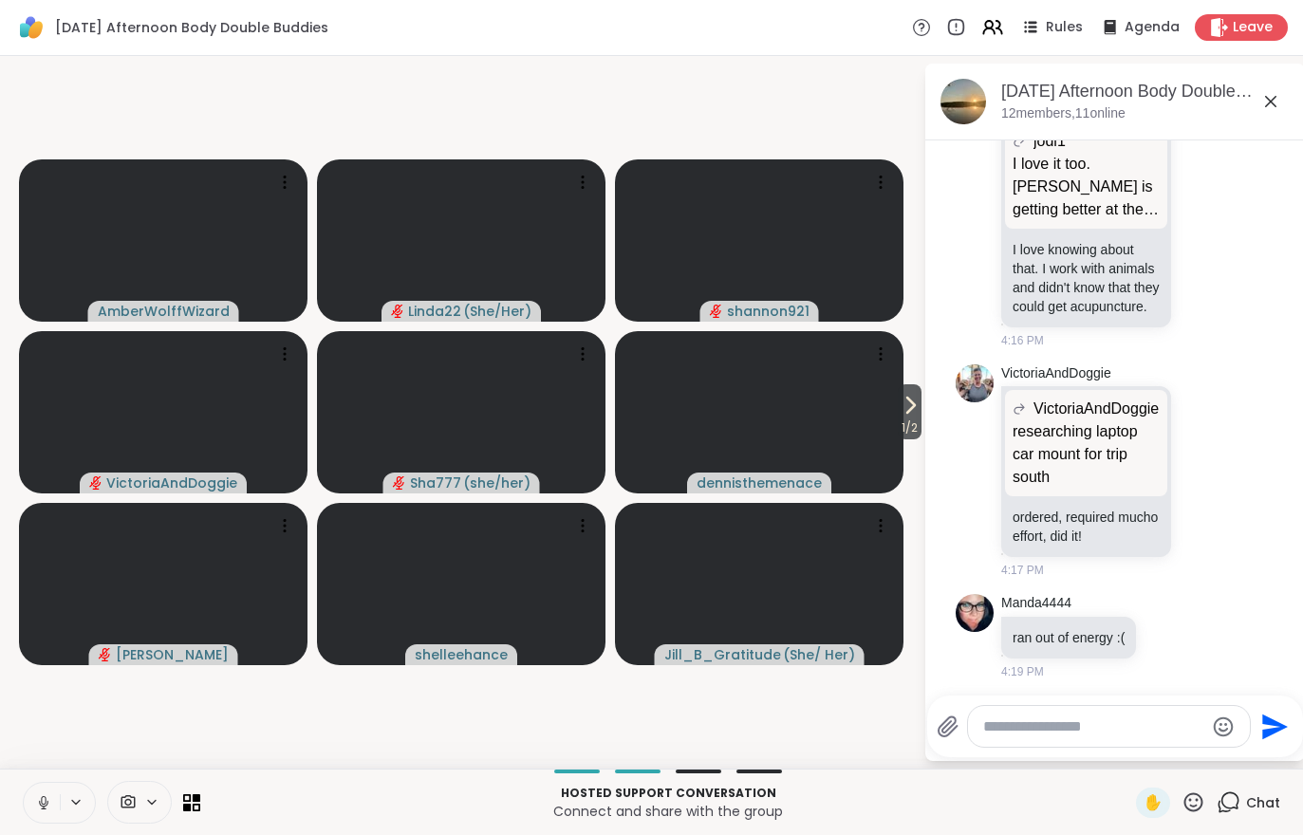
click at [898, 418] on span "1 / 2" at bounding box center [910, 428] width 24 height 23
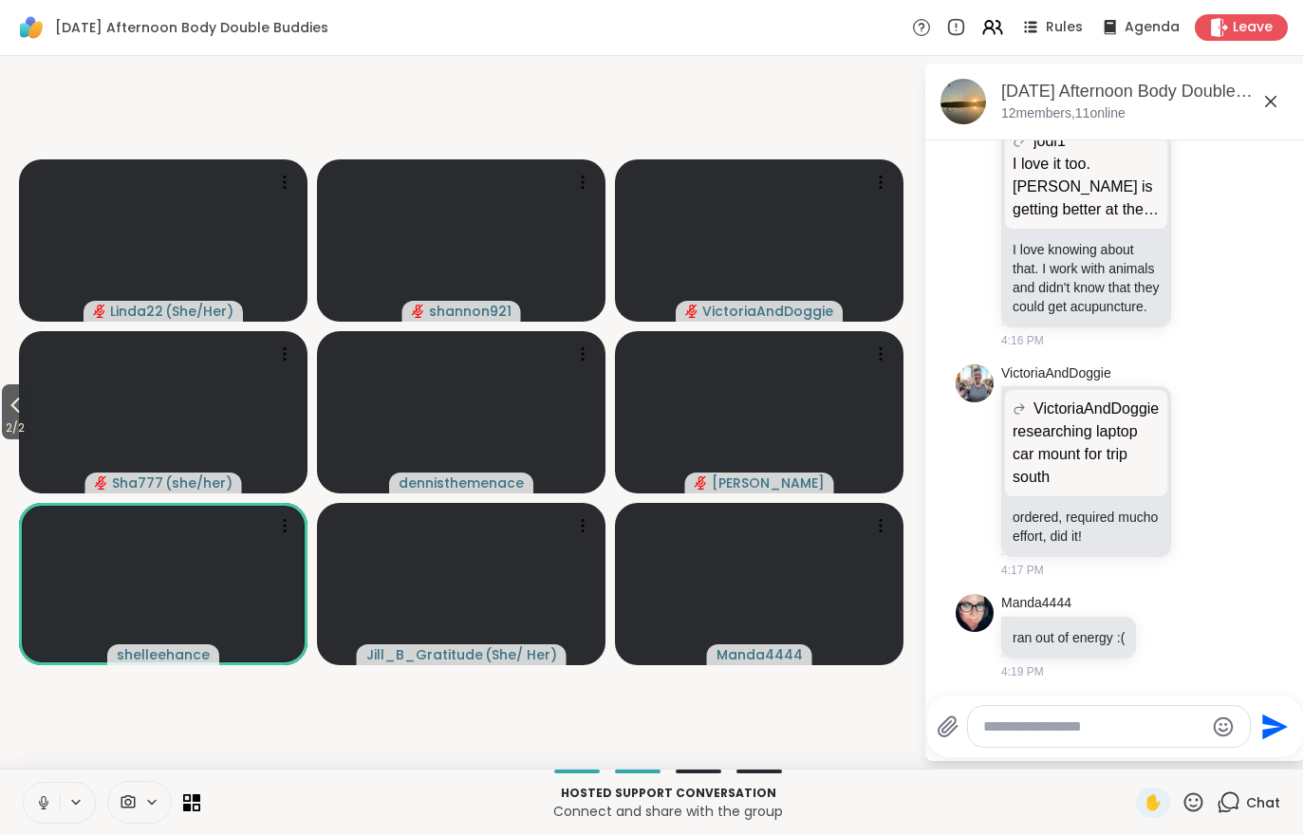
click at [985, 27] on icon at bounding box center [992, 27] width 23 height 23
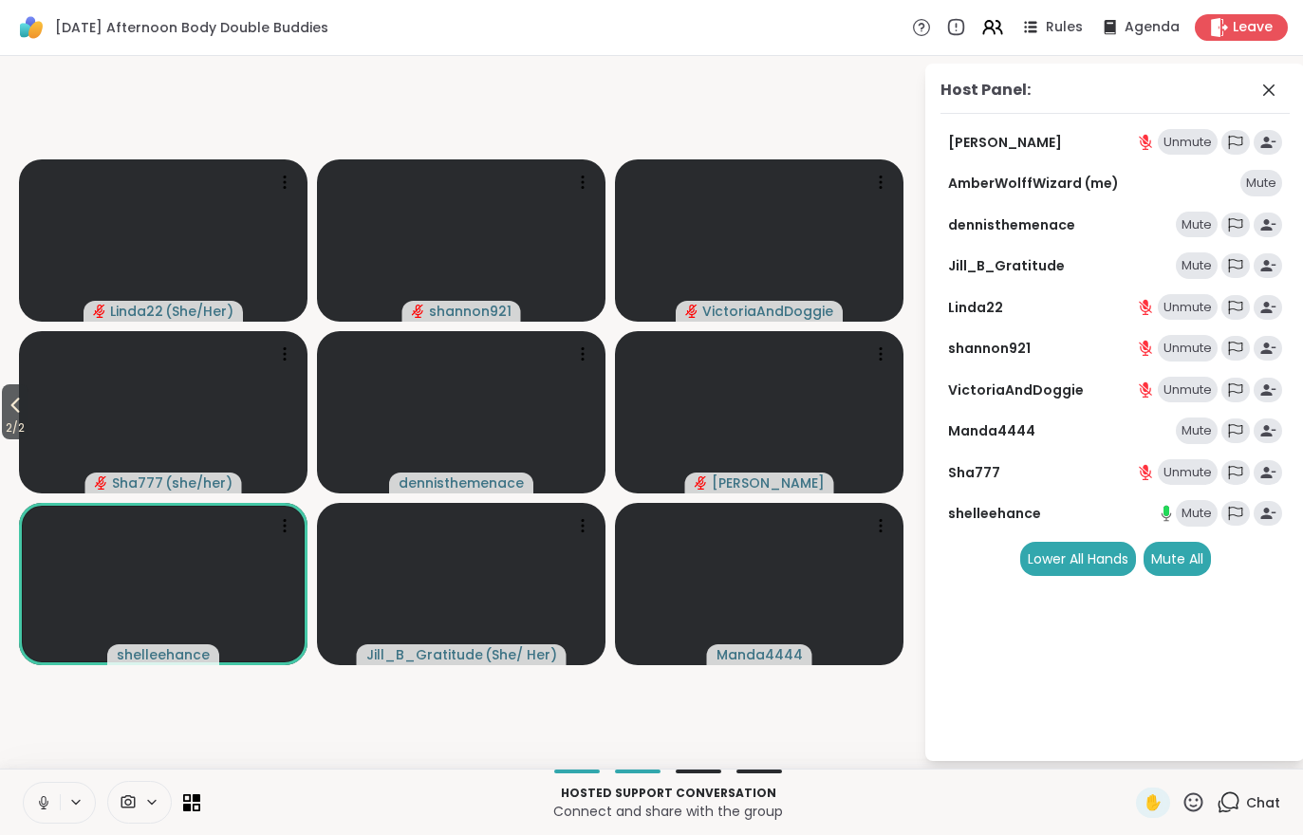
click at [1203, 214] on div "Mute" at bounding box center [1197, 225] width 42 height 27
click at [1203, 259] on div "Mute" at bounding box center [1197, 265] width 42 height 27
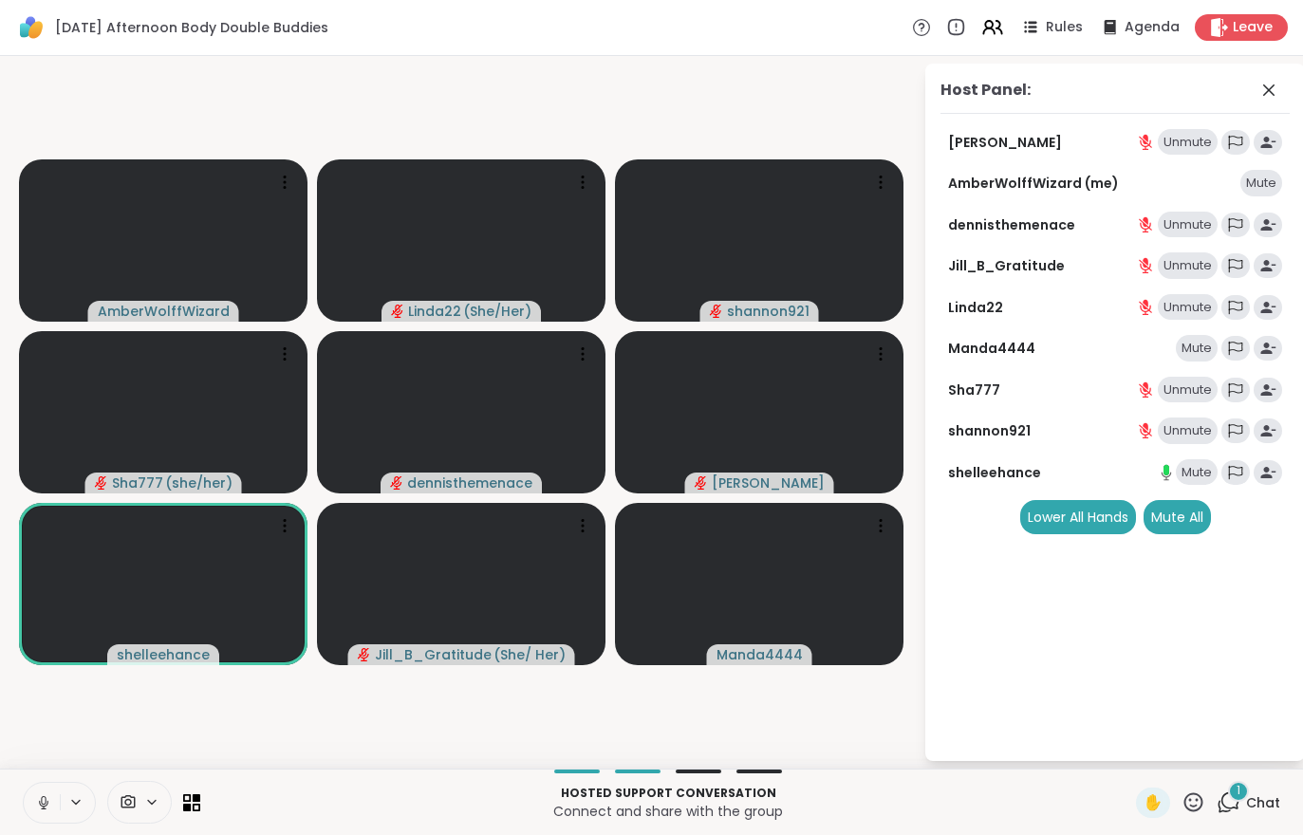
click at [1276, 791] on div "1 Chat" at bounding box center [1249, 803] width 64 height 30
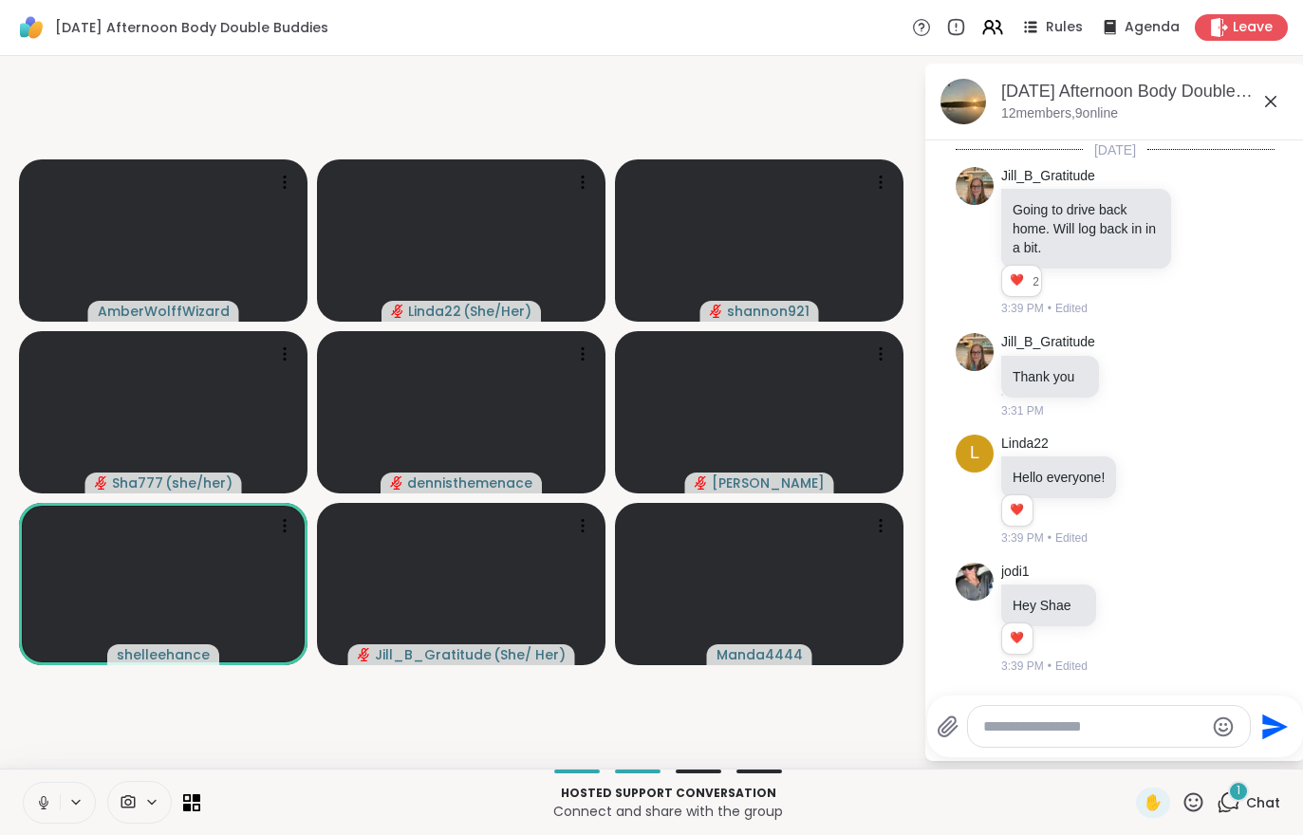
scroll to position [4362, 0]
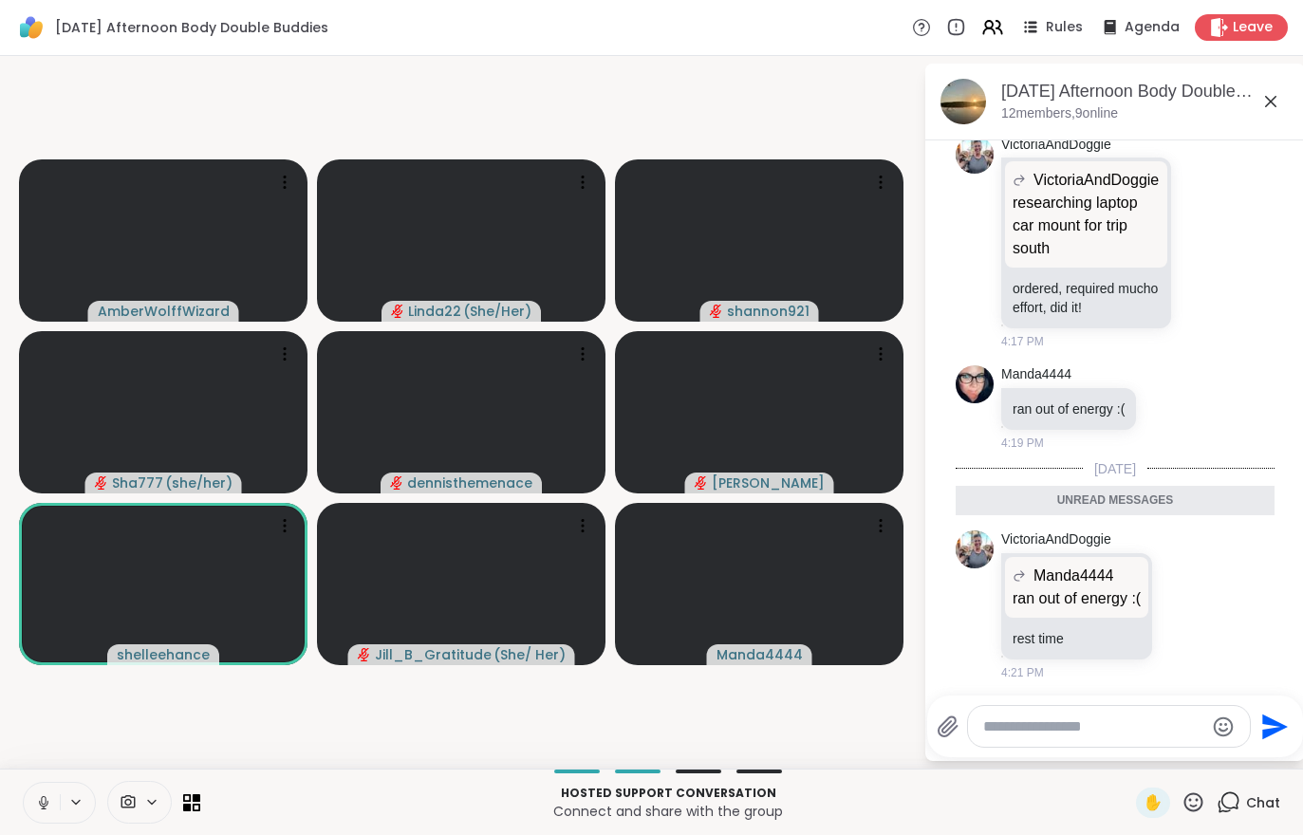
click at [49, 822] on button at bounding box center [42, 803] width 36 height 40
